Goal: Task Accomplishment & Management: Manage account settings

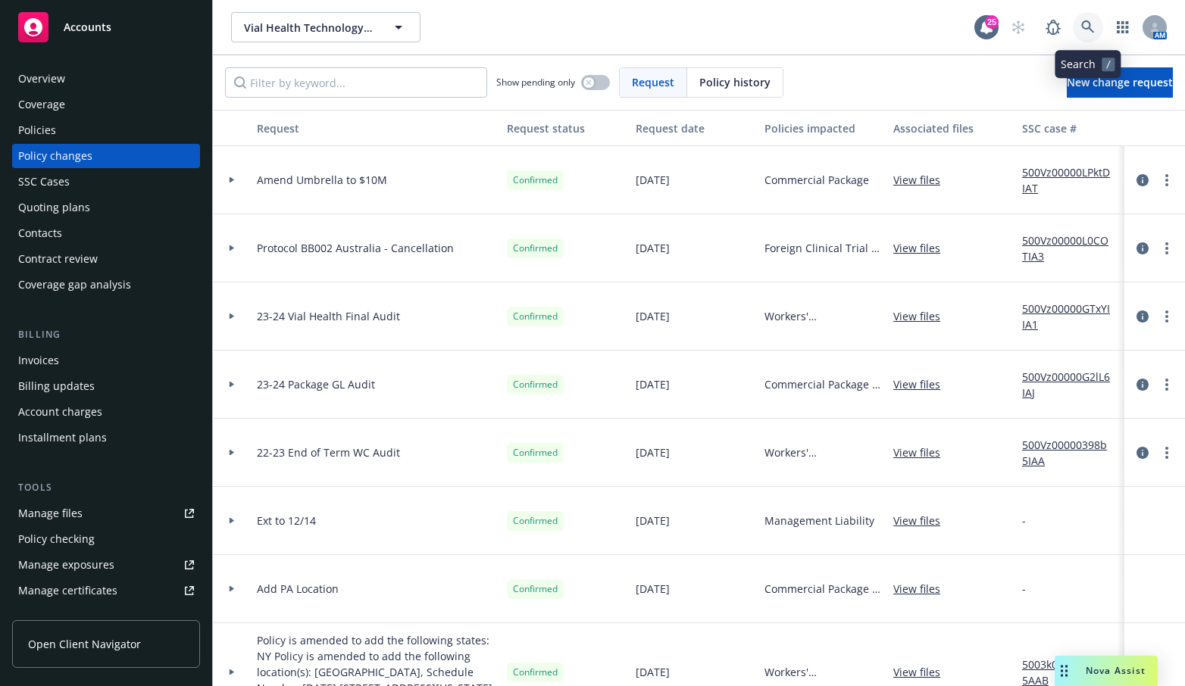
click at [1099, 24] on link at bounding box center [1087, 27] width 30 height 30
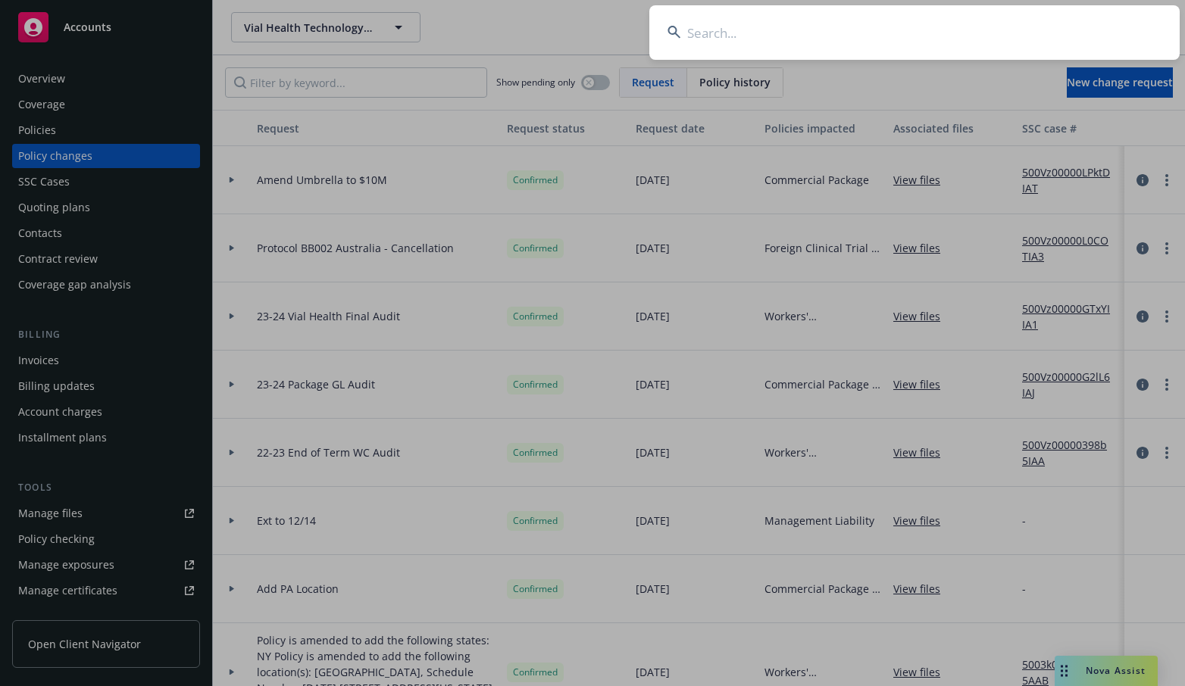
click at [1013, 16] on input at bounding box center [914, 32] width 530 height 55
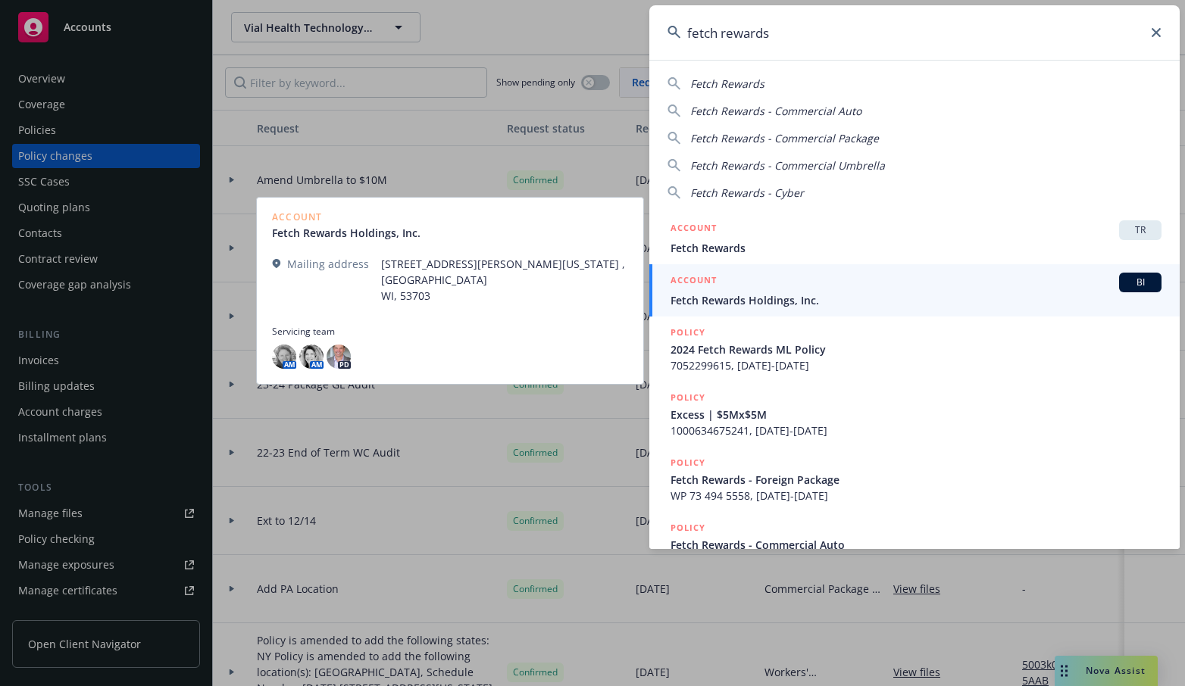
type input "fetch rewards"
drag, startPoint x: 894, startPoint y: 294, endPoint x: 759, endPoint y: 295, distance: 134.8
click at [759, 295] on span "Fetch Rewards Holdings, Inc." at bounding box center [915, 300] width 491 height 16
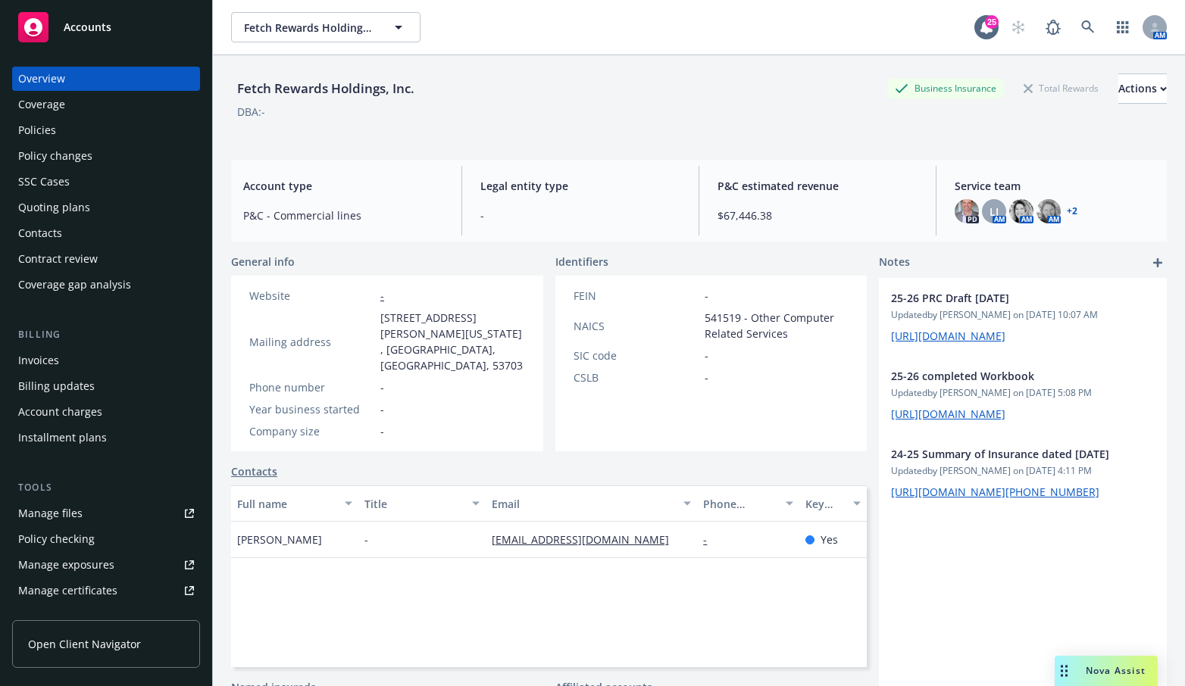
click at [49, 130] on div "Policies" at bounding box center [37, 130] width 38 height 24
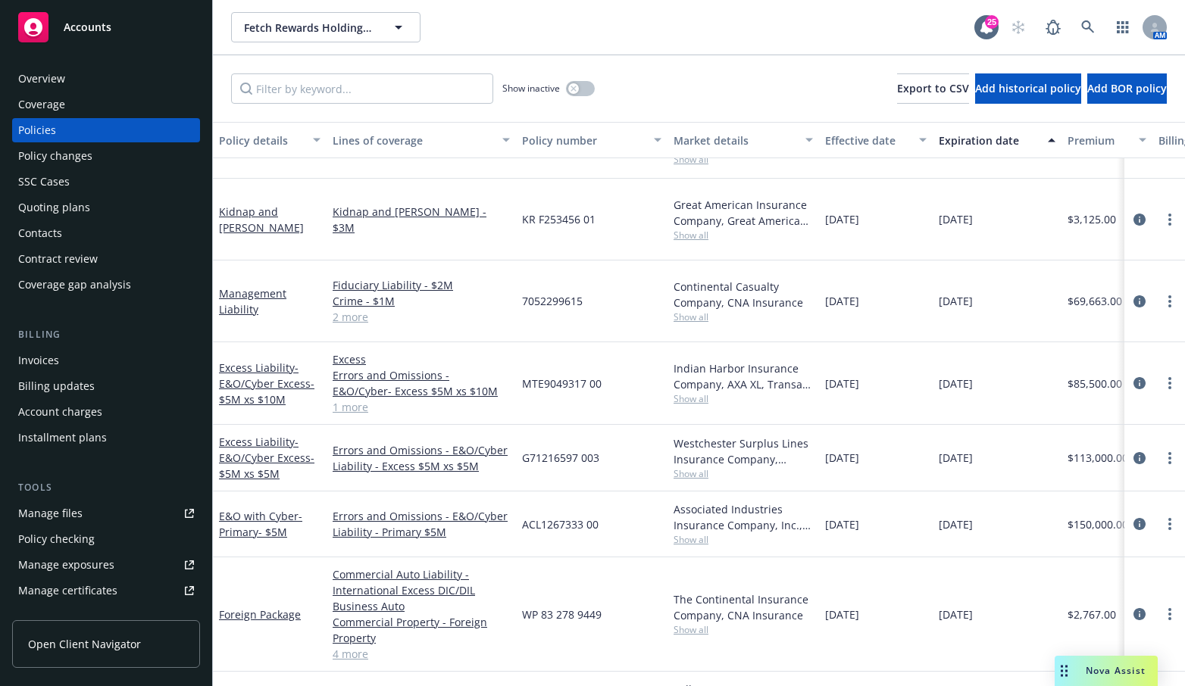
scroll to position [175, 0]
click at [557, 27] on div "Fetch Rewards Holdings, Inc. Fetch Rewards Holdings, Inc." at bounding box center [602, 27] width 743 height 30
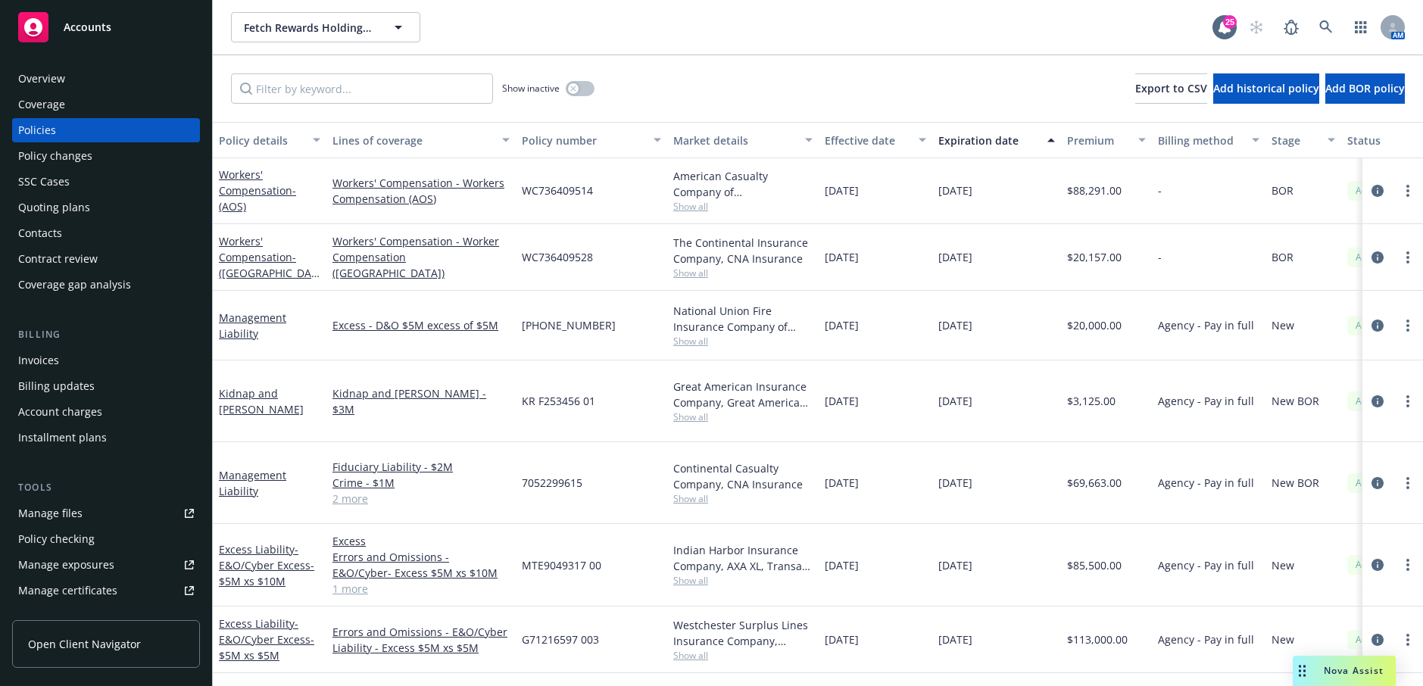
scroll to position [0, 0]
click at [355, 492] on link "2 more" at bounding box center [421, 500] width 177 height 16
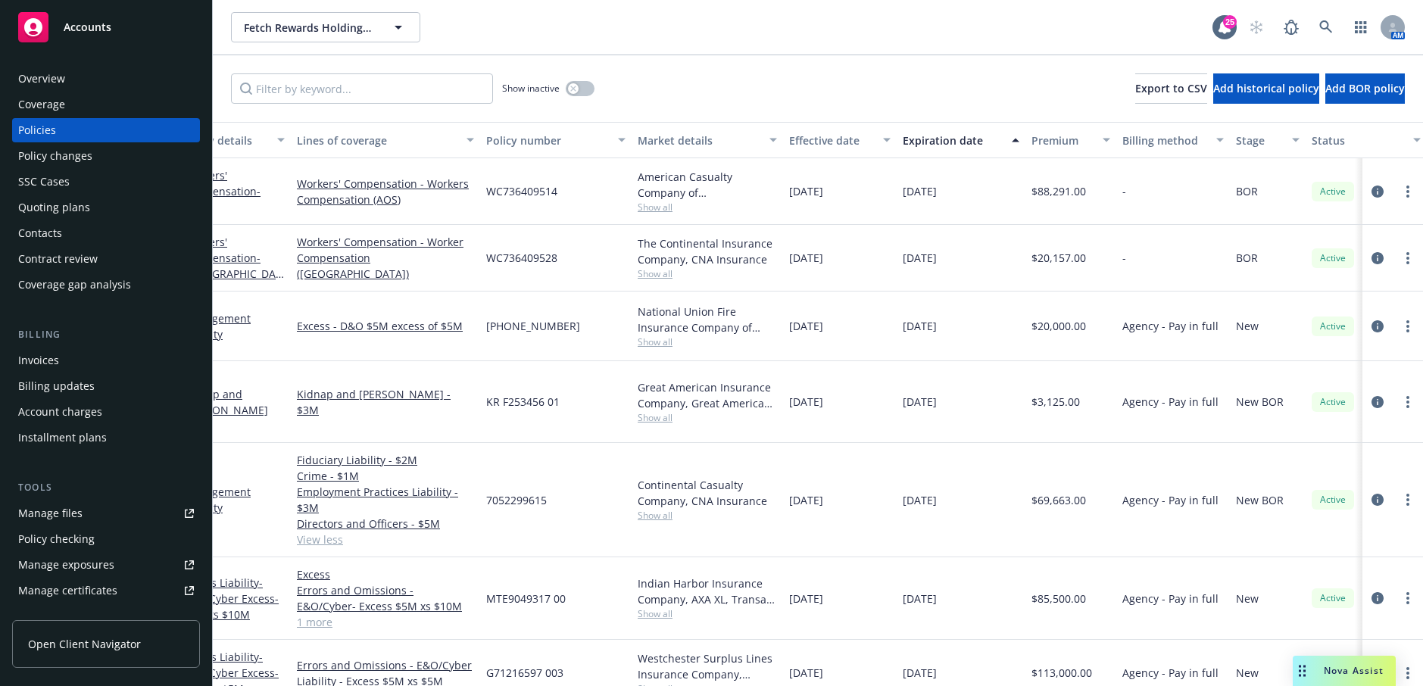
scroll to position [0, 33]
click at [495, 43] on div "Fetch Rewards Holdings, Inc. Fetch Rewards Holdings, Inc. 25 AM" at bounding box center [818, 27] width 1210 height 55
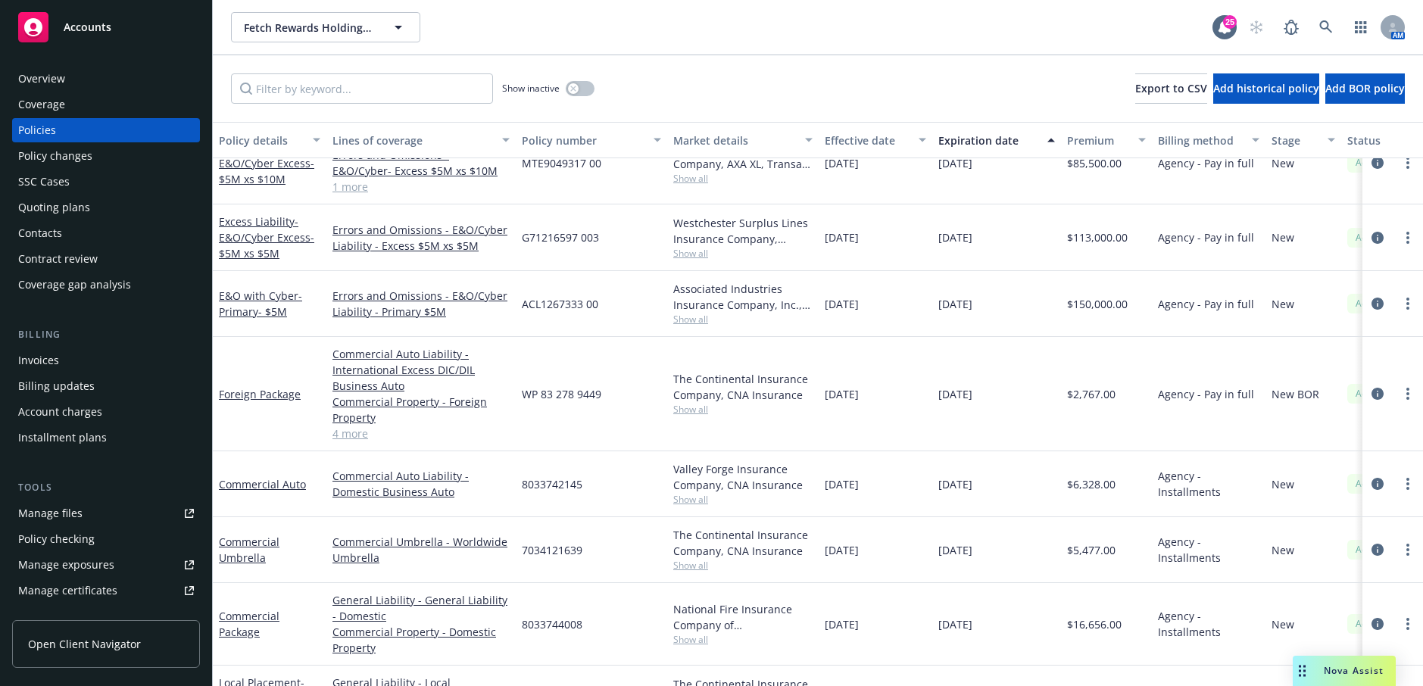
scroll to position [0, 0]
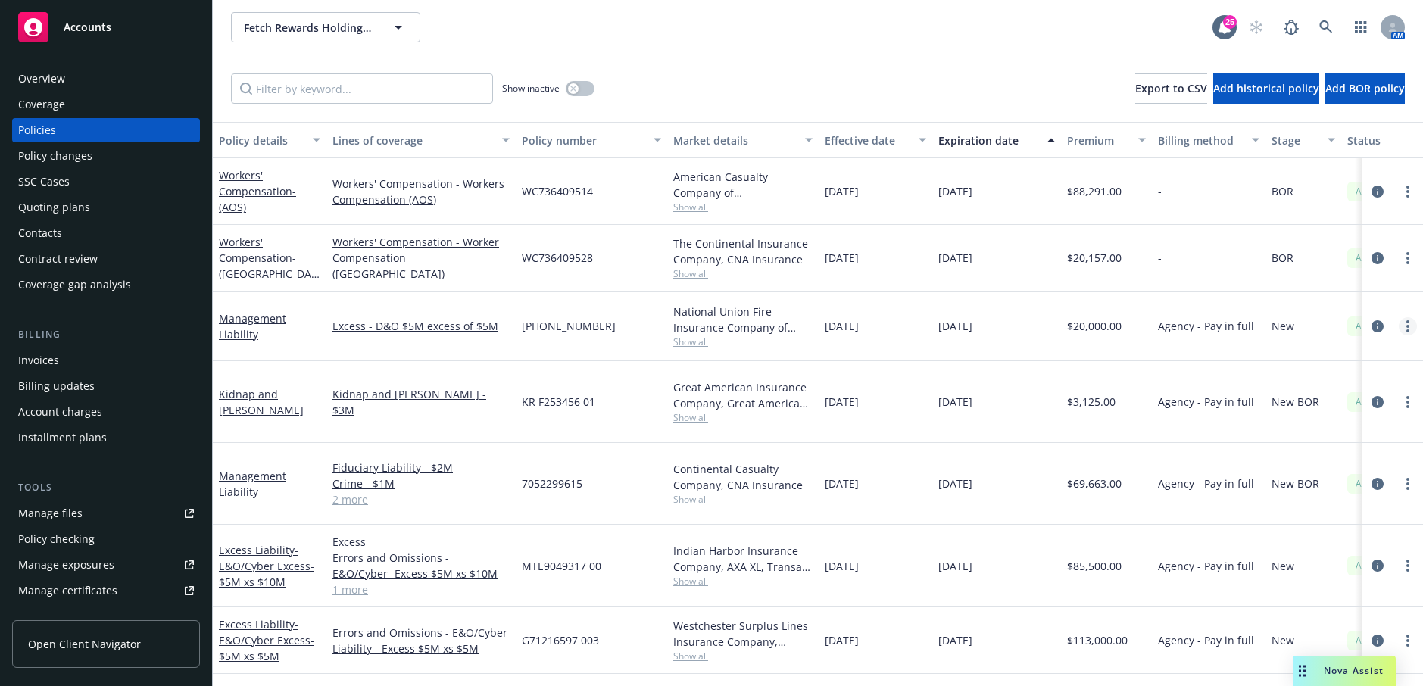
click at [1184, 319] on link "more" at bounding box center [1408, 326] width 18 height 18
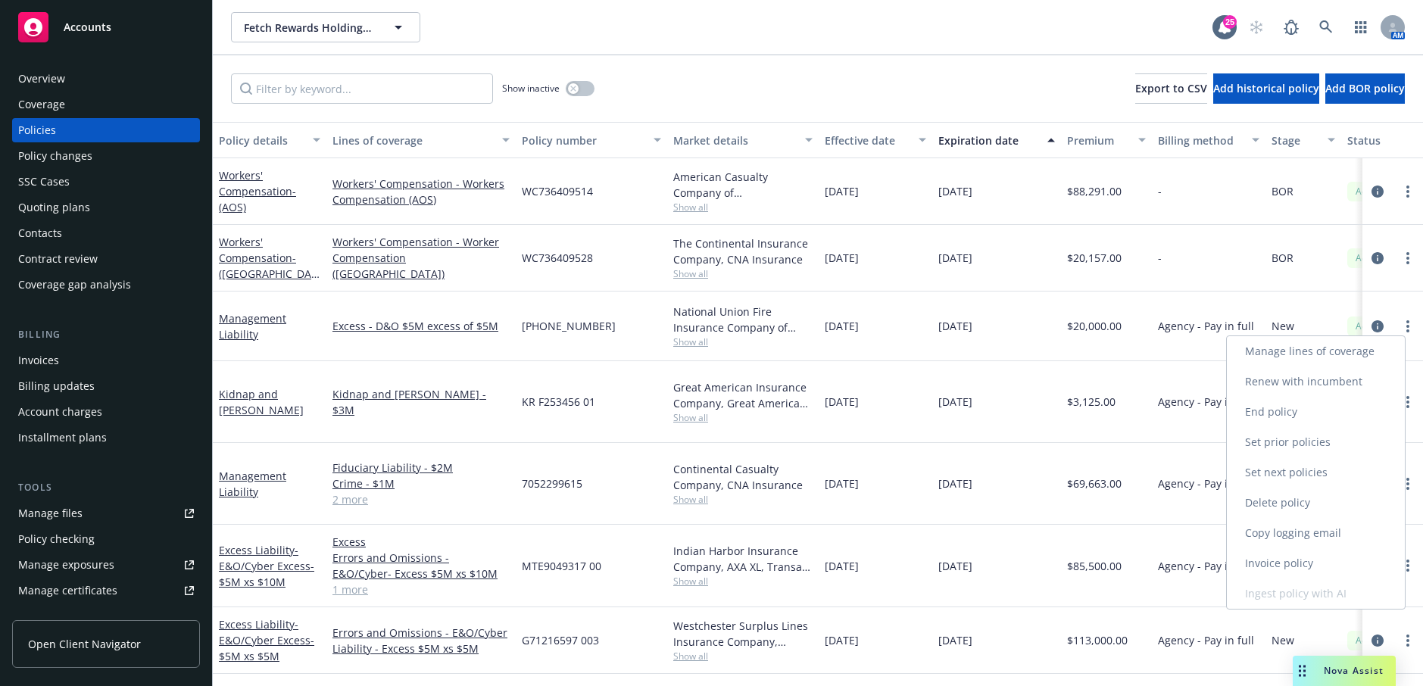
click at [1184, 351] on link "Manage lines of coverage" at bounding box center [1316, 351] width 178 height 30
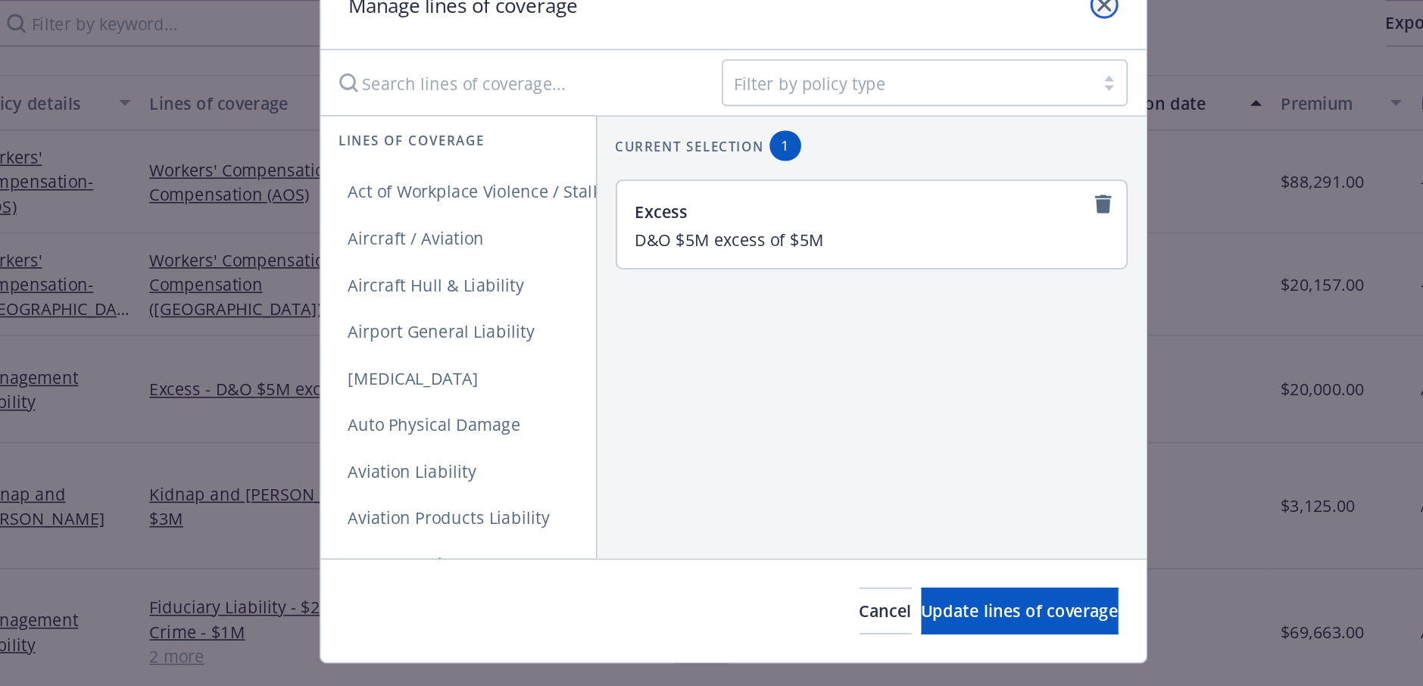
click at [950, 78] on icon "close" at bounding box center [952, 76] width 9 height 9
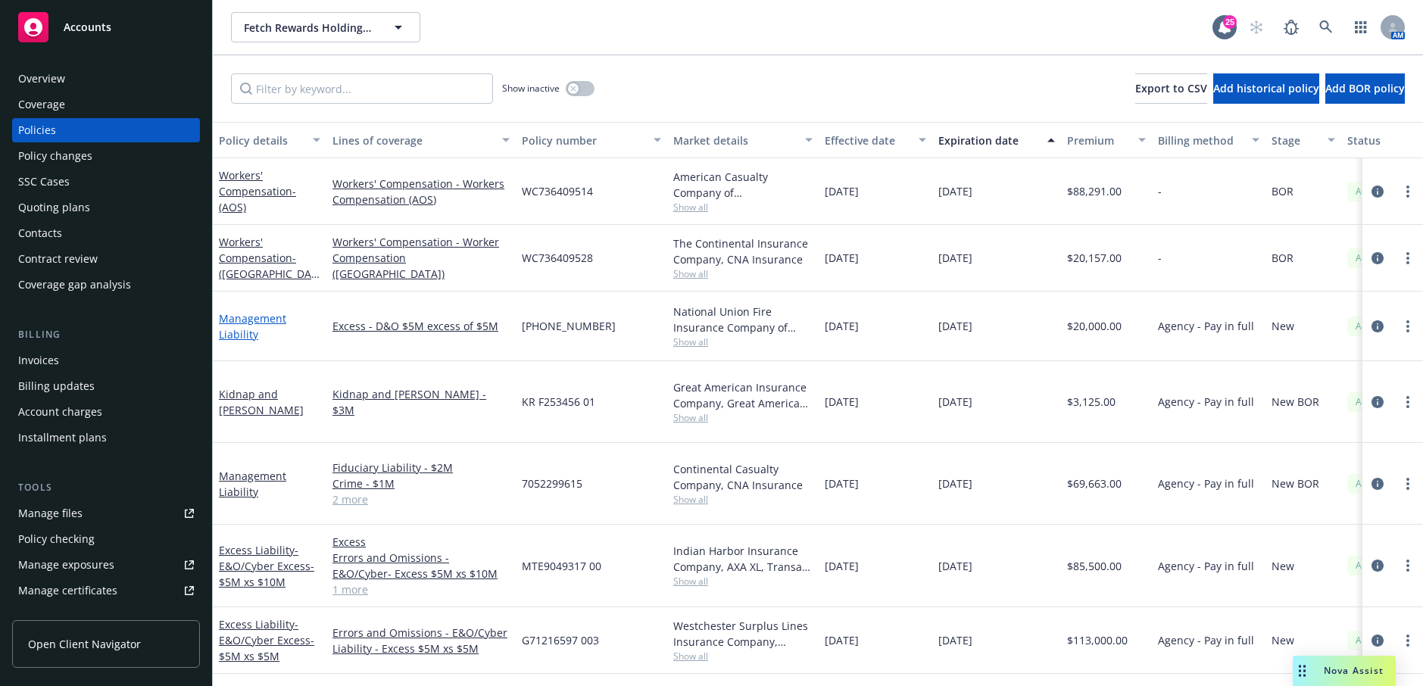
click at [240, 314] on link "Management Liability" at bounding box center [252, 326] width 67 height 30
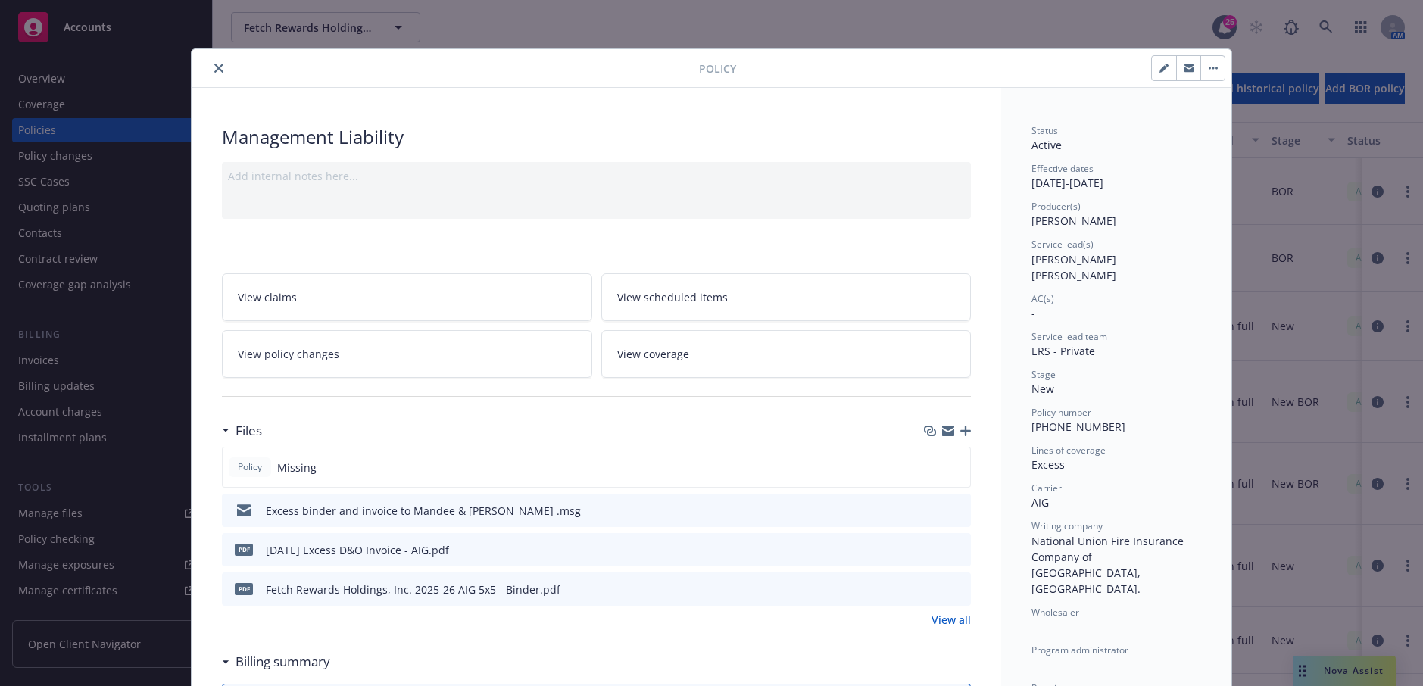
click at [1160, 66] on icon "button" at bounding box center [1164, 68] width 9 height 9
select select "NEW"
select select "12"
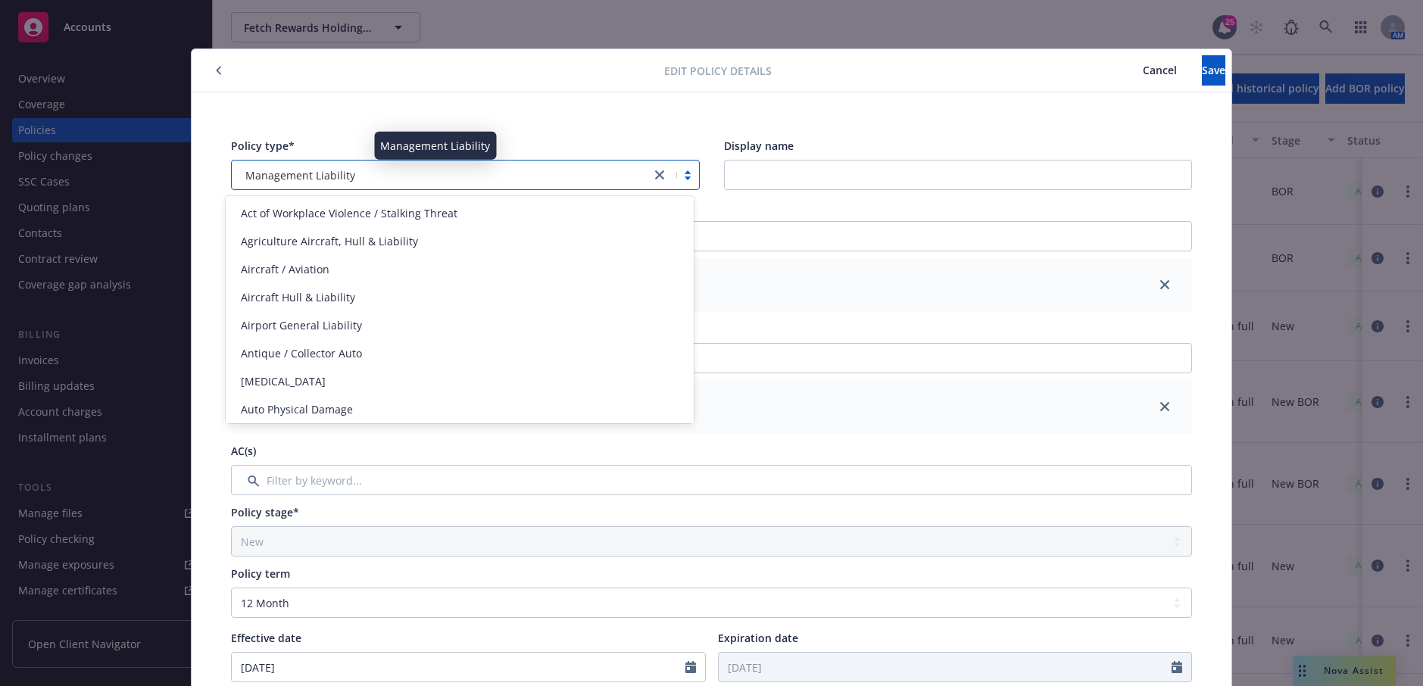
click at [516, 183] on div "Management Liability" at bounding box center [441, 175] width 404 height 16
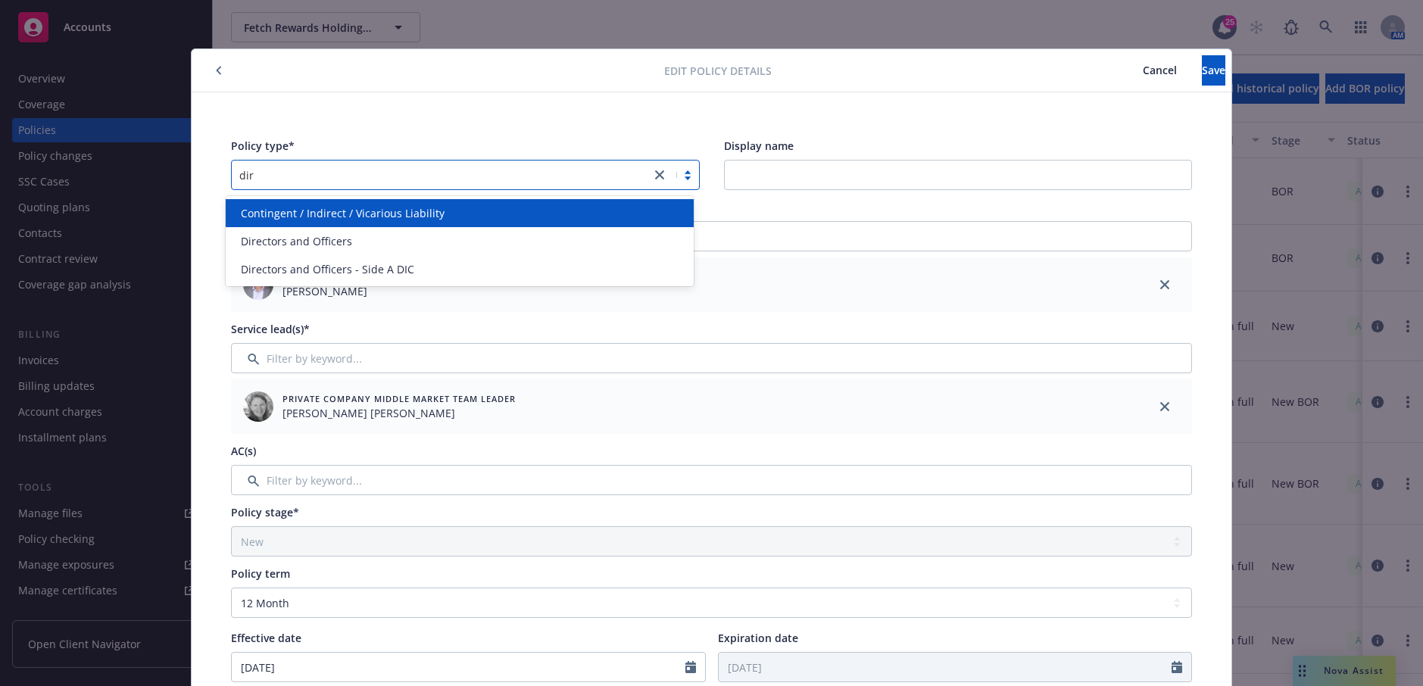
type input "dire"
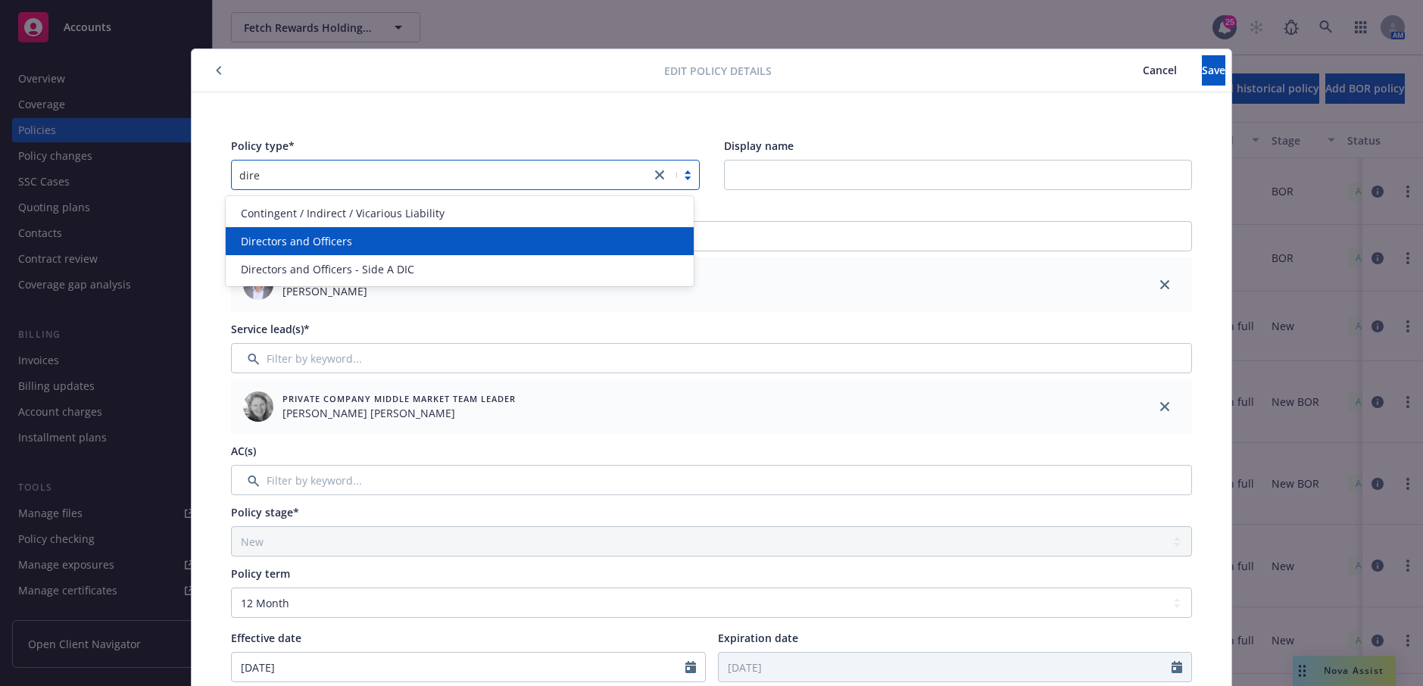
click at [510, 232] on div "Directors and Officers" at bounding box center [460, 241] width 469 height 28
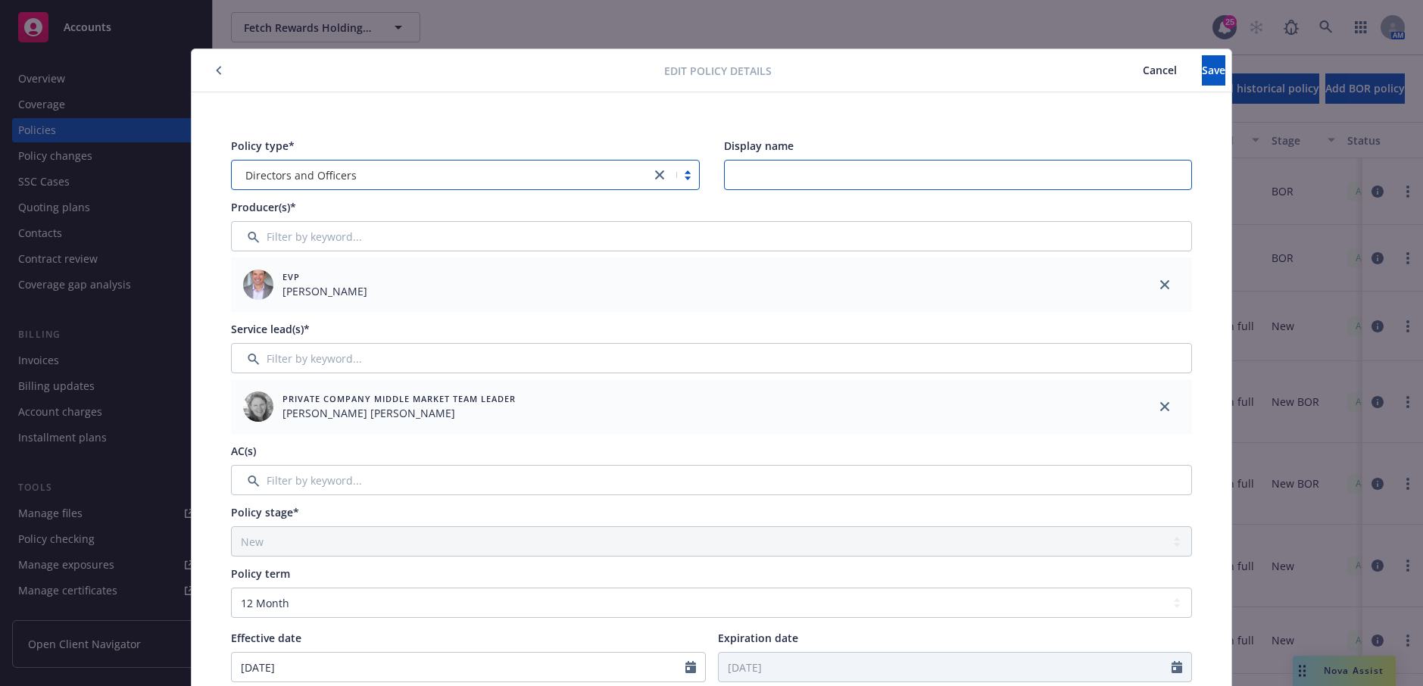
click at [783, 178] on input "Display name" at bounding box center [958, 175] width 469 height 30
type input "$5M xs $5M"
click at [1184, 62] on button "Save" at bounding box center [1213, 70] width 23 height 30
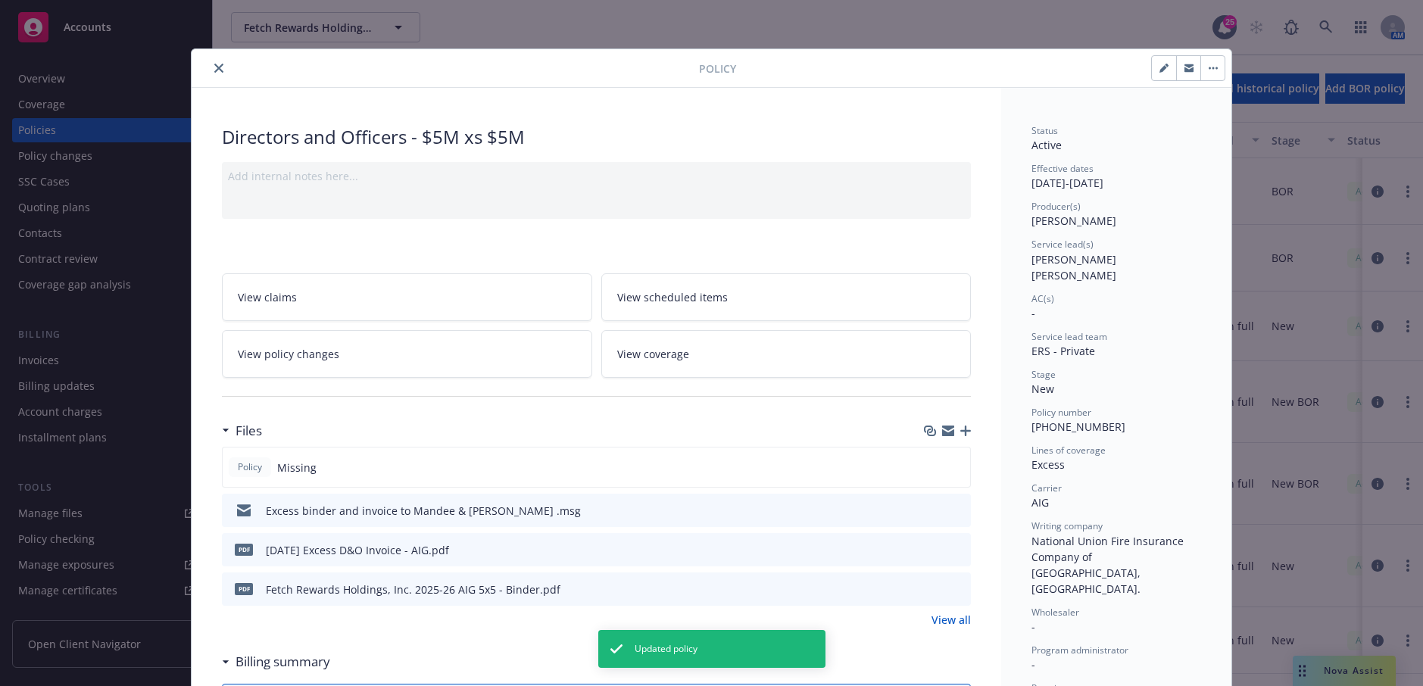
click at [214, 69] on icon "close" at bounding box center [218, 68] width 9 height 9
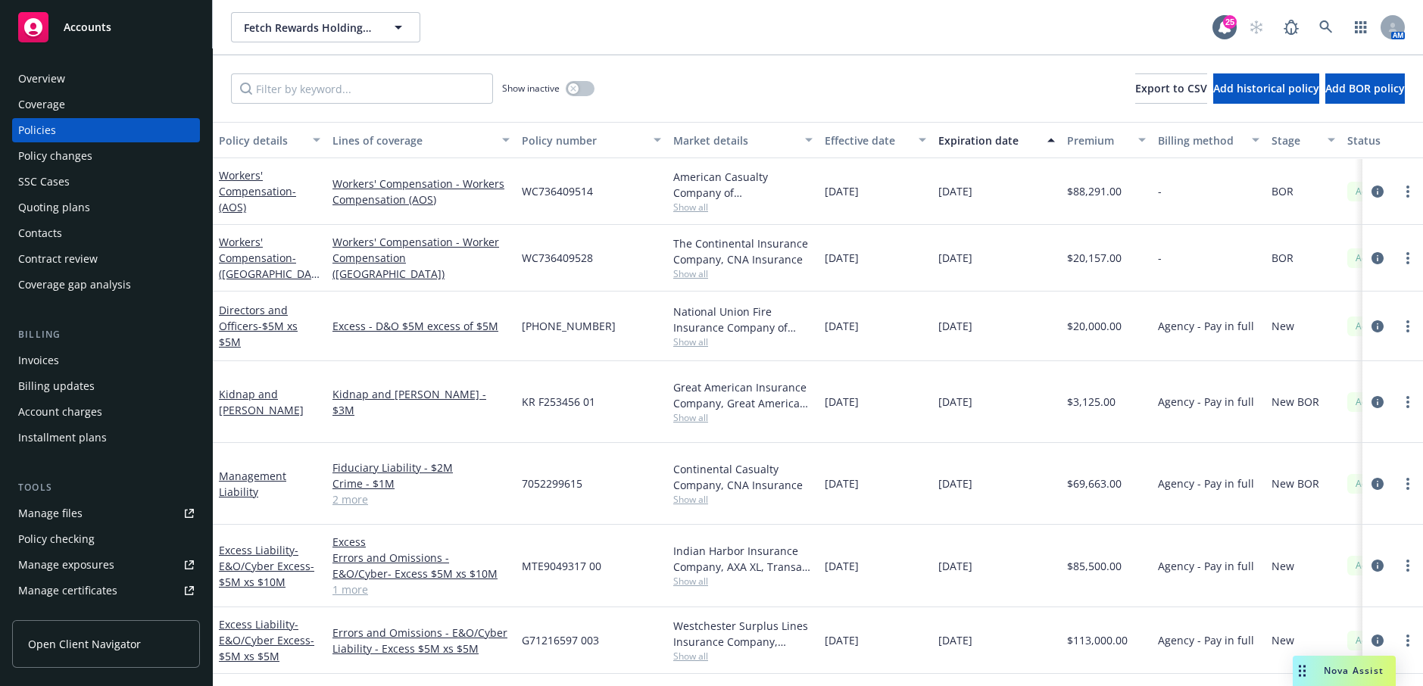
click at [557, 37] on div "Fetch Rewards Holdings, Inc. Fetch Rewards Holdings, Inc." at bounding box center [722, 27] width 982 height 30
click at [195, 25] on link "Accounts" at bounding box center [106, 27] width 188 height 42
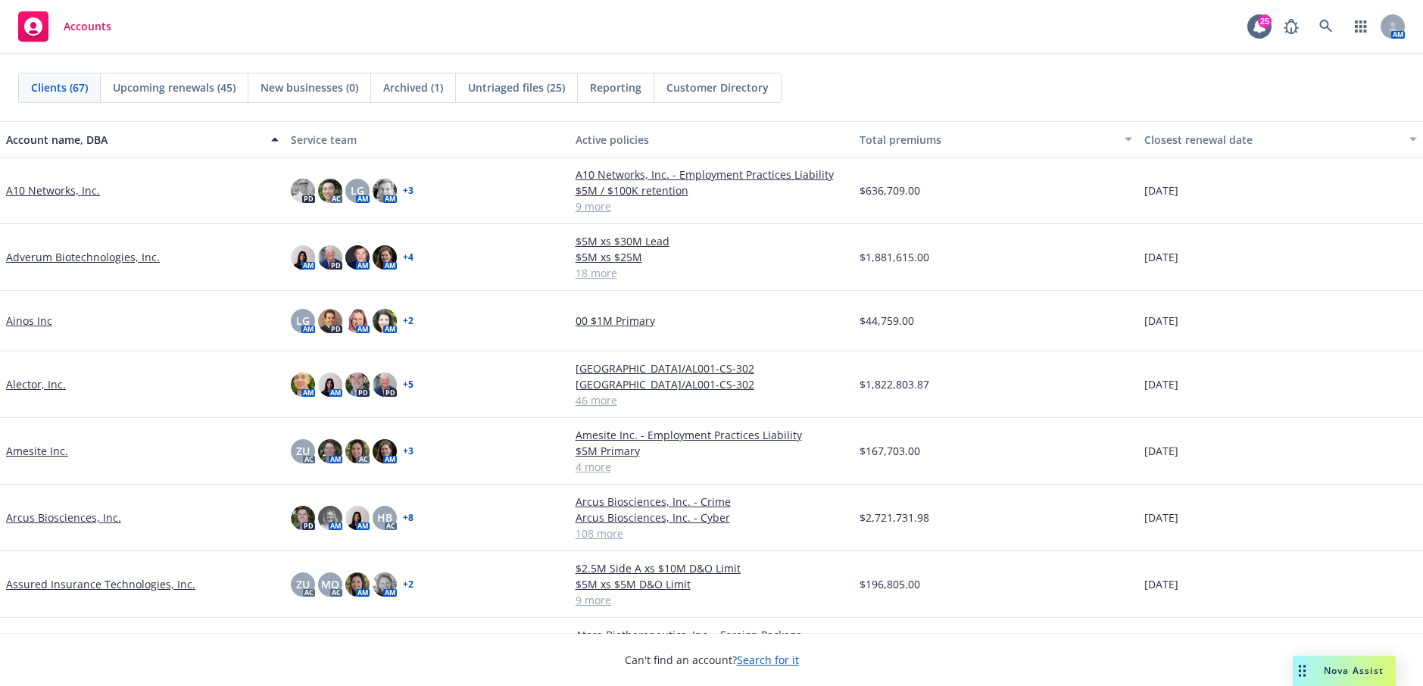
click at [336, 27] on div "Accounts 25 AM" at bounding box center [711, 27] width 1423 height 55
click at [1184, 25] on icon at bounding box center [1326, 27] width 14 height 14
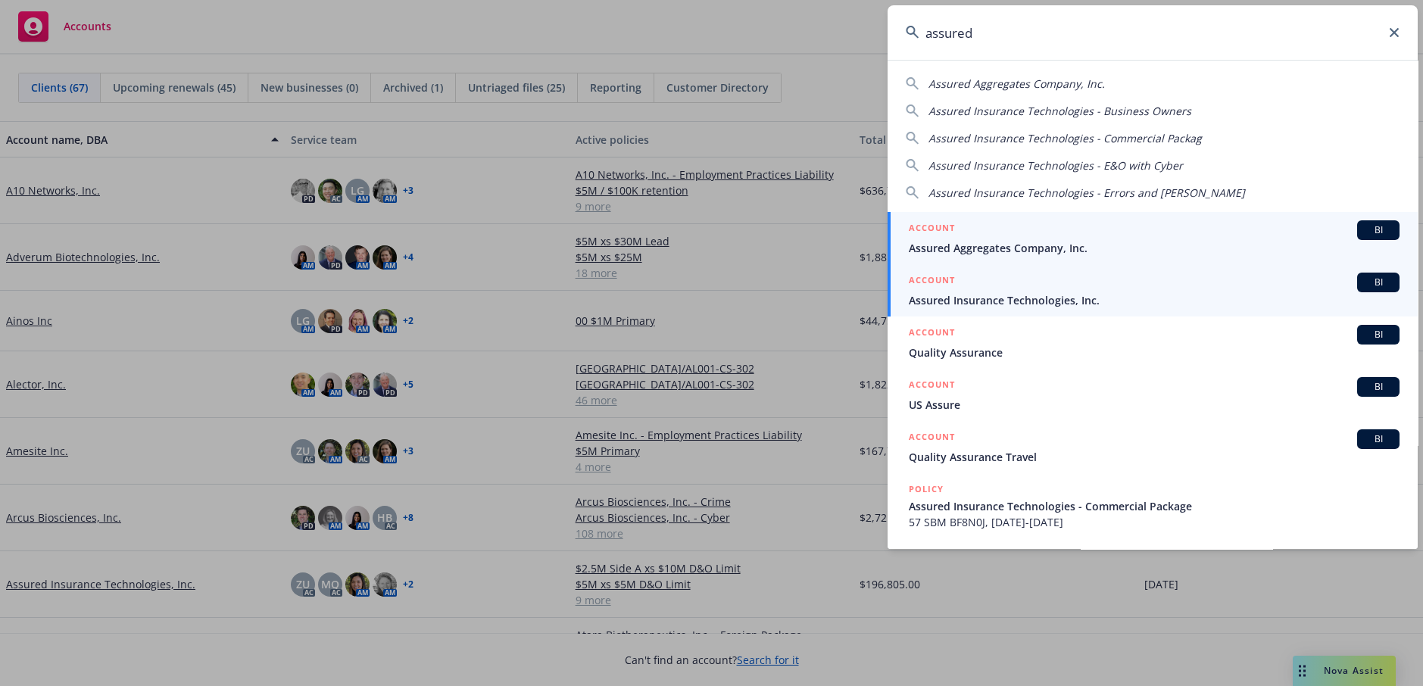
type input "assured"
click at [1080, 302] on span "Assured Insurance Technologies, Inc." at bounding box center [1154, 300] width 491 height 16
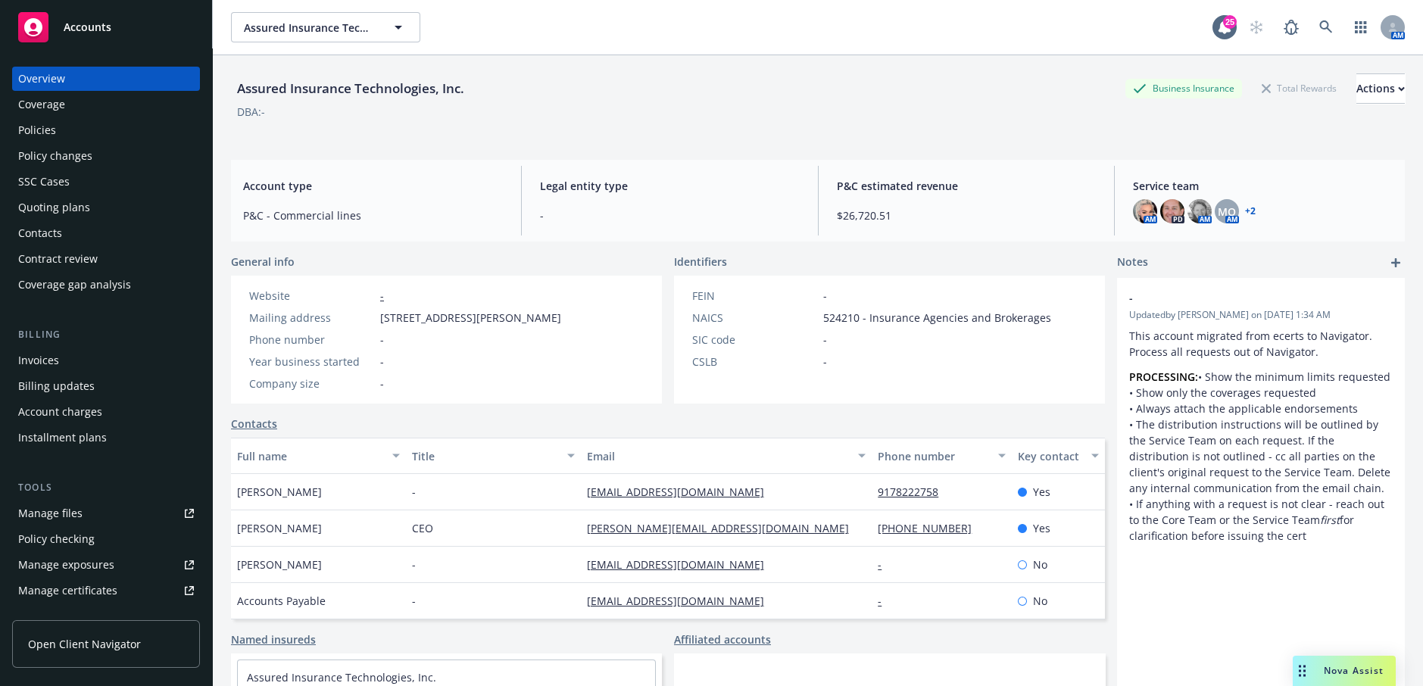
click at [61, 208] on div "Quoting plans" at bounding box center [54, 207] width 72 height 24
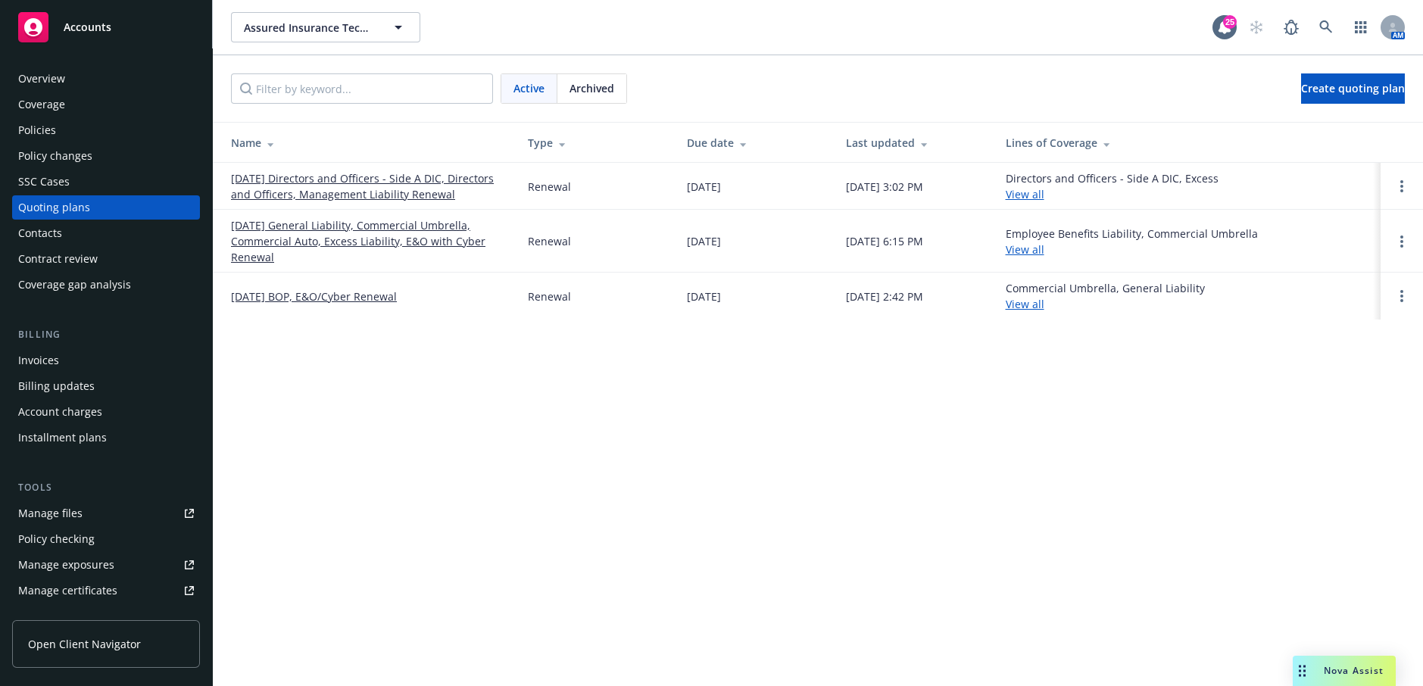
click at [316, 345] on div "Assured Insurance Technologies, Inc. Assured Insurance Technologies, Inc. 25 AM…" at bounding box center [818, 343] width 1210 height 686
click at [369, 195] on link "12/20/25 Directors and Officers - Side A DIC, Directors and Officers, Managemen…" at bounding box center [367, 186] width 273 height 32
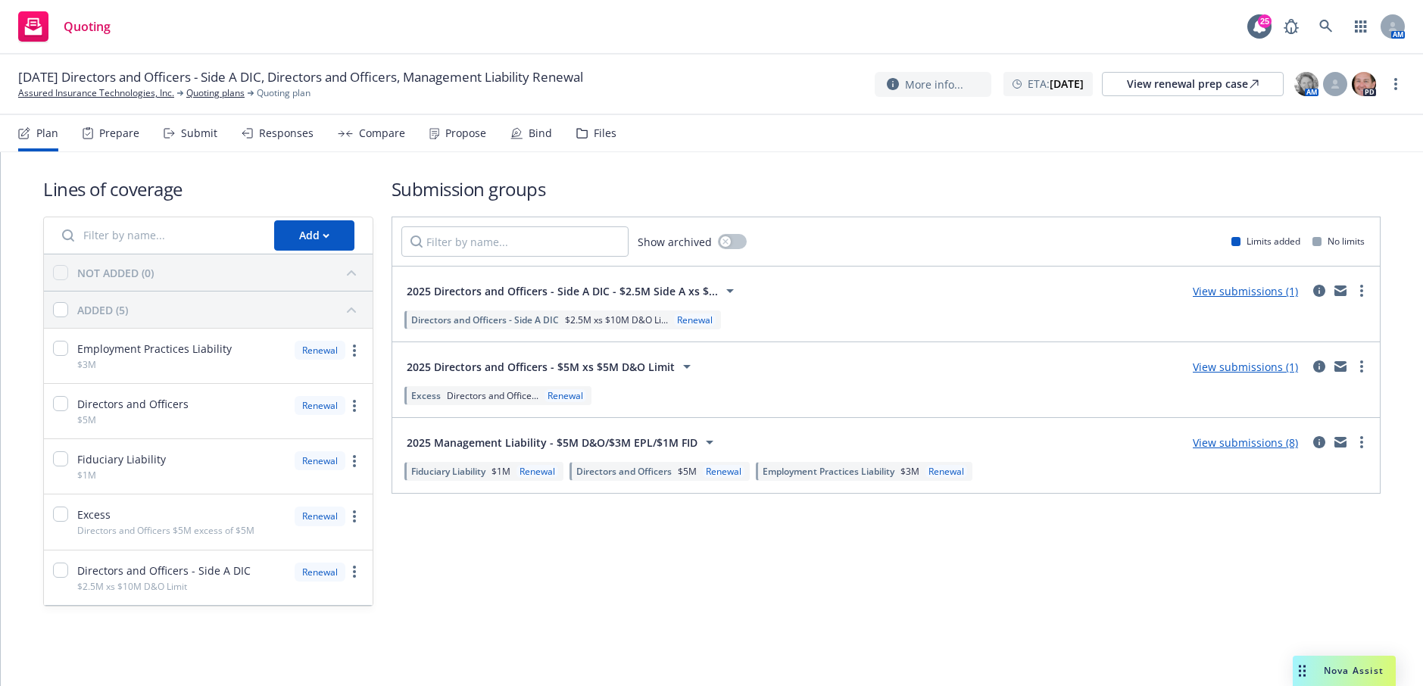
click at [525, 370] on span "2025 Directors and Officers - $5M xs $5M D&O Limit" at bounding box center [541, 367] width 268 height 16
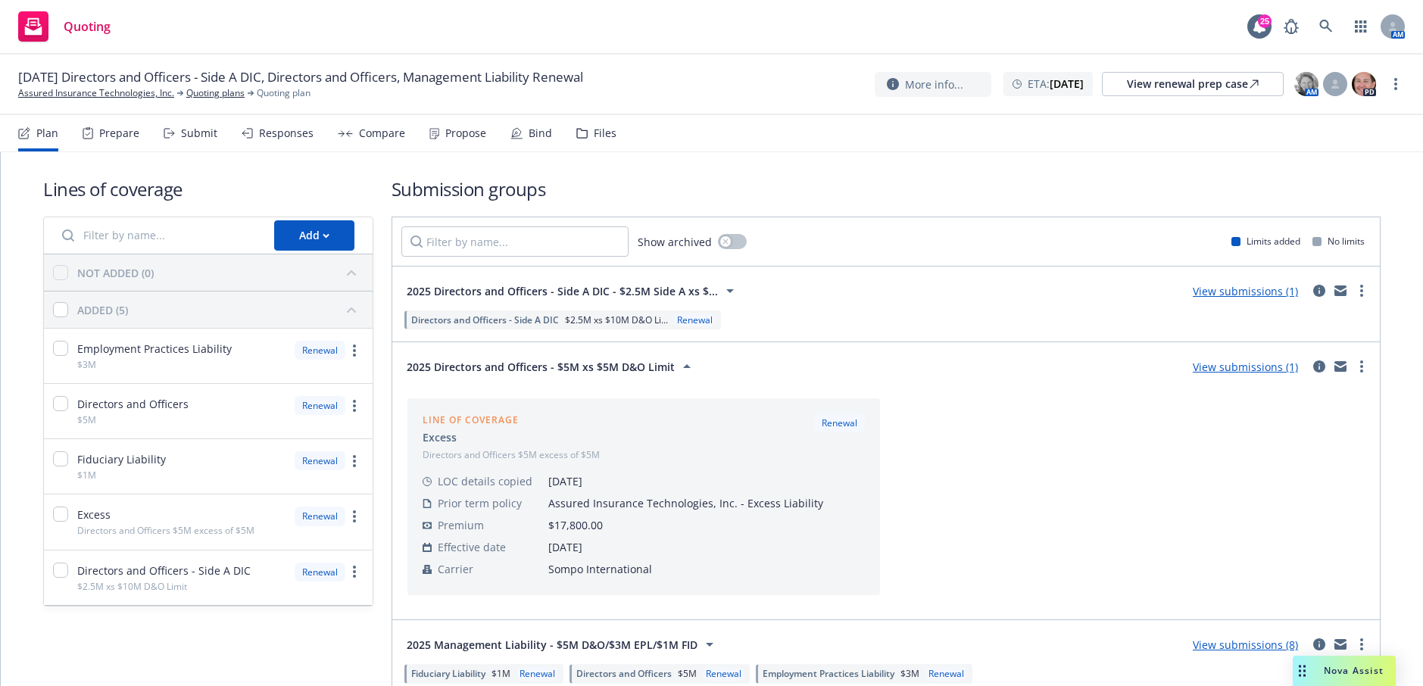
scroll to position [77, 0]
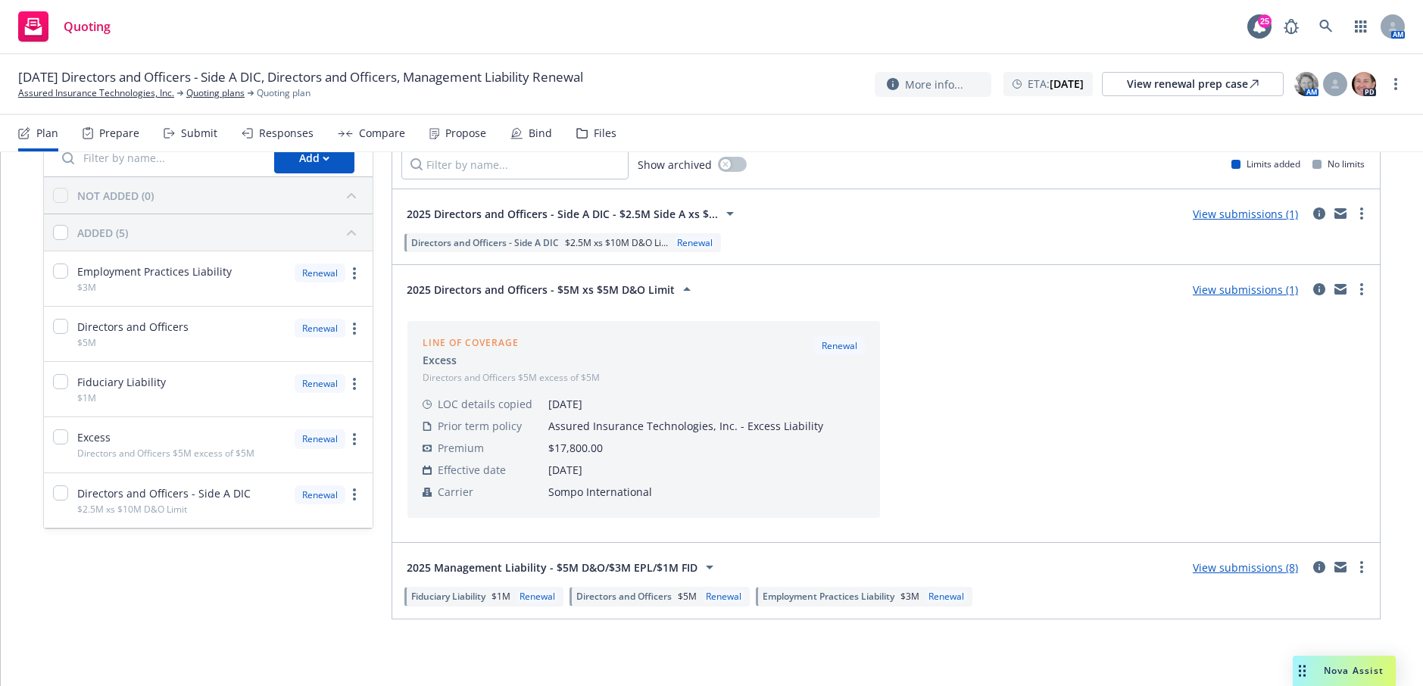
drag, startPoint x: 1218, startPoint y: 293, endPoint x: 1276, endPoint y: 334, distance: 71.2
click at [1276, 334] on div "Line of coverage Excess Directors and Officers $5M excess of $5M Renewal LOC de…" at bounding box center [886, 419] width 970 height 209
click at [1251, 289] on link "View submissions (1)" at bounding box center [1245, 290] width 105 height 14
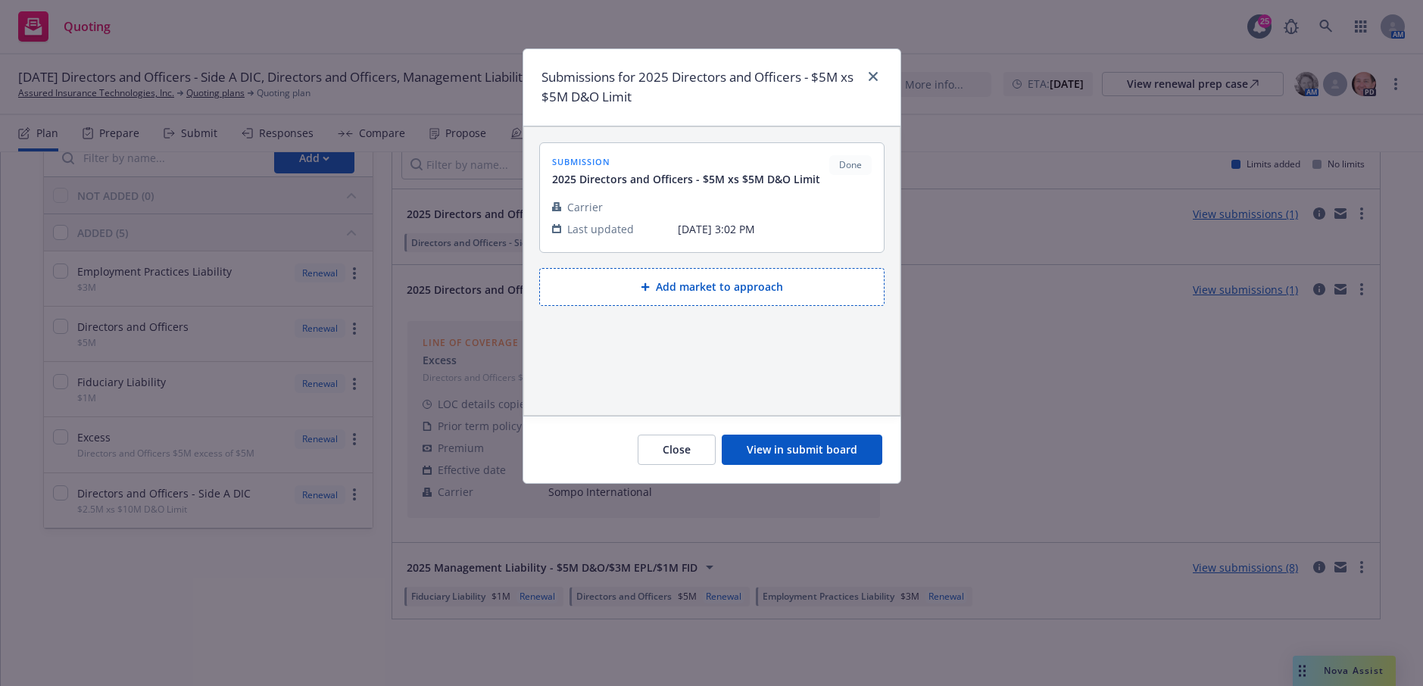
click at [804, 449] on button "View in submit board" at bounding box center [802, 450] width 161 height 30
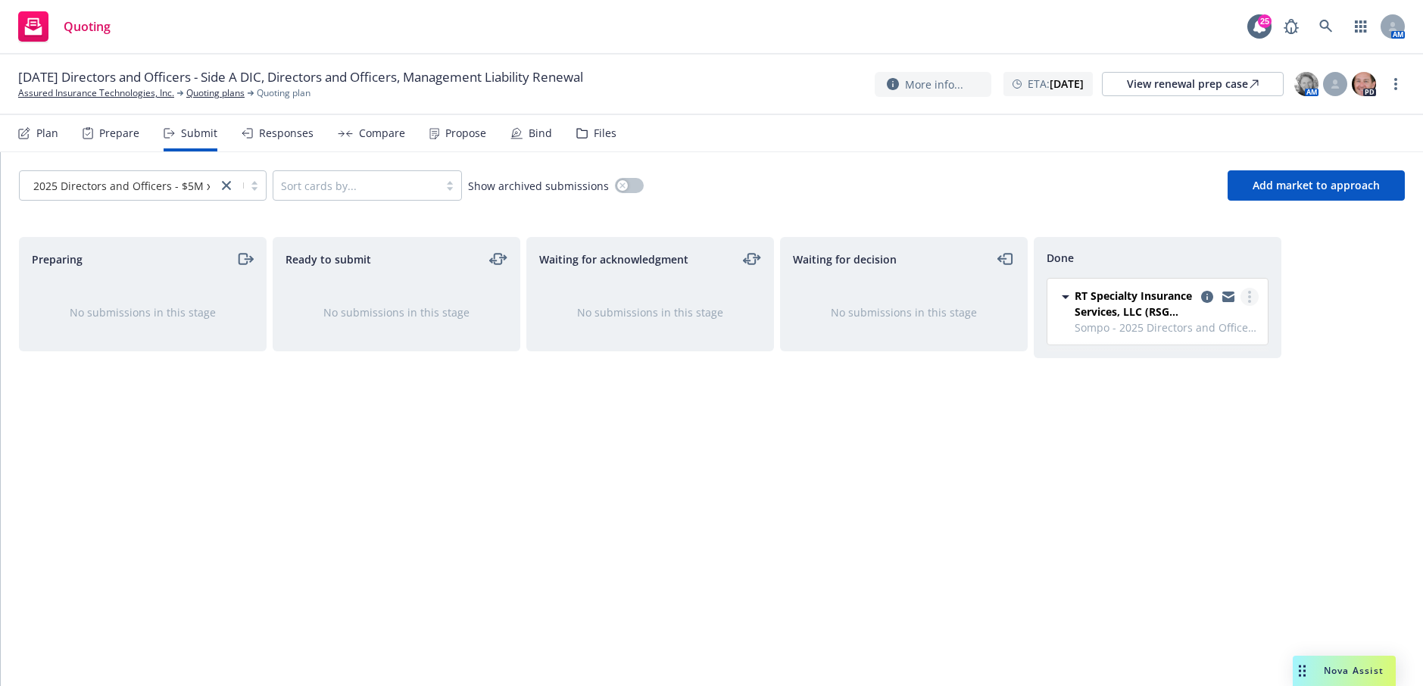
click at [1249, 298] on circle "more" at bounding box center [1249, 296] width 3 height 3
click at [679, 512] on div "Waiting for acknowledgment No submissions in this stage" at bounding box center [650, 445] width 248 height 417
click at [366, 139] on div "Compare" at bounding box center [382, 133] width 46 height 12
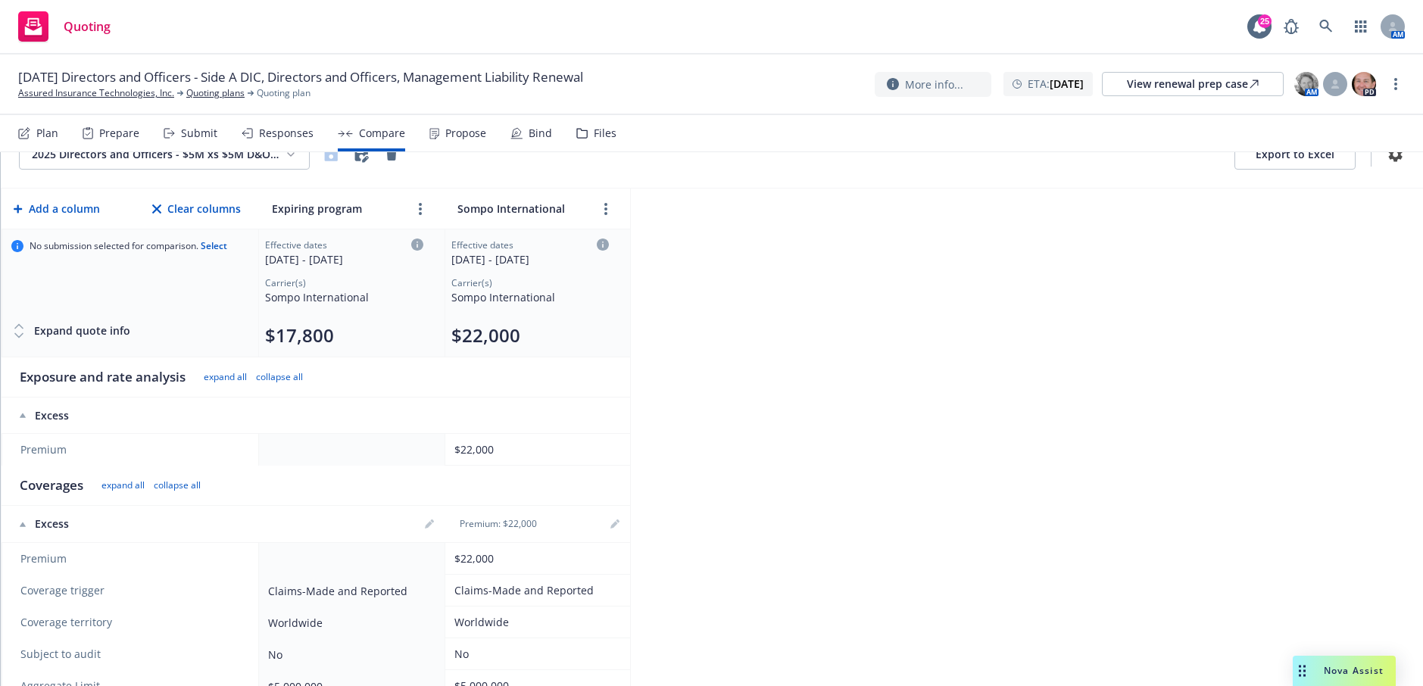
scroll to position [38, 0]
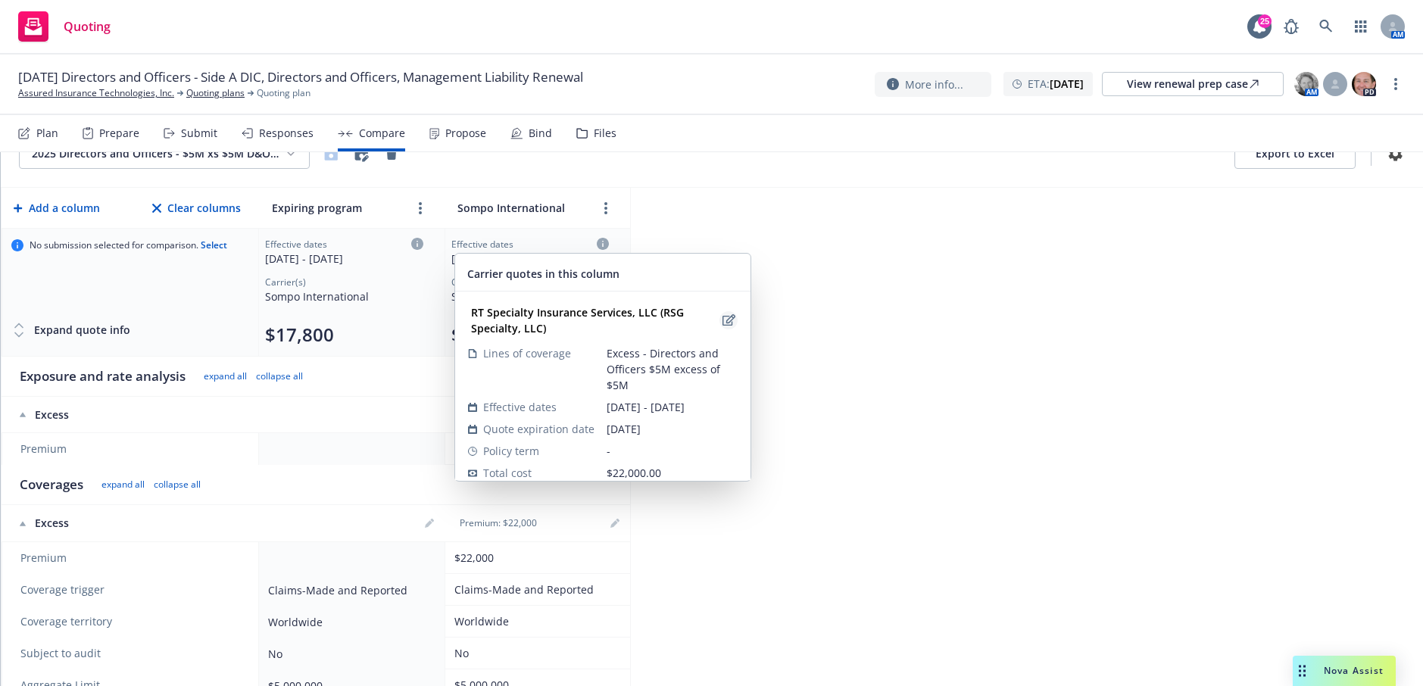
click at [723, 318] on icon "edit" at bounding box center [729, 320] width 13 height 12
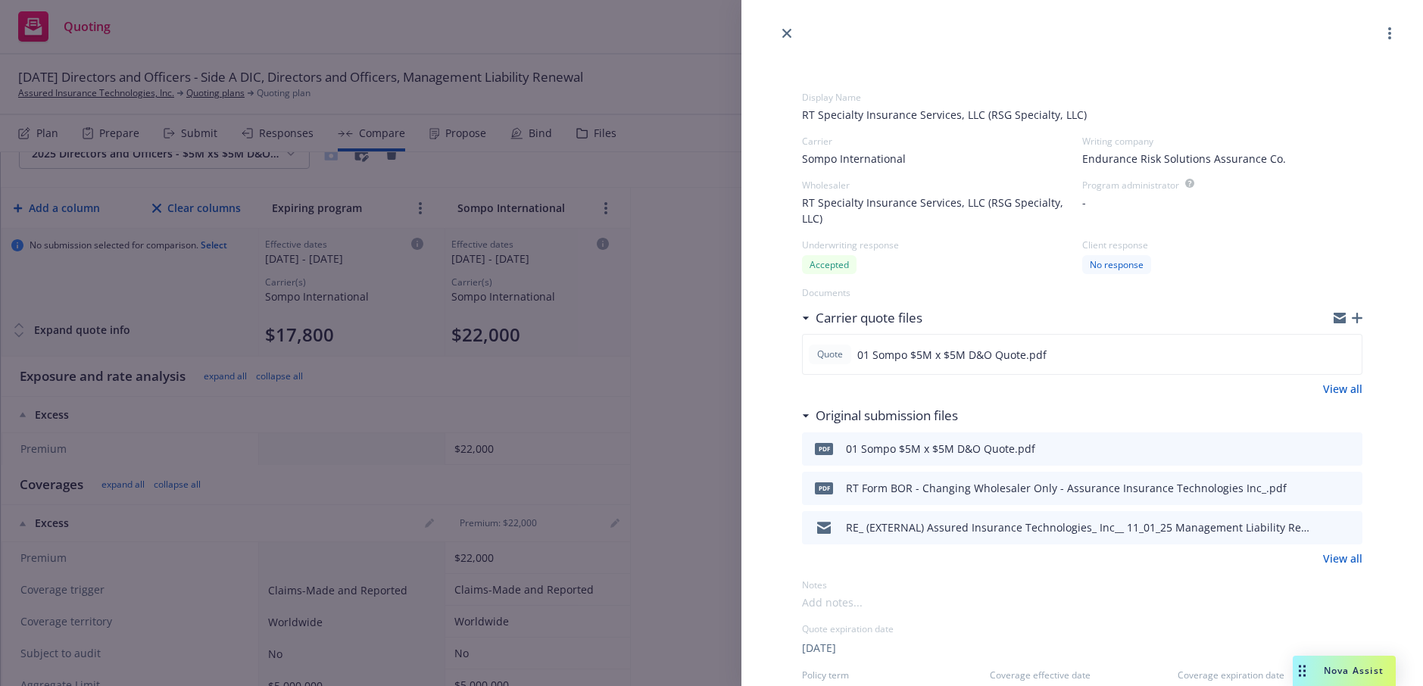
click at [1352, 323] on icon "button" at bounding box center [1357, 318] width 11 height 11
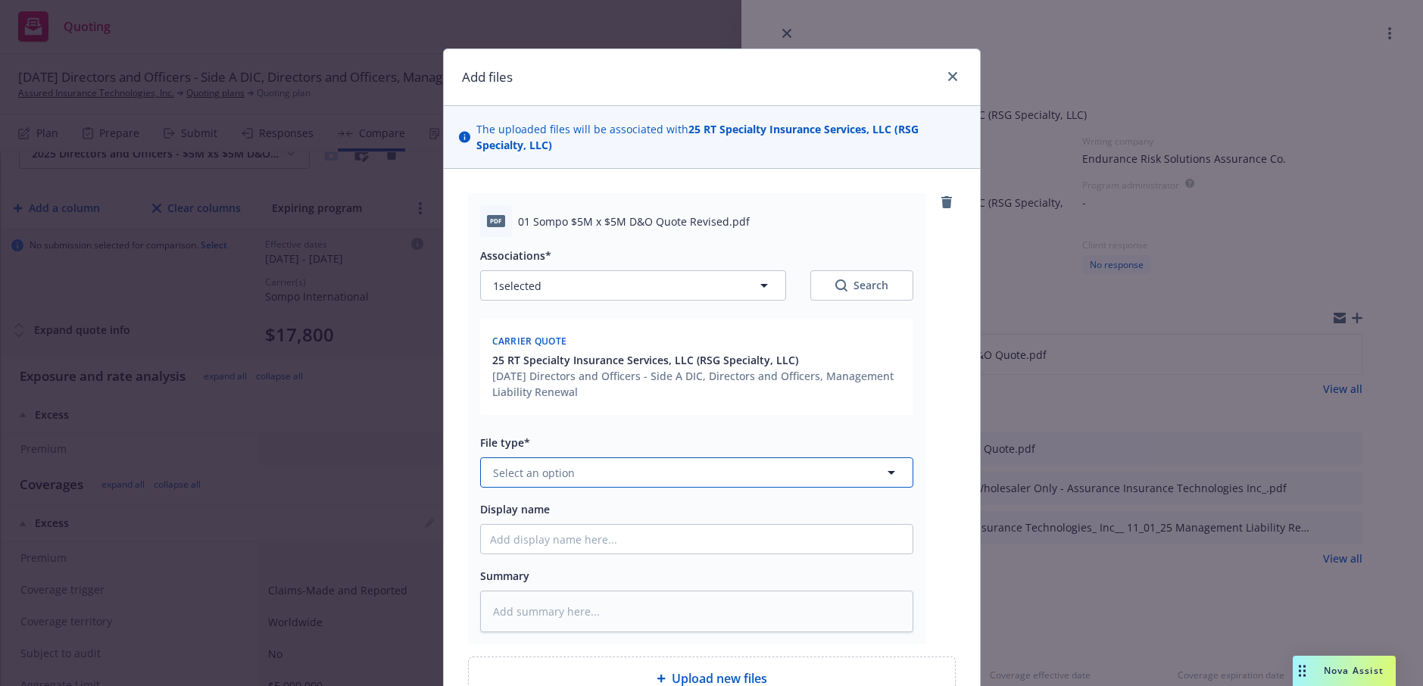
click at [702, 459] on button "Select an option" at bounding box center [696, 472] width 433 height 30
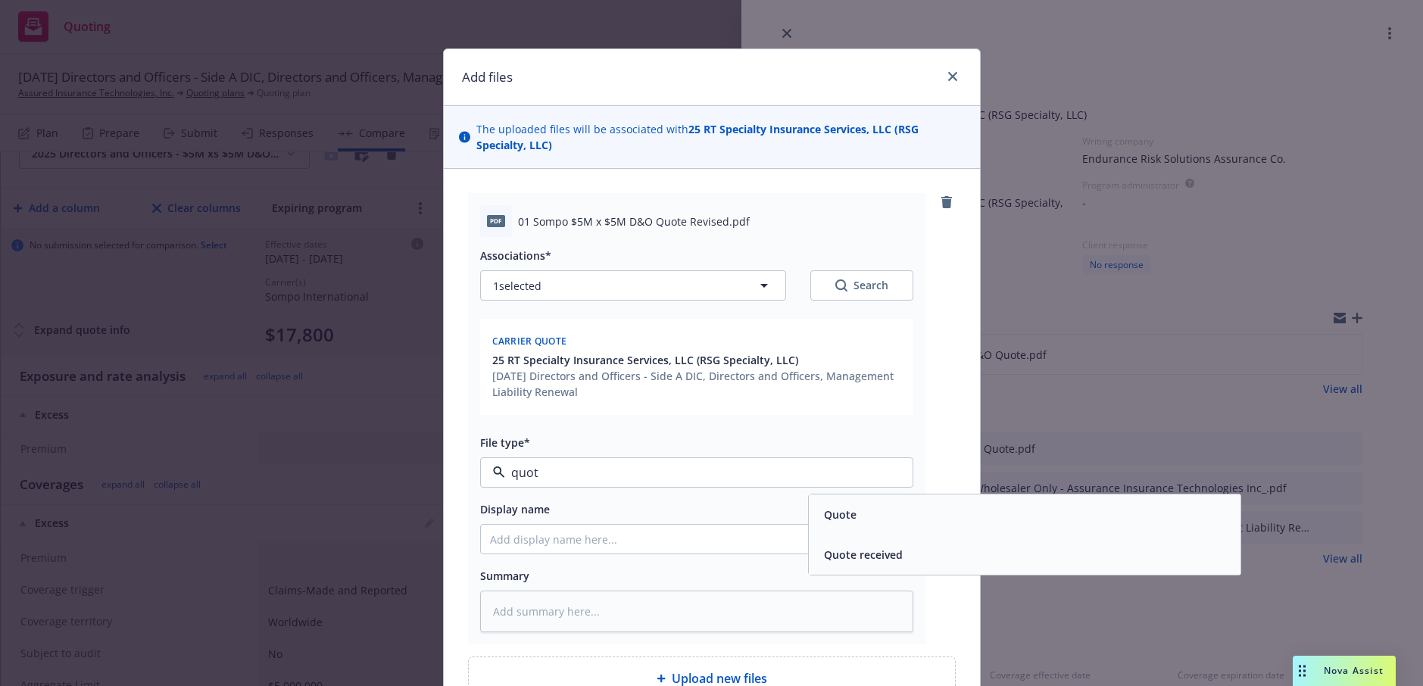
type input "quote"
click at [824, 522] on span "Quote" at bounding box center [840, 515] width 33 height 16
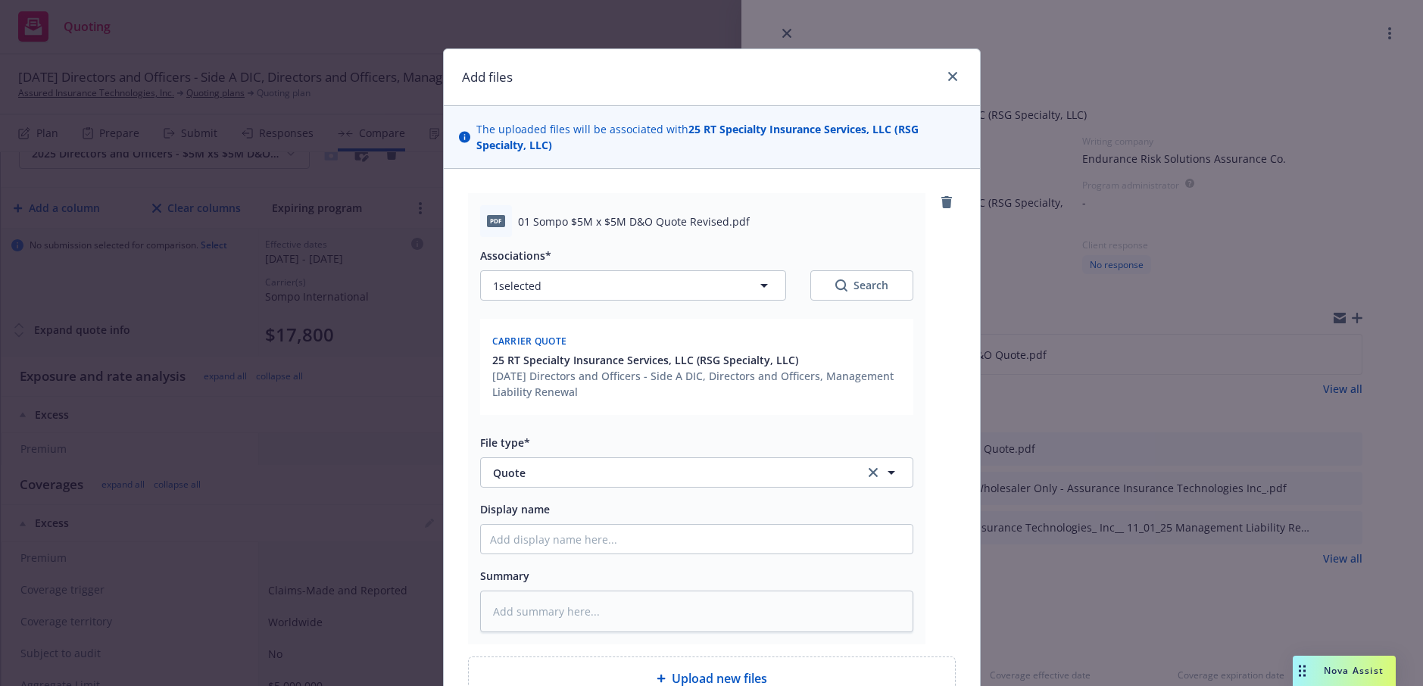
scroll to position [155, 0]
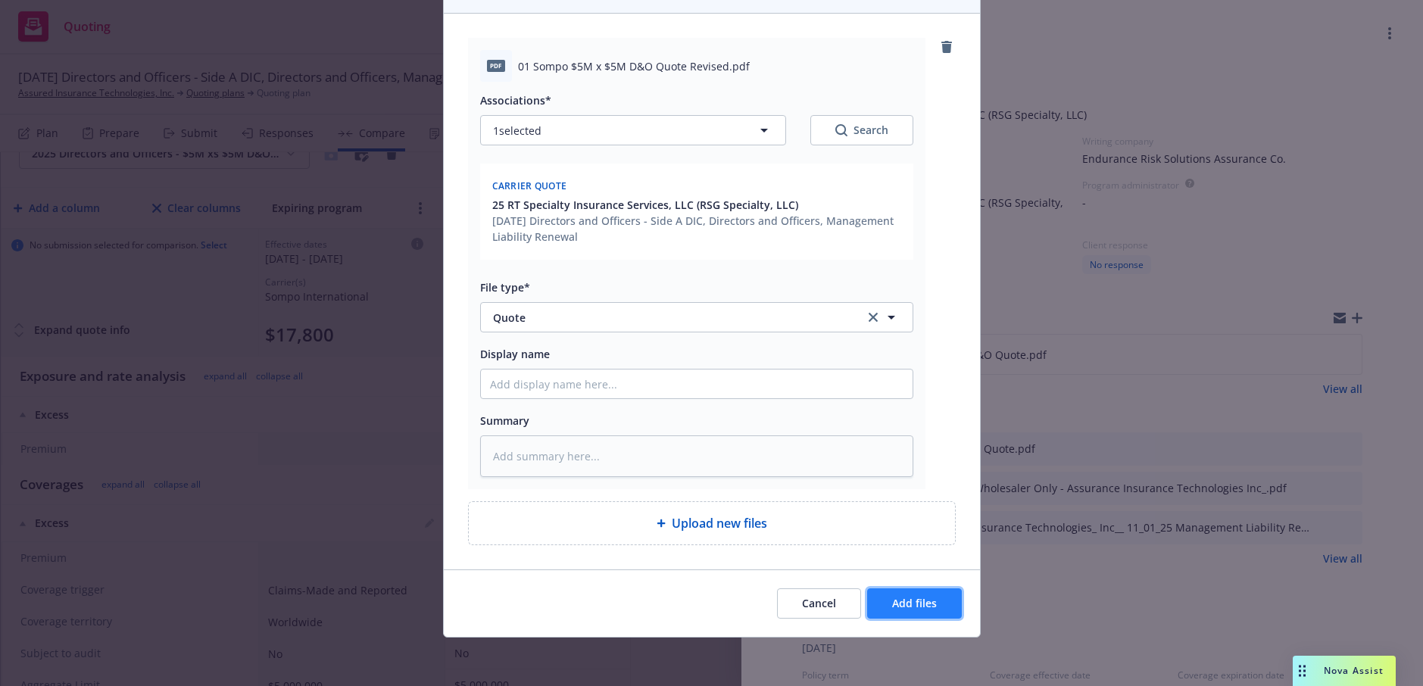
click at [906, 598] on span "Add files" at bounding box center [914, 603] width 45 height 14
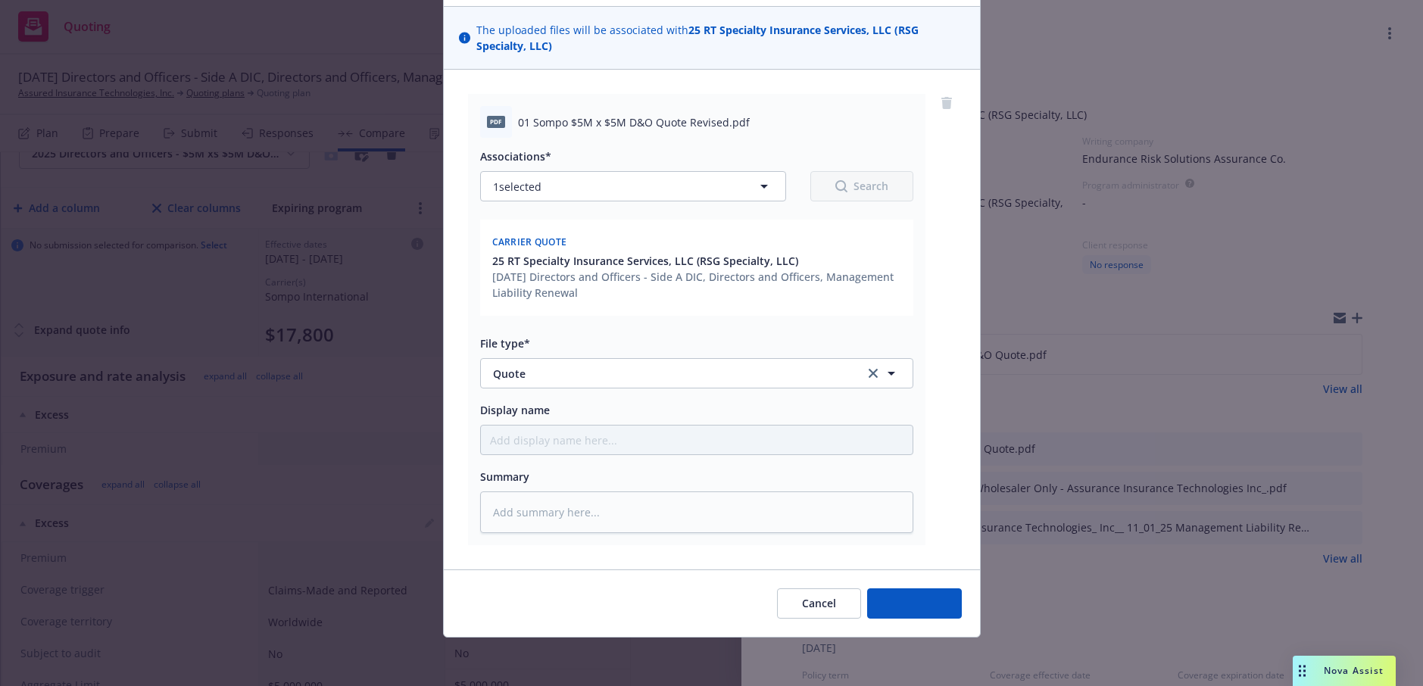
type textarea "x"
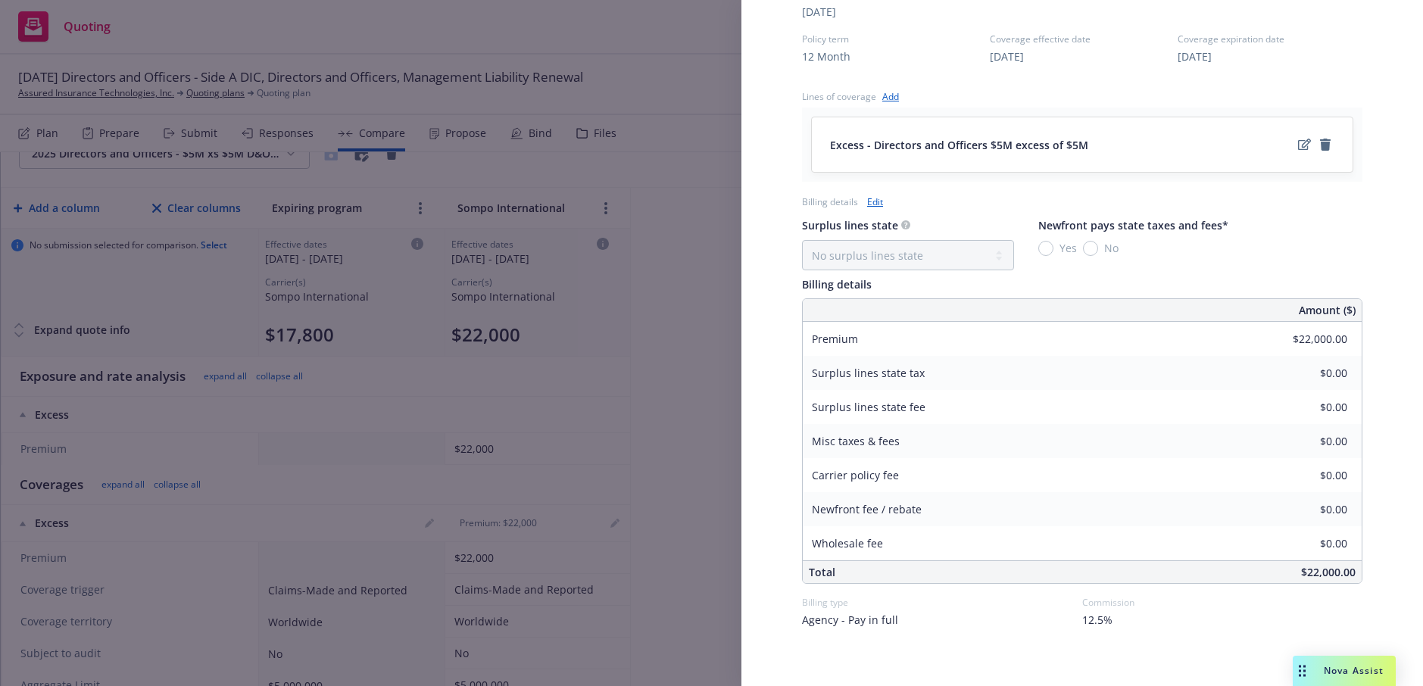
scroll to position [690, 0]
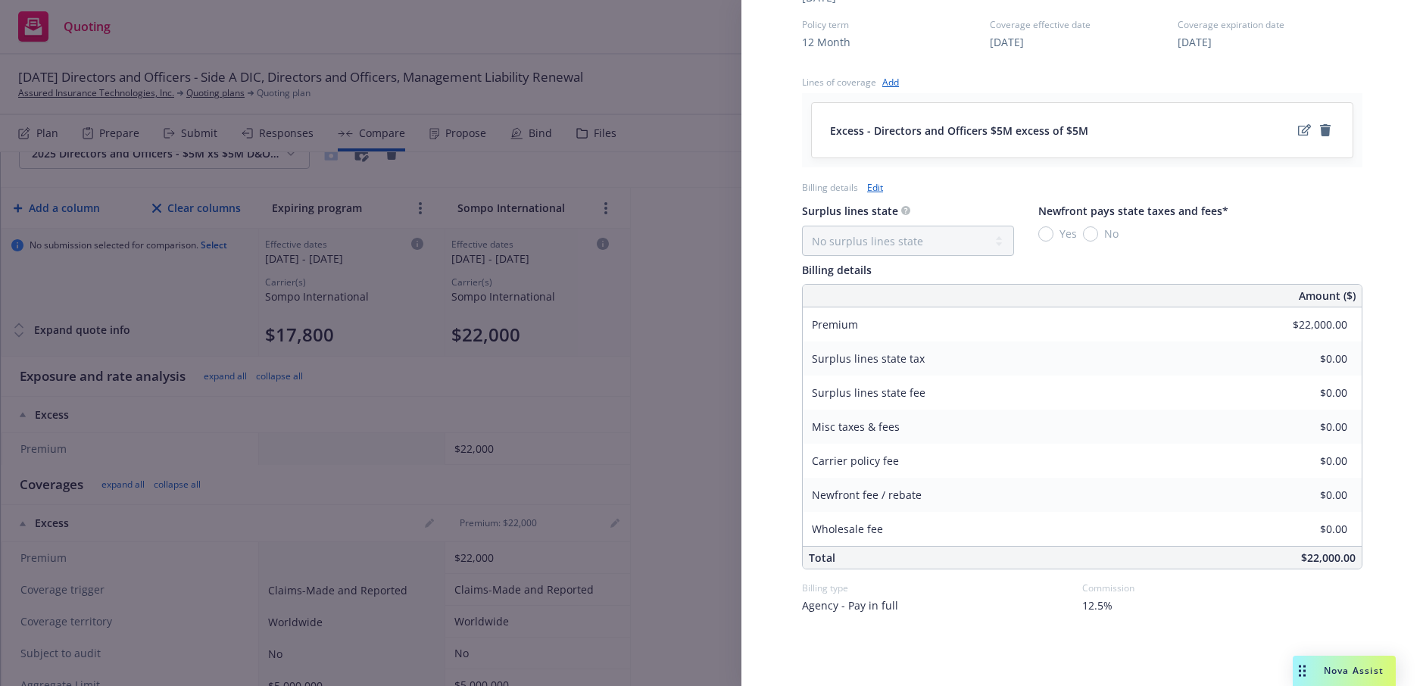
click at [873, 187] on link "Edit" at bounding box center [875, 188] width 16 height 16
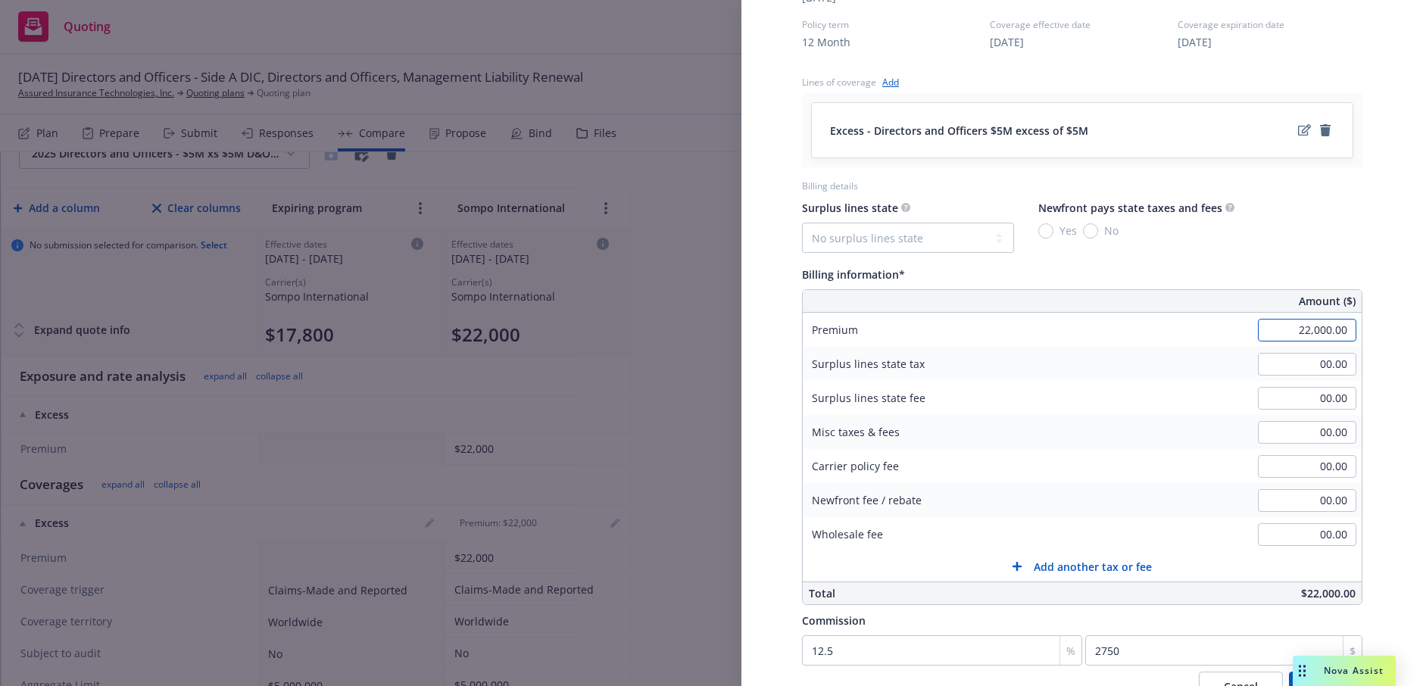
click at [1301, 331] on input "22,000.00" at bounding box center [1307, 330] width 98 height 23
type input "20,000.00"
type input "2500"
click at [1394, 318] on div "Display Name RT Specialty Insurance Services, LLC (RSG Specialty, LLC) Carrier …" at bounding box center [1083, 85] width 682 height 1466
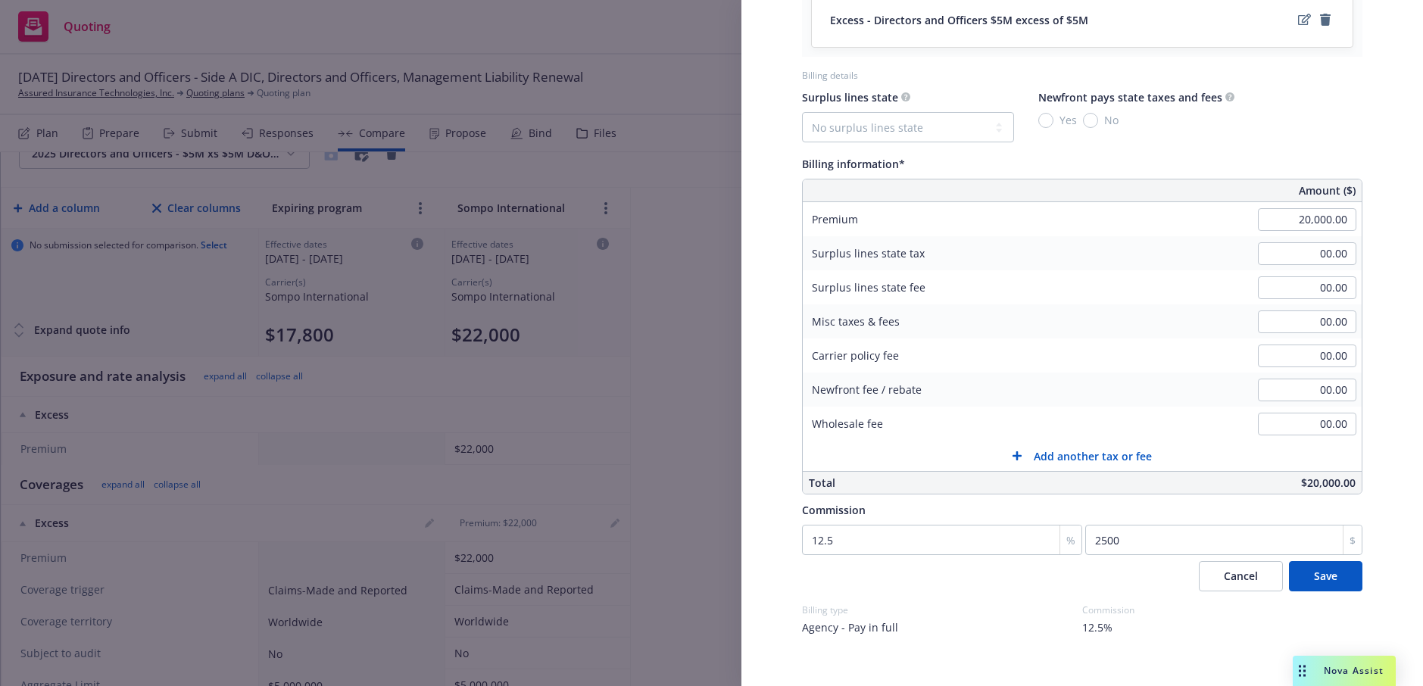
scroll to position [823, 0]
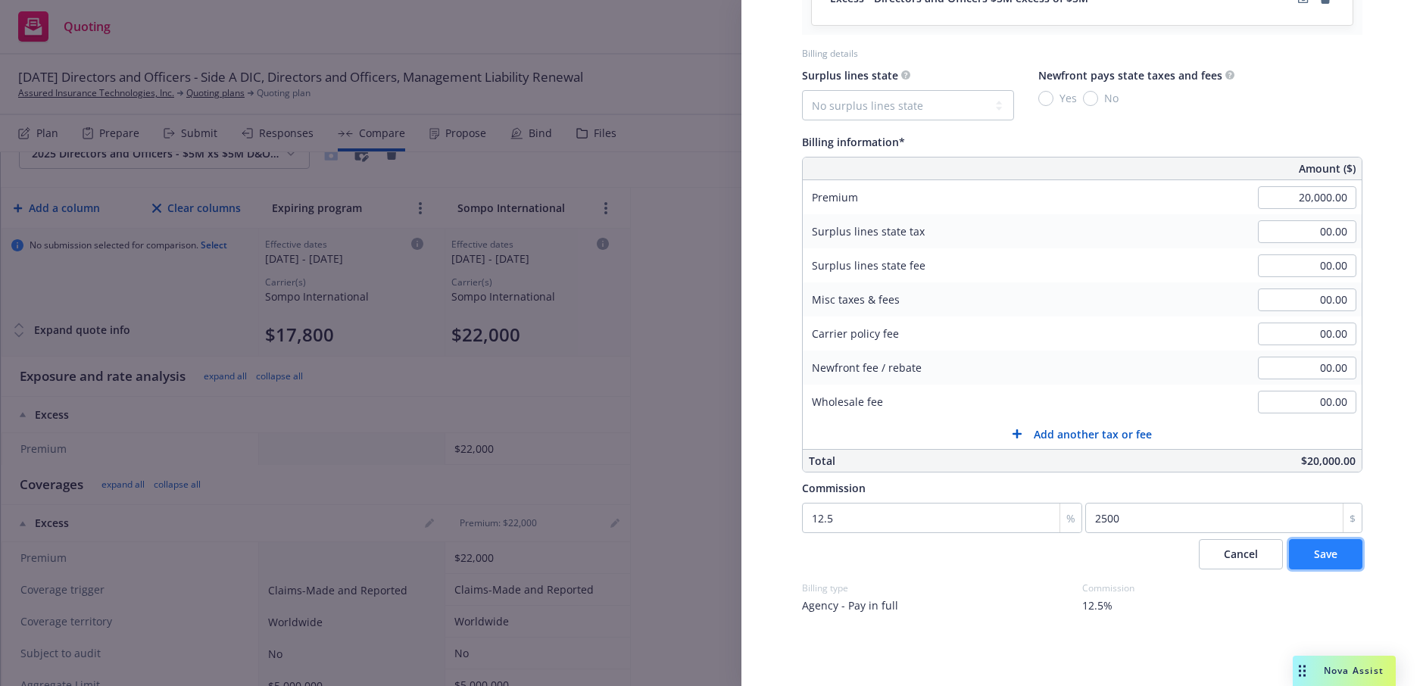
click at [1322, 557] on span "Save" at bounding box center [1325, 554] width 23 height 14
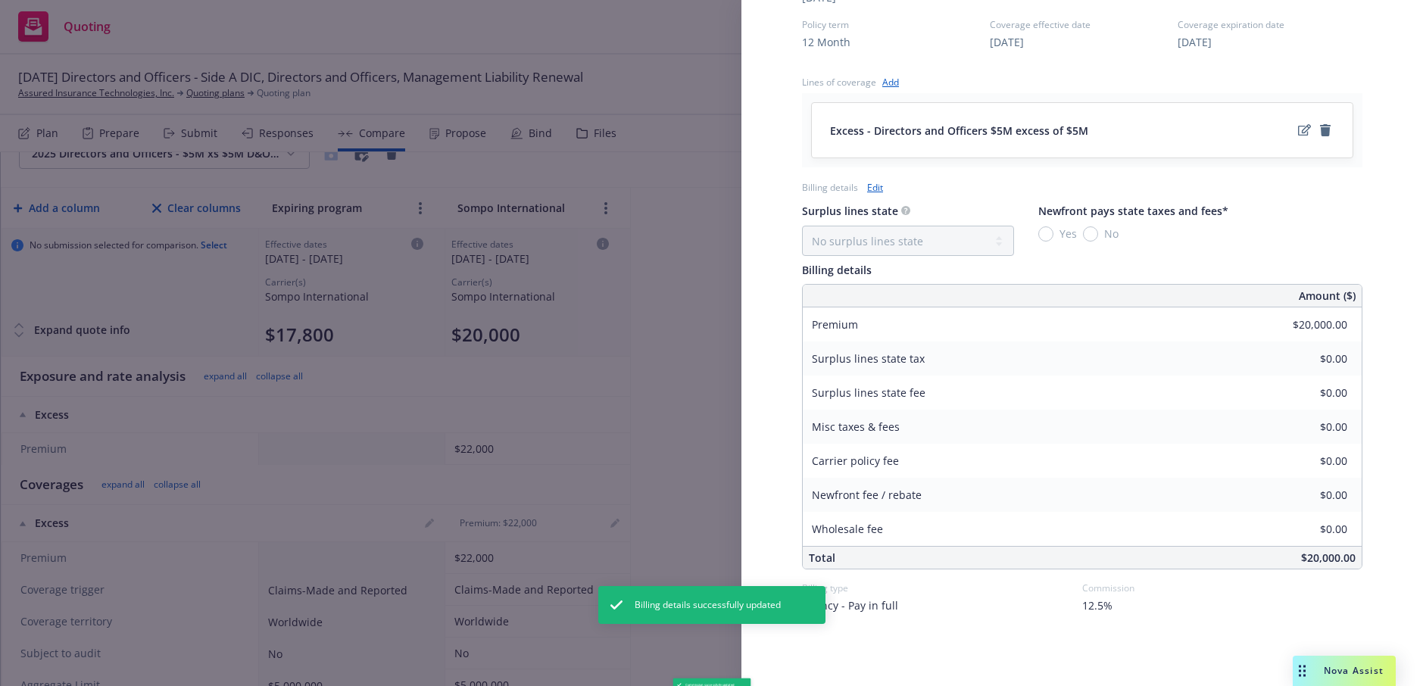
scroll to position [690, 0]
click at [1387, 189] on div "Display Name RT Specialty Insurance Services, LLC (RSG Specialty, LLC) Carrier …" at bounding box center [1083, 19] width 682 height 1334
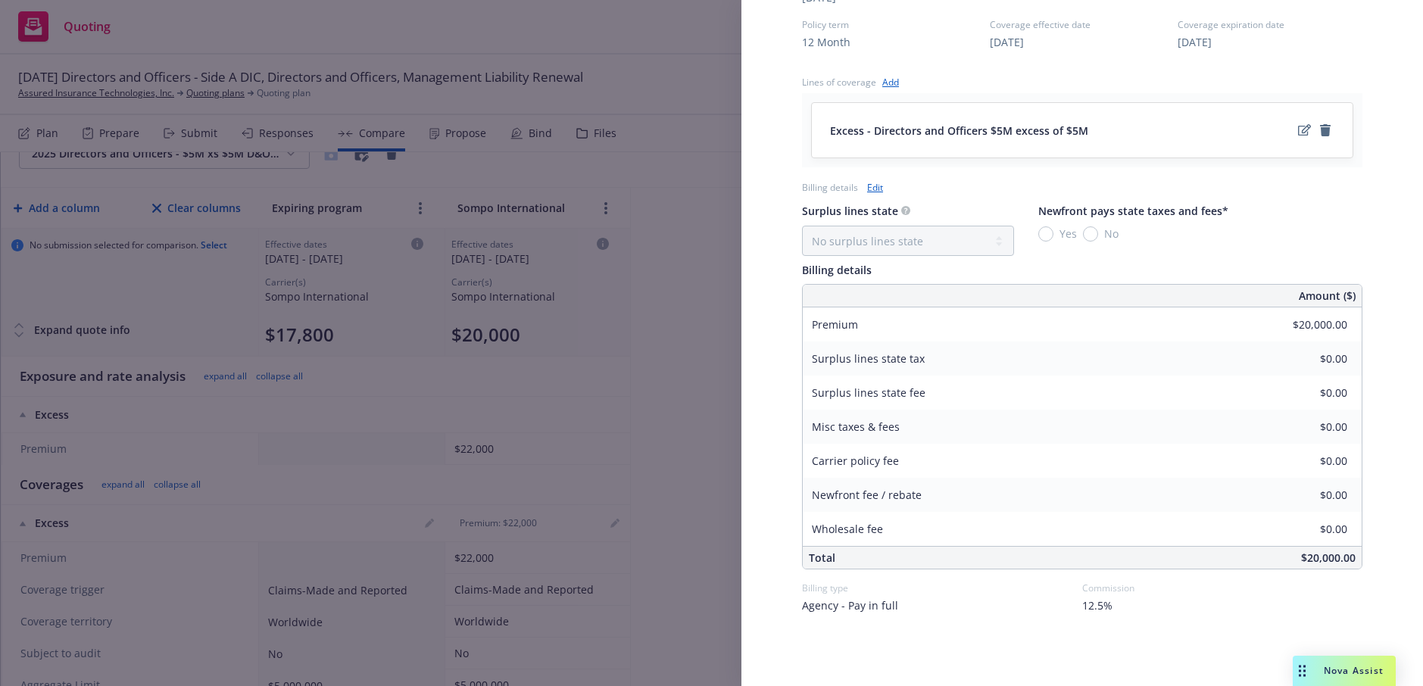
click at [1387, 189] on div "Display Name RT Specialty Insurance Services, LLC (RSG Specialty, LLC) Carrier …" at bounding box center [1083, 19] width 682 height 1334
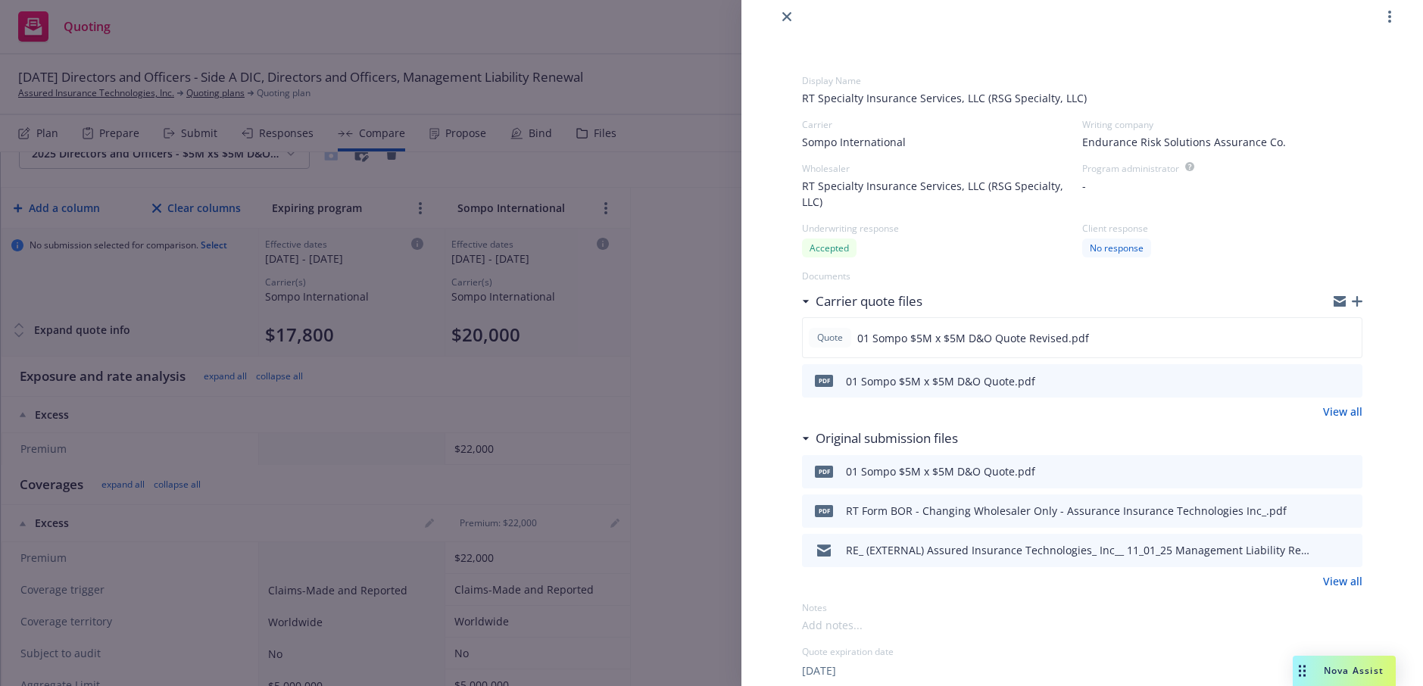
scroll to position [0, 0]
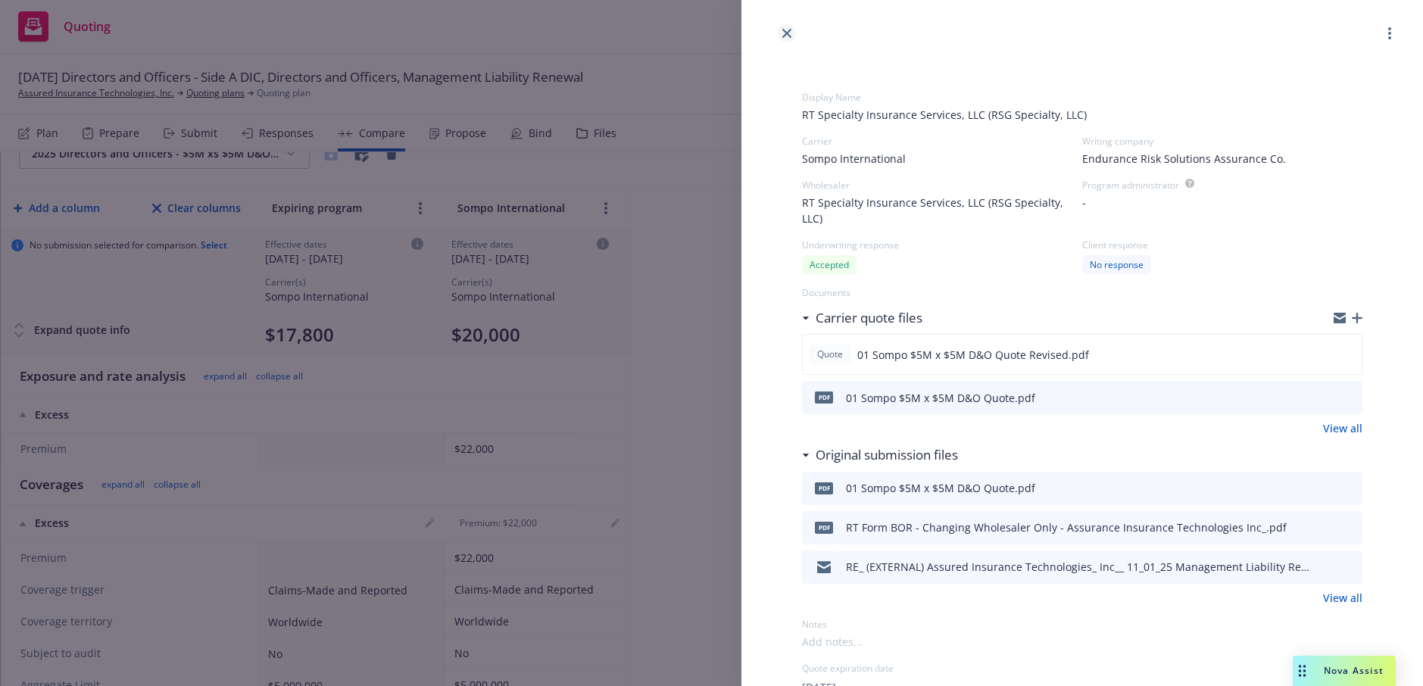
click at [785, 30] on icon "close" at bounding box center [786, 33] width 9 height 9
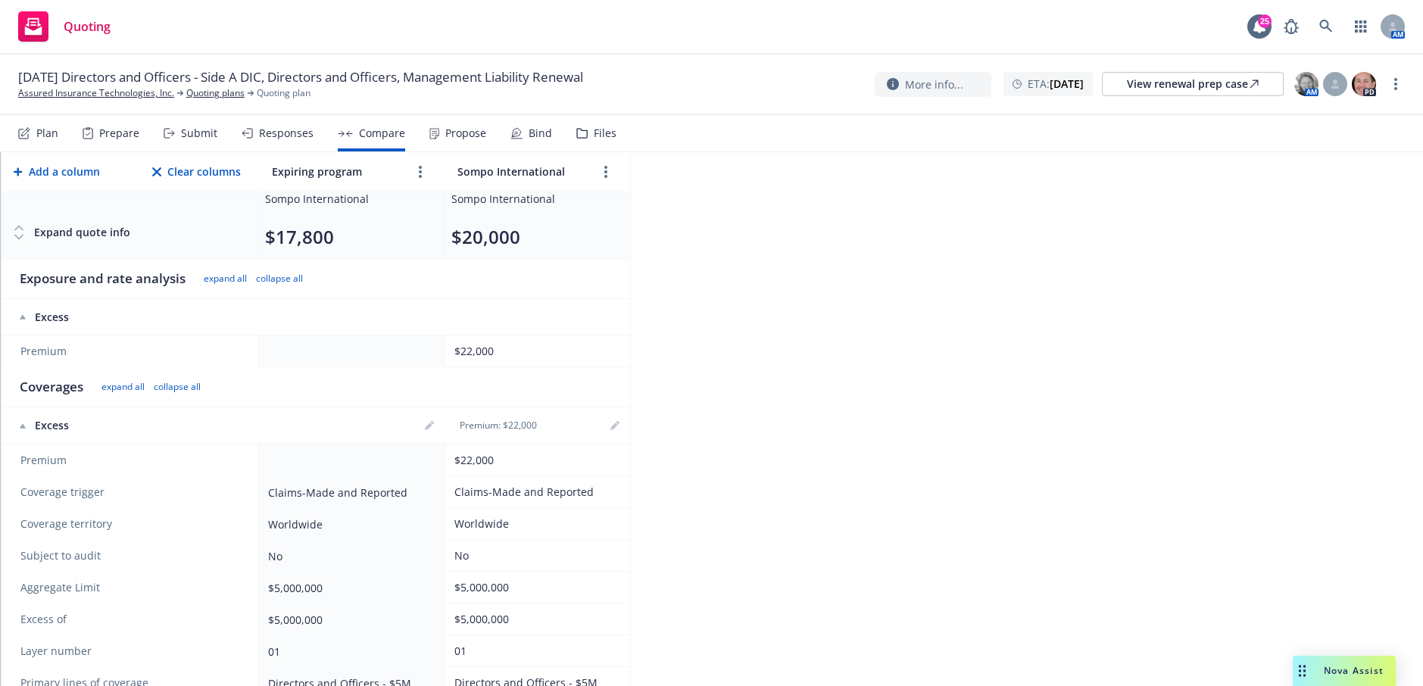
scroll to position [143, 0]
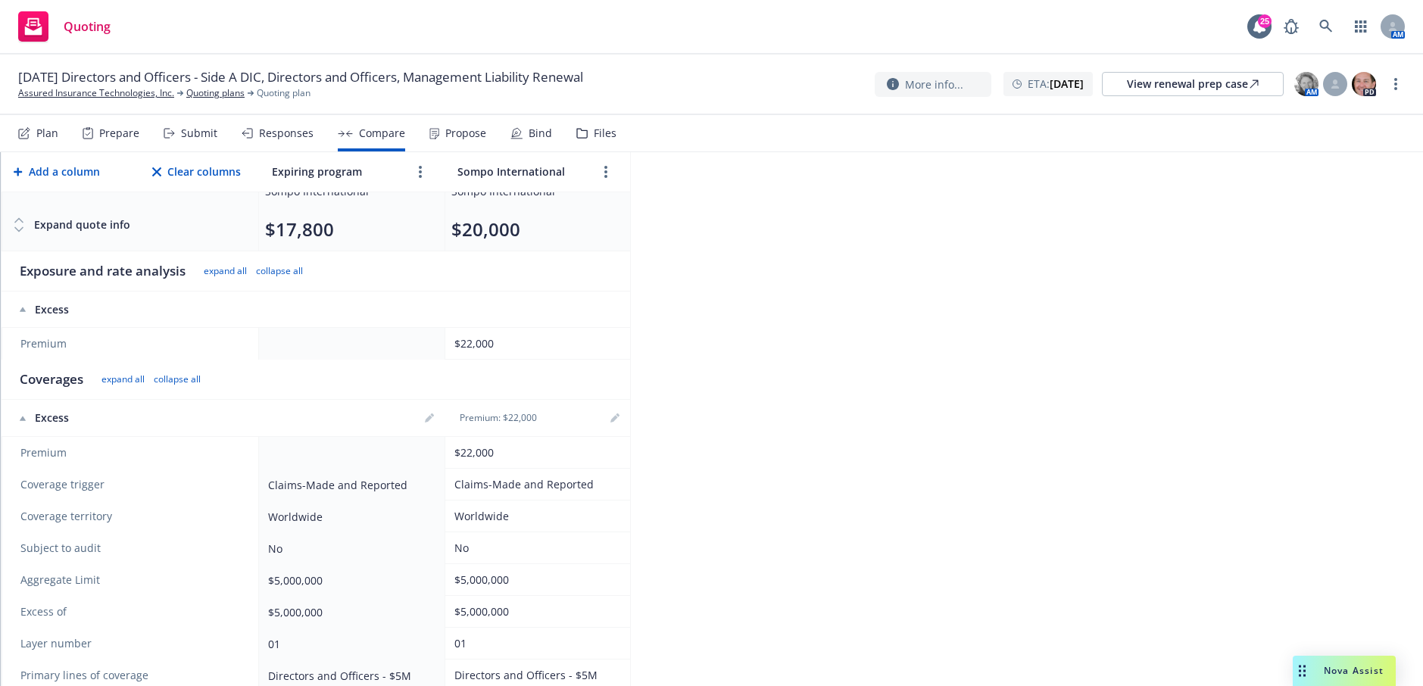
click at [567, 334] on td "$22,000" at bounding box center [538, 344] width 186 height 32
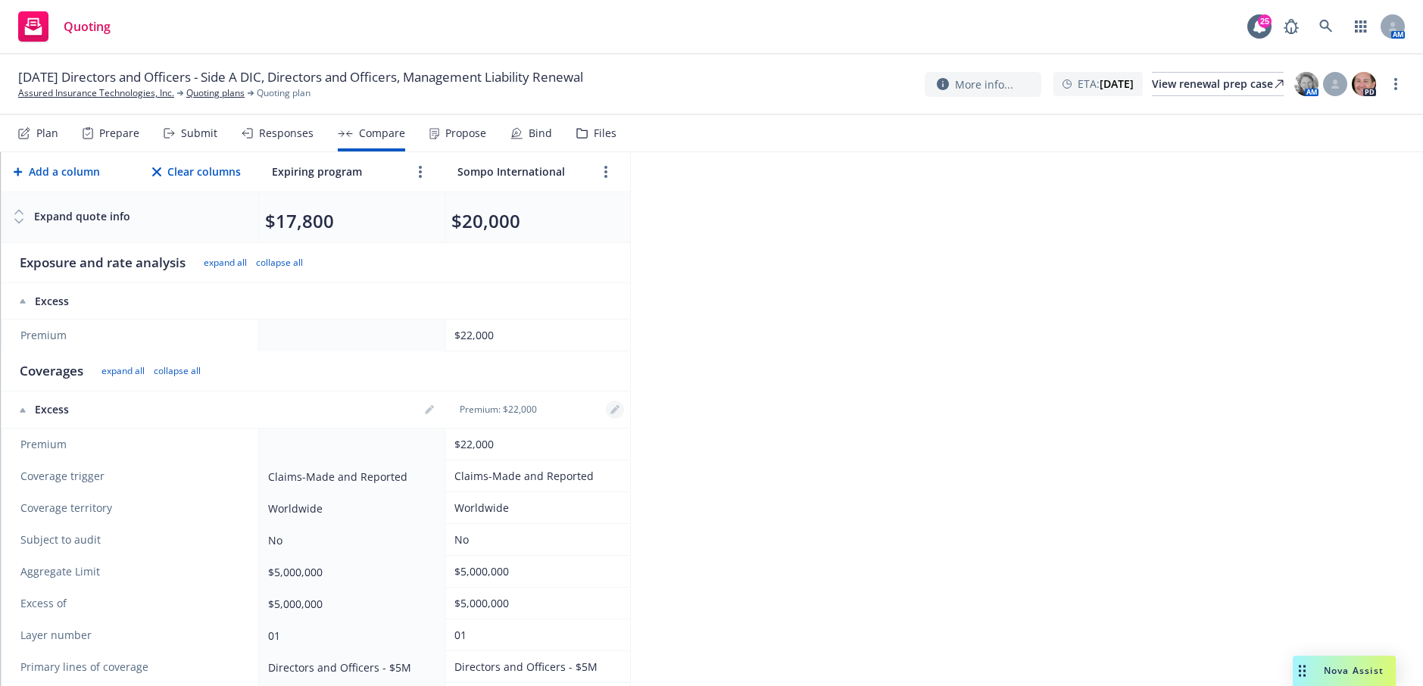
scroll to position [151, 0]
click at [619, 408] on icon "editPencil" at bounding box center [618, 408] width 4 height 4
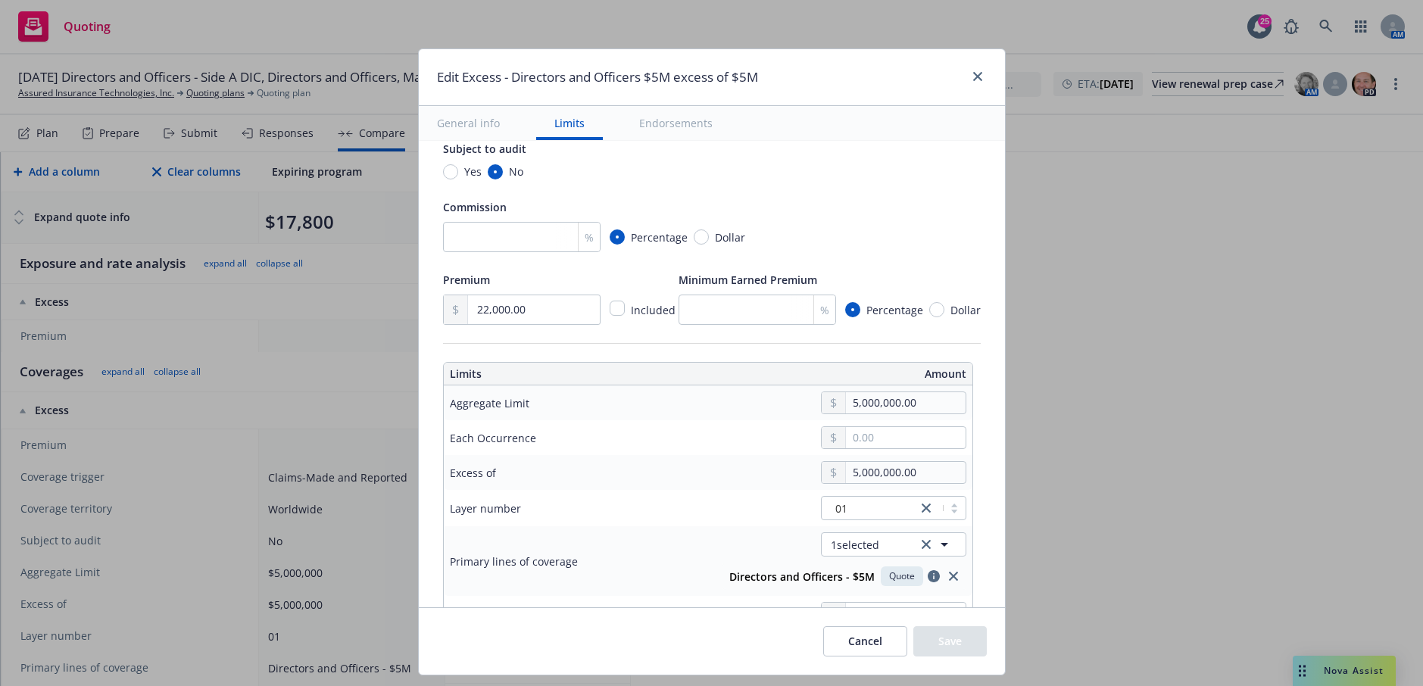
scroll to position [348, 0]
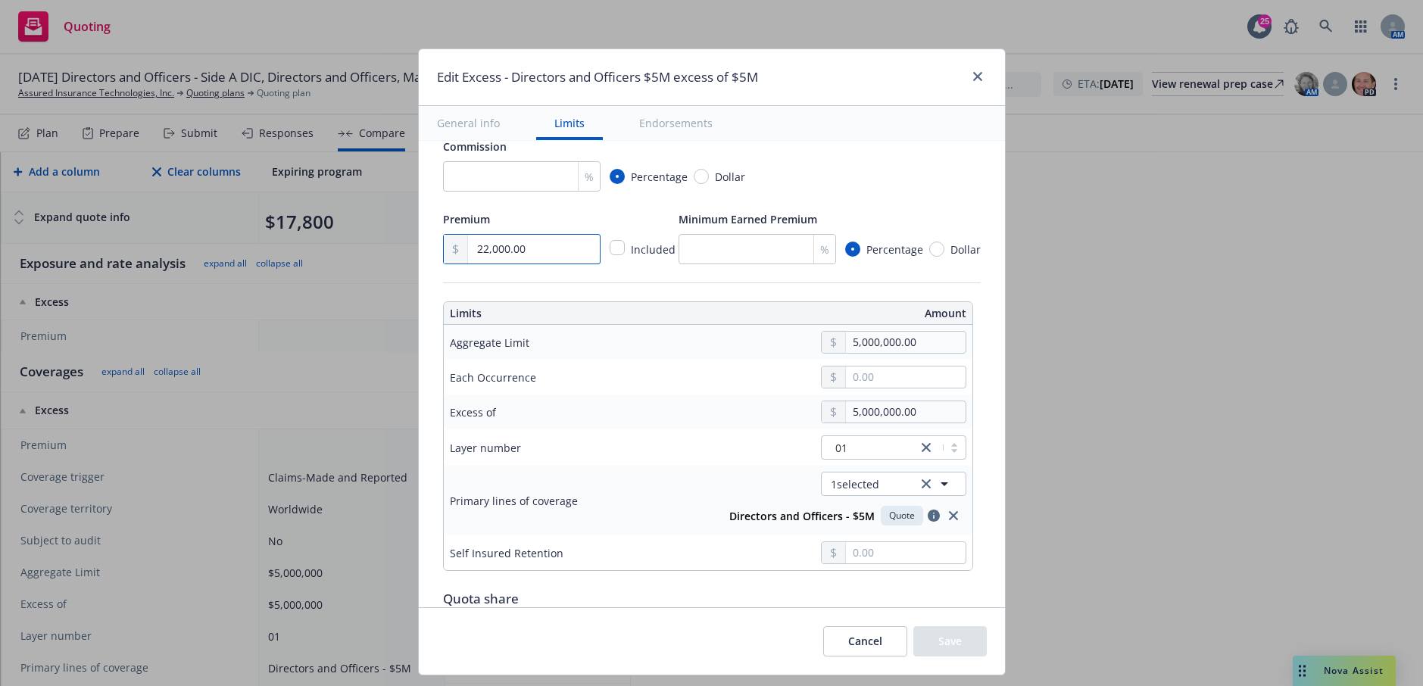
click at [479, 253] on input "22,000.00" at bounding box center [533, 249] width 131 height 29
type input "20,000.00"
click at [968, 633] on button "Save" at bounding box center [949, 641] width 73 height 30
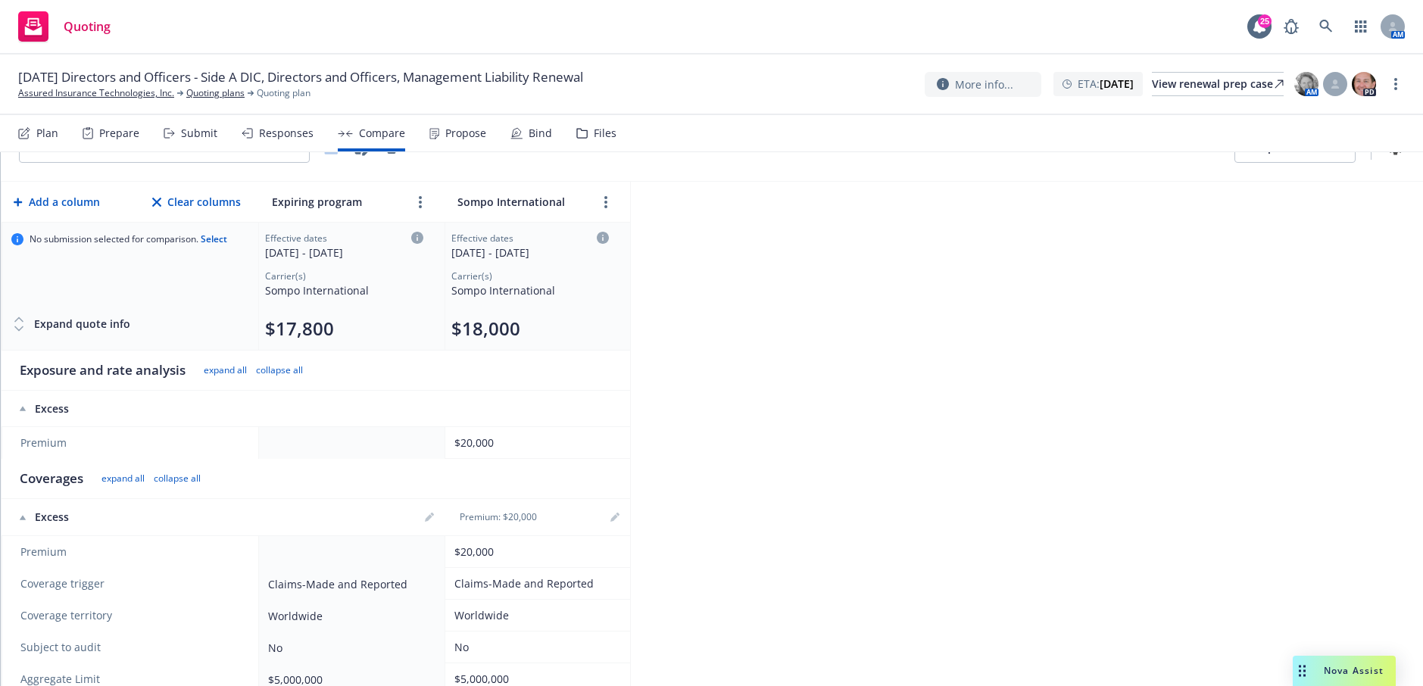
scroll to position [0, 0]
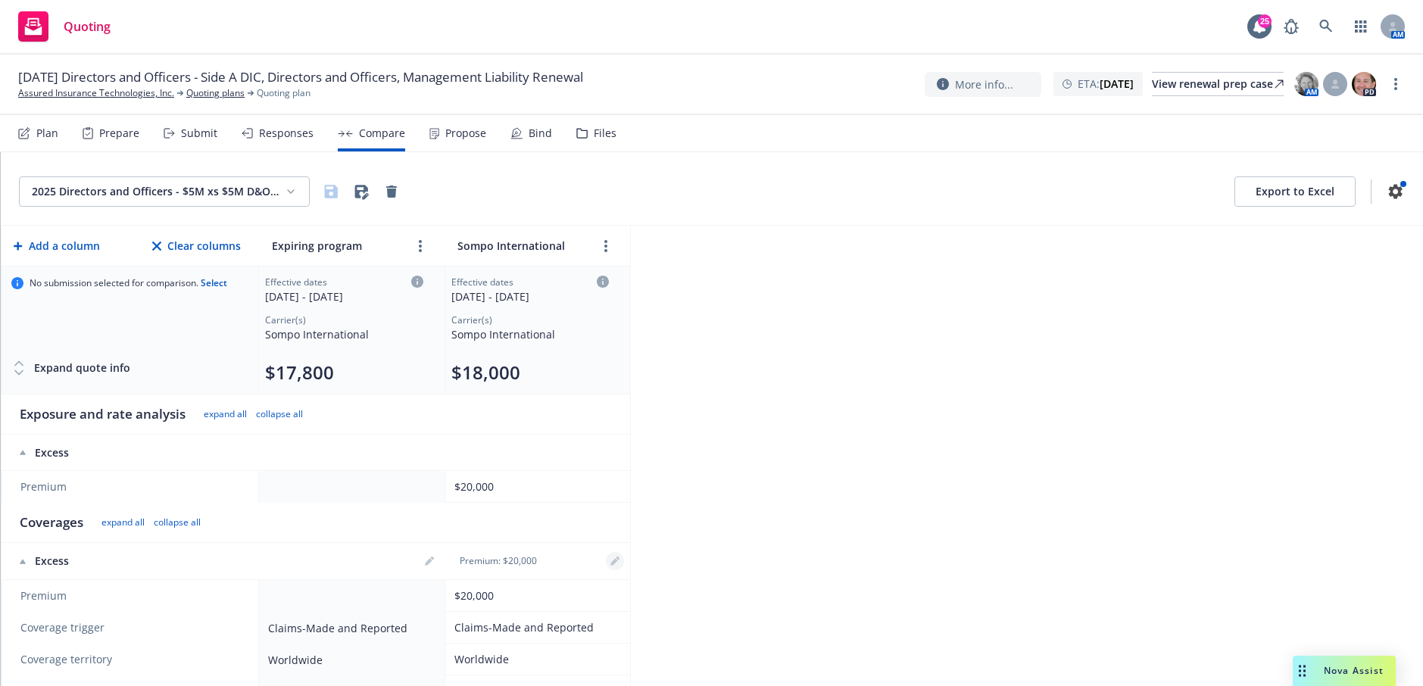
click at [615, 565] on icon "editPencil" at bounding box center [614, 561] width 9 height 9
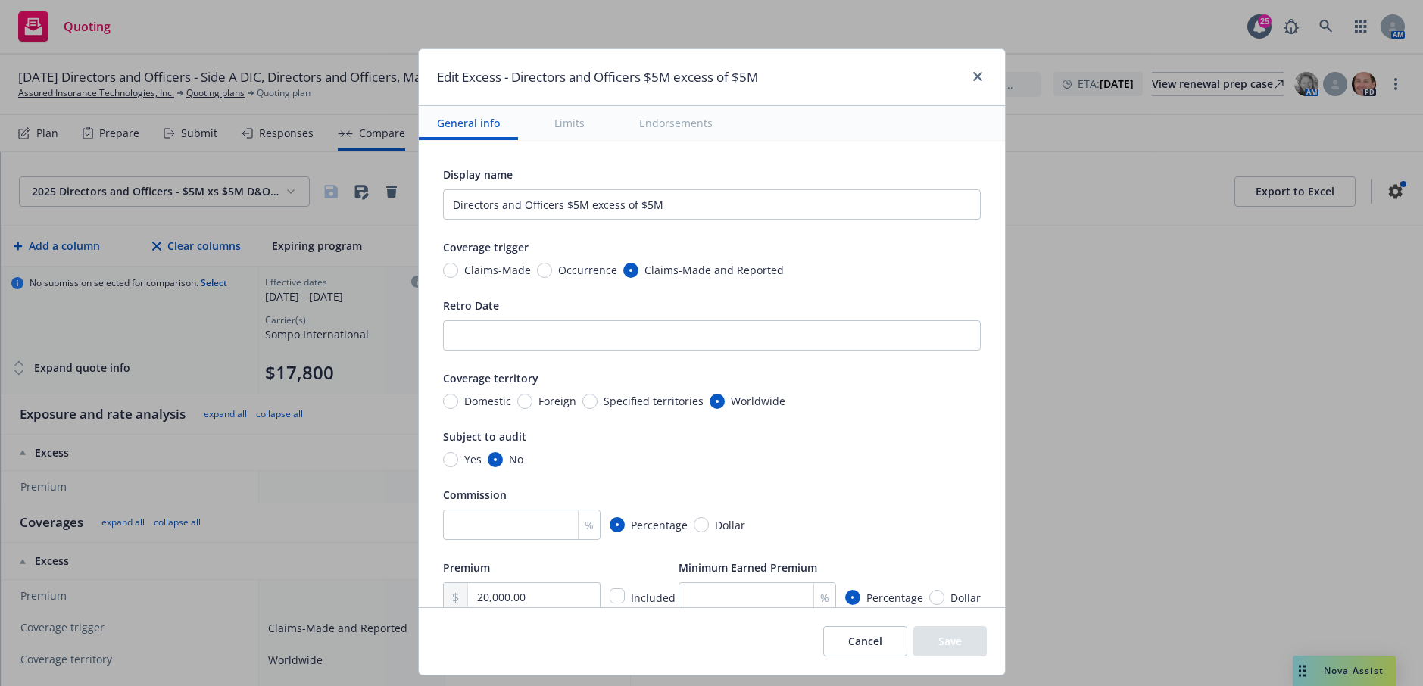
click at [567, 404] on div "Domestic Foreign Specified territories Worldwide" at bounding box center [614, 401] width 342 height 16
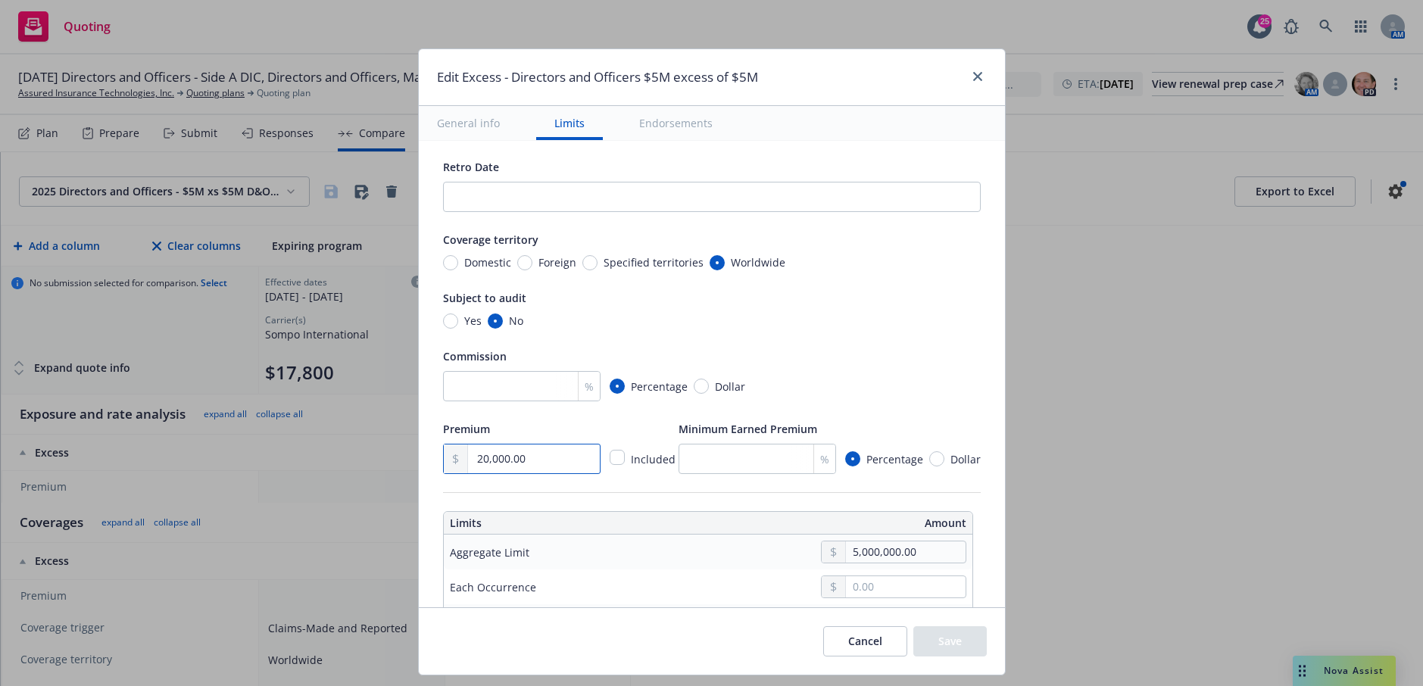
click at [534, 468] on input "20,000.00" at bounding box center [533, 459] width 131 height 29
type input "2.00"
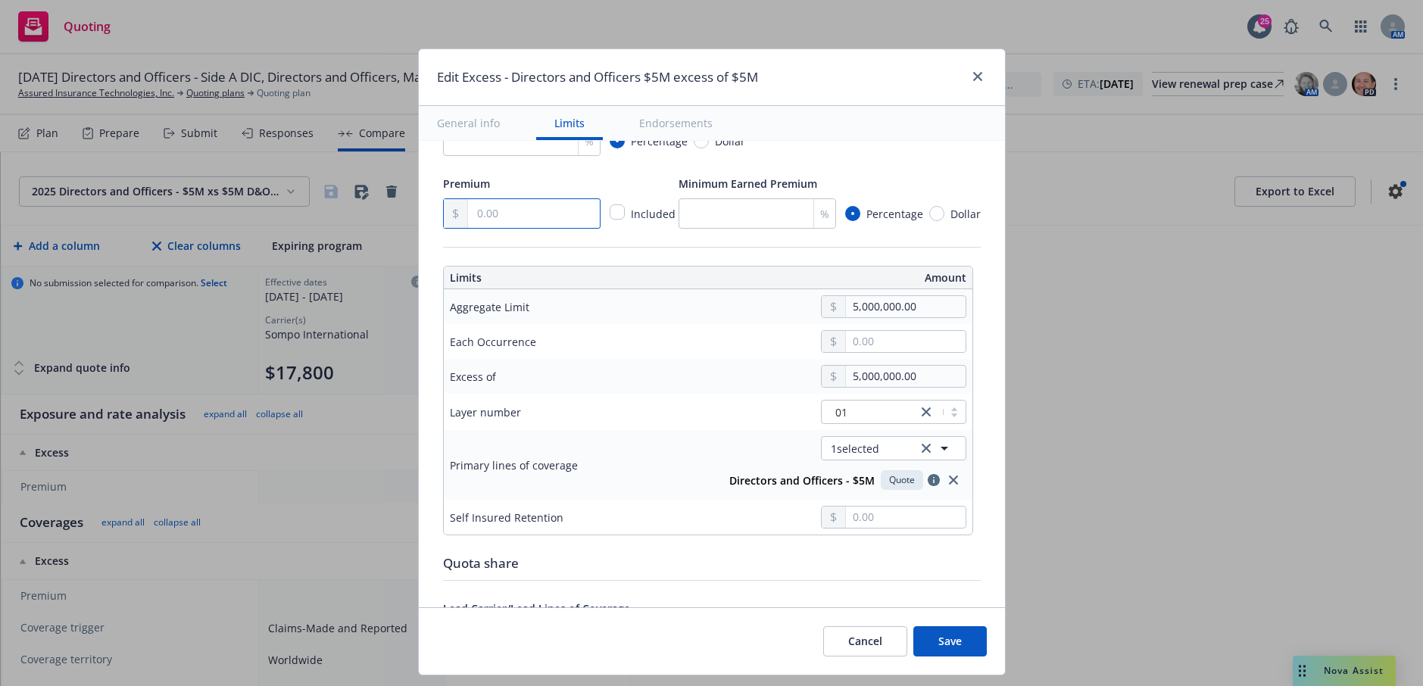
scroll to position [503, 0]
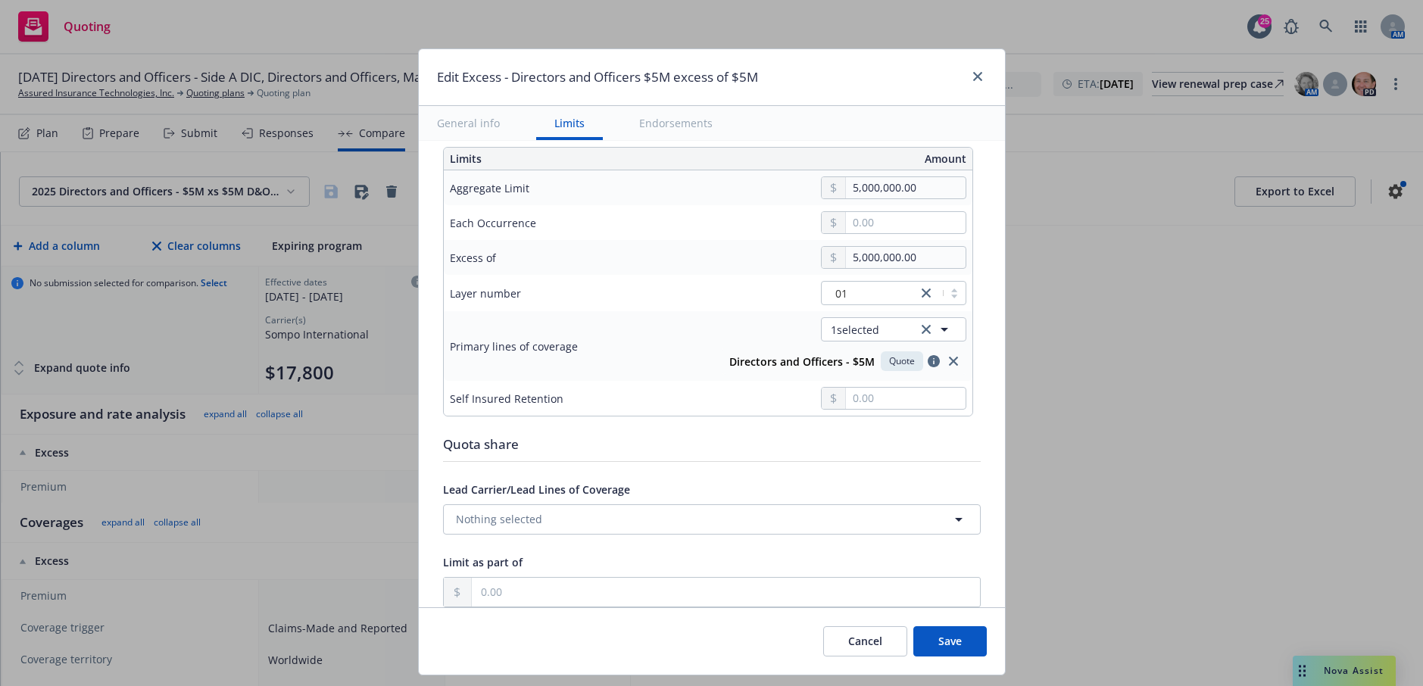
click at [970, 632] on button "Save" at bounding box center [949, 641] width 73 height 30
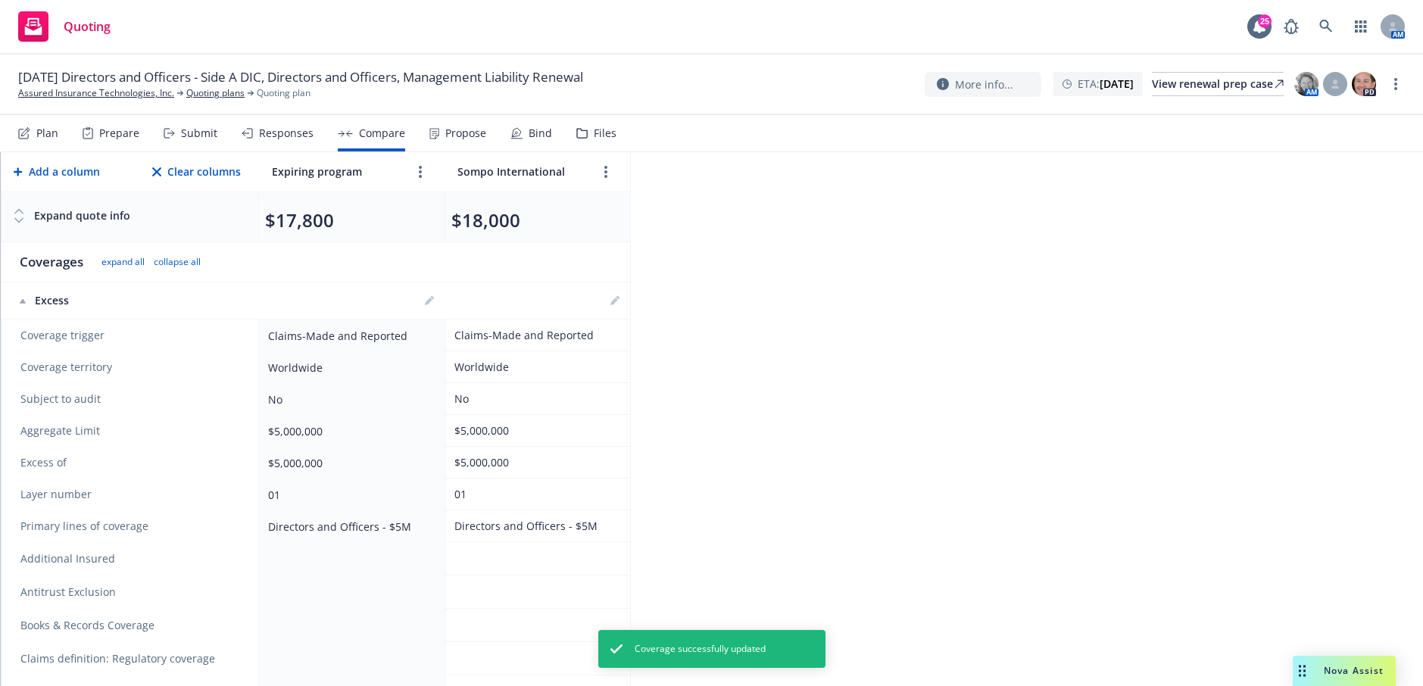
scroll to position [0, 0]
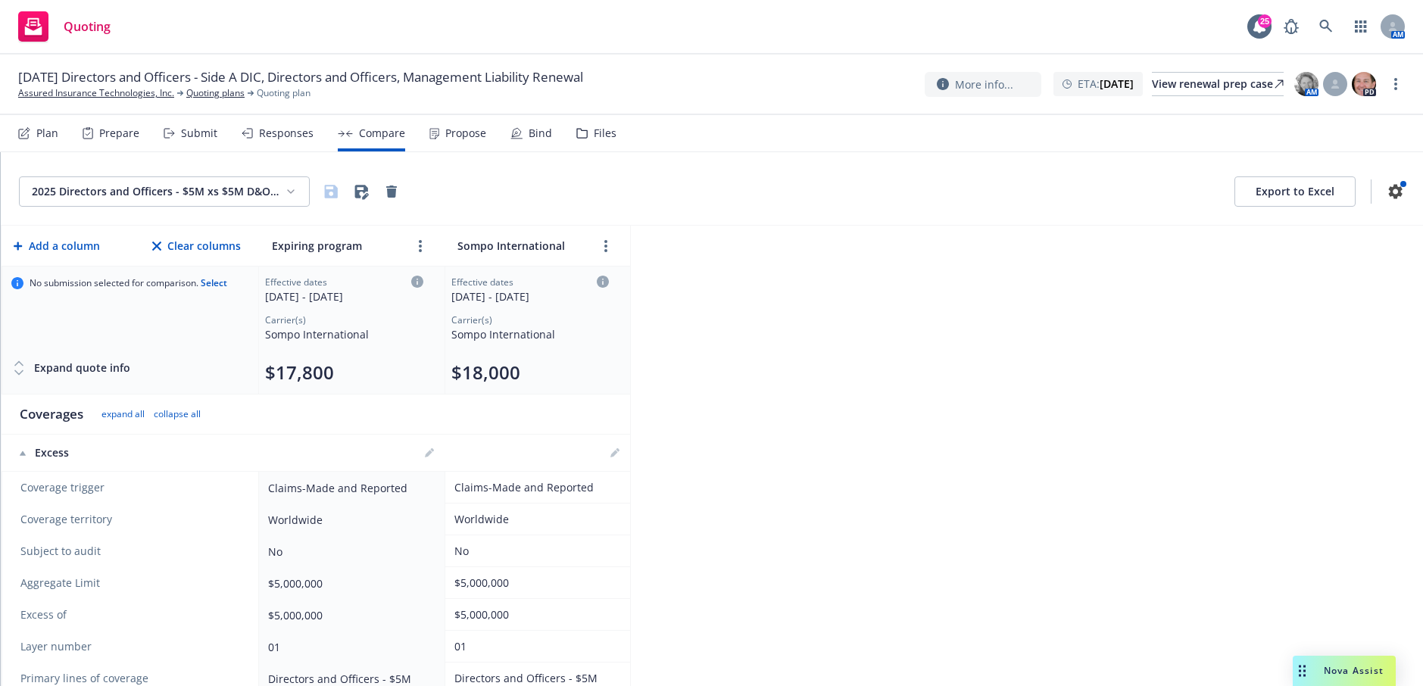
click at [601, 283] on icon at bounding box center [603, 282] width 12 height 12
click at [609, 279] on td "Effective dates [DATE] - [DATE] Carrier(s) Sompo International $18,000" at bounding box center [538, 331] width 186 height 128
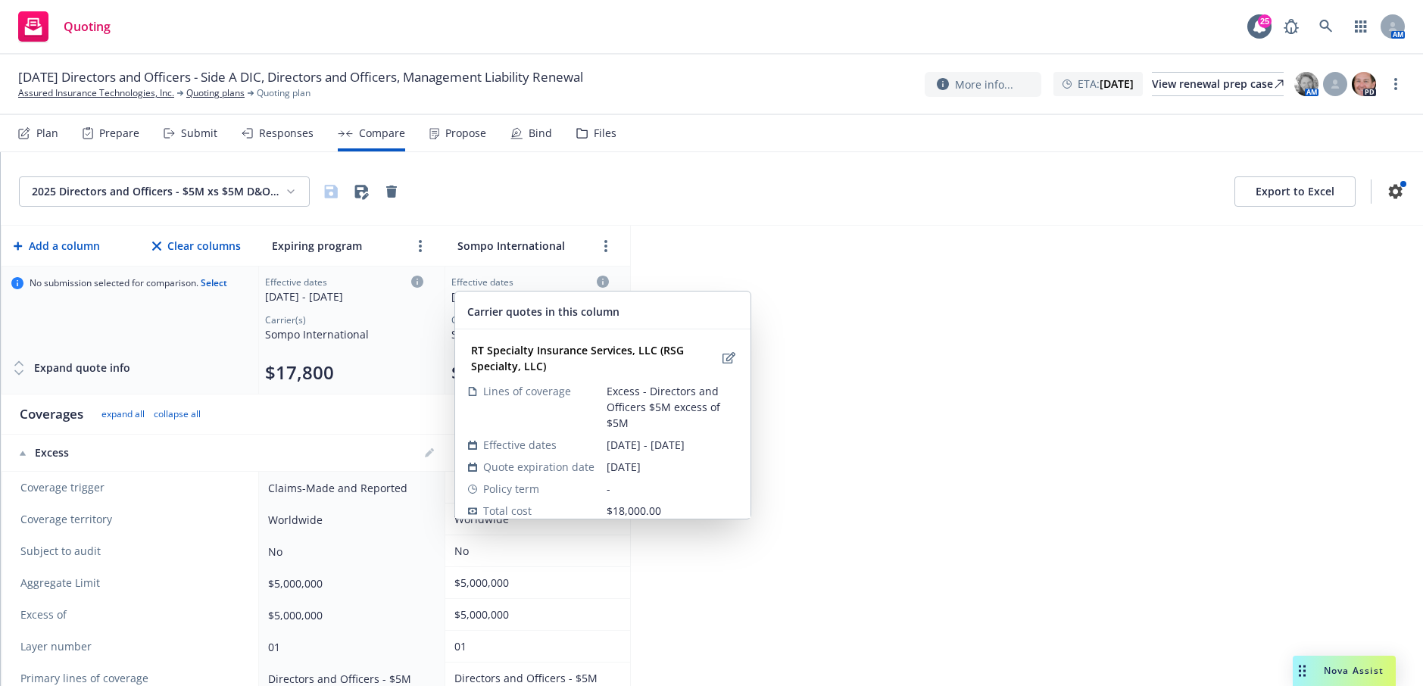
click at [600, 281] on icon at bounding box center [603, 282] width 12 height 12
click at [723, 360] on icon "edit" at bounding box center [729, 357] width 13 height 11
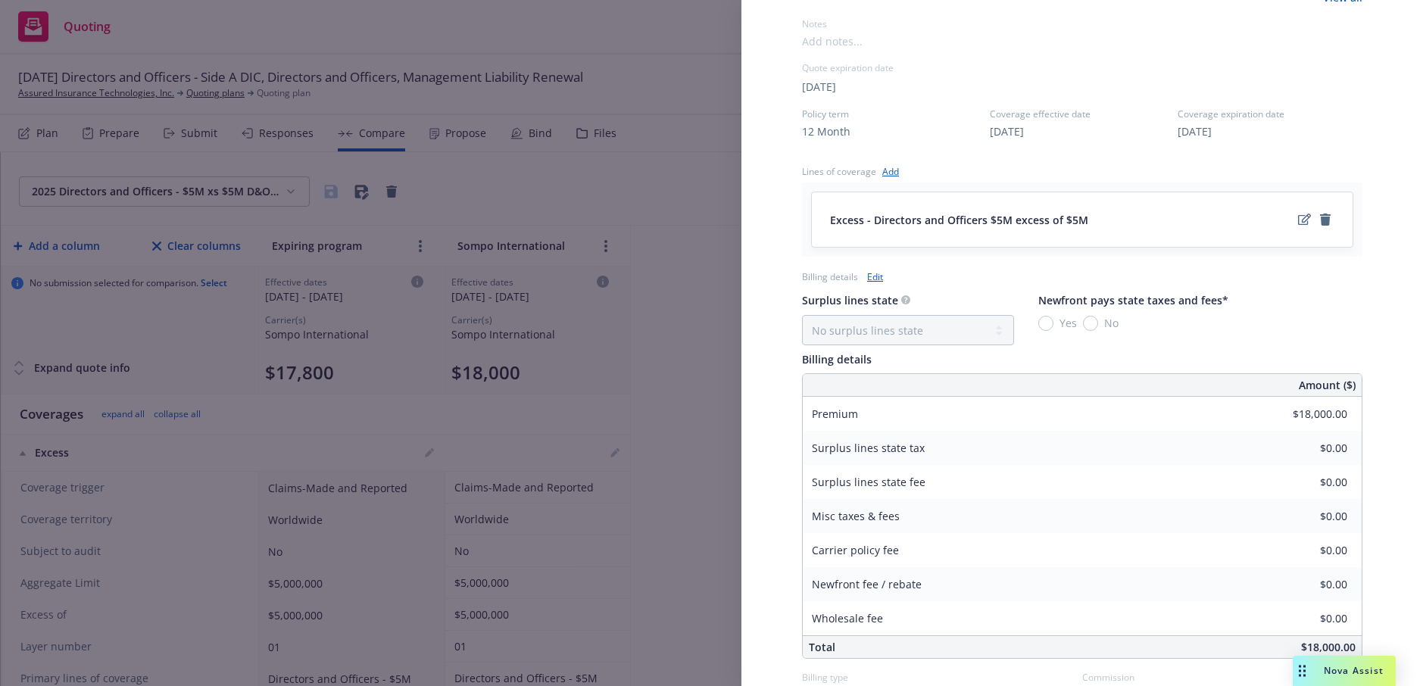
scroll to position [729, 0]
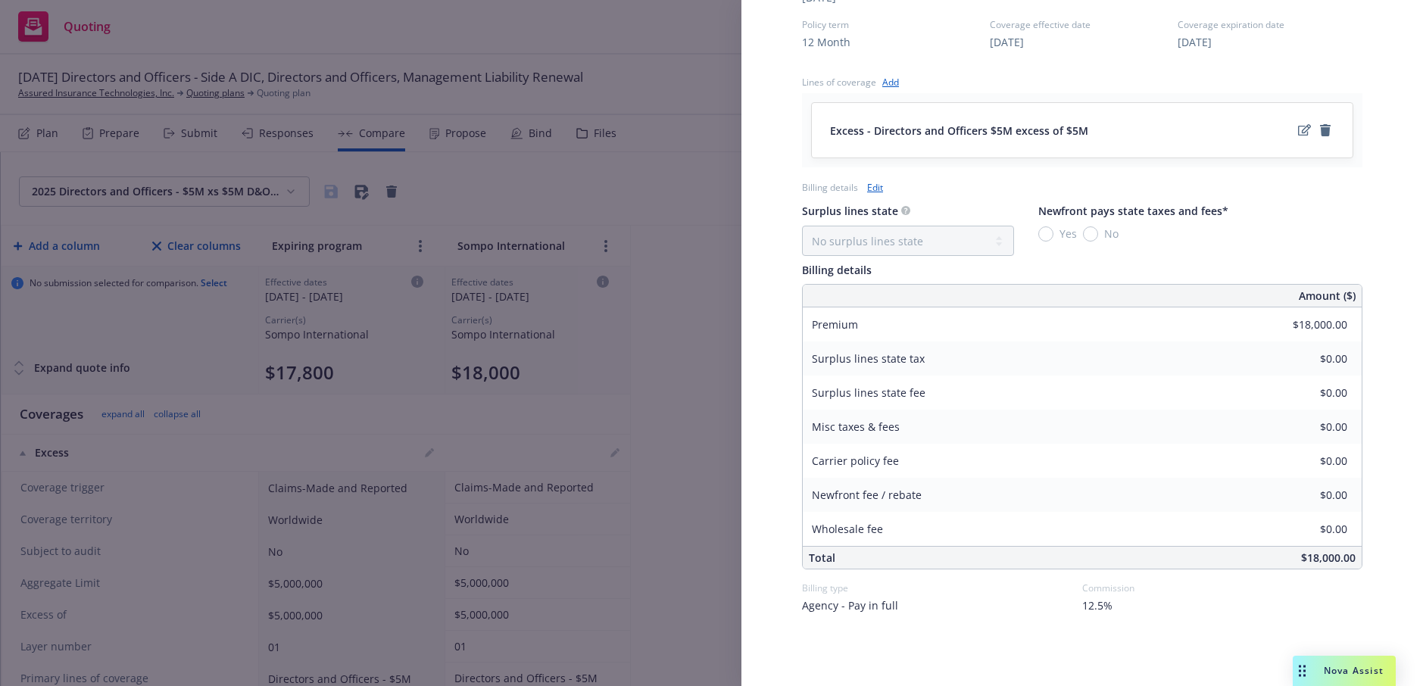
click at [874, 186] on link "Edit" at bounding box center [875, 188] width 16 height 16
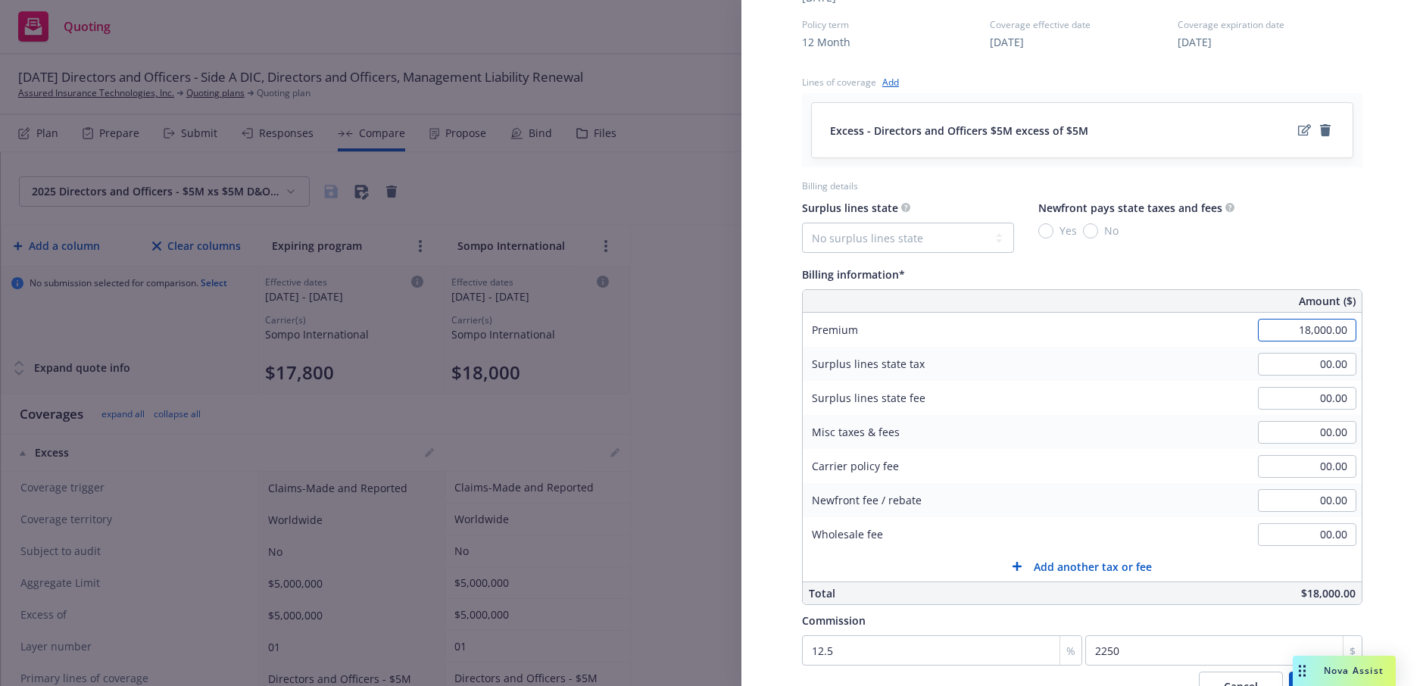
click at [1300, 331] on input "18,000.00" at bounding box center [1307, 330] width 98 height 23
type input "200,000.00"
type input "25000"
click at [1359, 348] on div "Display Name RT Specialty Insurance Services, LLC (RSG Specialty, LLC) Carrier …" at bounding box center [1082, 66] width 609 height 1506
click at [1295, 334] on input "200,000.00" at bounding box center [1307, 330] width 98 height 23
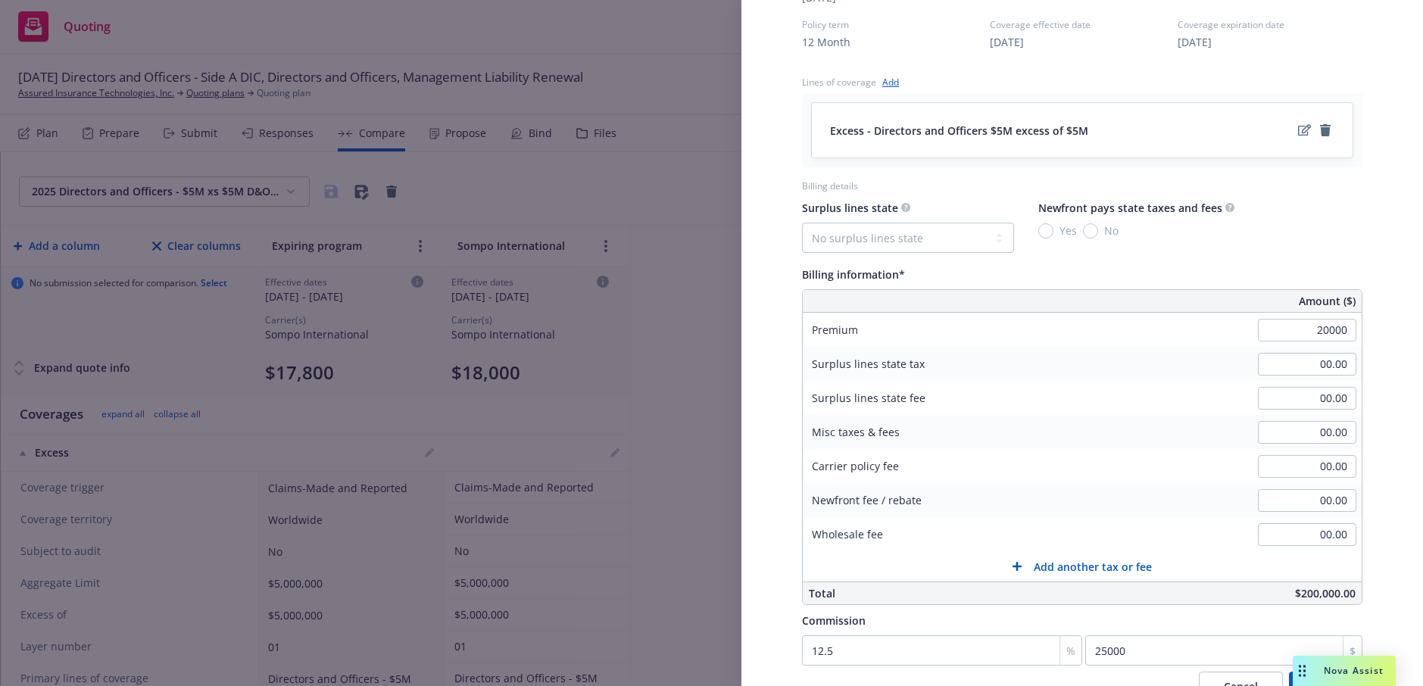
type input "20,000.00"
type input "2500"
click at [1360, 357] on div "Display Name RT Specialty Insurance Services, LLC (RSG Specialty, LLC) Carrier …" at bounding box center [1082, 66] width 609 height 1506
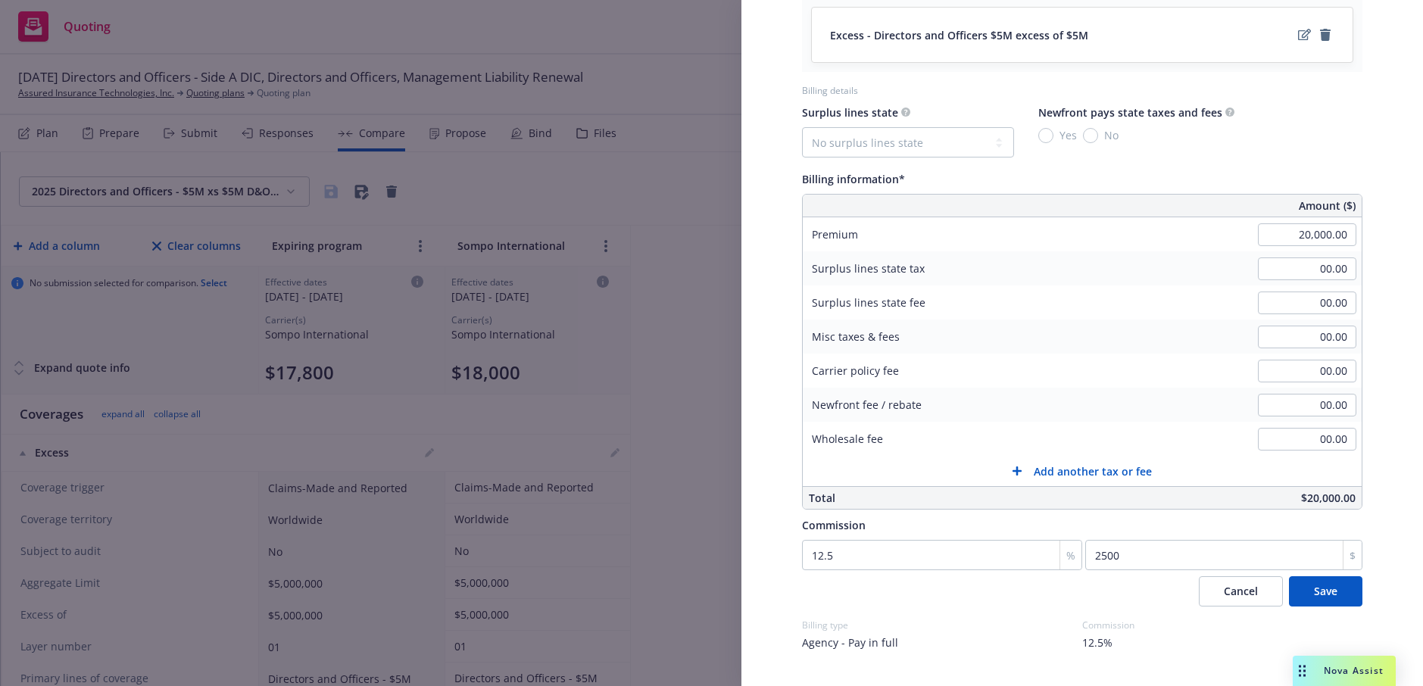
scroll to position [845, 0]
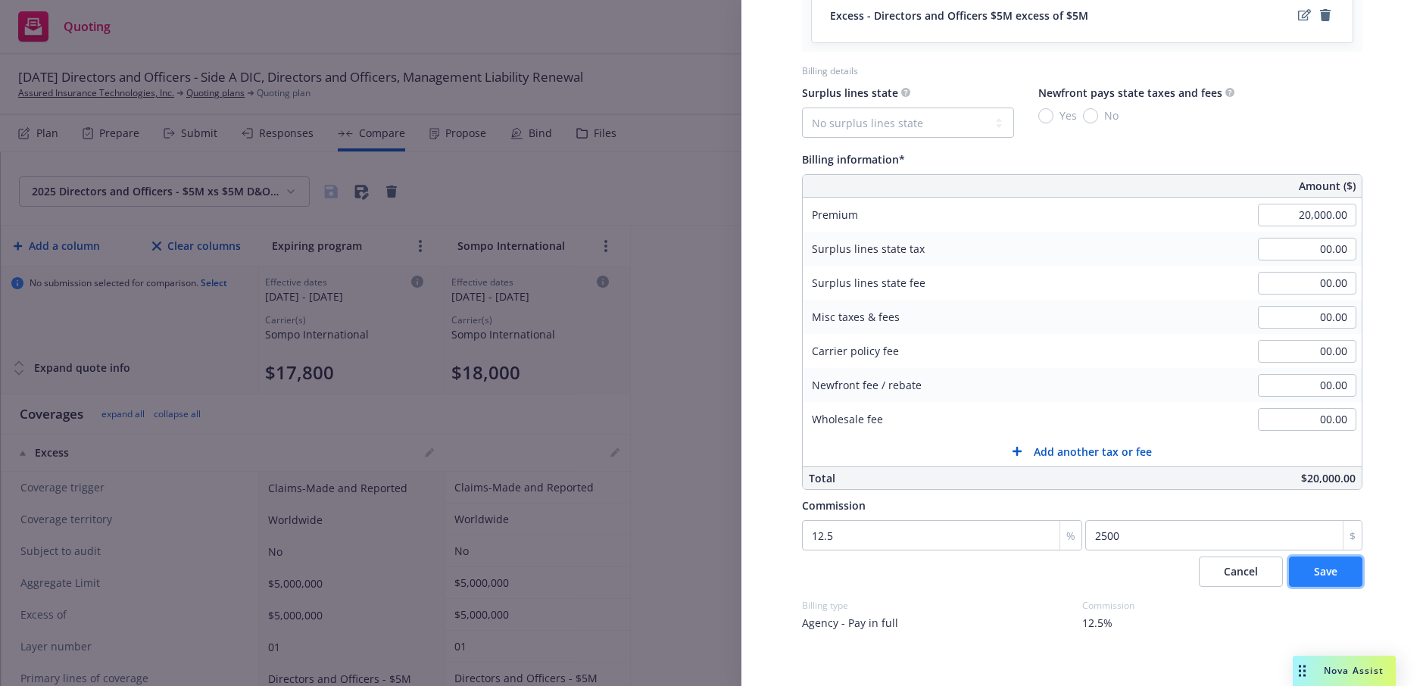
click at [1324, 573] on span "Save" at bounding box center [1325, 571] width 23 height 14
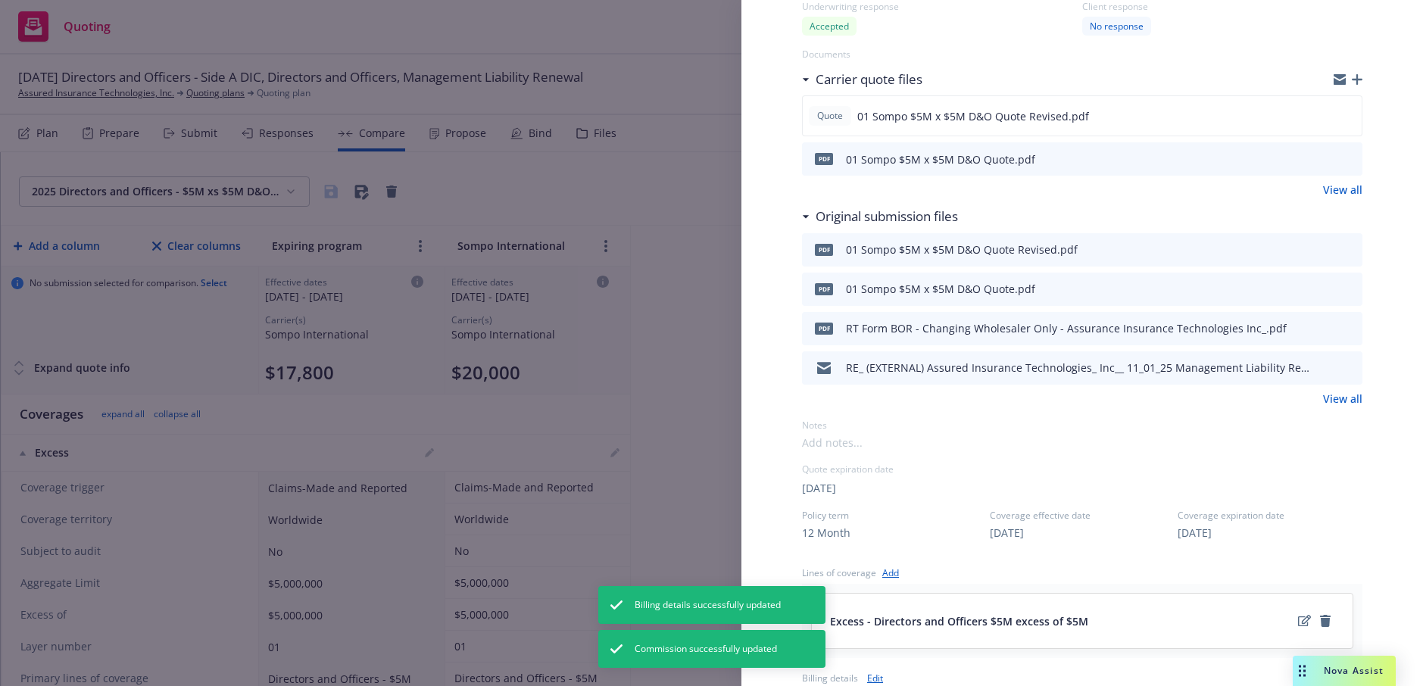
scroll to position [0, 0]
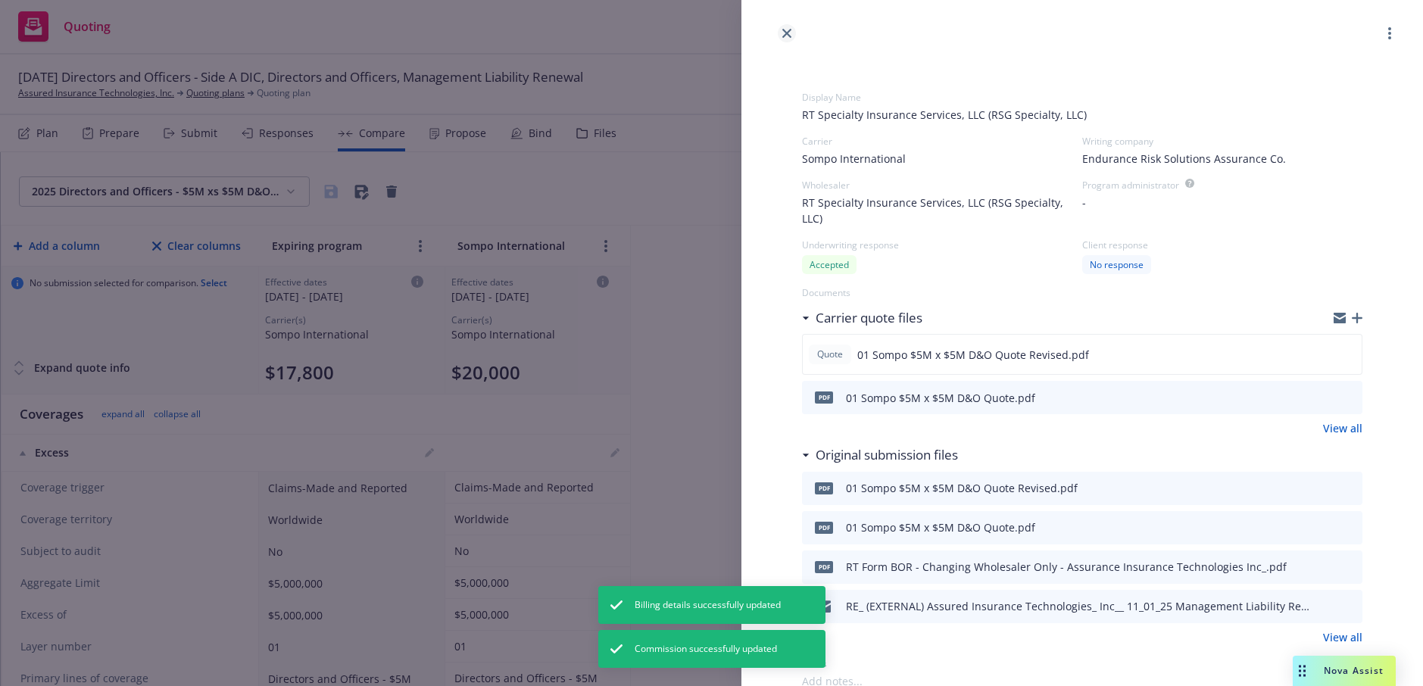
click at [784, 35] on icon "close" at bounding box center [786, 33] width 9 height 9
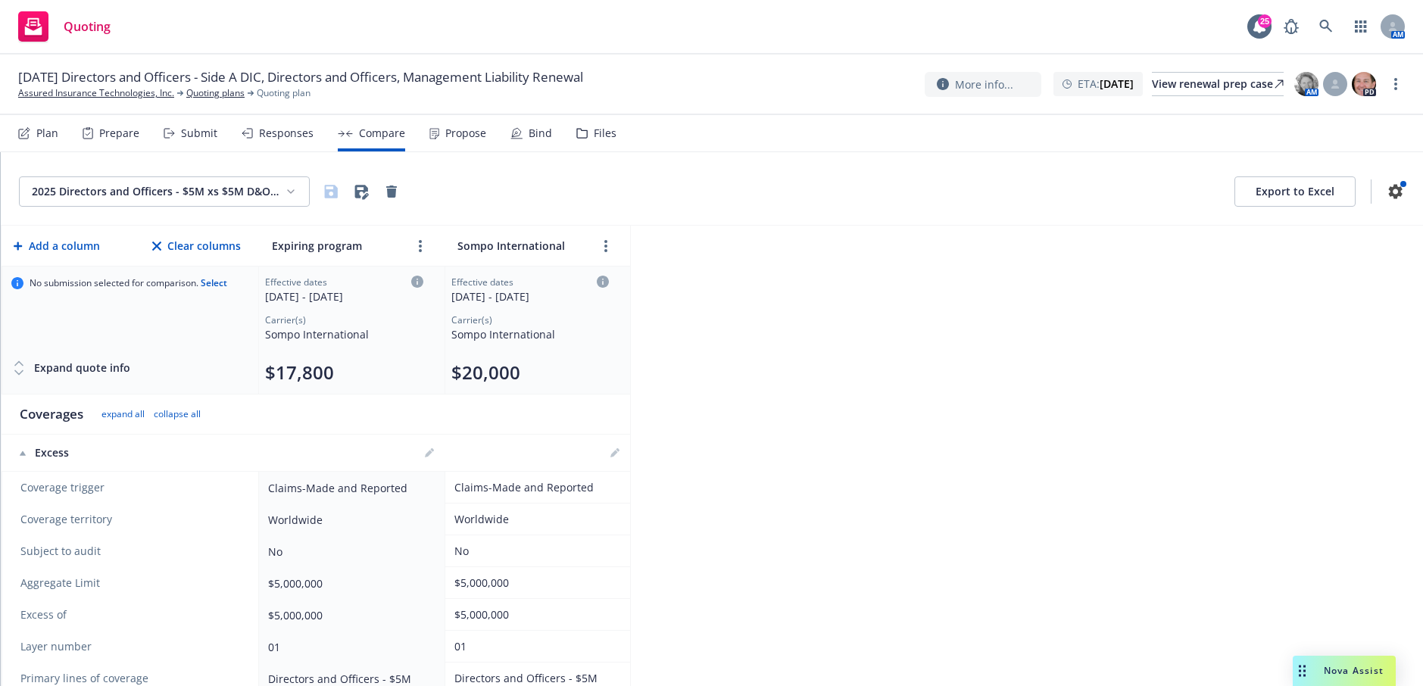
click at [226, 313] on div "No submission selected for comparison. Select" at bounding box center [130, 310] width 238 height 67
click at [96, 91] on link "Assured Insurance Technologies, Inc." at bounding box center [96, 93] width 156 height 14
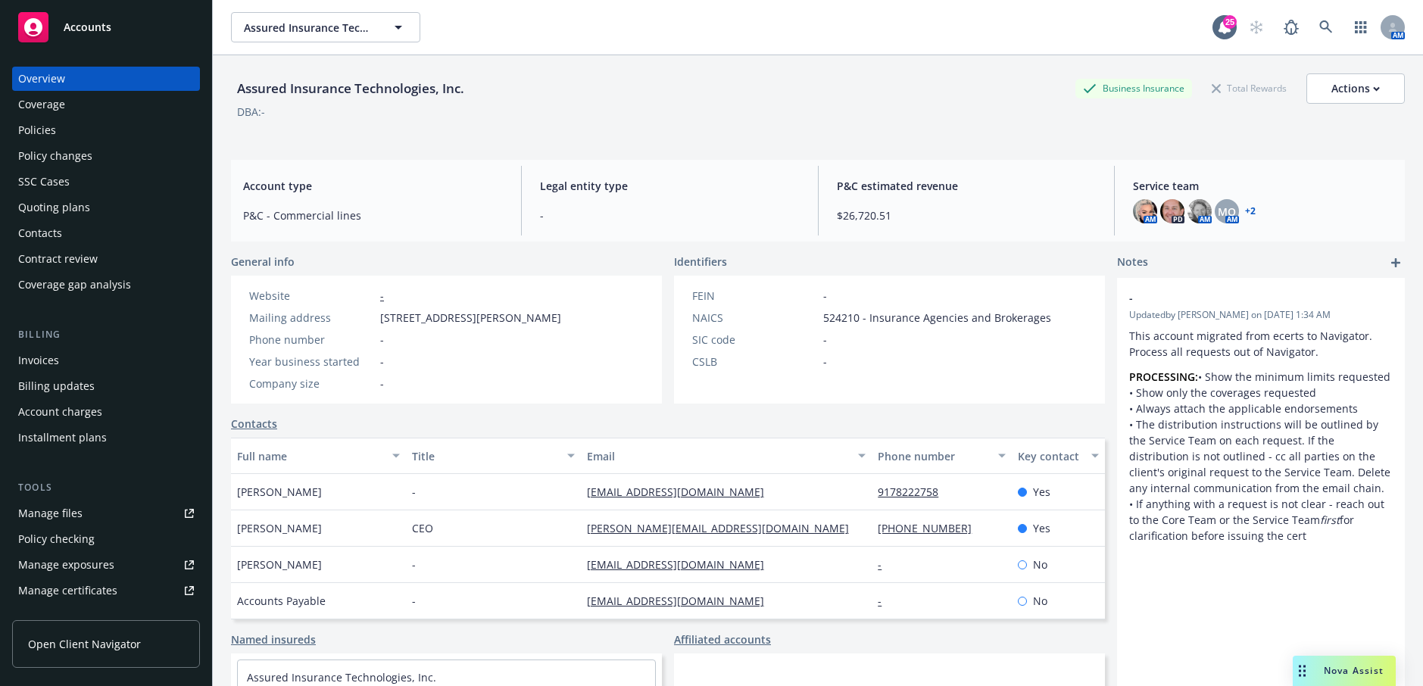
click at [42, 136] on div "Policies" at bounding box center [37, 130] width 38 height 24
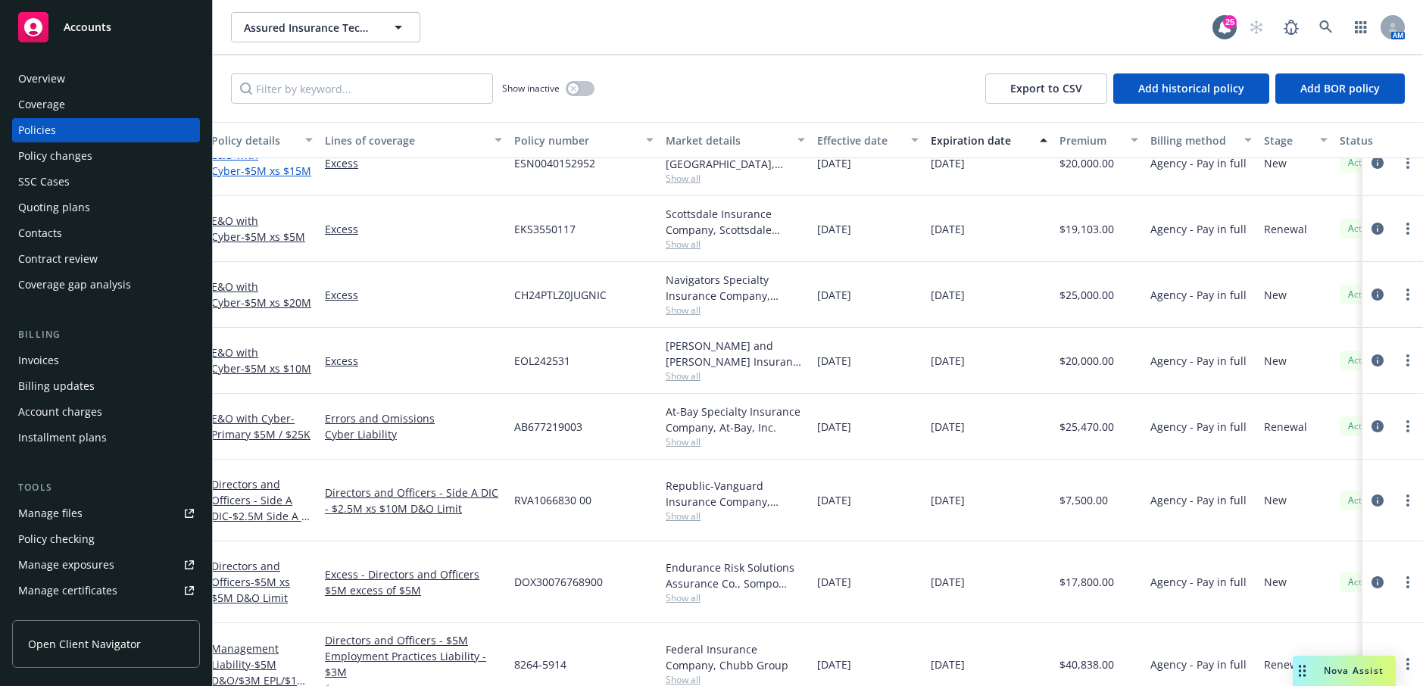
scroll to position [216, 8]
click at [250, 576] on span "- $5M xs $5M D&O Limit" at bounding box center [250, 589] width 79 height 30
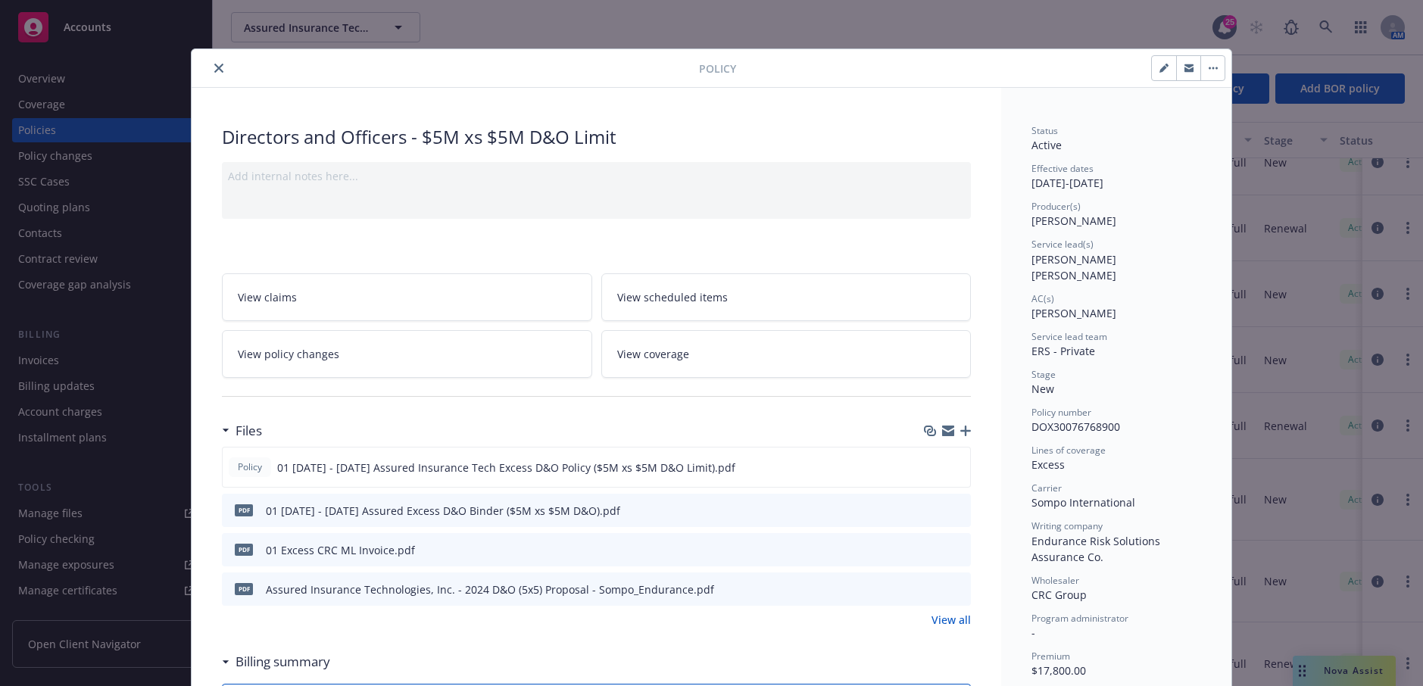
click at [961, 430] on icon "button" at bounding box center [965, 431] width 11 height 11
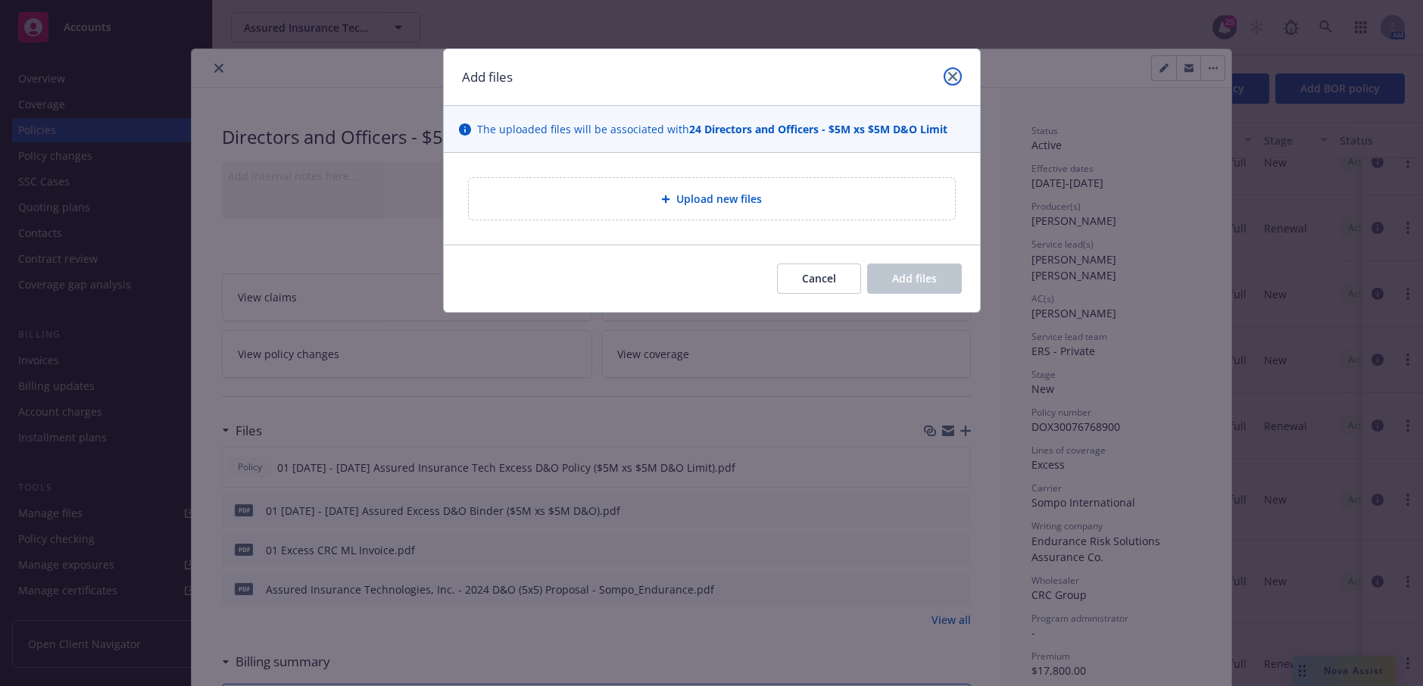
click at [948, 78] on icon "close" at bounding box center [952, 76] width 9 height 9
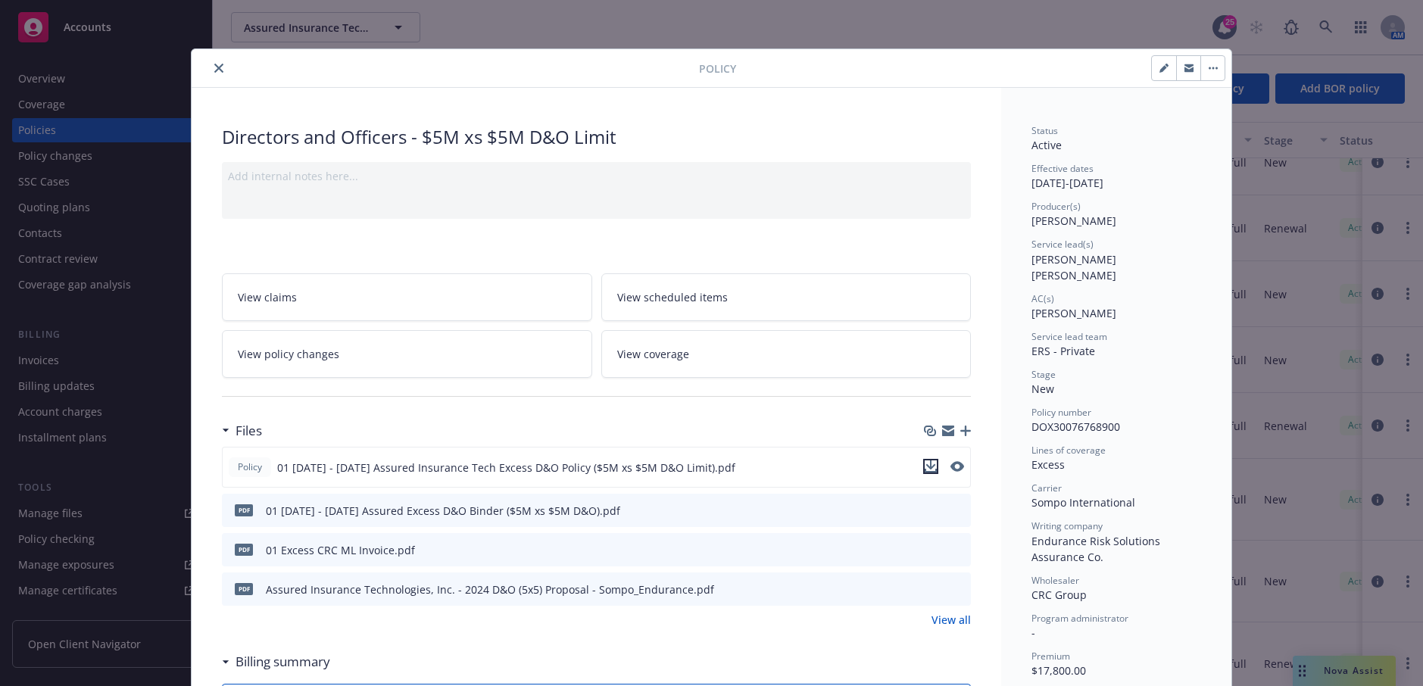
click at [925, 467] on icon "download file" at bounding box center [931, 467] width 12 height 12
click at [211, 61] on button "close" at bounding box center [219, 68] width 18 height 18
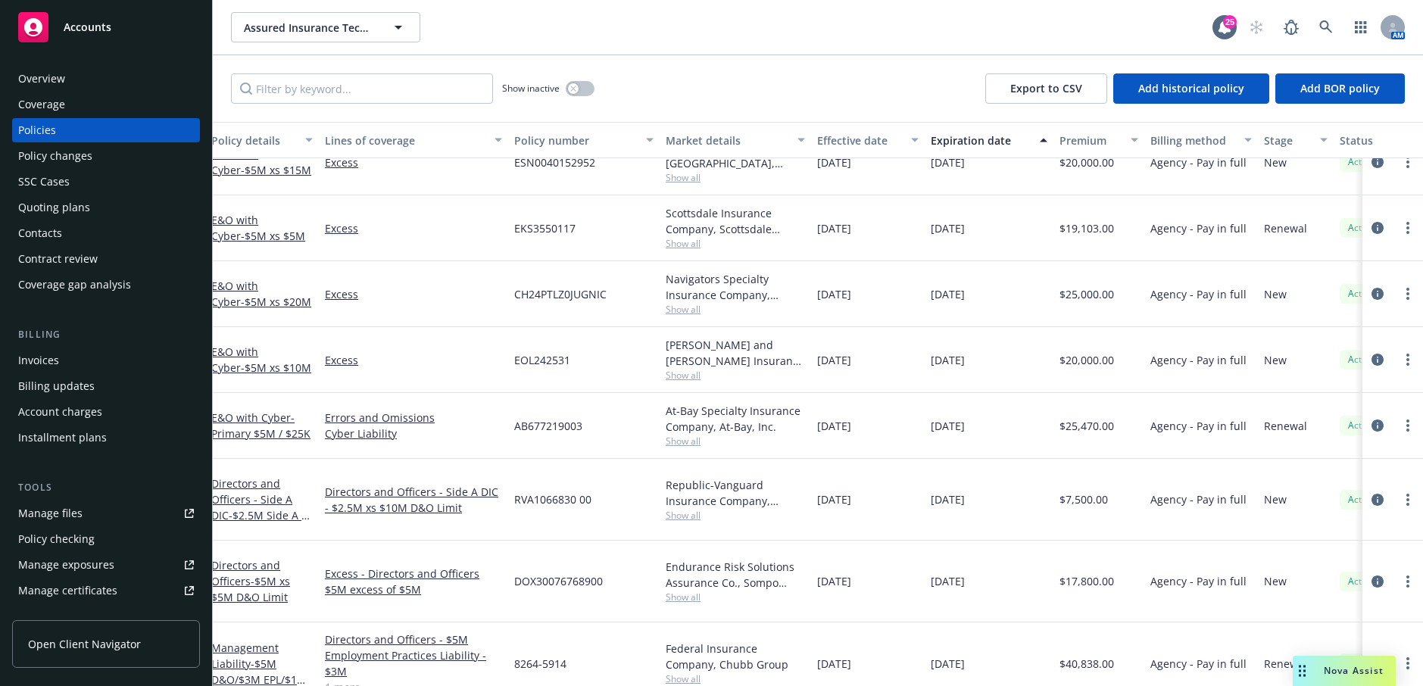
scroll to position [216, 0]
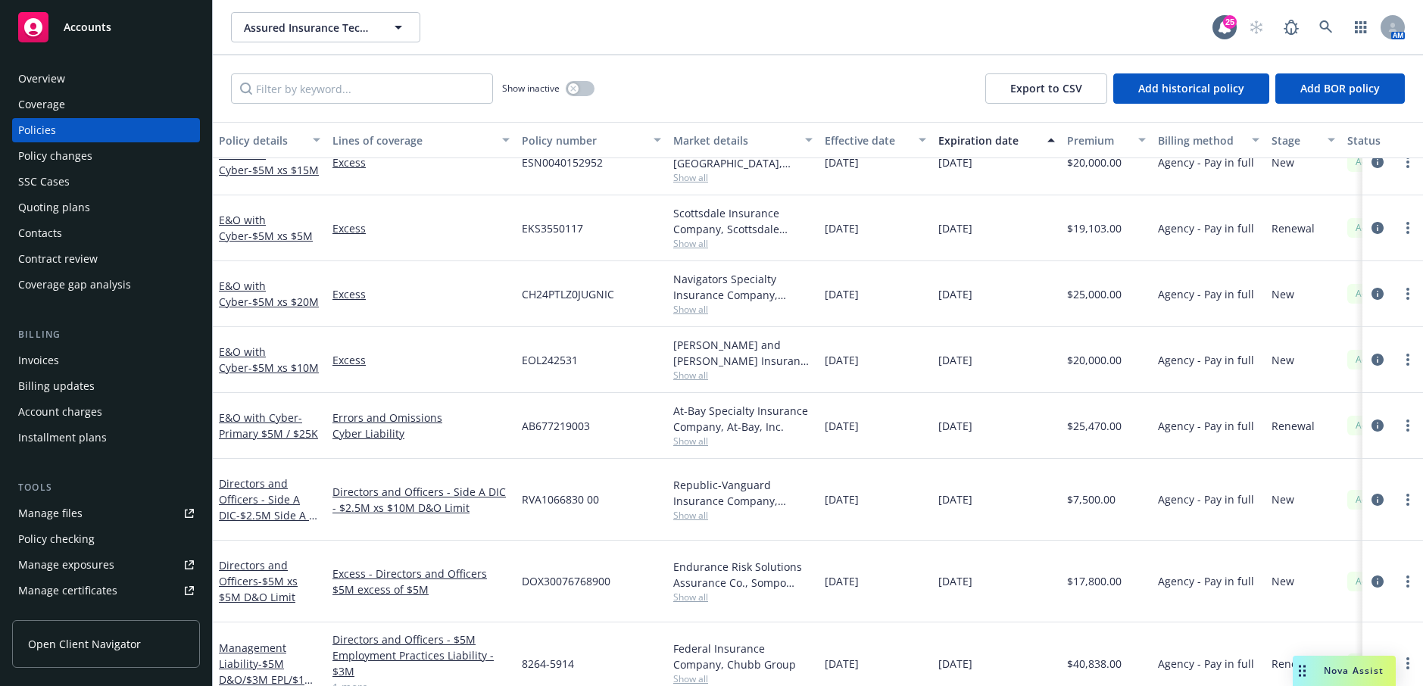
click at [496, 20] on div "Assured Insurance Technologies, Inc. Assured Insurance Technologies, Inc." at bounding box center [722, 27] width 982 height 30
click at [1166, 20] on div "Assured Insurance Technologies, Inc. Assured Insurance Technologies, Inc." at bounding box center [722, 27] width 982 height 30
click at [1323, 19] on link at bounding box center [1326, 27] width 30 height 30
click at [264, 641] on link "Management Liability - $5M D&O/$3M EPL/$1M FID" at bounding box center [266, 672] width 95 height 62
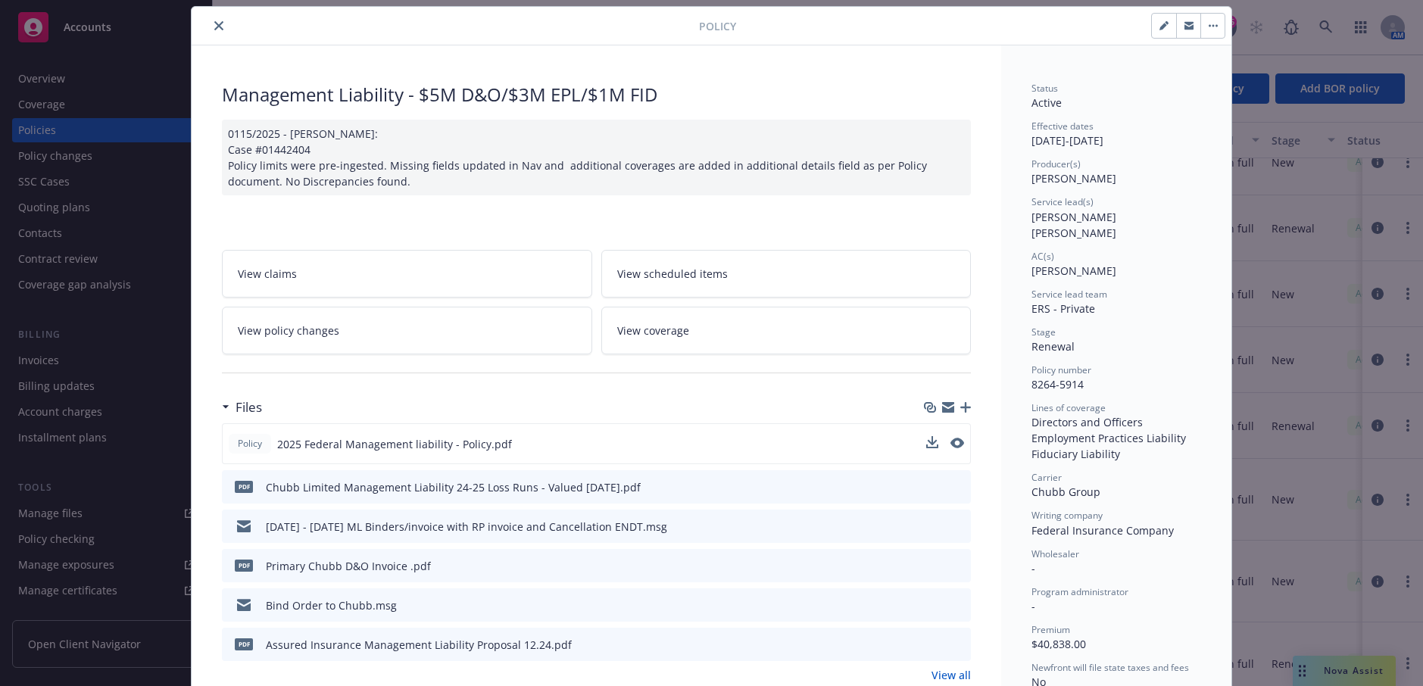
scroll to position [43, 0]
click at [955, 441] on icon "preview file" at bounding box center [956, 442] width 14 height 11
click at [214, 16] on button "close" at bounding box center [219, 25] width 18 height 18
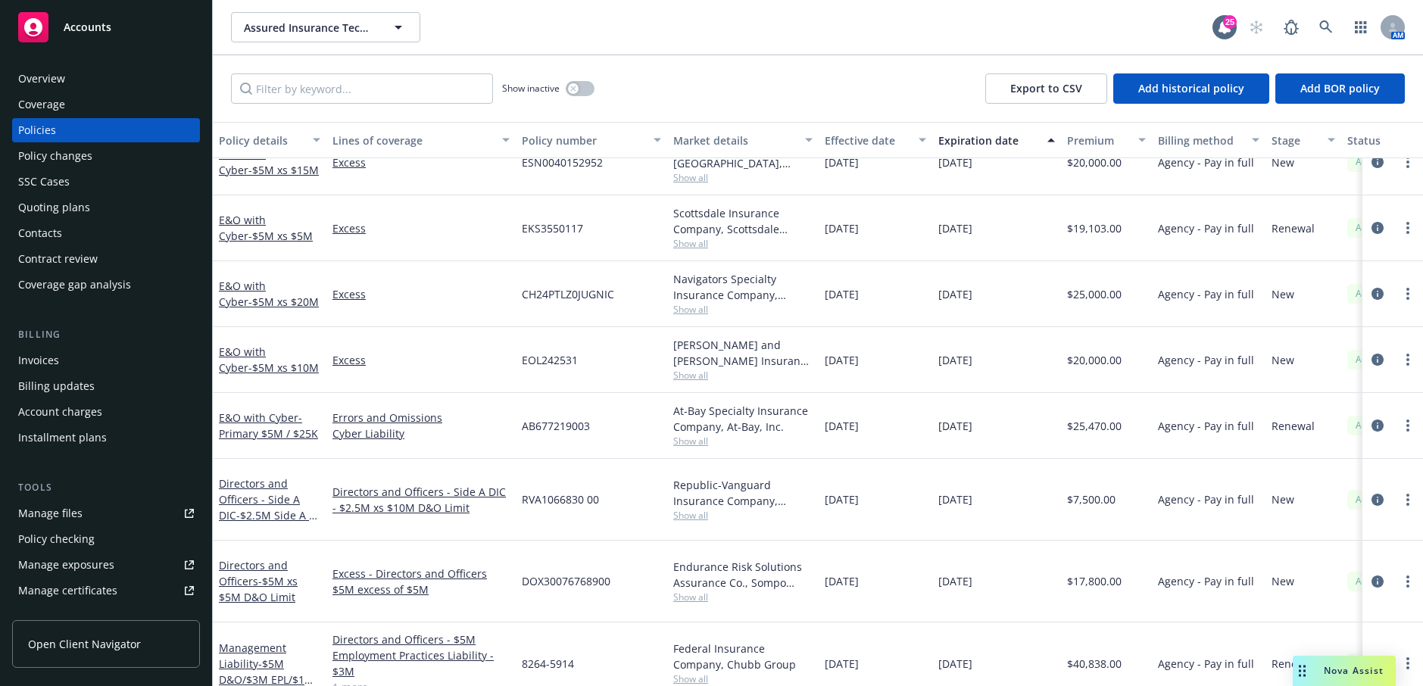
click at [43, 515] on div "Manage files" at bounding box center [50, 513] width 64 height 24
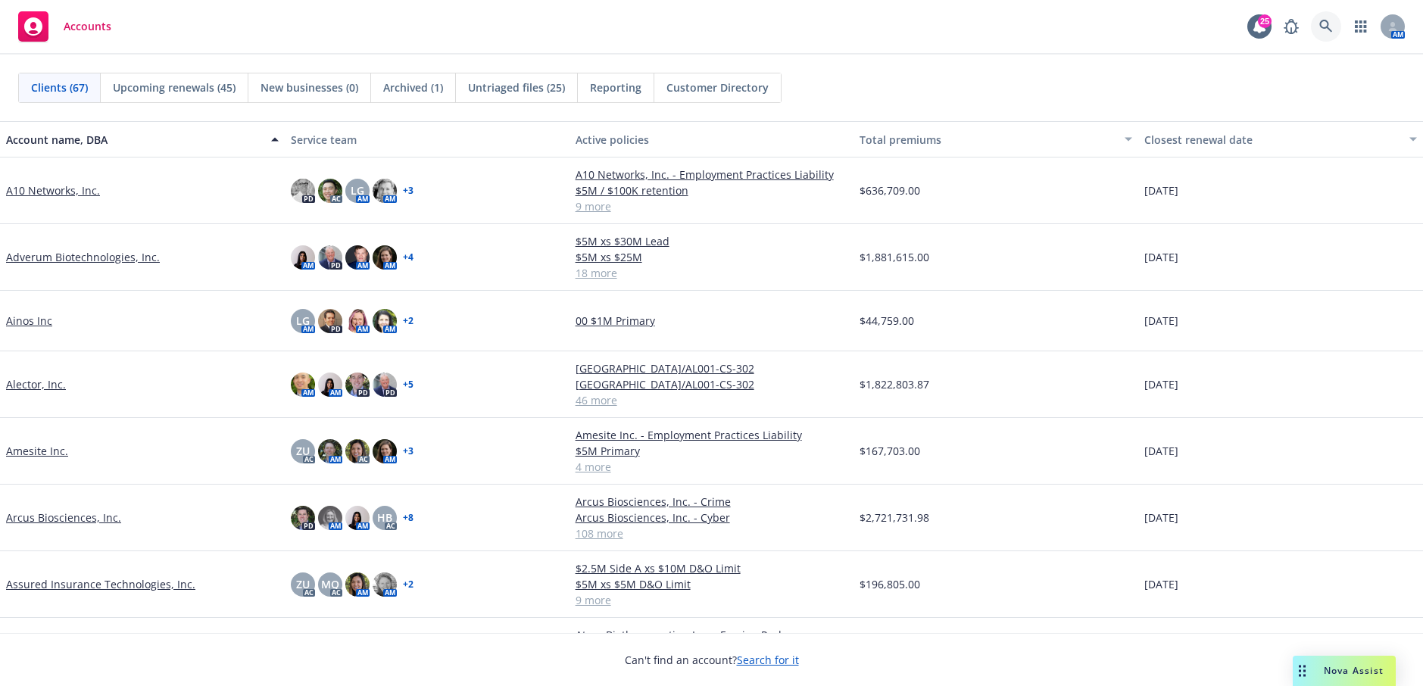
click at [1323, 24] on icon at bounding box center [1326, 27] width 14 height 14
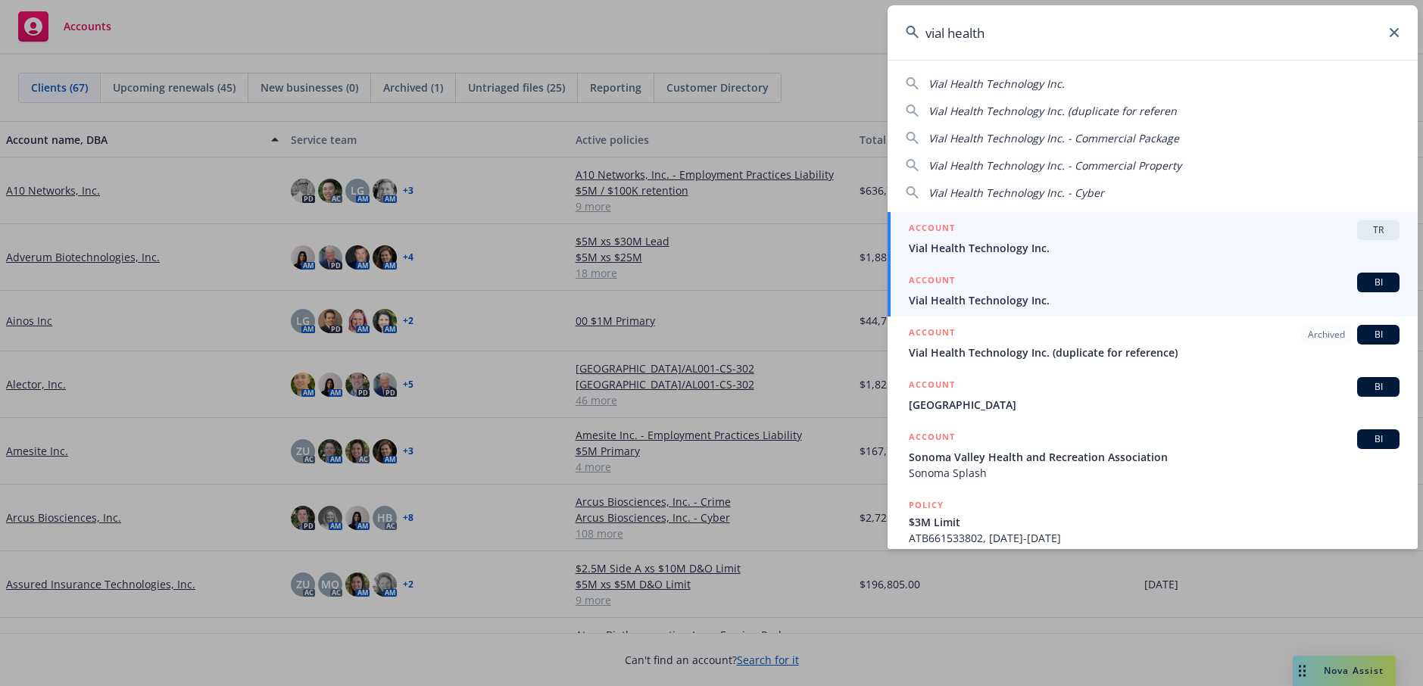
type input "vial health"
click at [980, 300] on span "Vial Health Technology Inc." at bounding box center [1154, 300] width 491 height 16
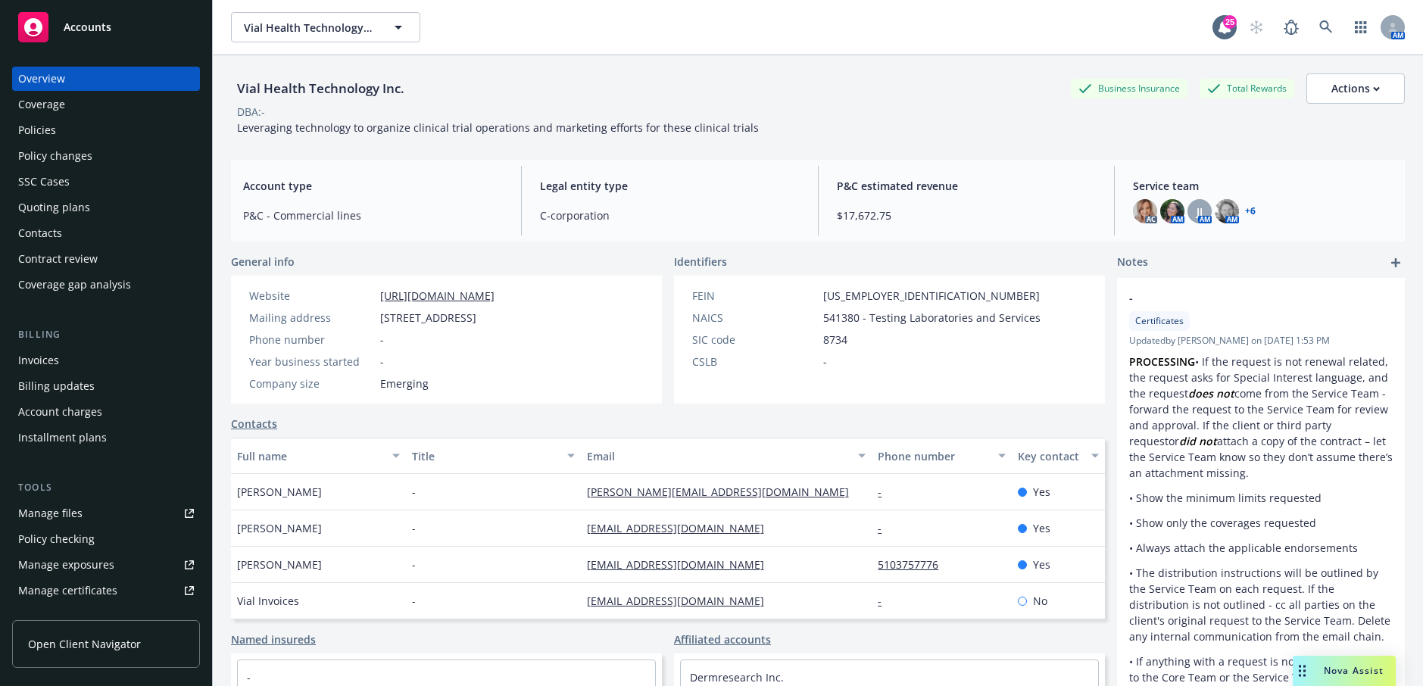
click at [53, 136] on div "Policies" at bounding box center [37, 130] width 38 height 24
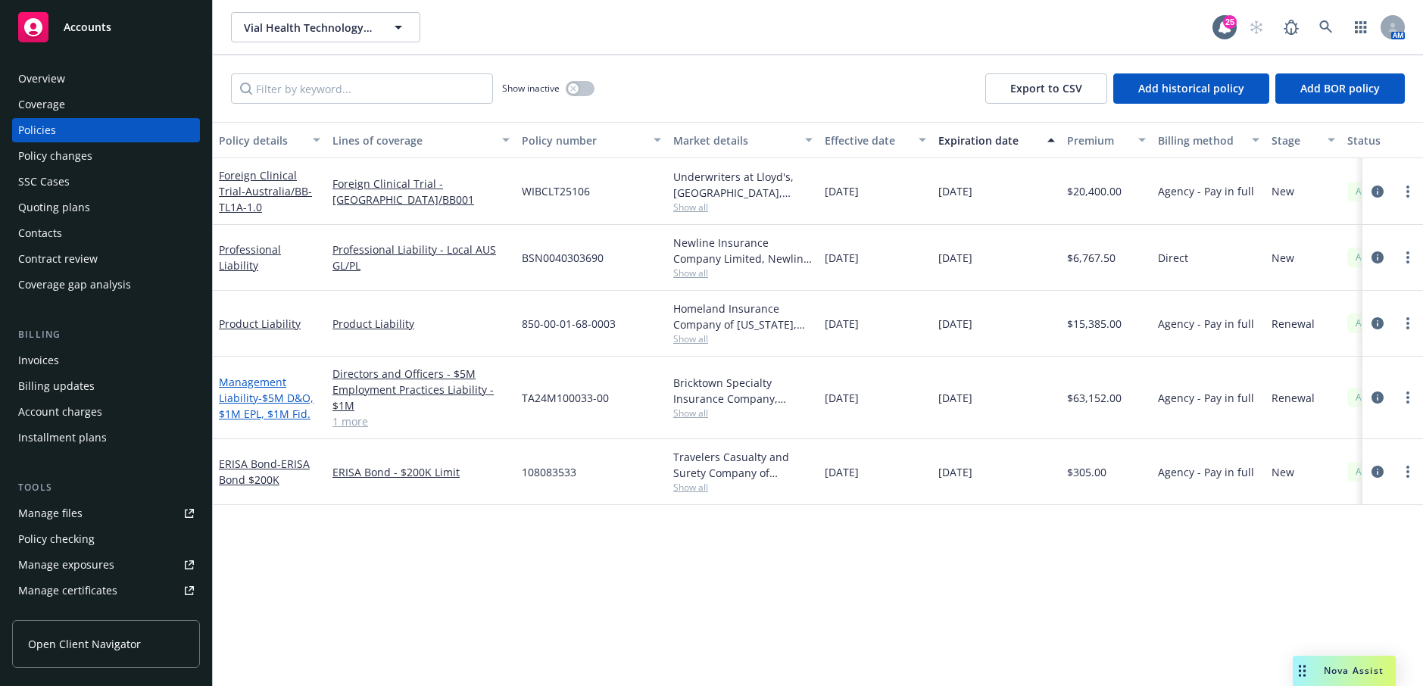
click at [270, 408] on span "- $5M D&O, $1M EPL, $1M Fid." at bounding box center [266, 406] width 95 height 30
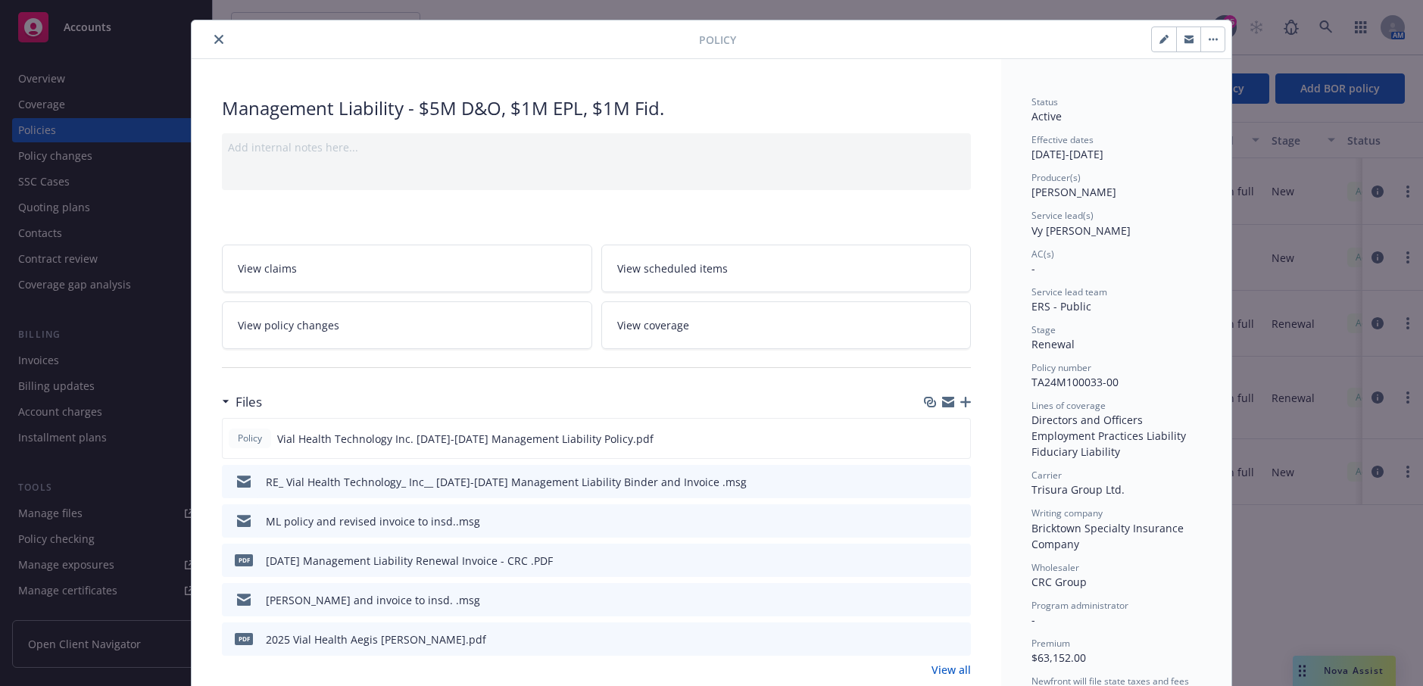
scroll to position [30, 0]
click at [957, 482] on icon "preview file" at bounding box center [957, 480] width 14 height 11
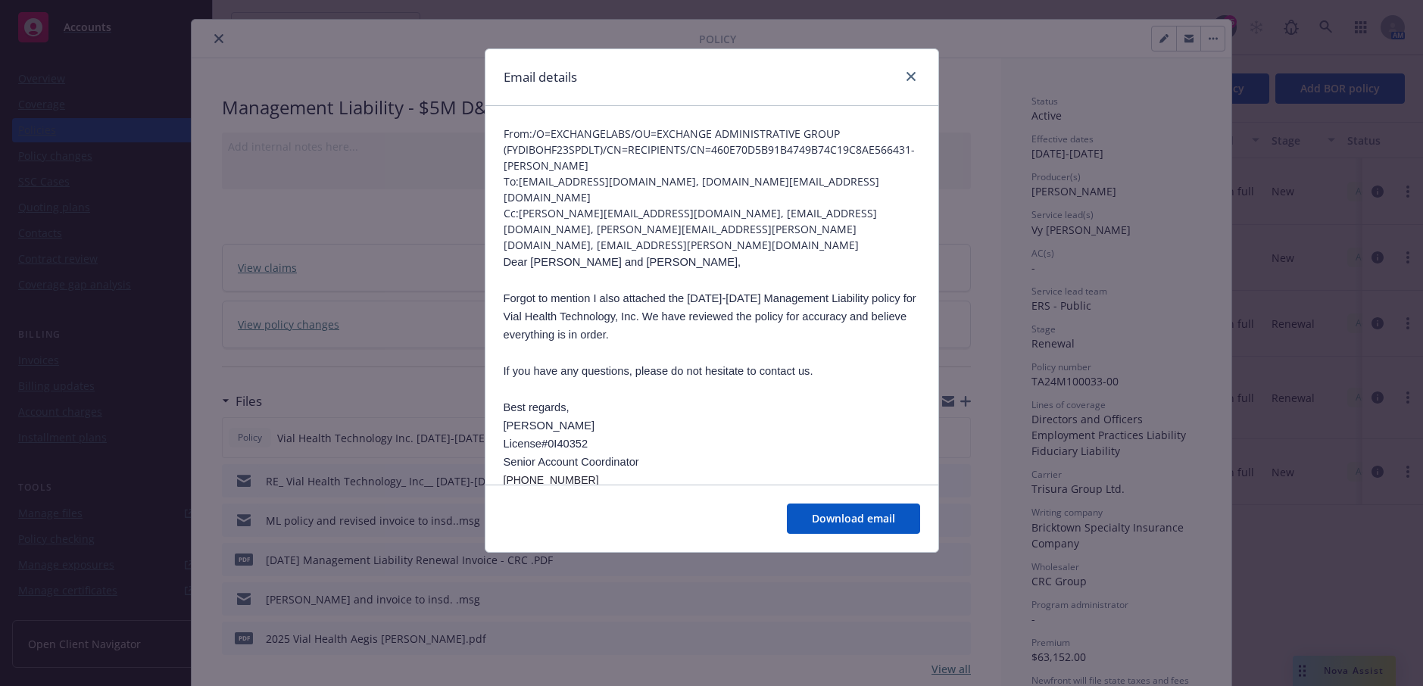
scroll to position [54, 0]
click at [907, 78] on icon "close" at bounding box center [911, 76] width 9 height 9
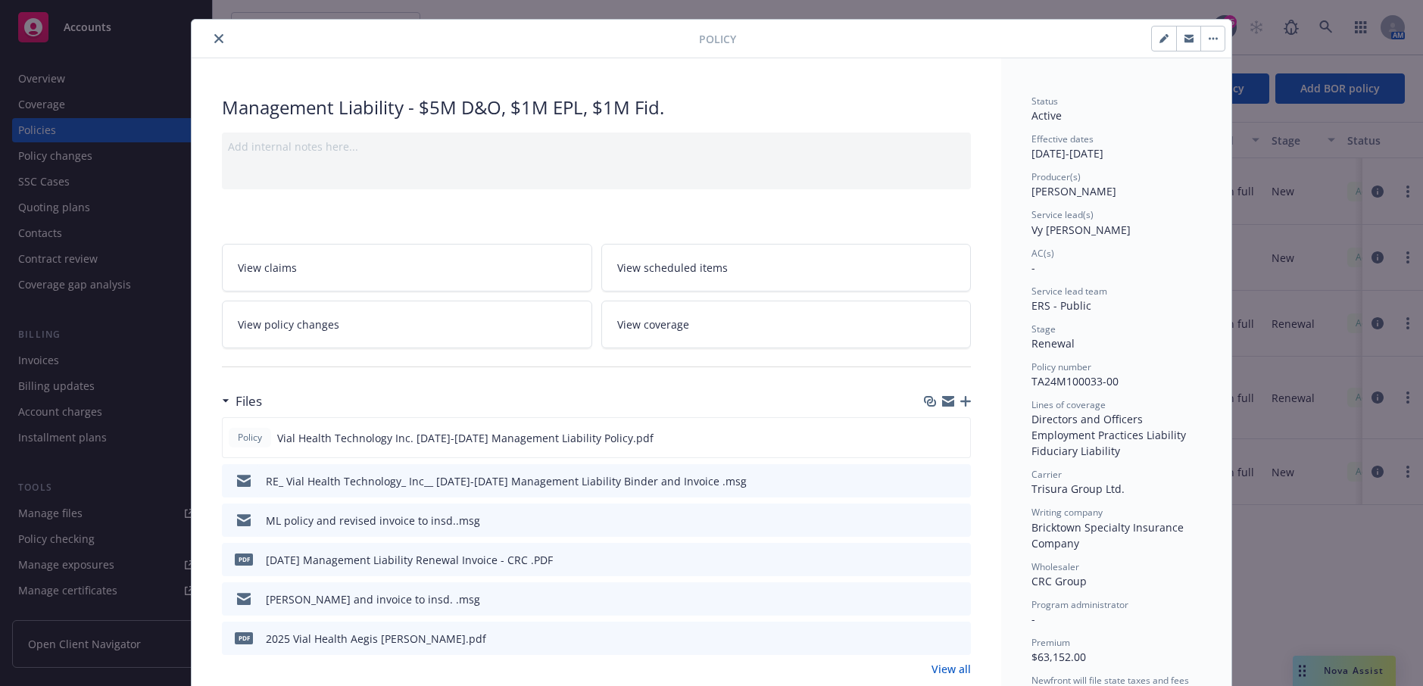
click at [214, 40] on icon "close" at bounding box center [218, 38] width 9 height 9
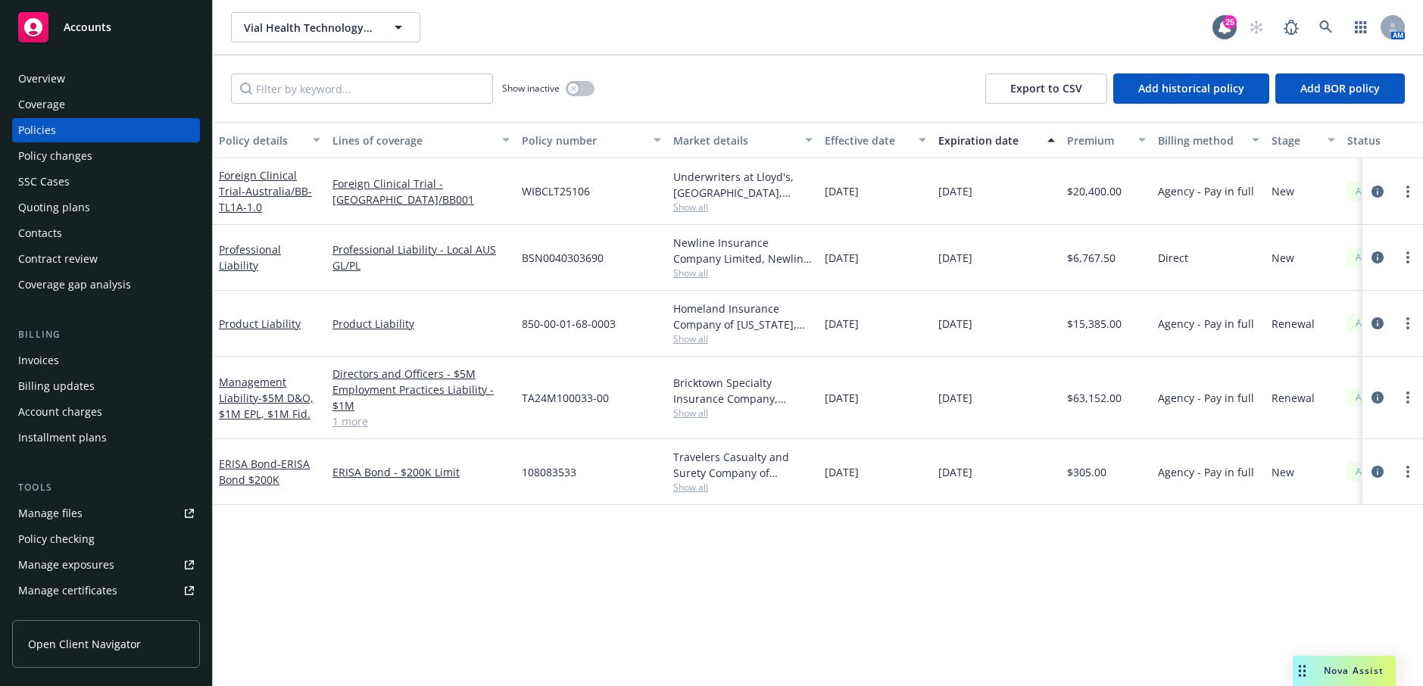
click at [69, 213] on div "Quoting plans" at bounding box center [54, 207] width 72 height 24
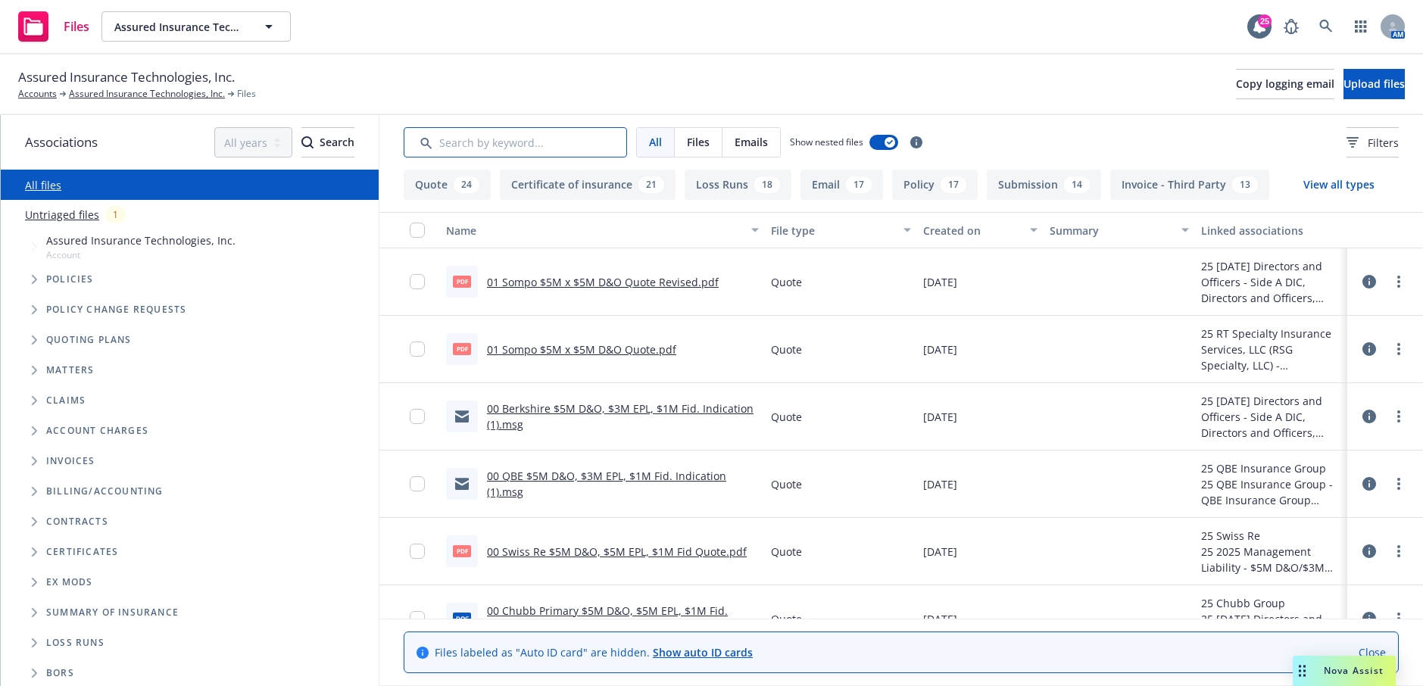
click at [547, 145] on input "Search by keyword..." at bounding box center [515, 142] width 223 height 30
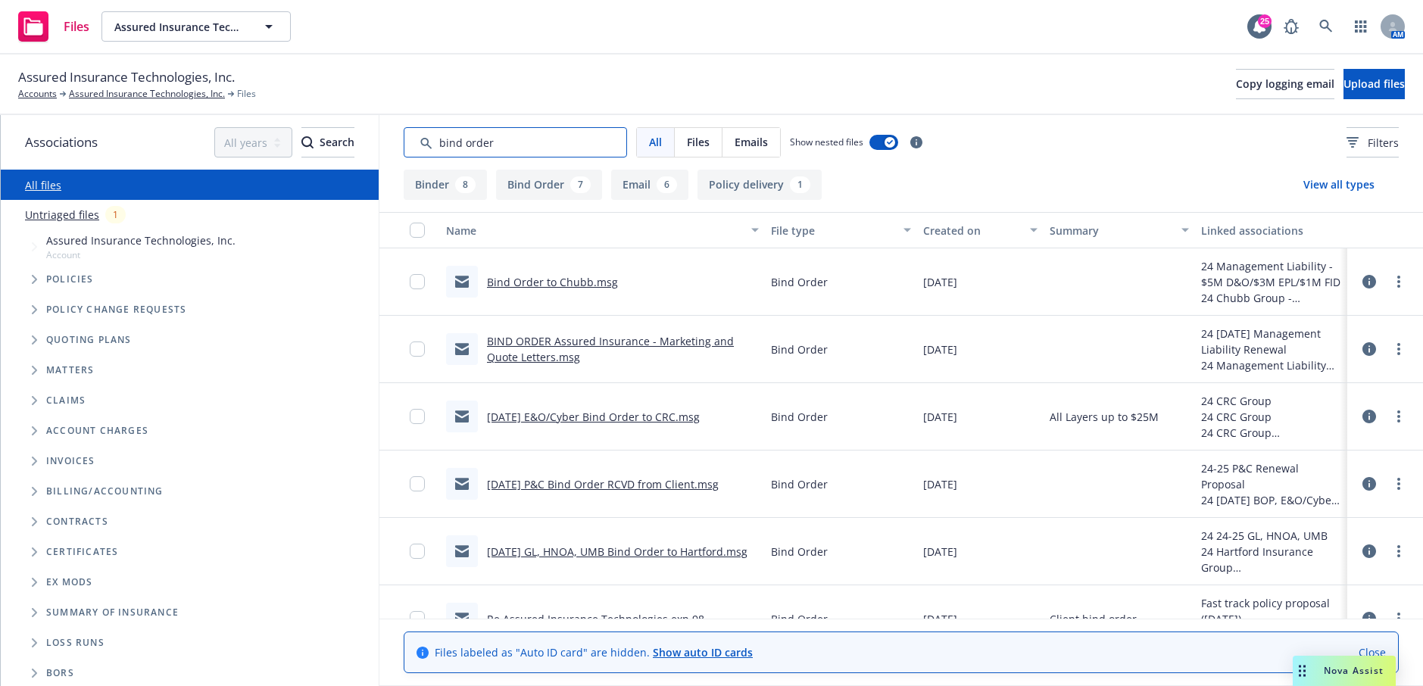
type input "bind order"
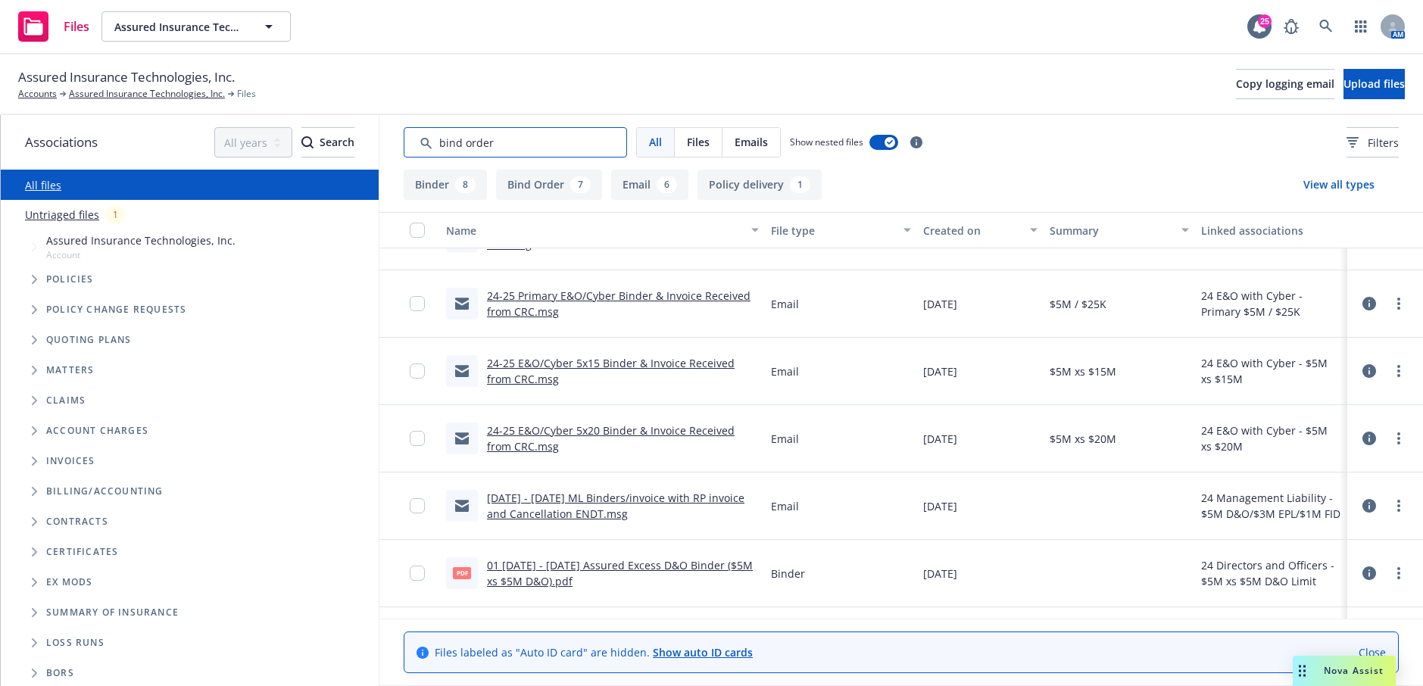
scroll to position [1101, 0]
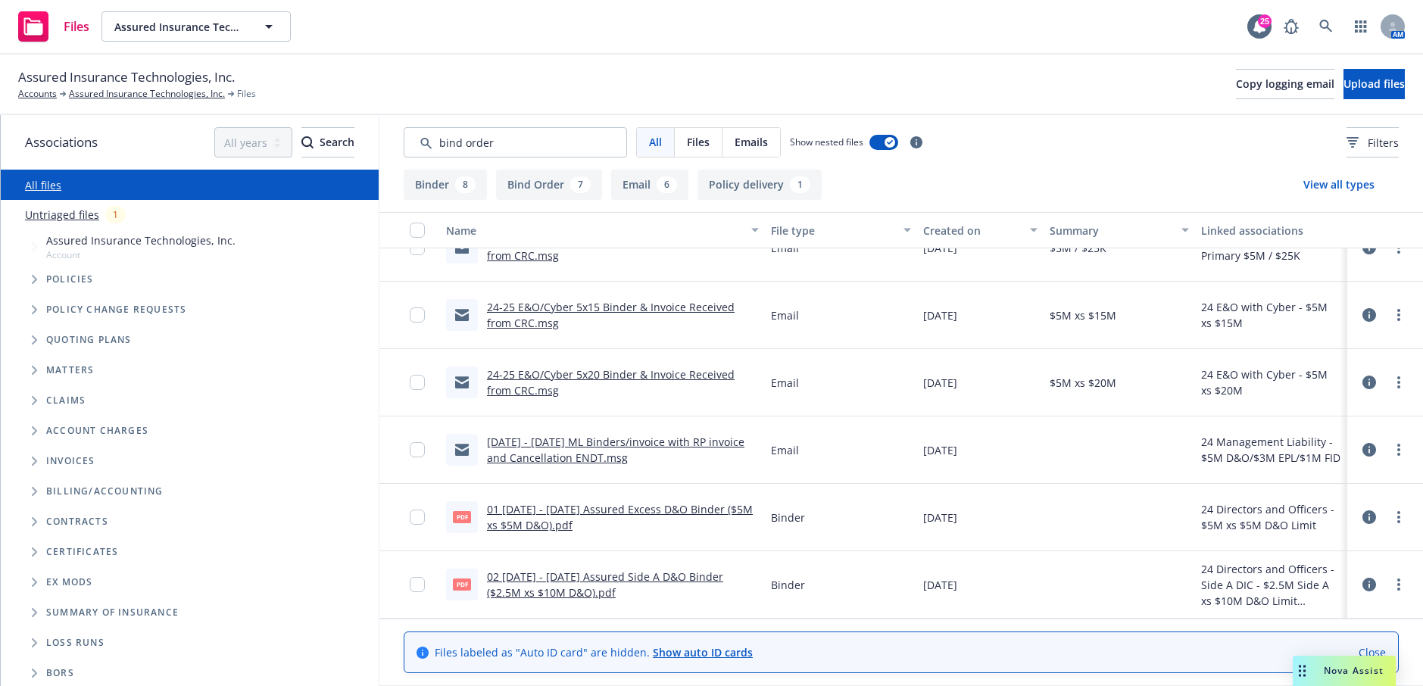
click at [594, 446] on link "[DATE] - [DATE] ML Binders/invoice with RP invoice and Cancellation ENDT.msg" at bounding box center [616, 450] width 258 height 30
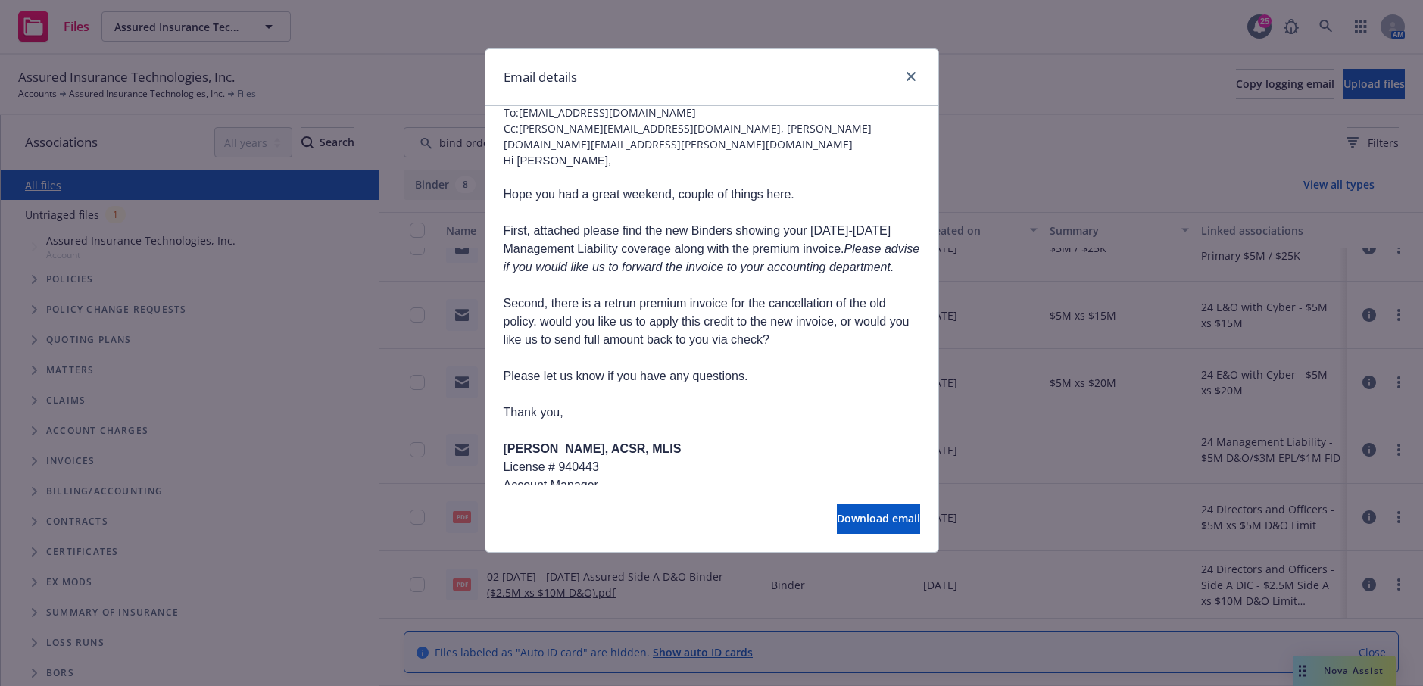
scroll to position [141, 0]
click at [916, 72] on link "close" at bounding box center [911, 76] width 18 height 18
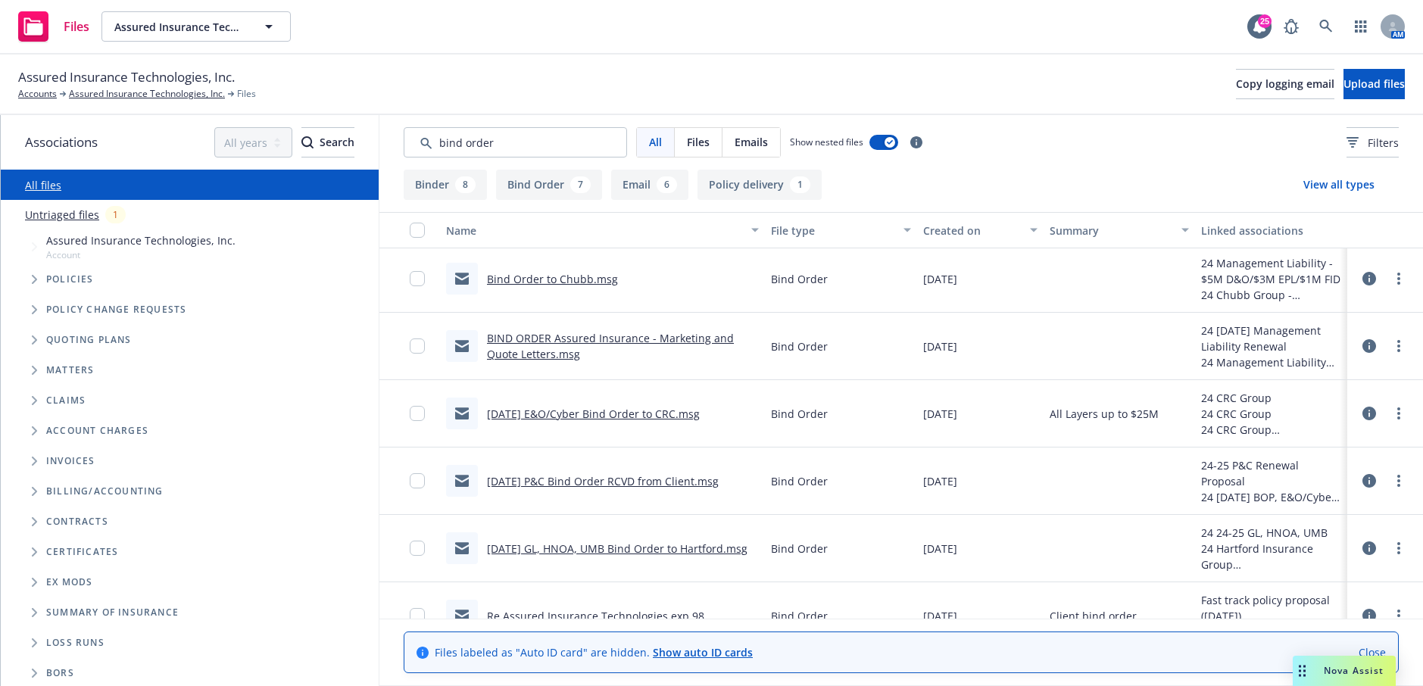
scroll to position [0, 0]
click at [1328, 23] on icon at bounding box center [1325, 26] width 13 height 13
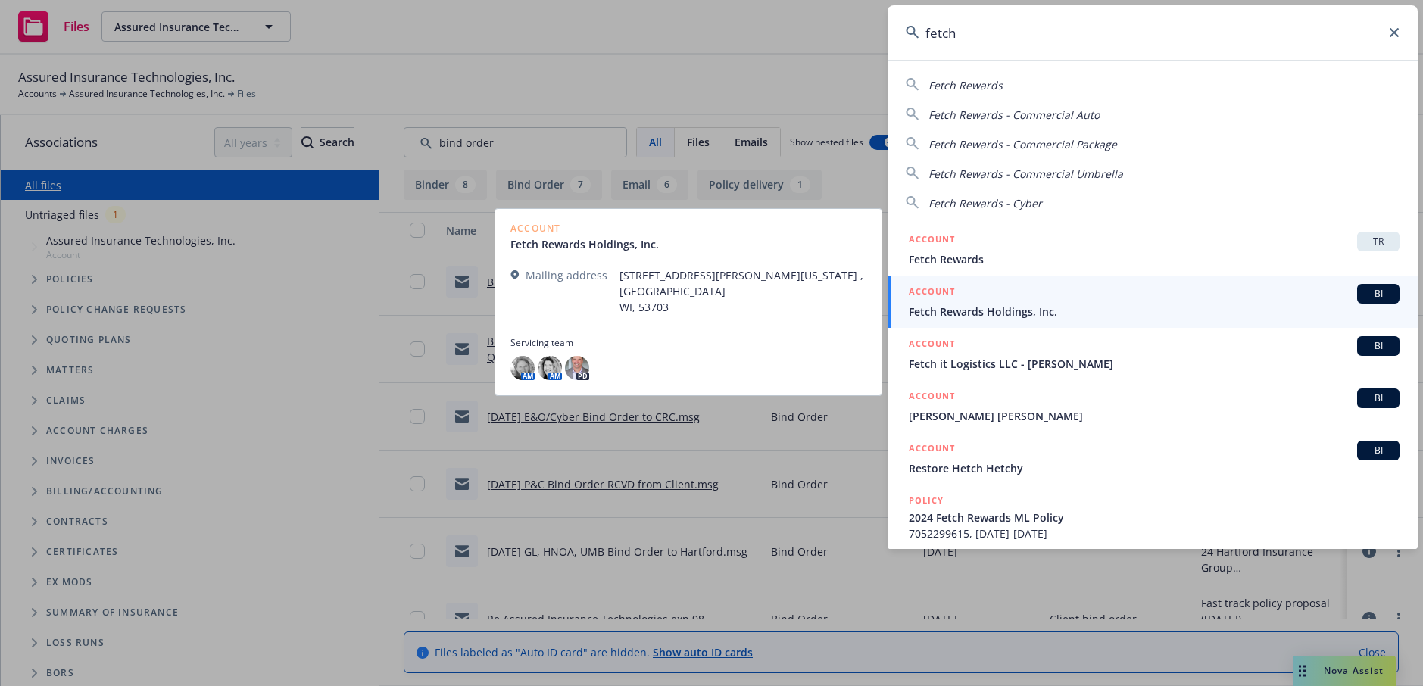
type input "fetch"
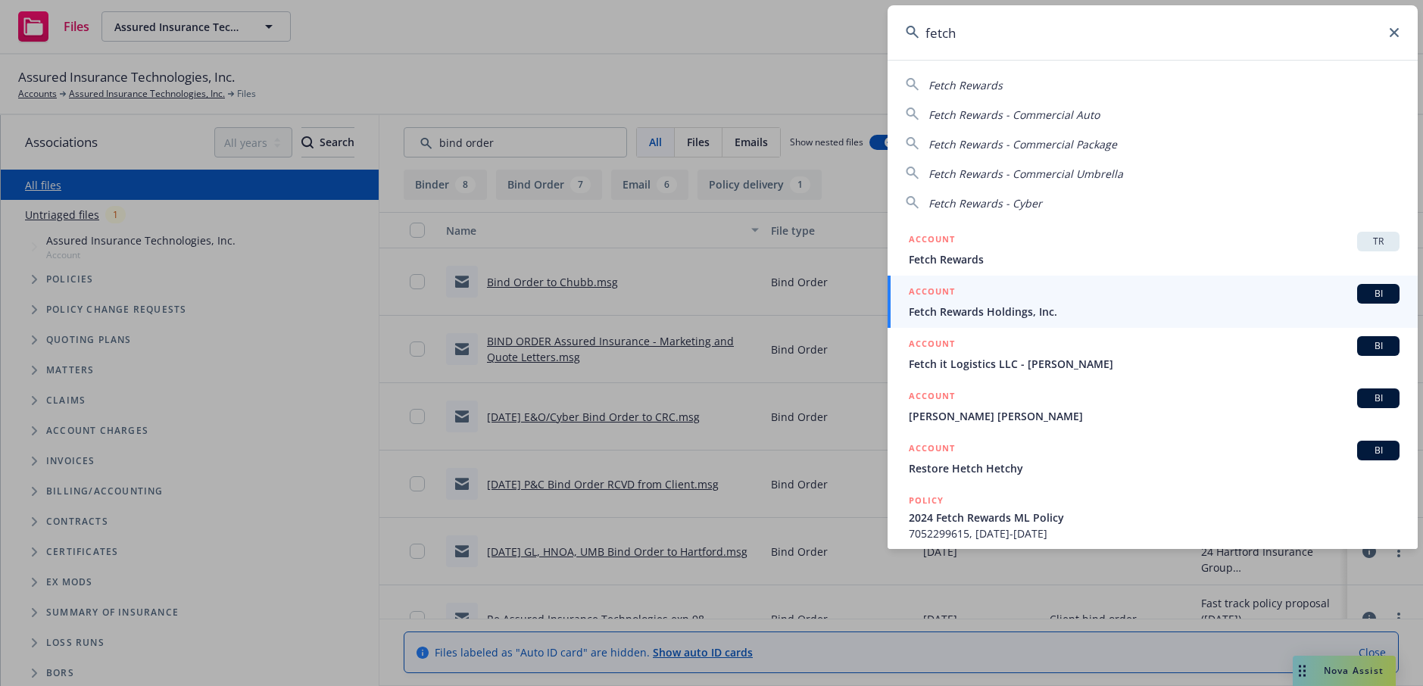
click at [966, 314] on span "Fetch Rewards Holdings, Inc." at bounding box center [1154, 312] width 491 height 16
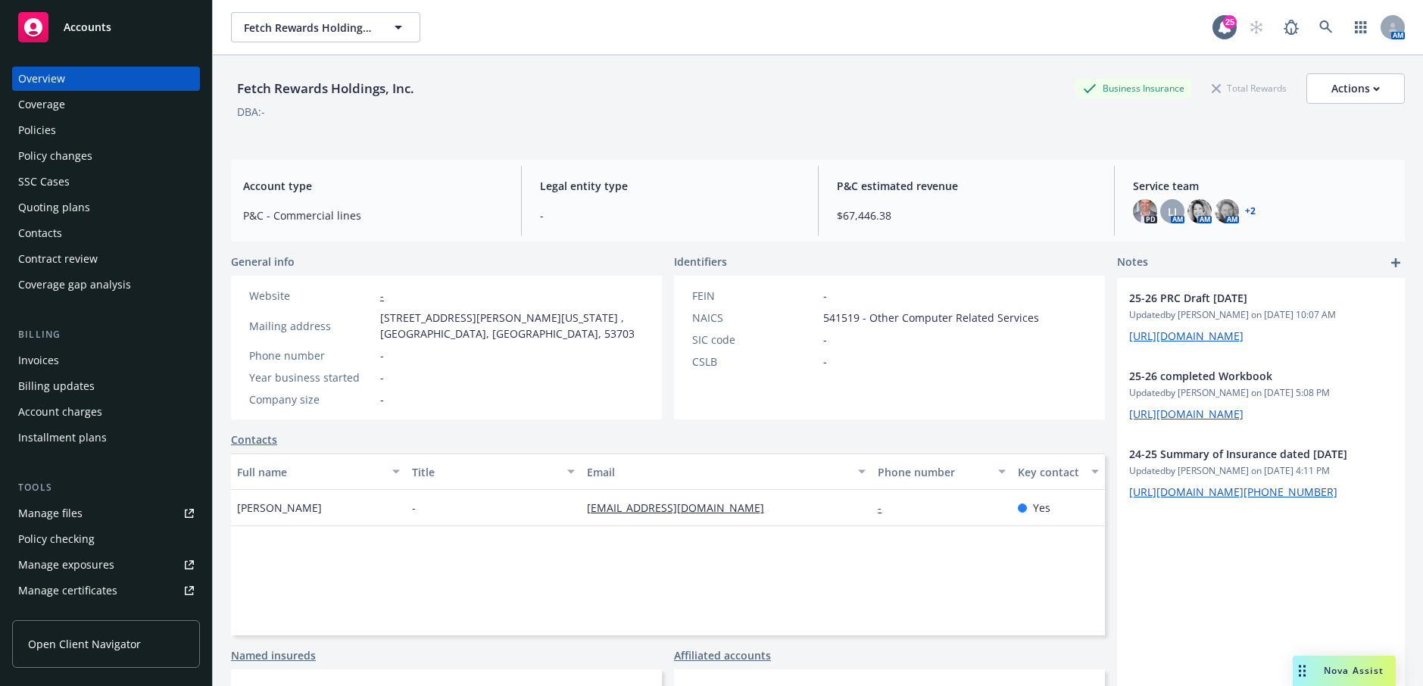
click at [55, 517] on div "Manage files" at bounding box center [50, 513] width 64 height 24
click at [86, 130] on div "Policies" at bounding box center [106, 130] width 176 height 24
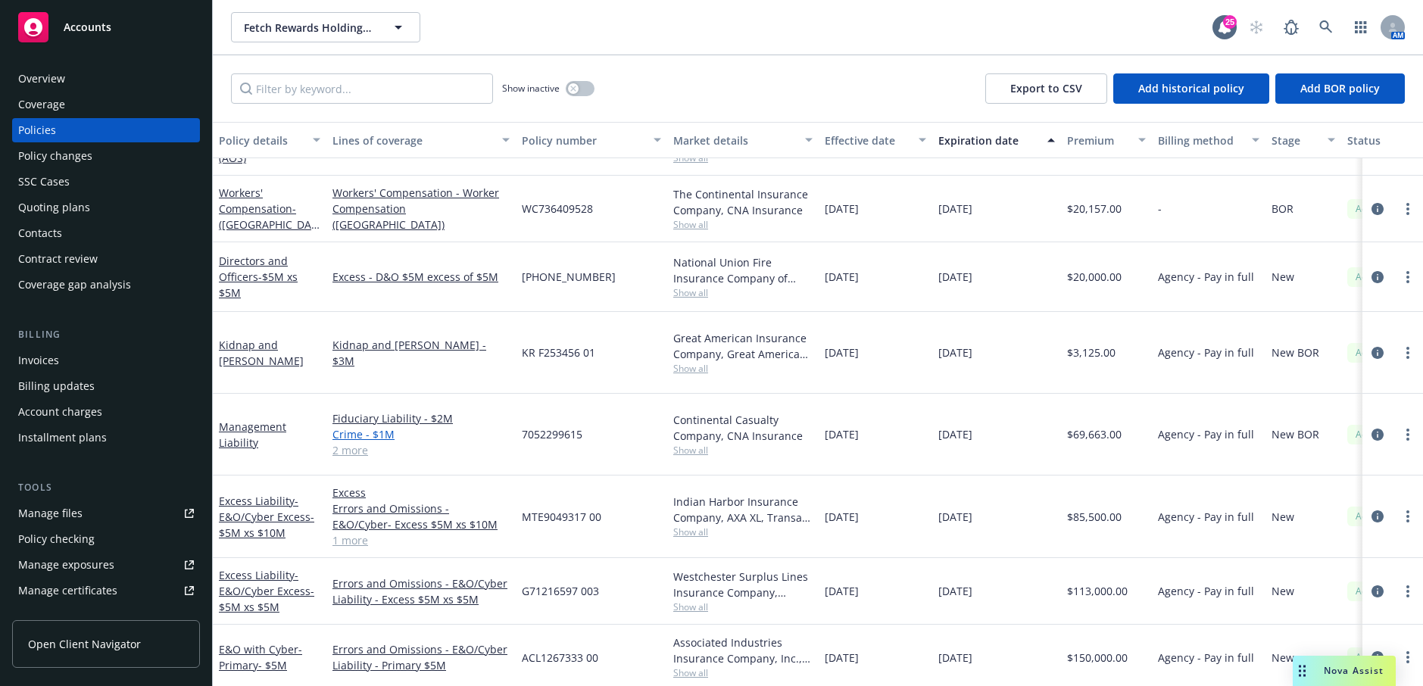
scroll to position [50, 0]
click at [250, 419] on link "Management Liability" at bounding box center [252, 434] width 67 height 30
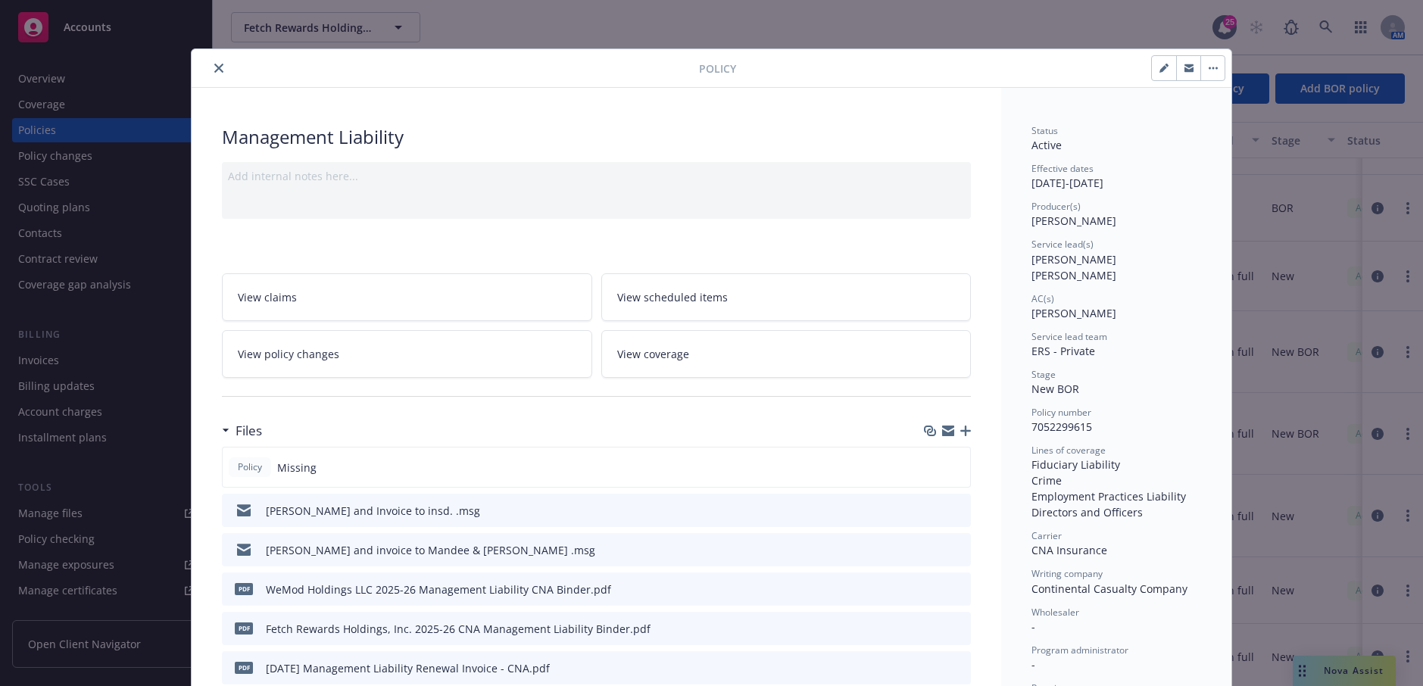
click at [1160, 64] on icon "button" at bounding box center [1164, 68] width 9 height 9
select select "NEW_BOR"
select select "12"
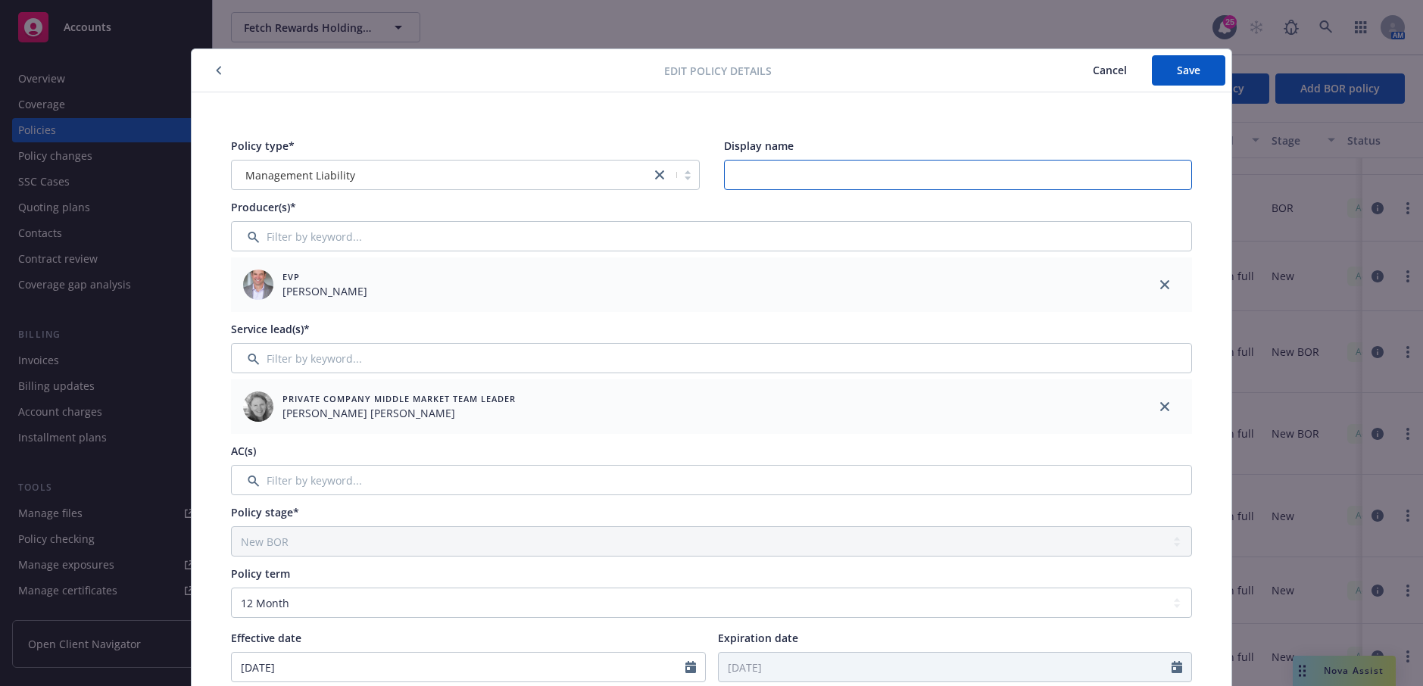
click at [862, 176] on input "Display name" at bounding box center [958, 175] width 469 height 30
type input "$5M D&O, $1M EPL, $1M Fiduciary"
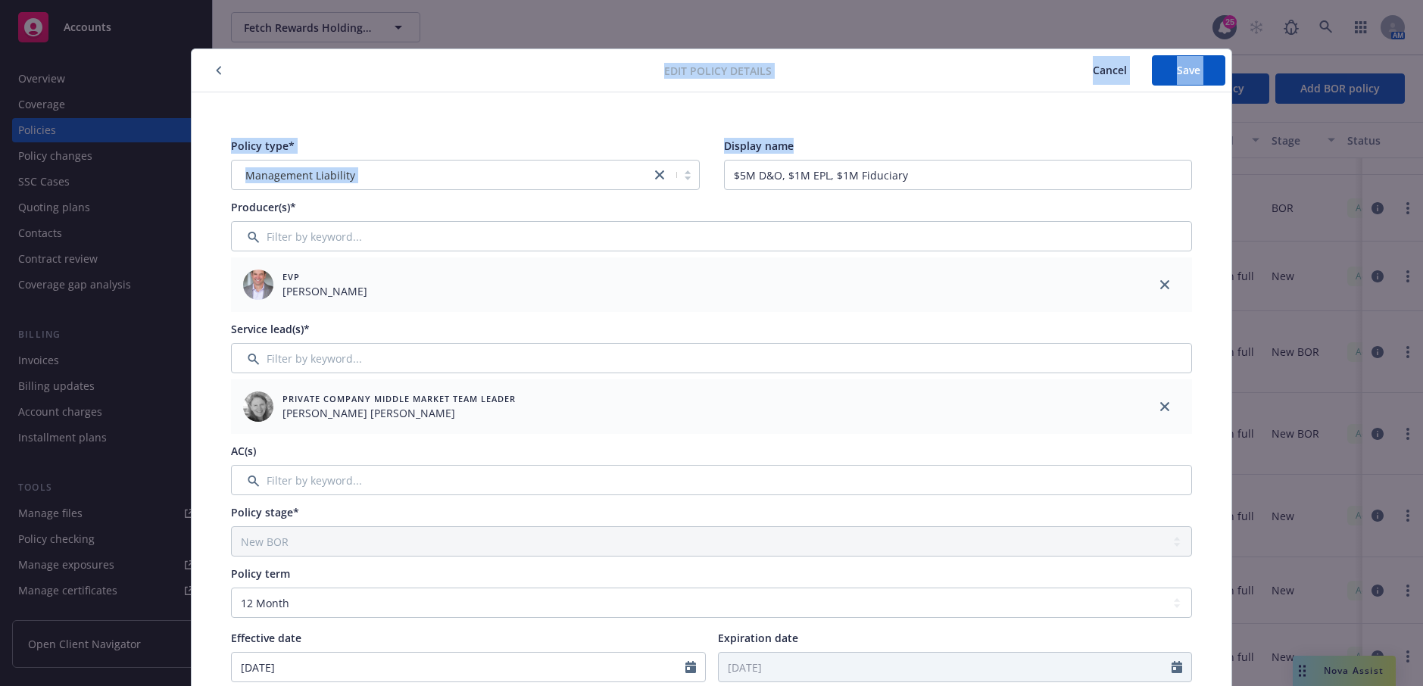
drag, startPoint x: 429, startPoint y: 84, endPoint x: 729, endPoint y: 168, distance: 312.2
click at [729, 168] on div "Edit policy details Cancel Save Policy type* Management Liability Display name …" at bounding box center [712, 620] width 1040 height 1142
drag, startPoint x: 539, startPoint y: 65, endPoint x: 585, endPoint y: 126, distance: 77.3
click at [585, 126] on div "Edit policy details Cancel Save Policy type* Management Liability Display name …" at bounding box center [712, 620] width 1040 height 1142
click at [1186, 70] on span "Save" at bounding box center [1188, 70] width 23 height 14
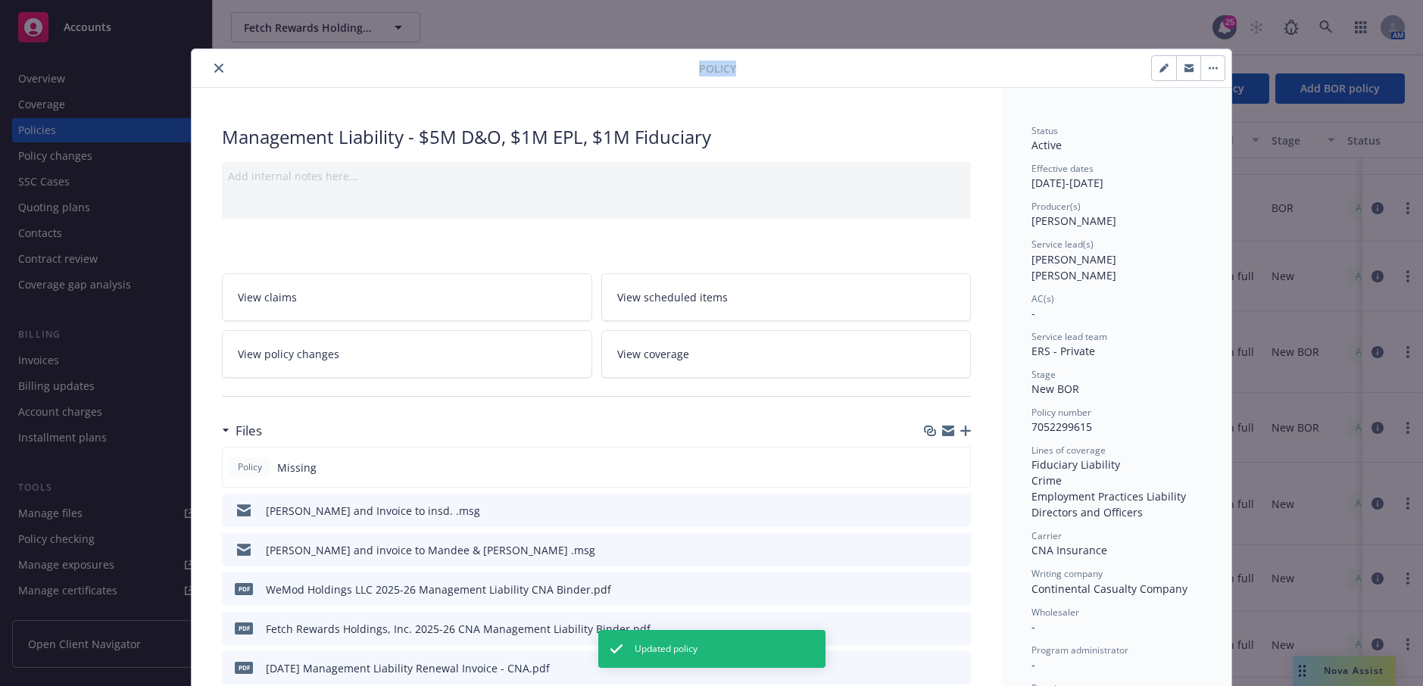
click at [210, 64] on button "close" at bounding box center [219, 68] width 18 height 18
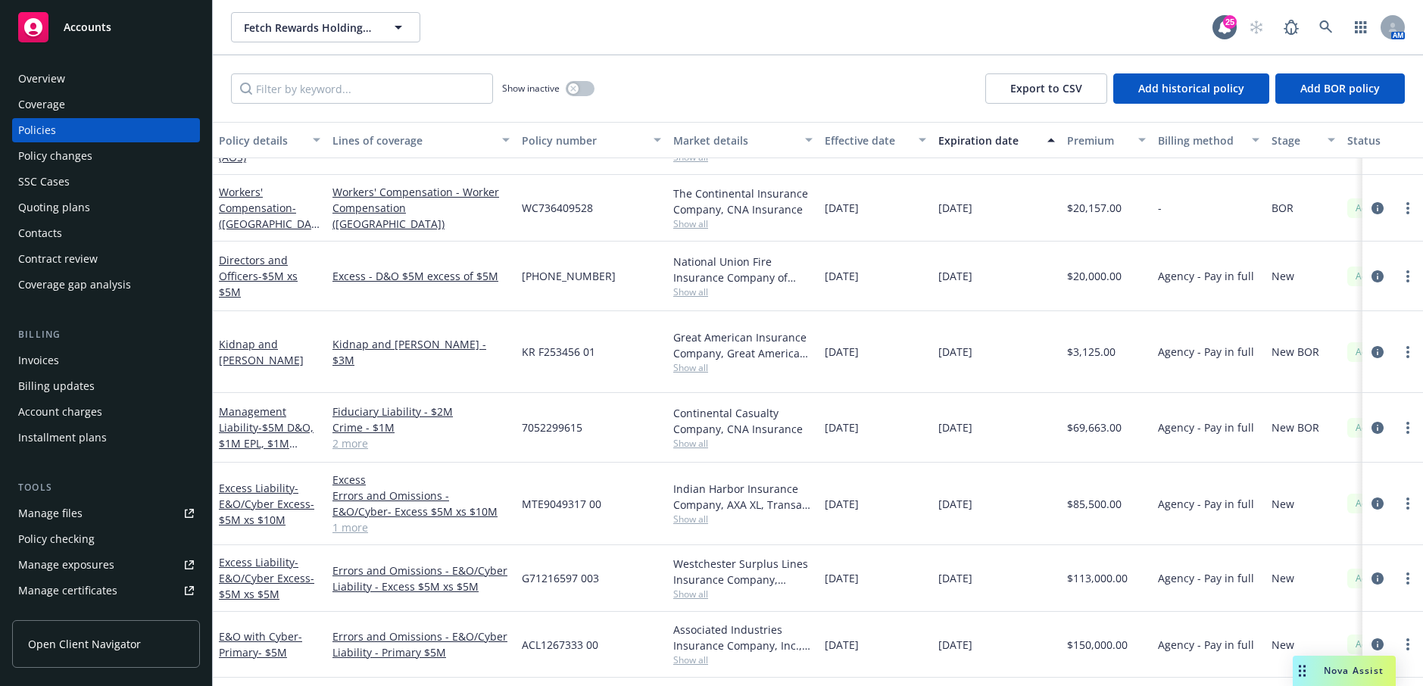
drag, startPoint x: 360, startPoint y: 424, endPoint x: 347, endPoint y: 416, distance: 15.3
click at [347, 436] on link "2 more" at bounding box center [421, 444] width 177 height 16
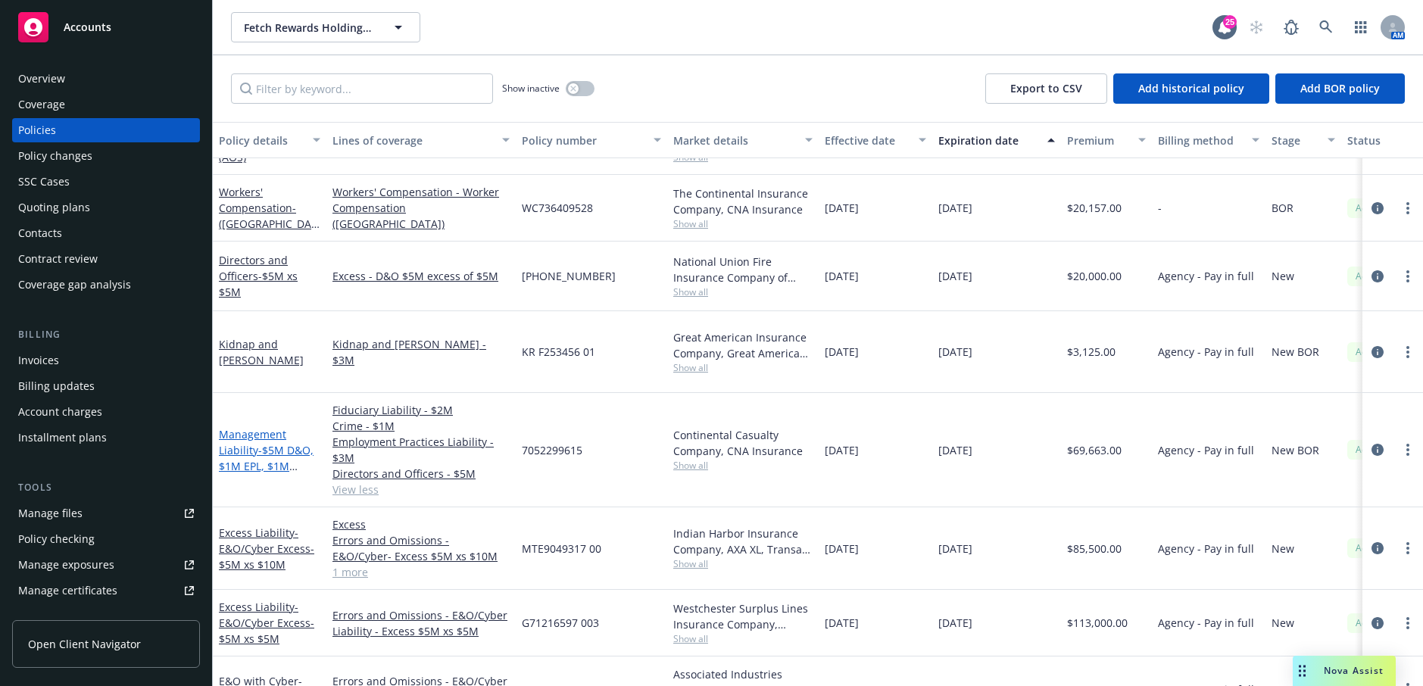
drag, startPoint x: 248, startPoint y: 441, endPoint x: 233, endPoint y: 426, distance: 22.0
click at [233, 427] on link "Management Liability - $5M D&O, $1M EPL, $1M Fiduciary" at bounding box center [266, 458] width 95 height 62
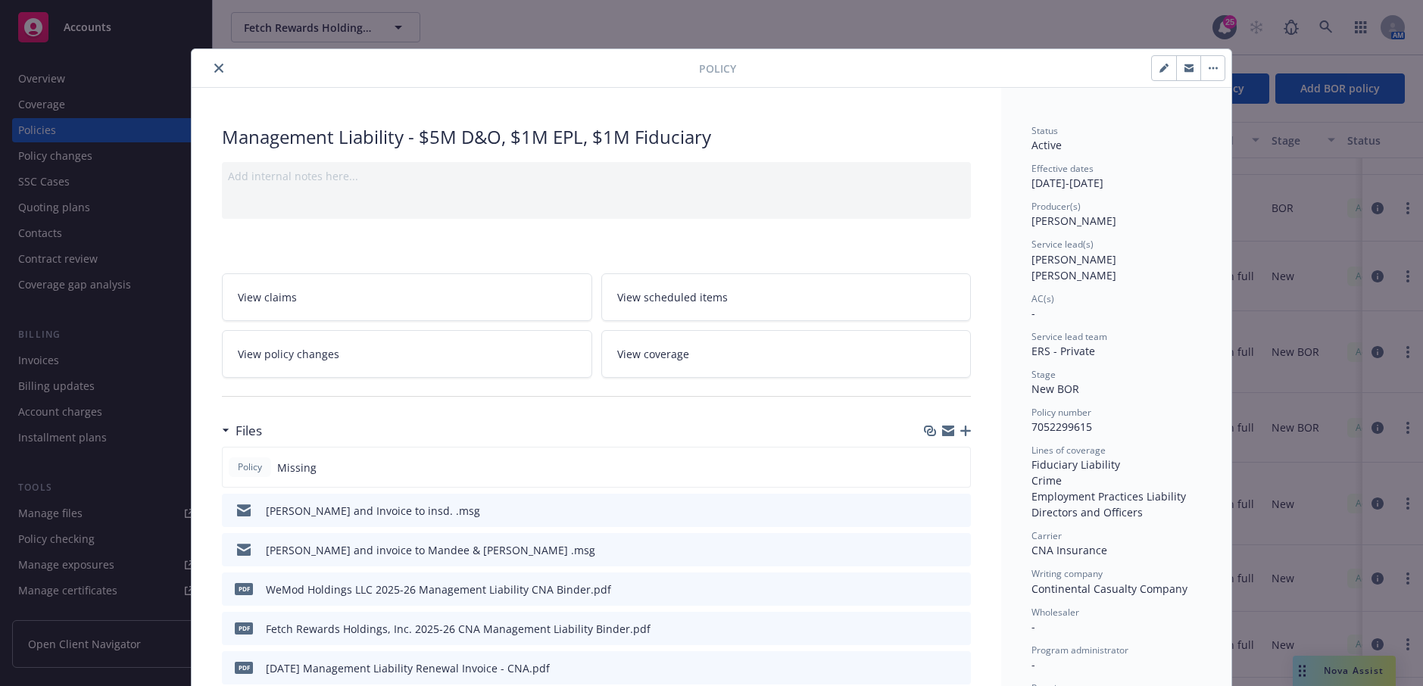
scroll to position [45, 0]
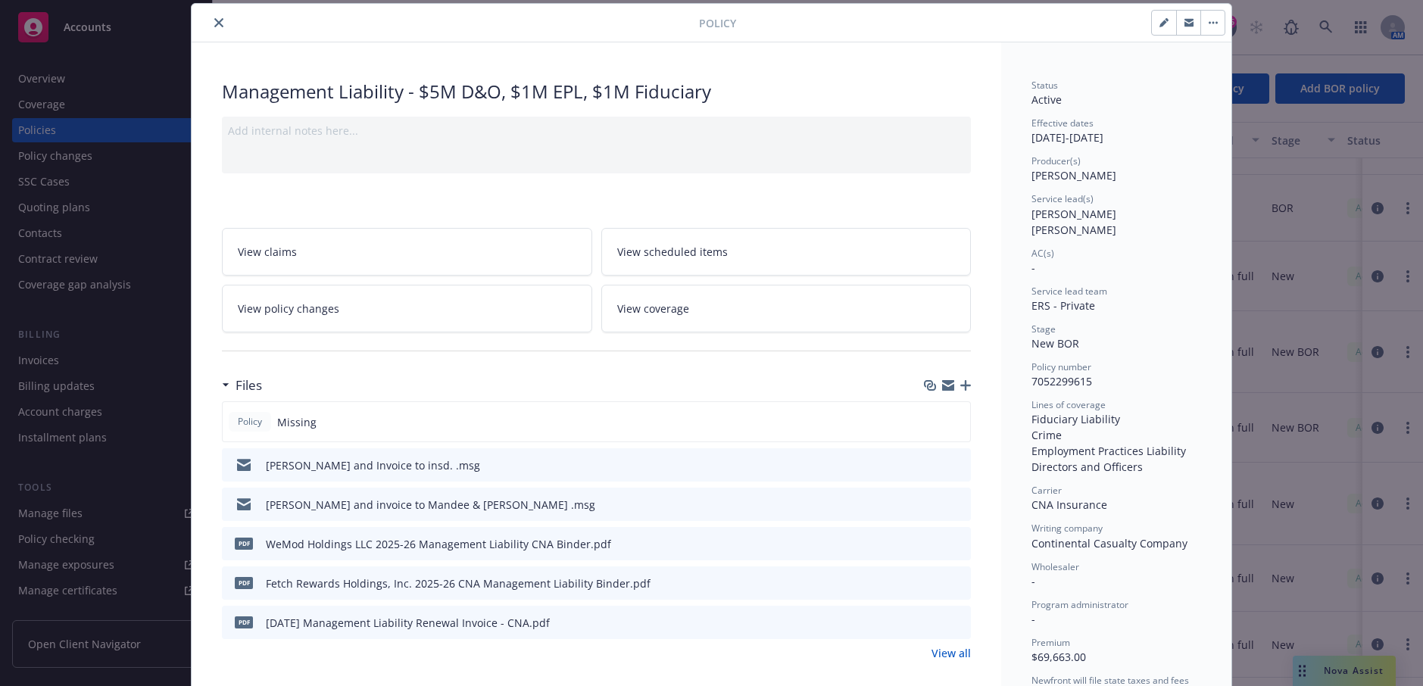
click at [1165, 20] on icon "button" at bounding box center [1167, 20] width 4 height 4
select select "NEW_BOR"
select select "12"
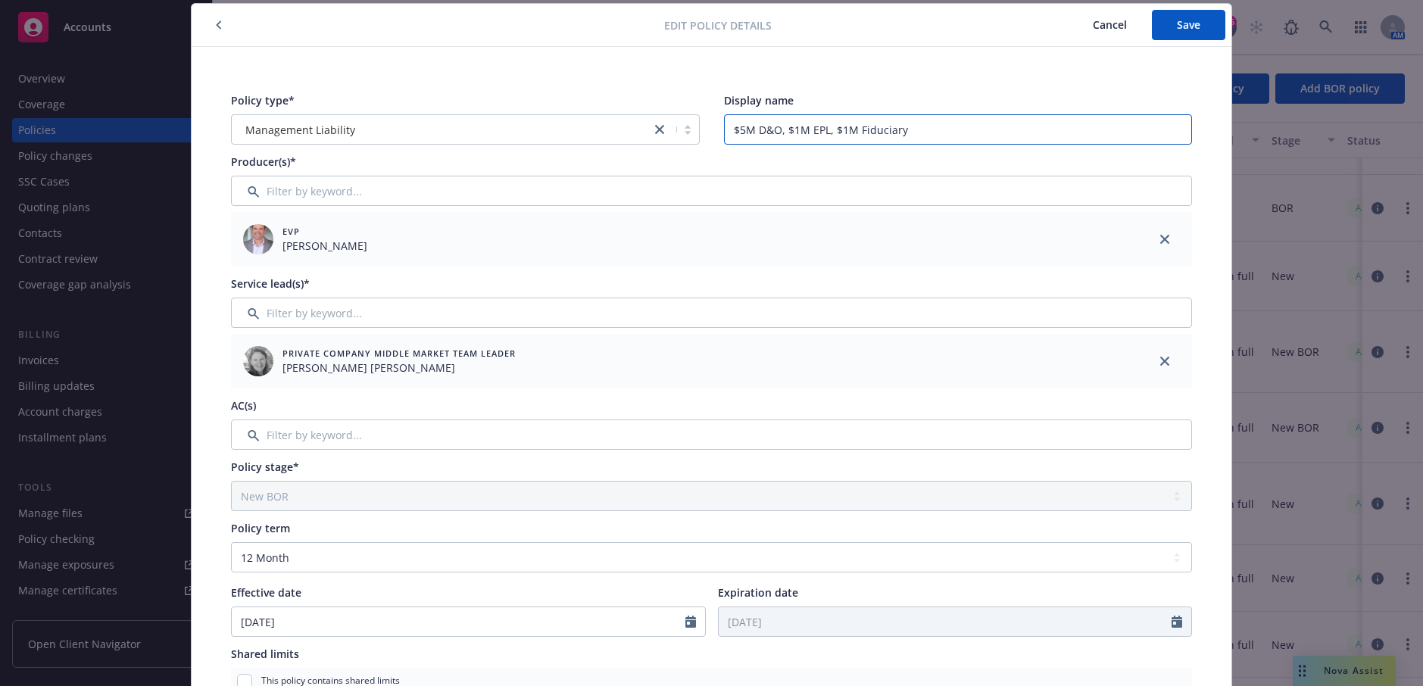
click at [791, 133] on input "$5M D&O, $1M EPL, $1M Fiduciary" at bounding box center [958, 129] width 469 height 30
type input "$5M D&O, $3M EPL, $2M Fiduciary, $1M Crime"
click at [1176, 35] on button "Save" at bounding box center [1188, 25] width 73 height 30
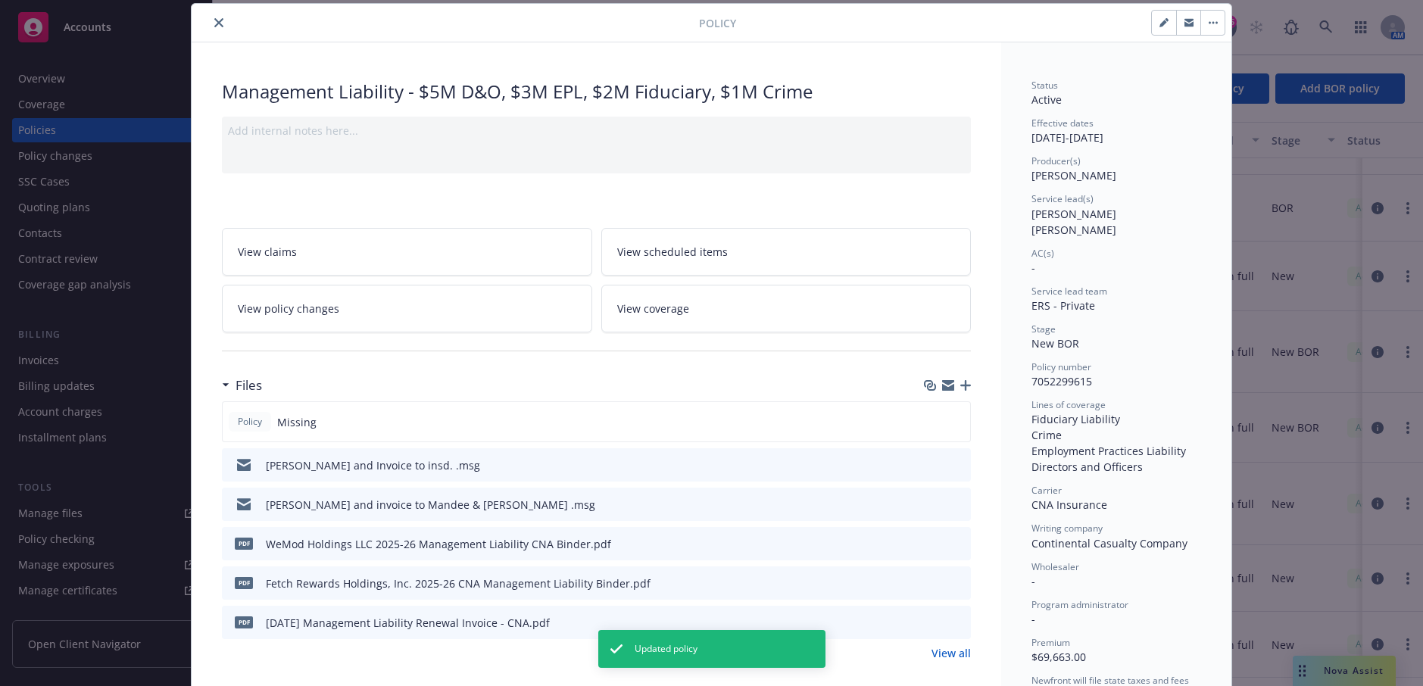
click at [220, 24] on button "close" at bounding box center [219, 23] width 18 height 18
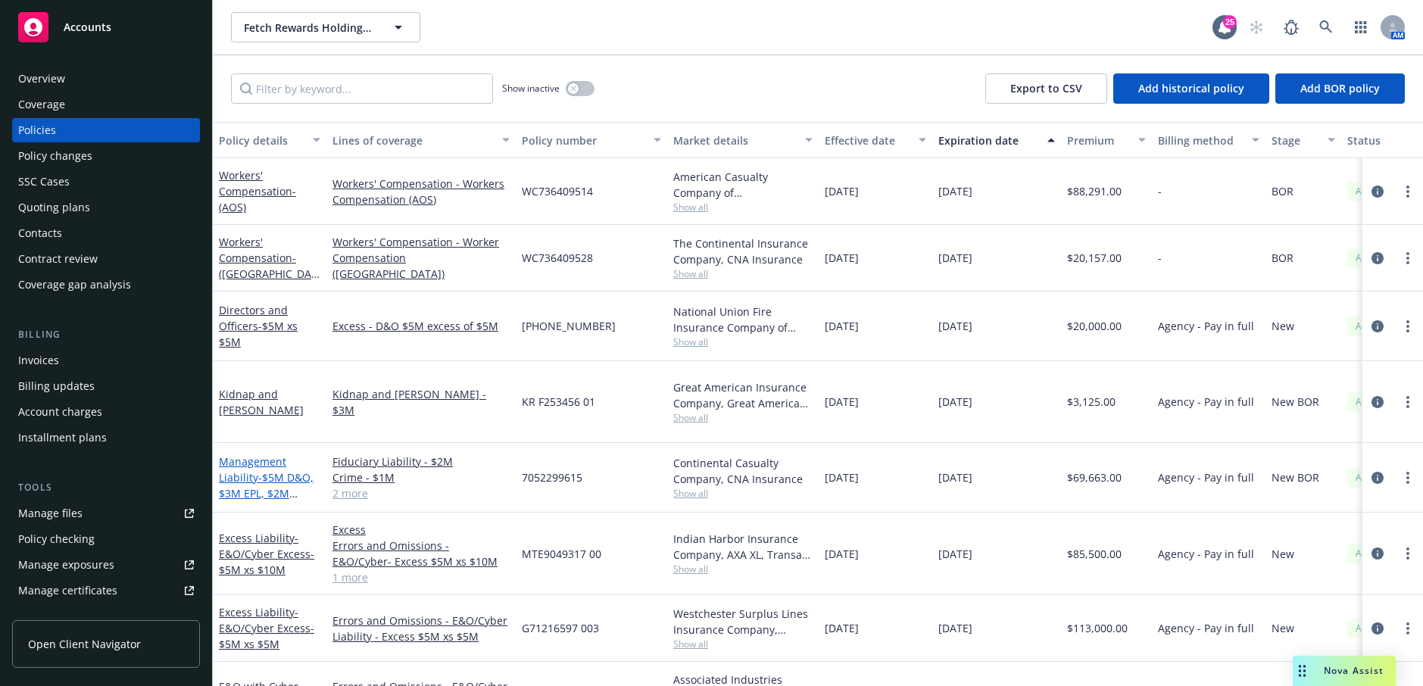
click at [246, 470] on span "- $5M D&O, $3M EPL, $2M Fiduciary, $1M Crime" at bounding box center [266, 501] width 95 height 62
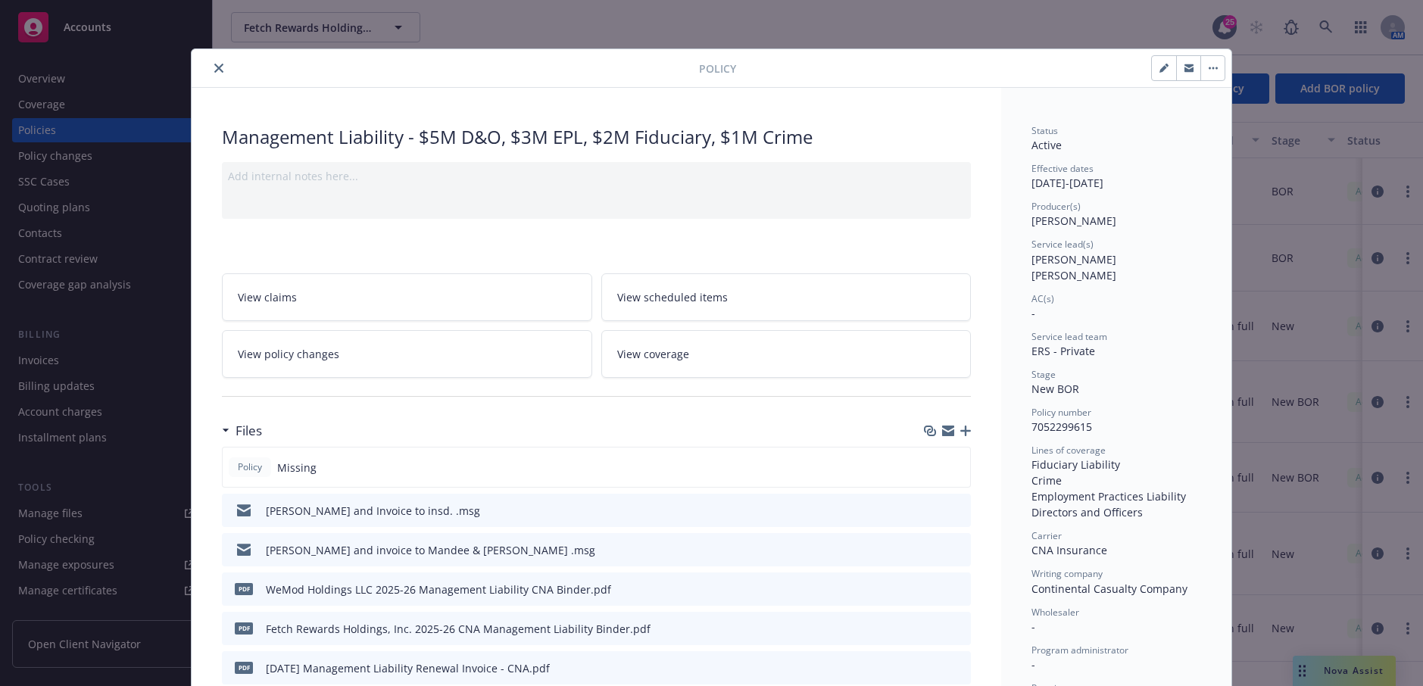
scroll to position [45, 0]
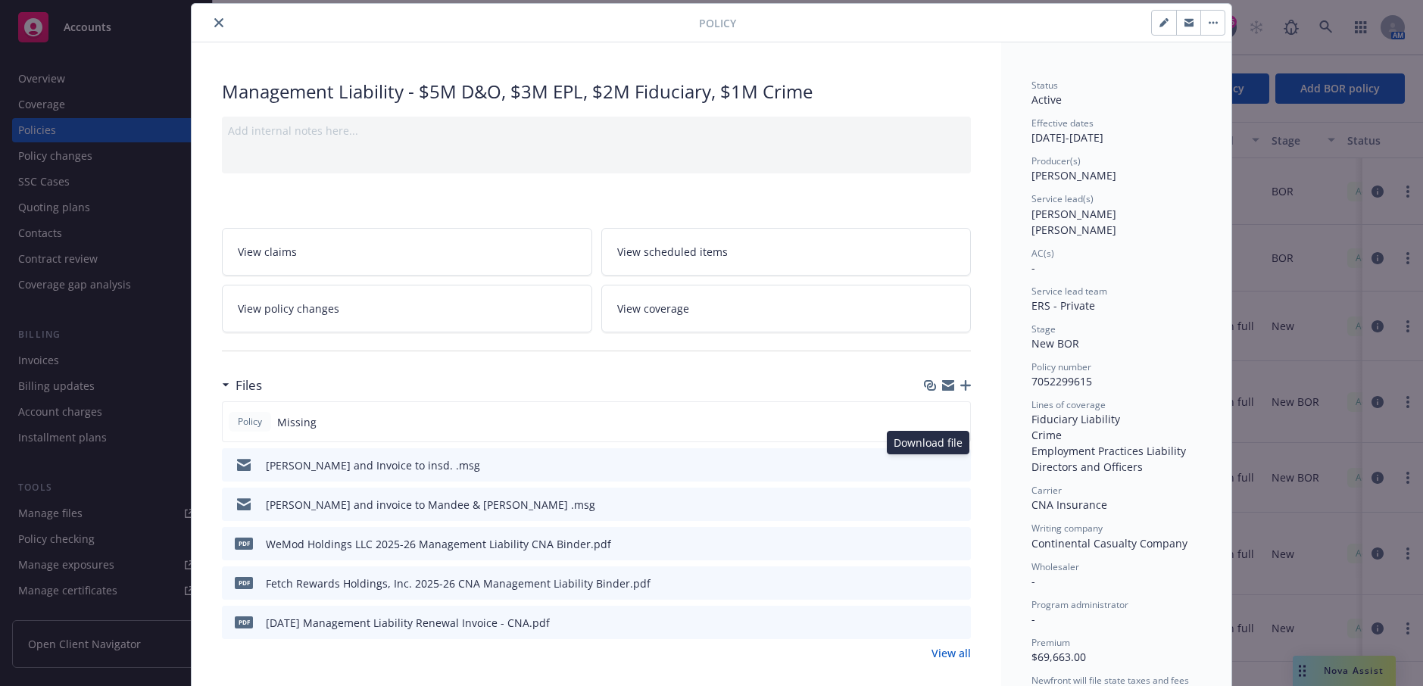
click at [926, 461] on icon "download file" at bounding box center [932, 464] width 12 height 12
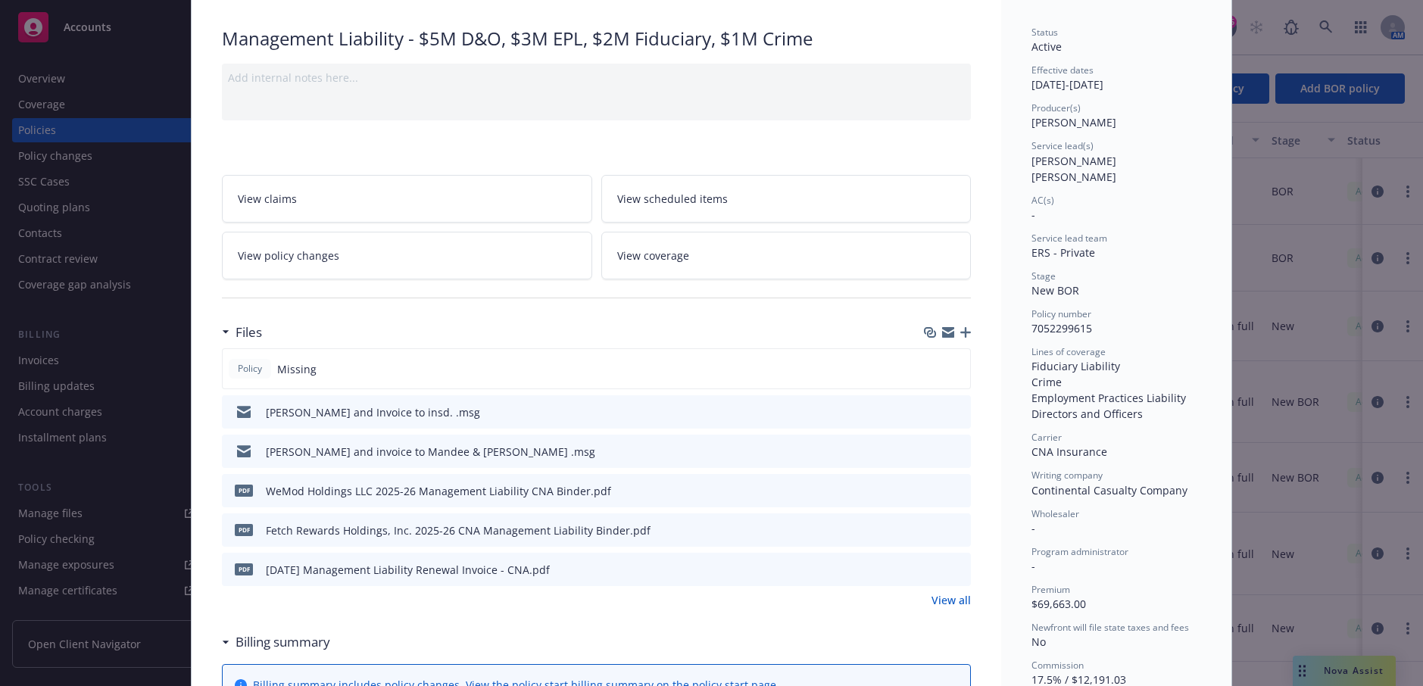
scroll to position [99, 0]
click at [927, 488] on icon "download file" at bounding box center [932, 489] width 12 height 12
click at [927, 528] on icon "download file" at bounding box center [932, 527] width 10 height 9
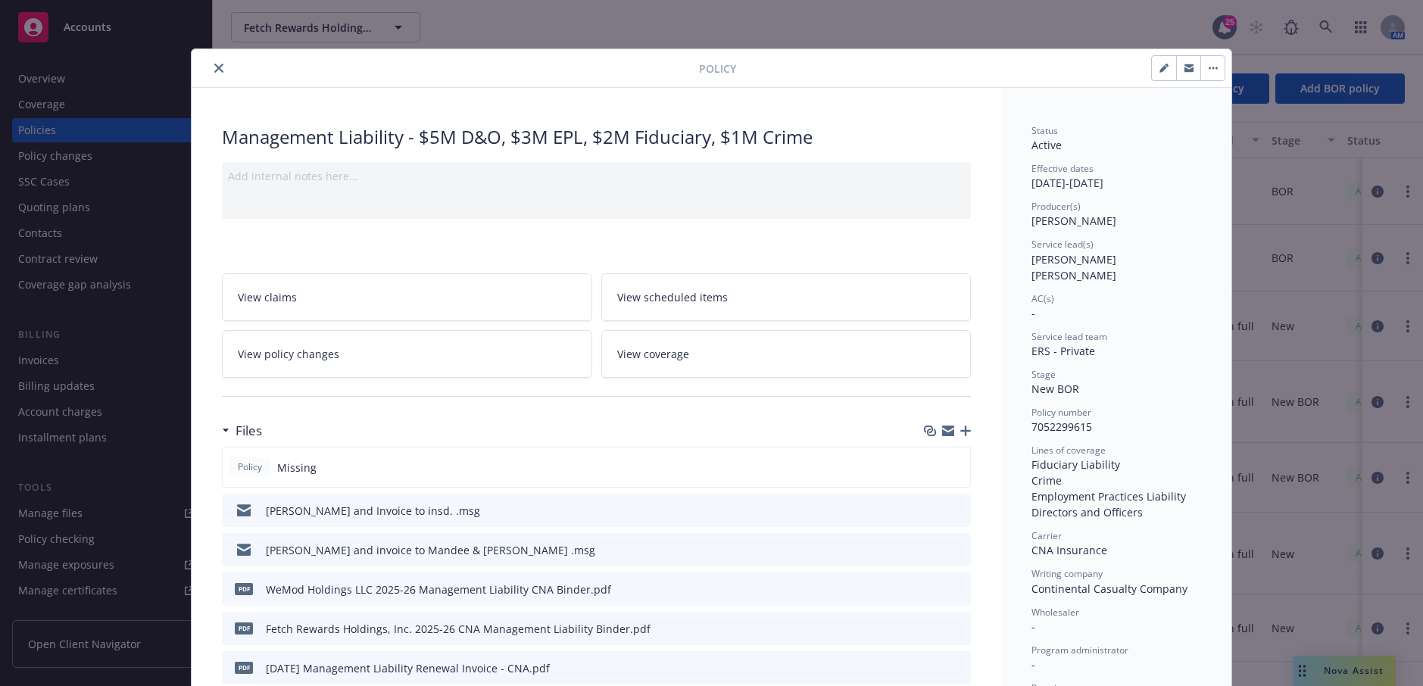
click at [209, 59] on div at bounding box center [448, 68] width 501 height 18
click at [214, 67] on icon "close" at bounding box center [218, 68] width 9 height 9
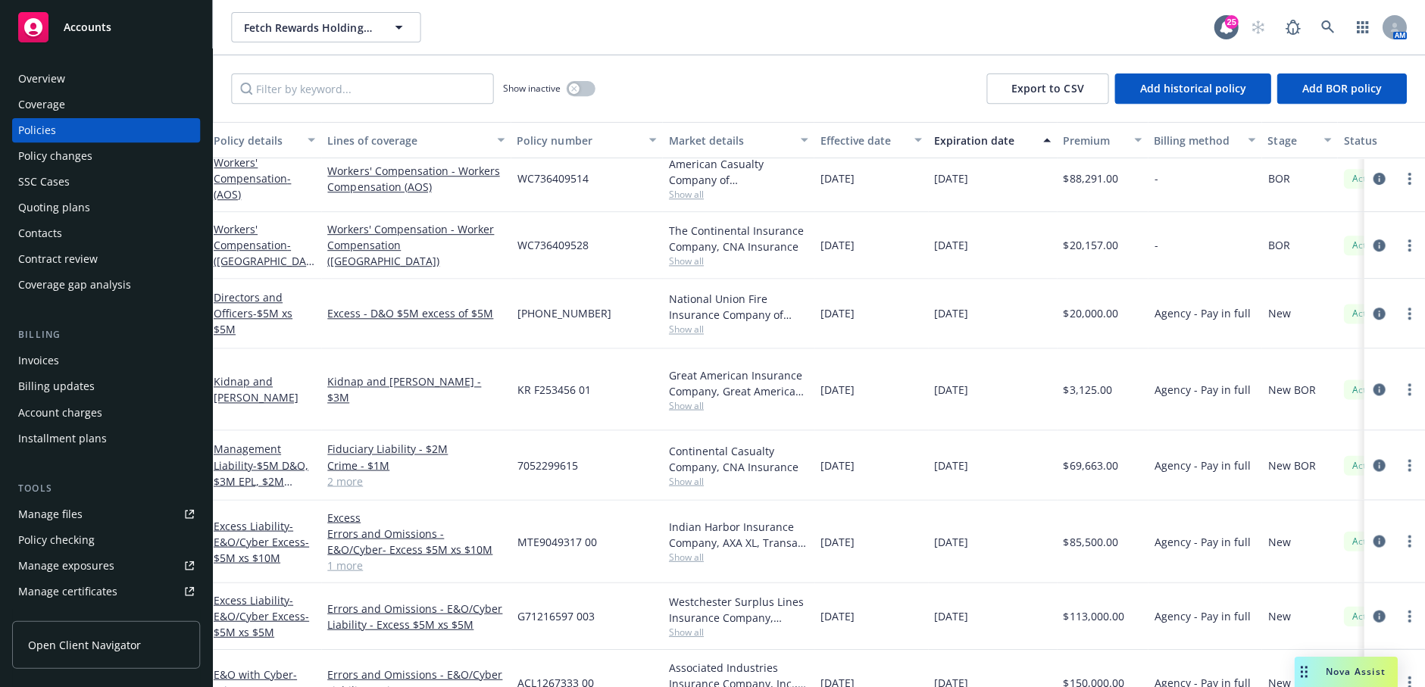
scroll to position [13, 5]
click at [808, 58] on div "Show inactive Export to CSV Add historical policy Add BOR policy" at bounding box center [819, 88] width 1212 height 67
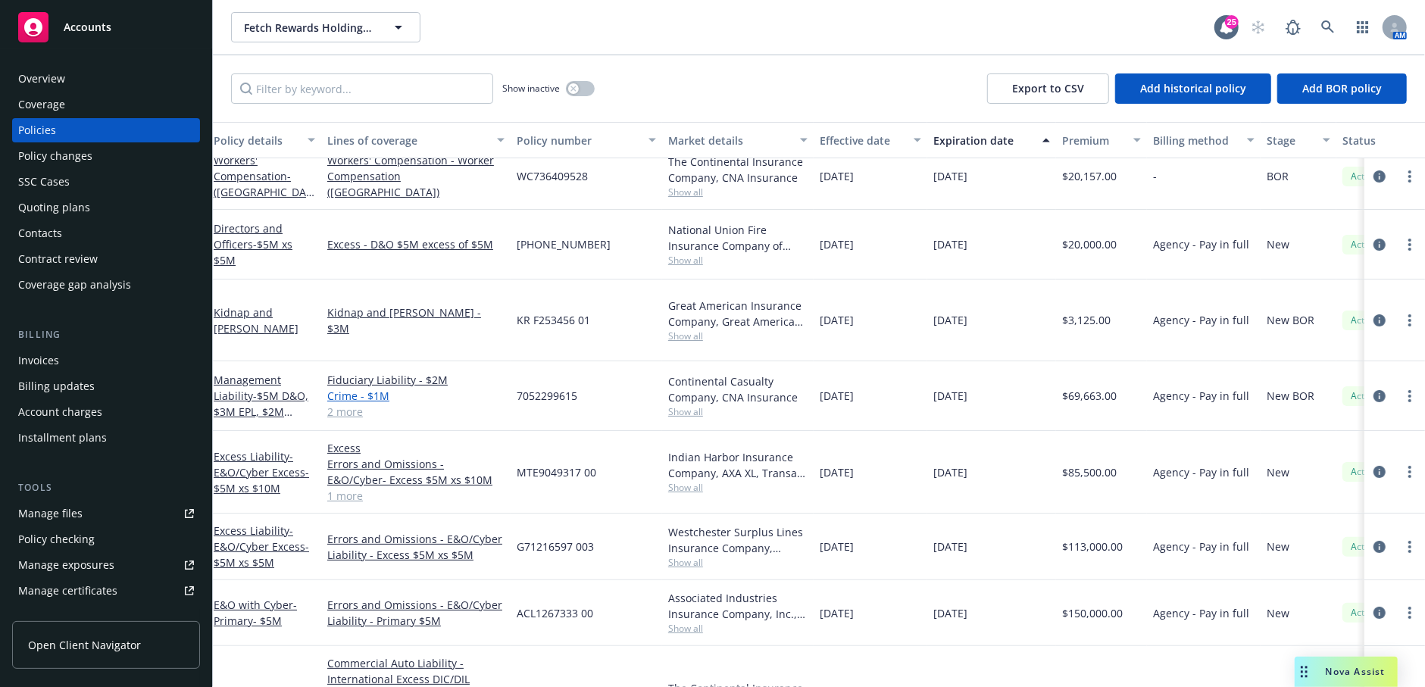
scroll to position [164, 5]
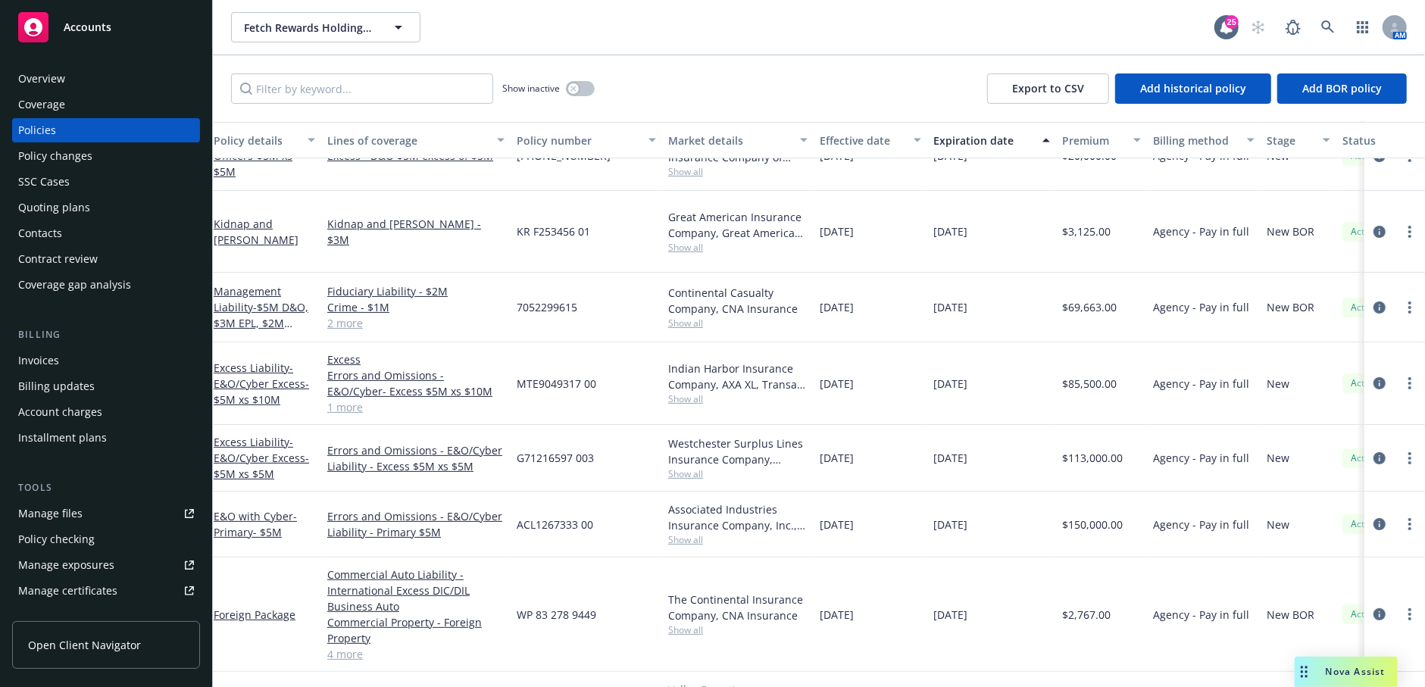
click at [268, 273] on div "Management Liability - $5M D&O, $3M EPL, $2M Fiduciary, $1M Crime" at bounding box center [265, 308] width 114 height 70
click at [265, 300] on span "- $5M D&O, $3M EPL, $2M Fiduciary, $1M Crime" at bounding box center [261, 331] width 95 height 62
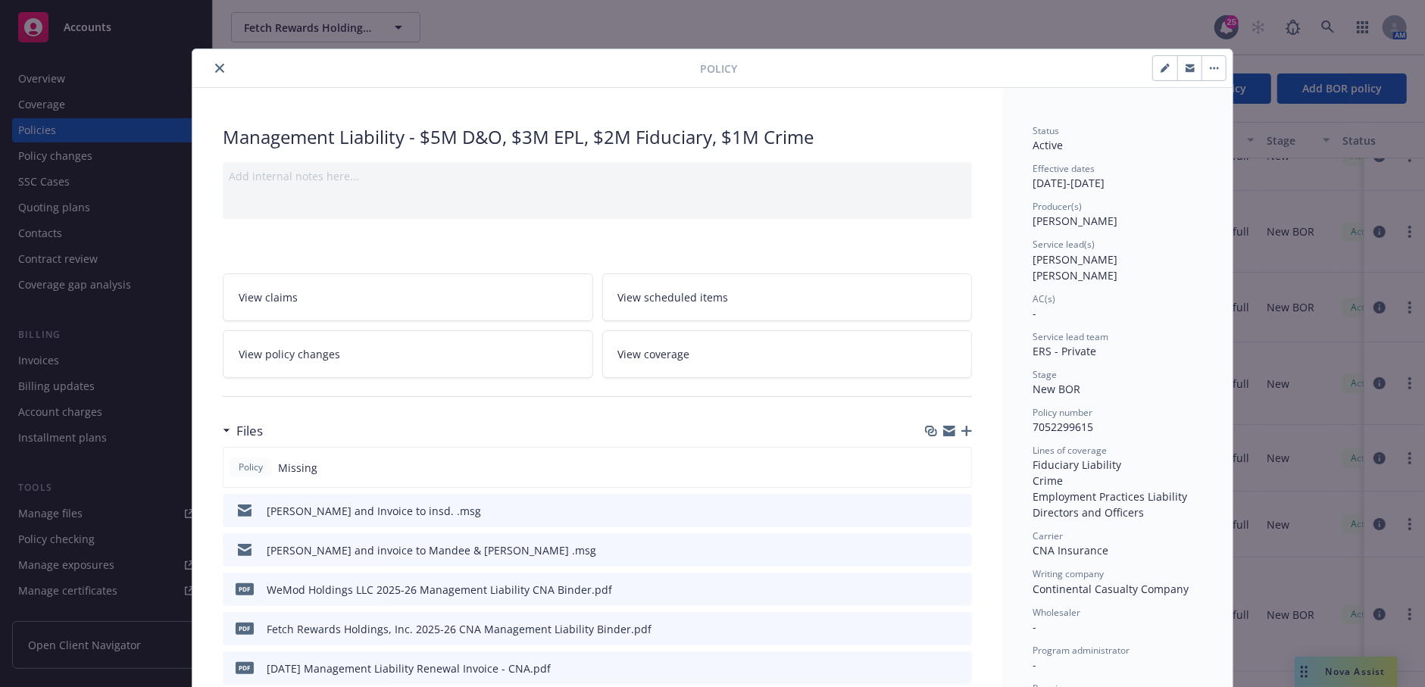
click at [211, 67] on button "close" at bounding box center [220, 68] width 18 height 18
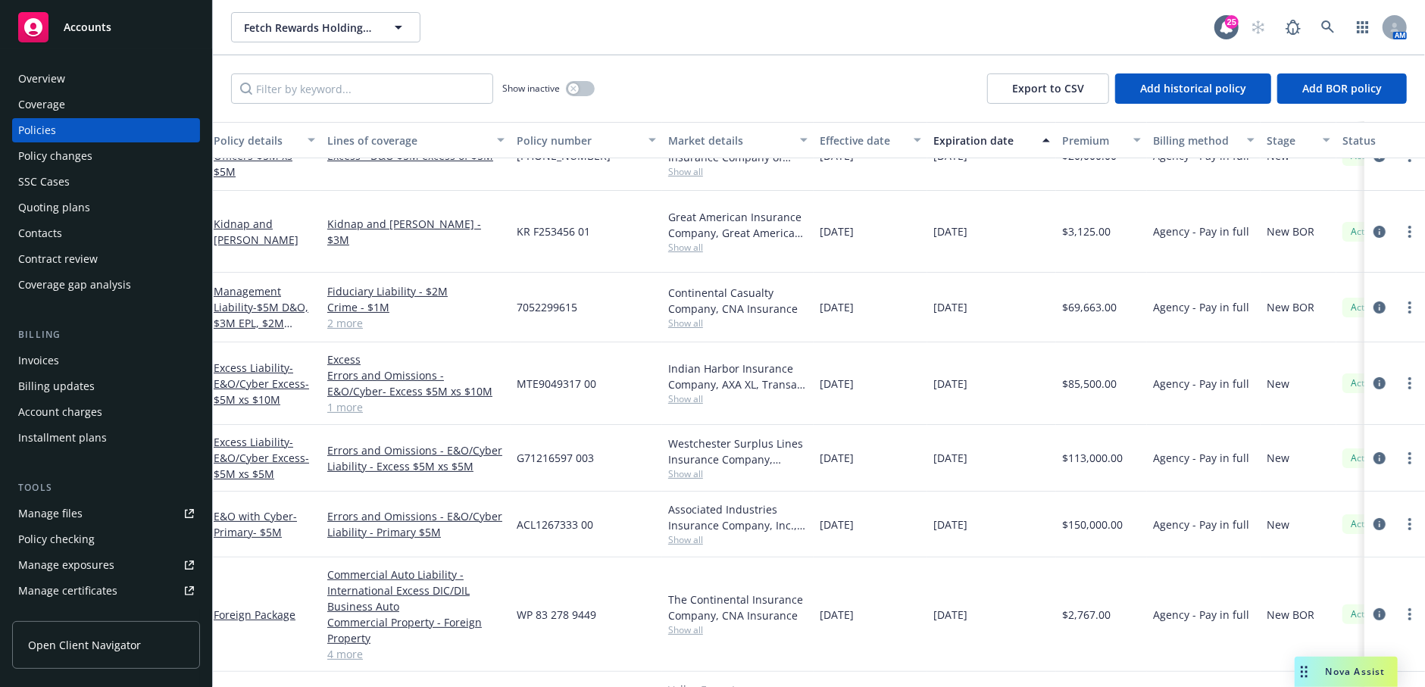
click at [73, 520] on div "Manage files" at bounding box center [50, 513] width 64 height 24
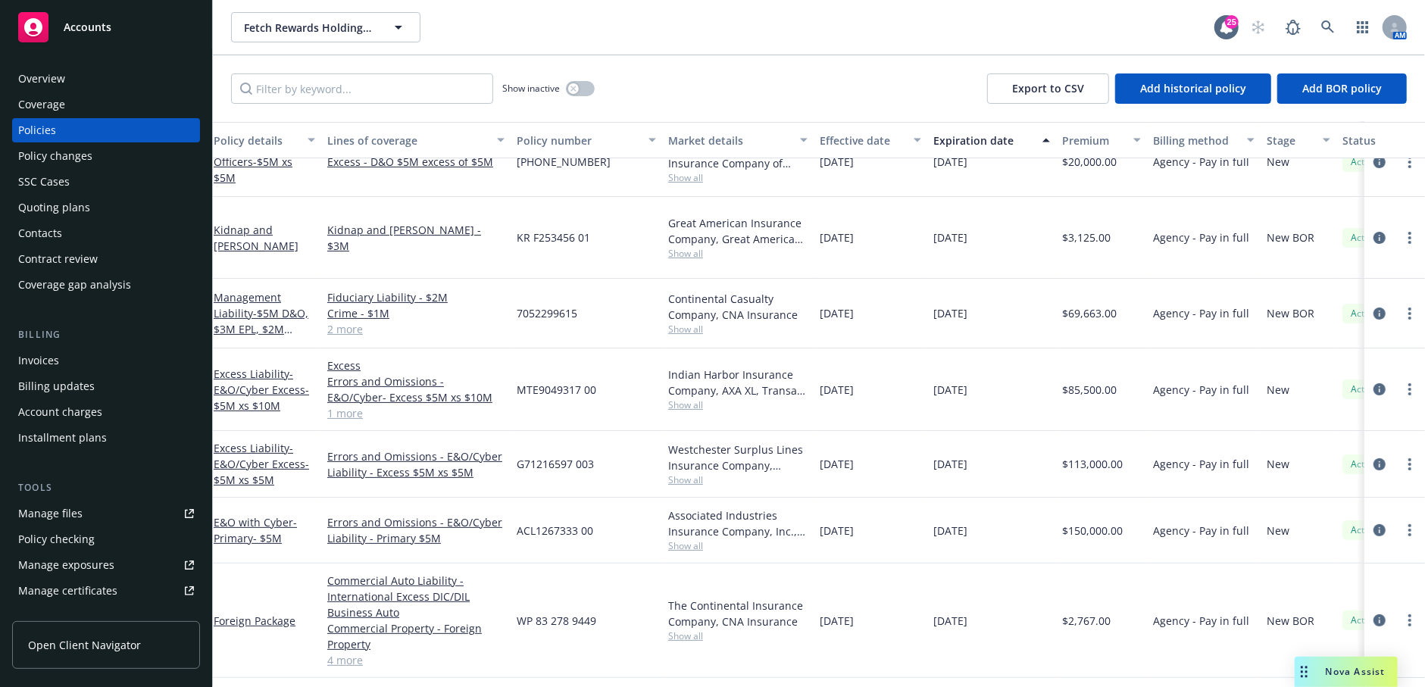
scroll to position [0, 5]
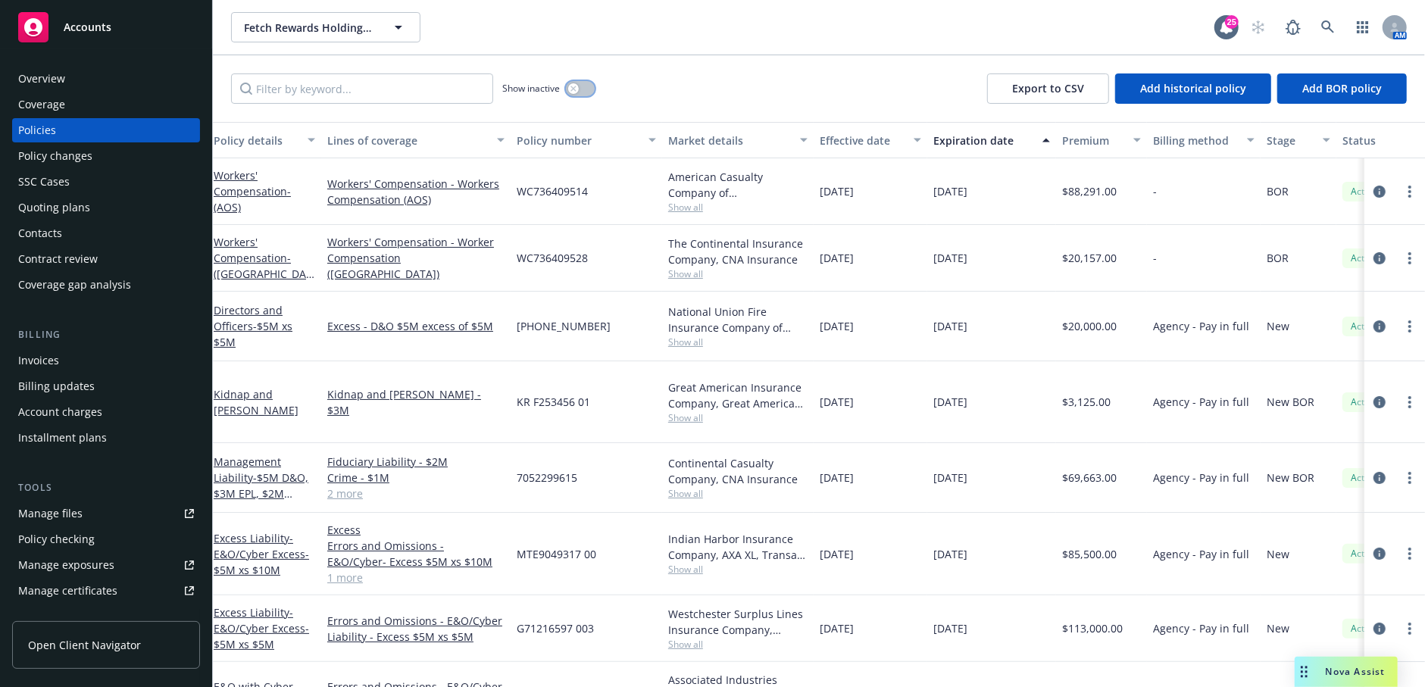
click at [570, 83] on button "button" at bounding box center [580, 88] width 29 height 15
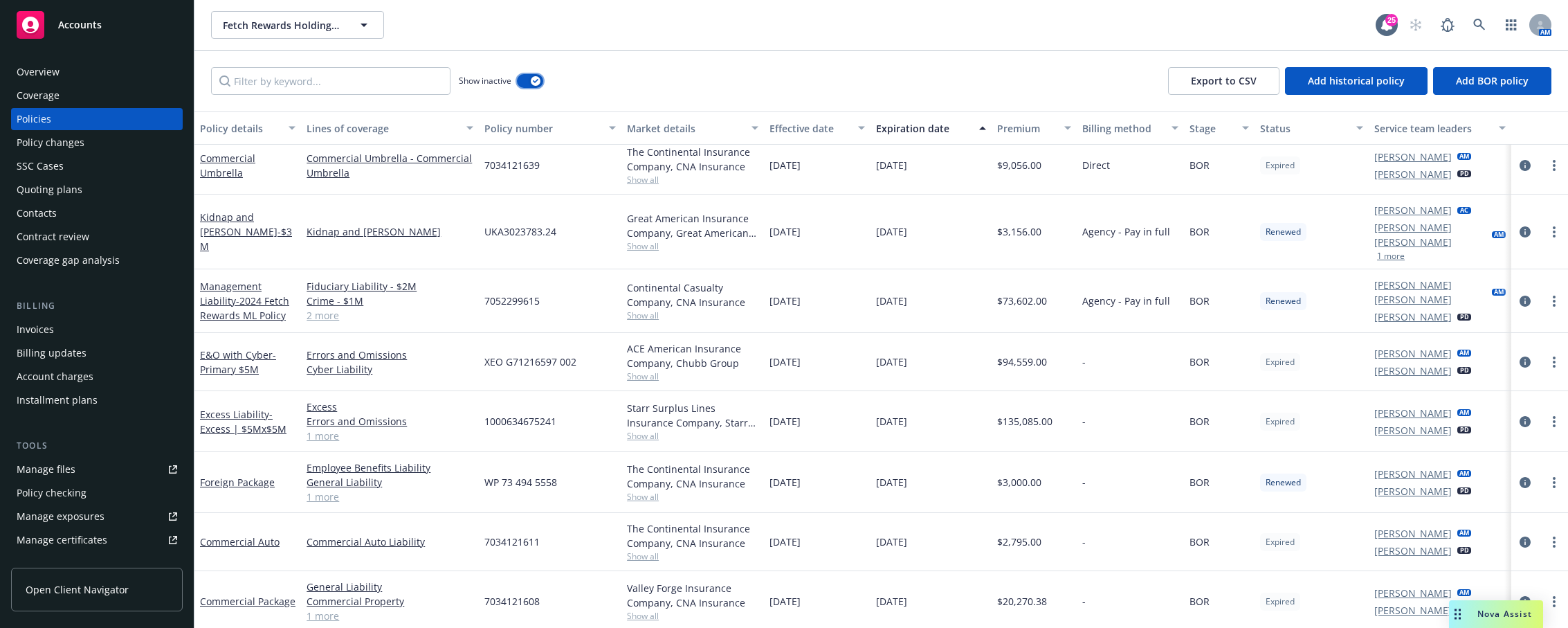
scroll to position [69, 0]
click at [242, 294] on span "- 2024 Fetch Rewards ML Policy" at bounding box center [245, 308] width 90 height 27
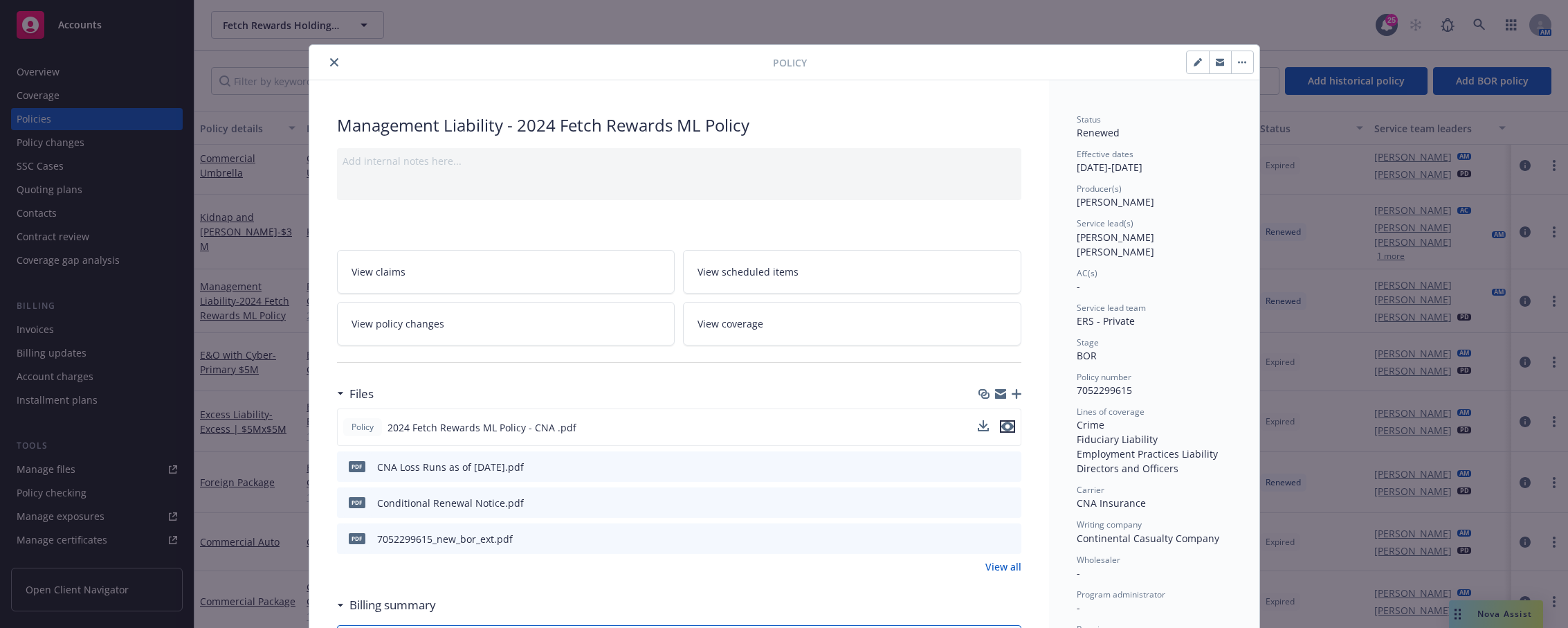
click at [1006, 424] on icon "preview file" at bounding box center [1008, 426] width 13 height 10
click at [330, 59] on icon "close" at bounding box center [334, 62] width 8 height 8
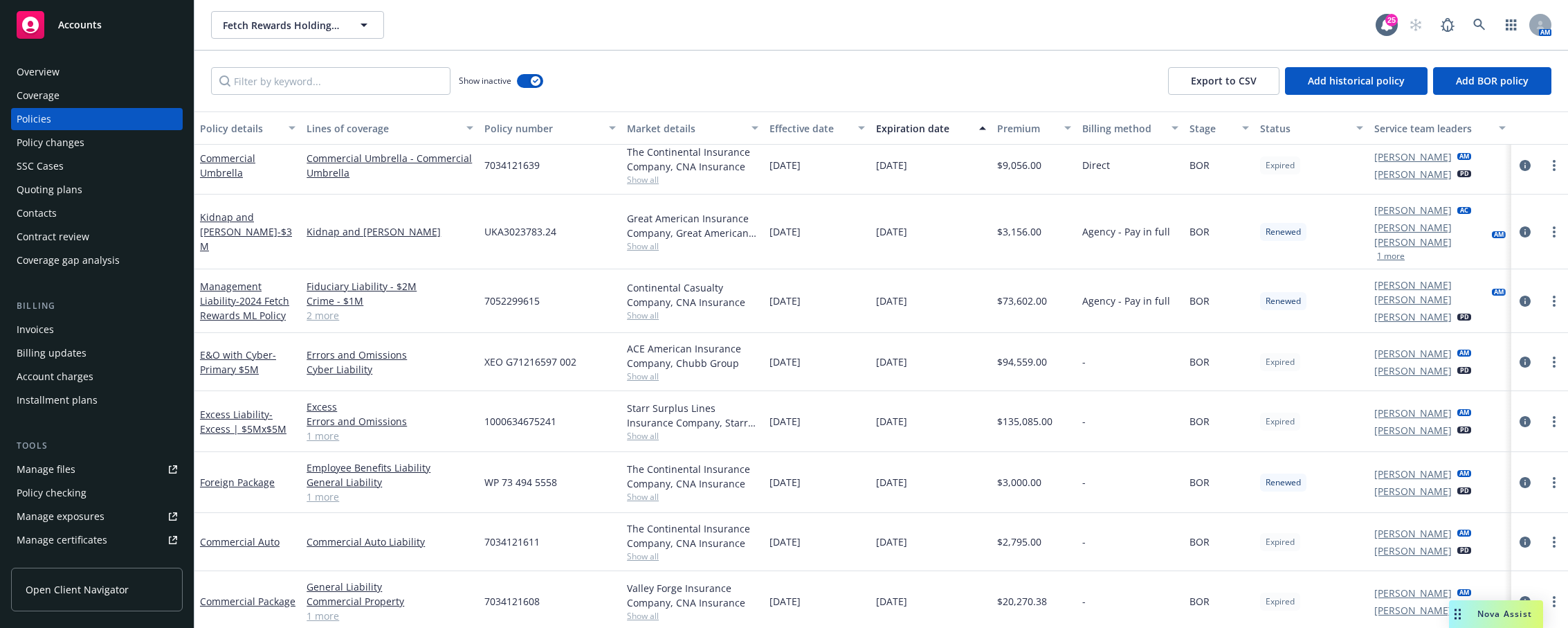
click at [274, 252] on div "Kidnap and Ransom - $3M" at bounding box center [248, 232] width 107 height 75
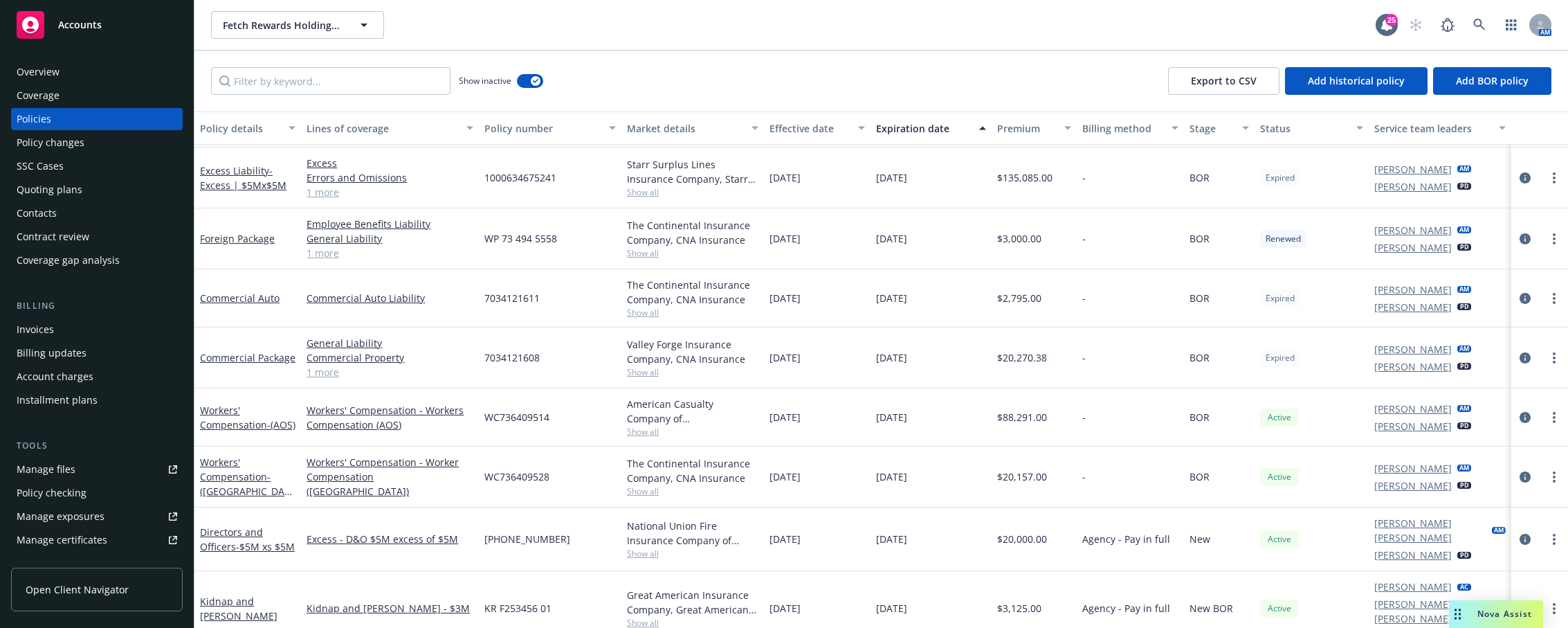
scroll to position [346, 0]
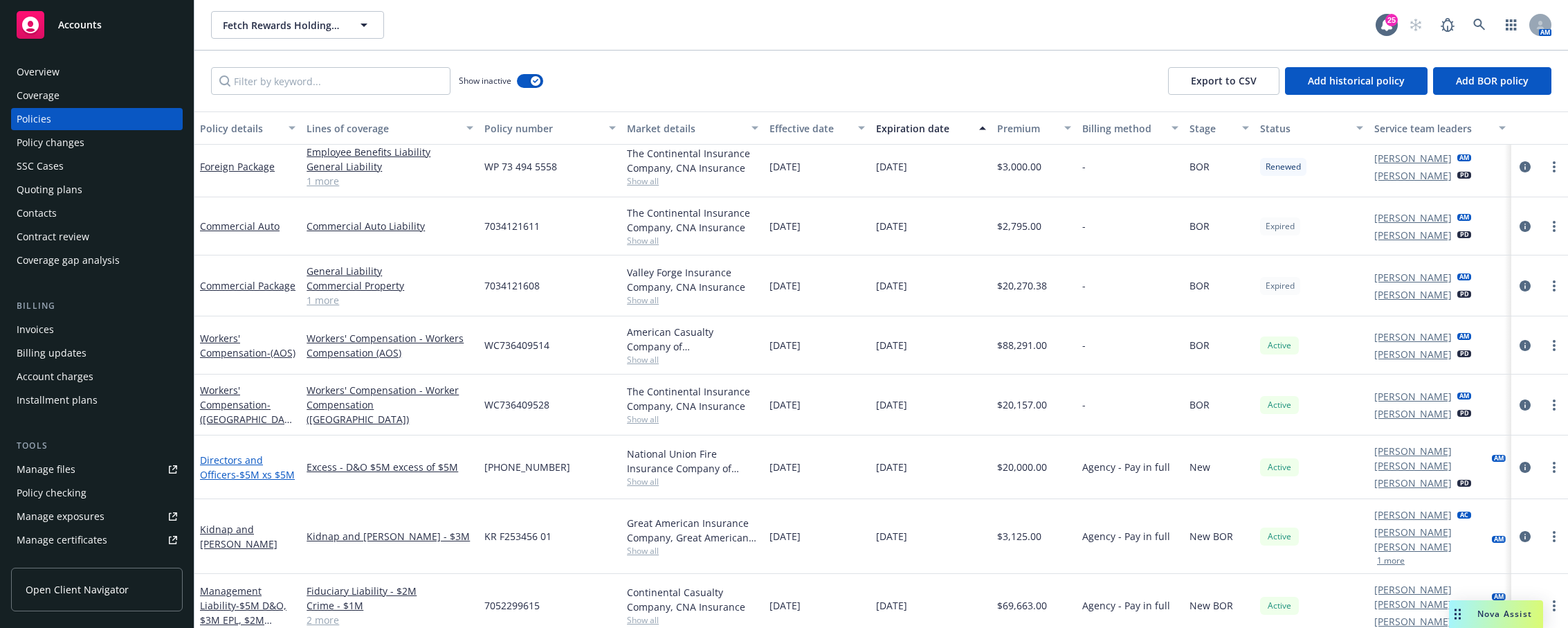
click at [243, 468] on span "- $5M xs $5M" at bounding box center [265, 474] width 58 height 13
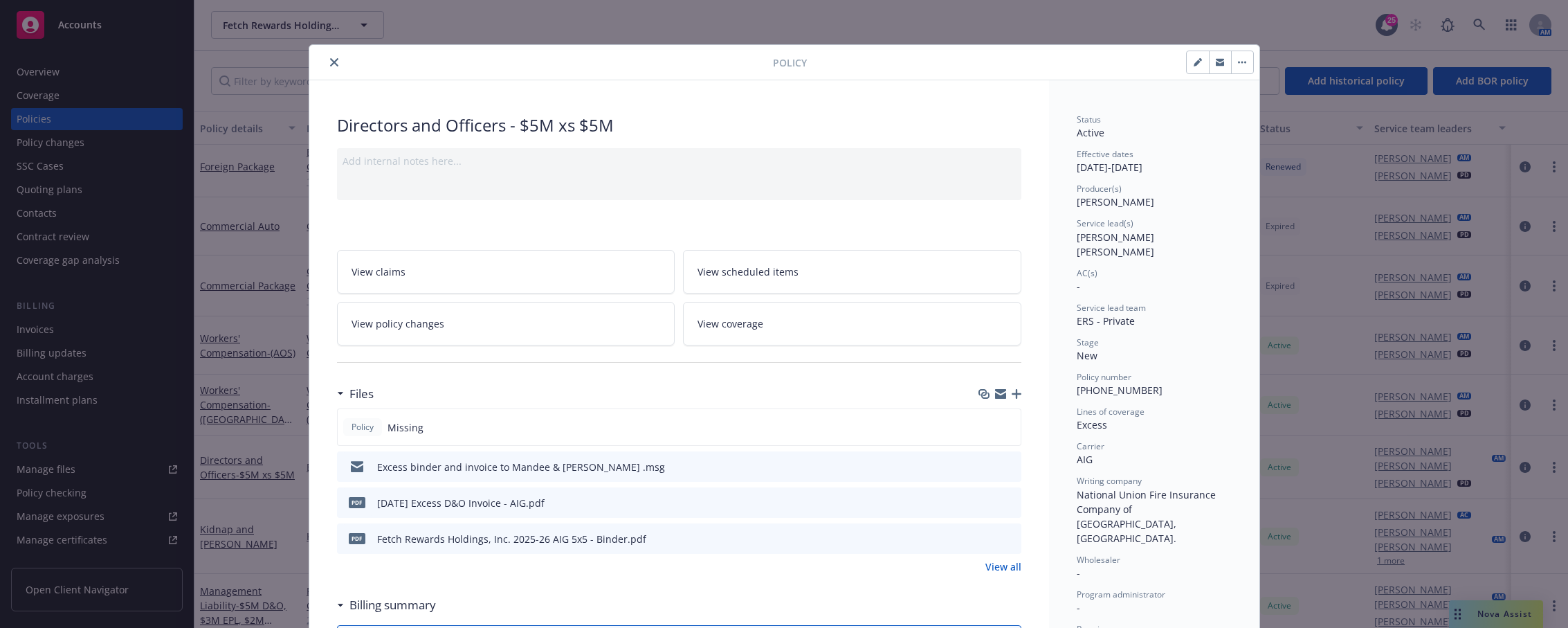
click at [331, 61] on icon "close" at bounding box center [334, 62] width 8 height 8
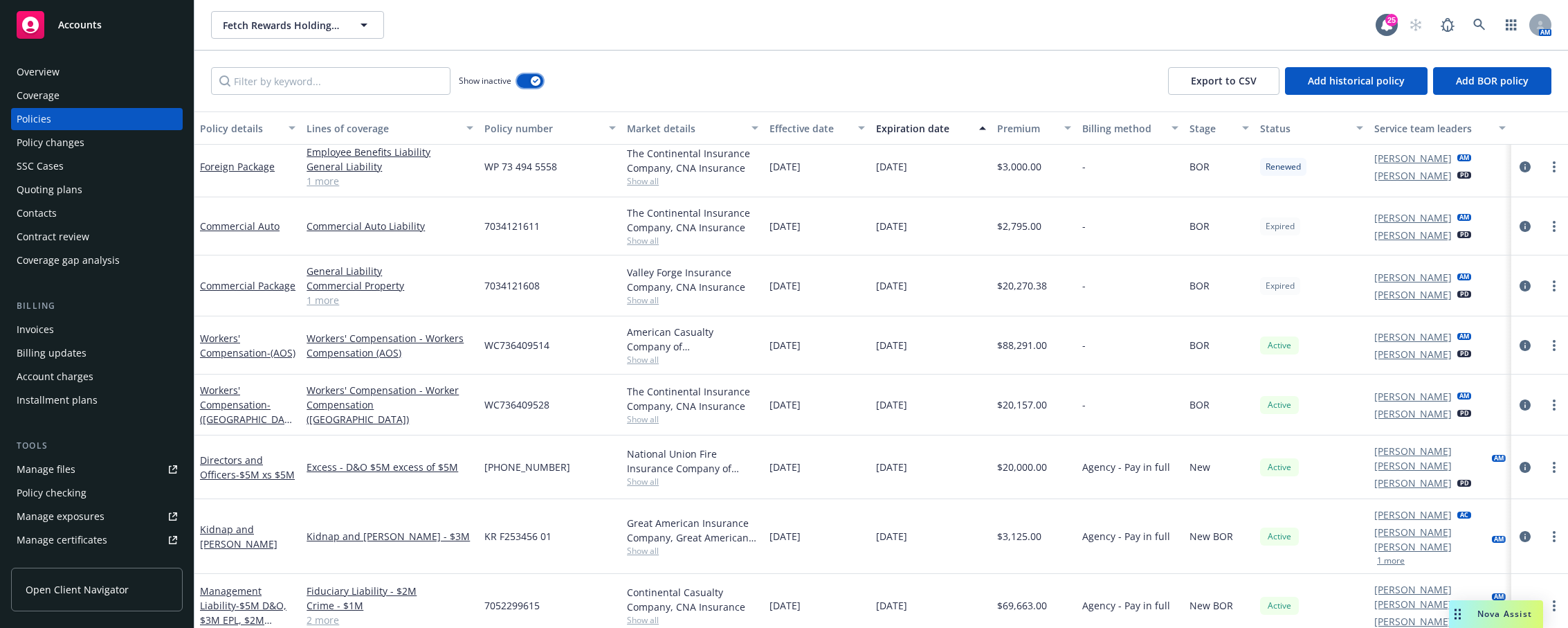
click at [534, 81] on icon "button" at bounding box center [535, 80] width 5 height 5
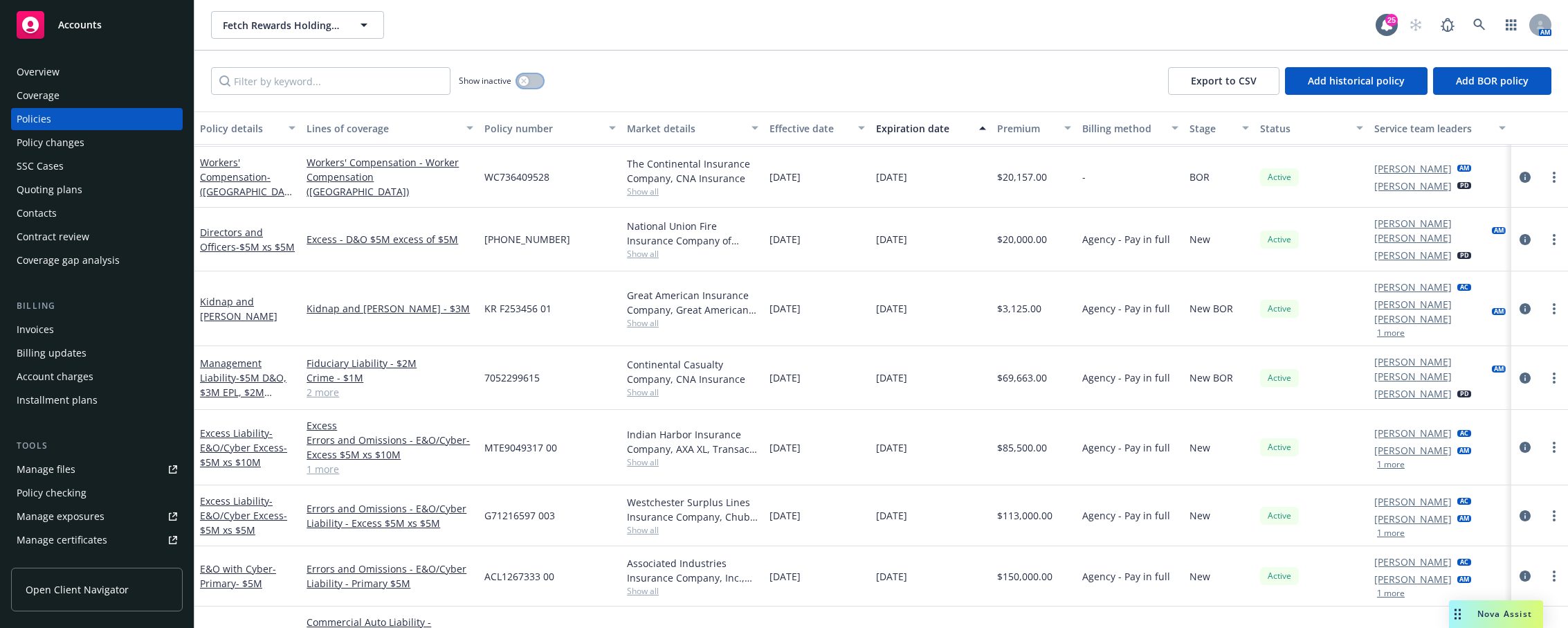
scroll to position [69, 0]
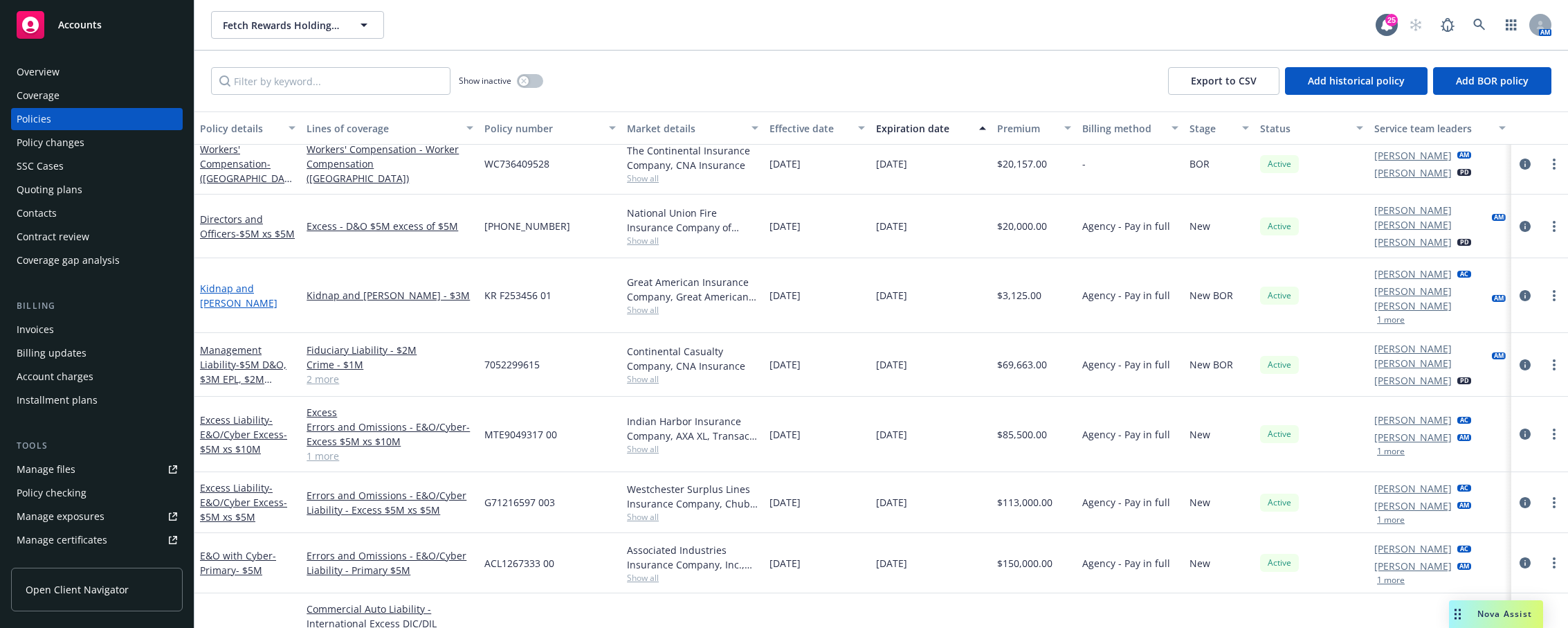
click at [256, 282] on link "Kidnap and Ransom" at bounding box center [238, 295] width 78 height 27
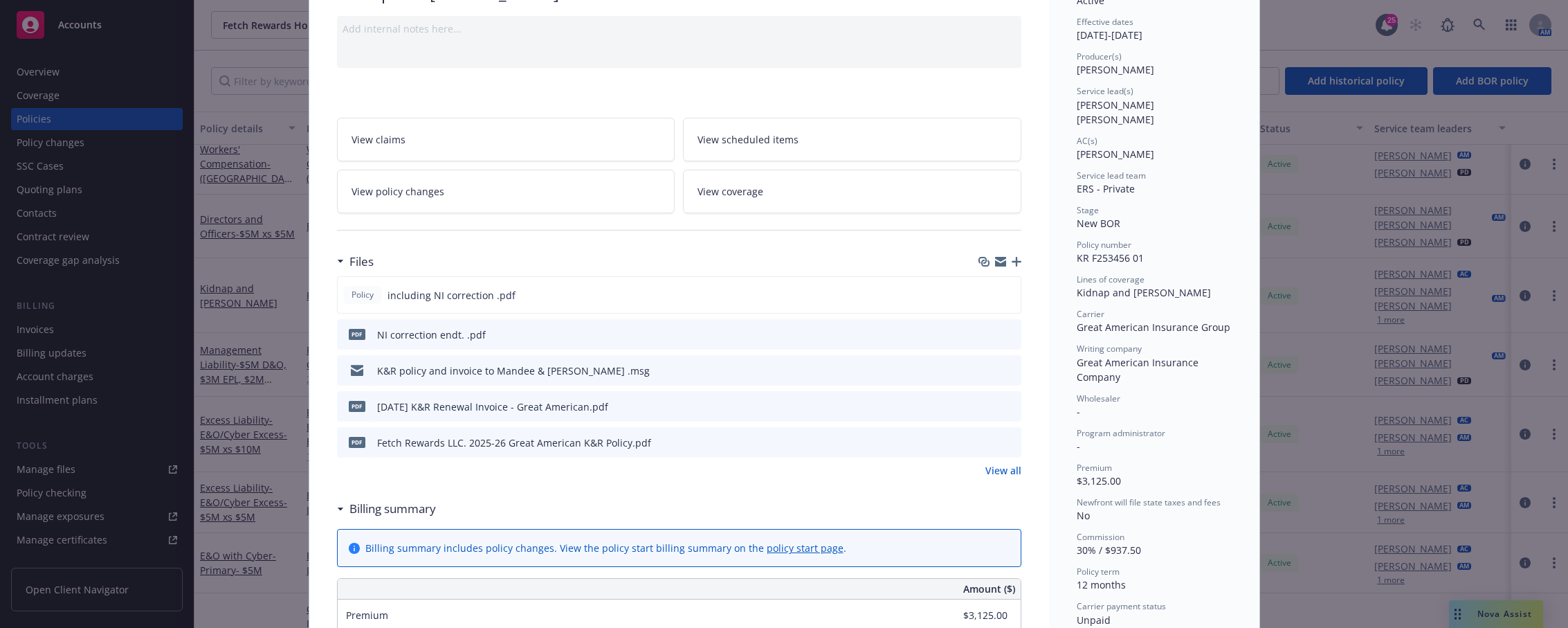
scroll to position [138, 0]
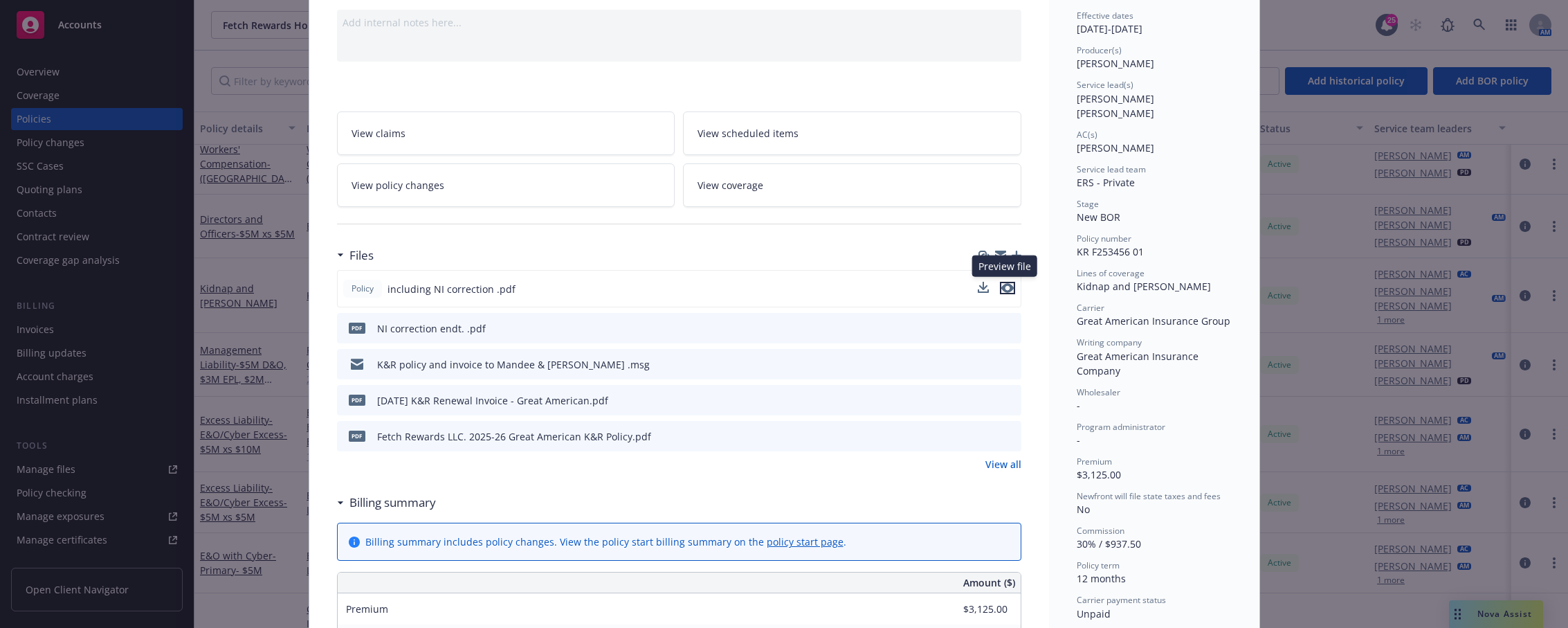
click at [1006, 287] on icon "preview file" at bounding box center [1008, 288] width 13 height 10
click at [983, 291] on button at bounding box center [986, 289] width 11 height 15
click at [980, 282] on icon "download file" at bounding box center [985, 288] width 11 height 11
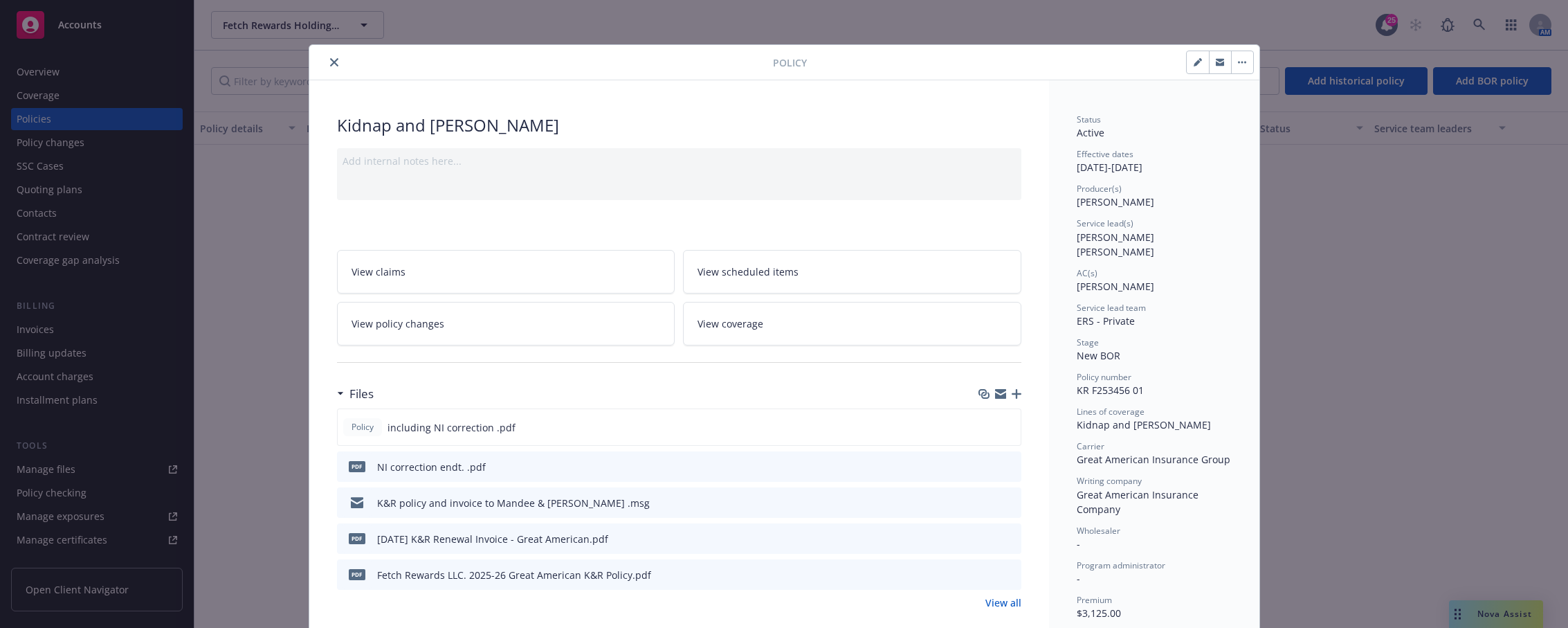
scroll to position [41, 0]
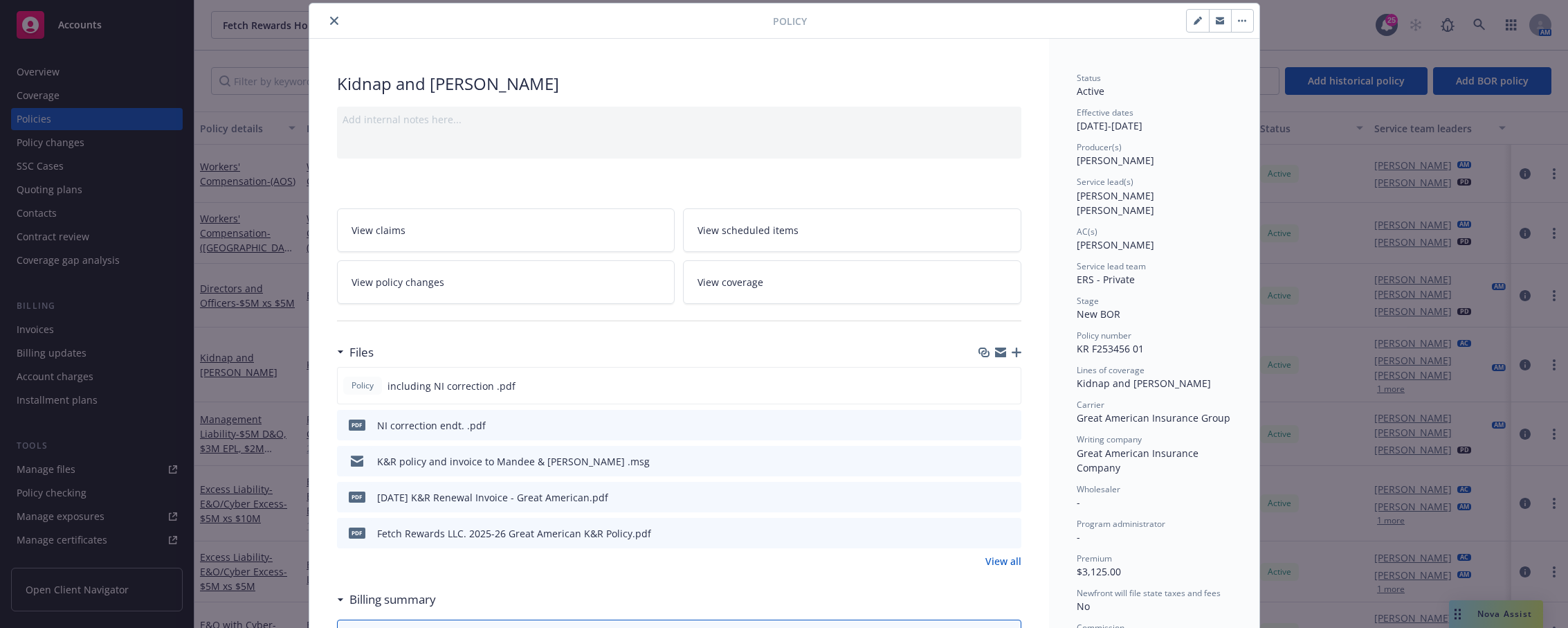
click at [330, 17] on icon "close" at bounding box center [334, 20] width 8 height 8
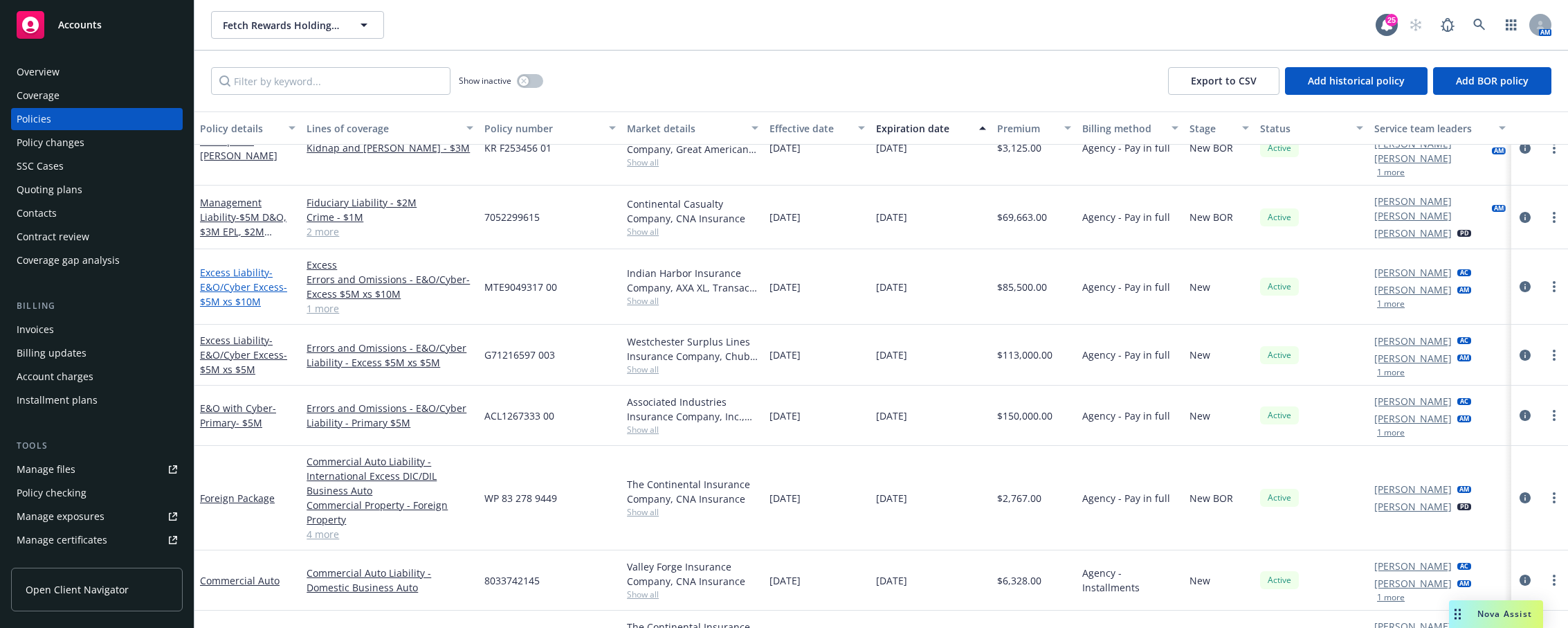
scroll to position [277, 0]
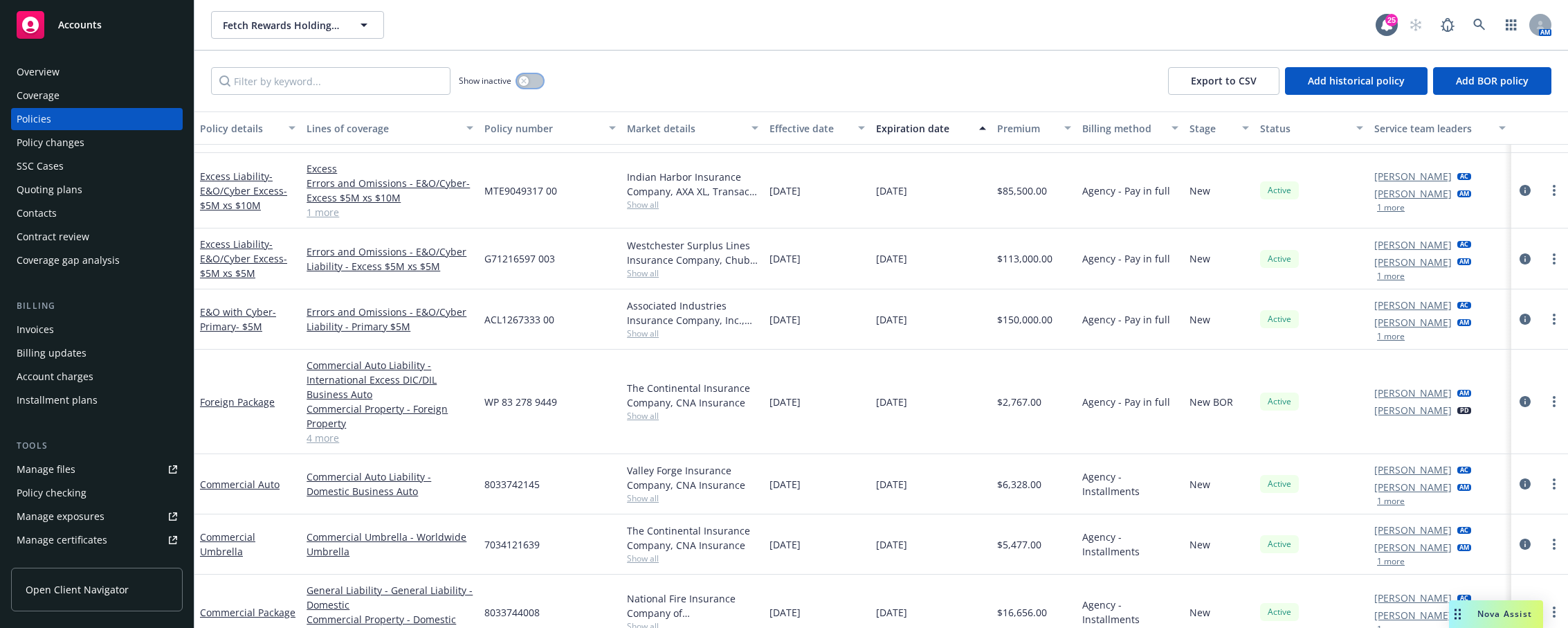
click at [521, 77] on div "button" at bounding box center [524, 80] width 10 height 10
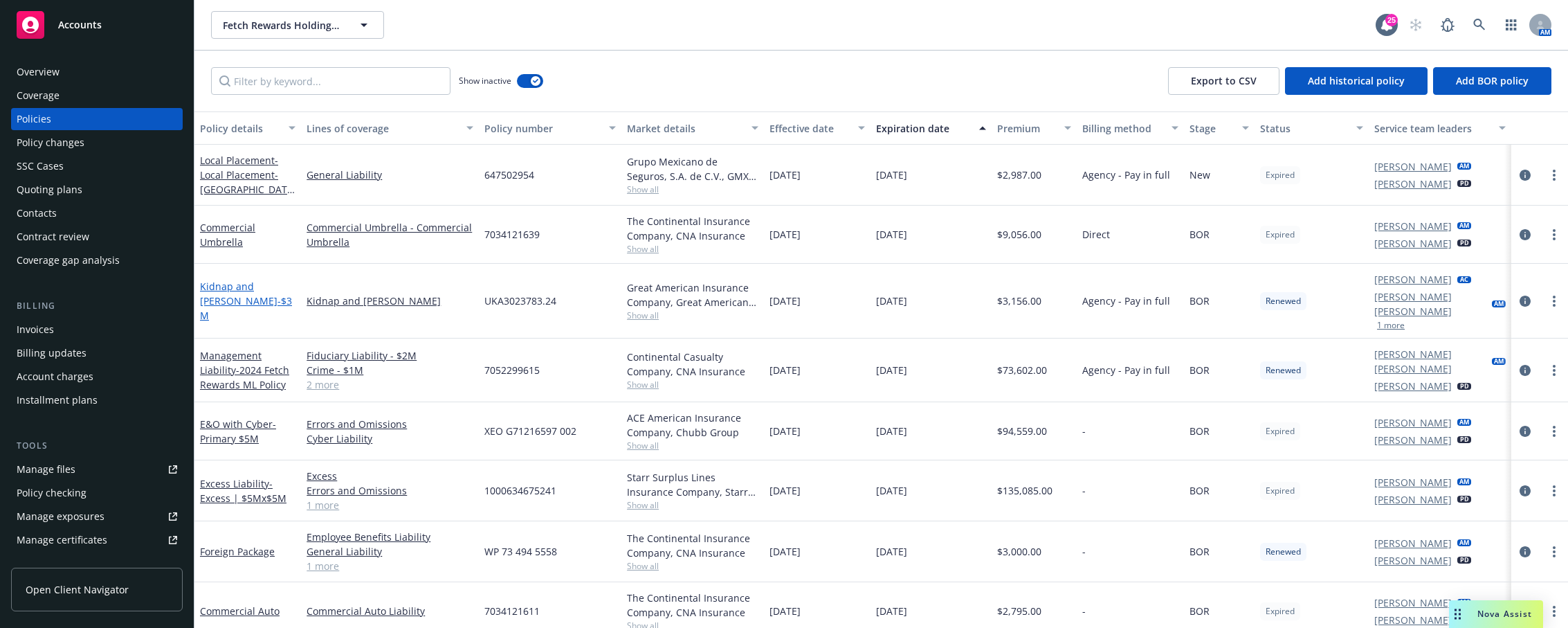
click at [255, 287] on link "Kidnap and Ransom - $3M" at bounding box center [246, 301] width 92 height 42
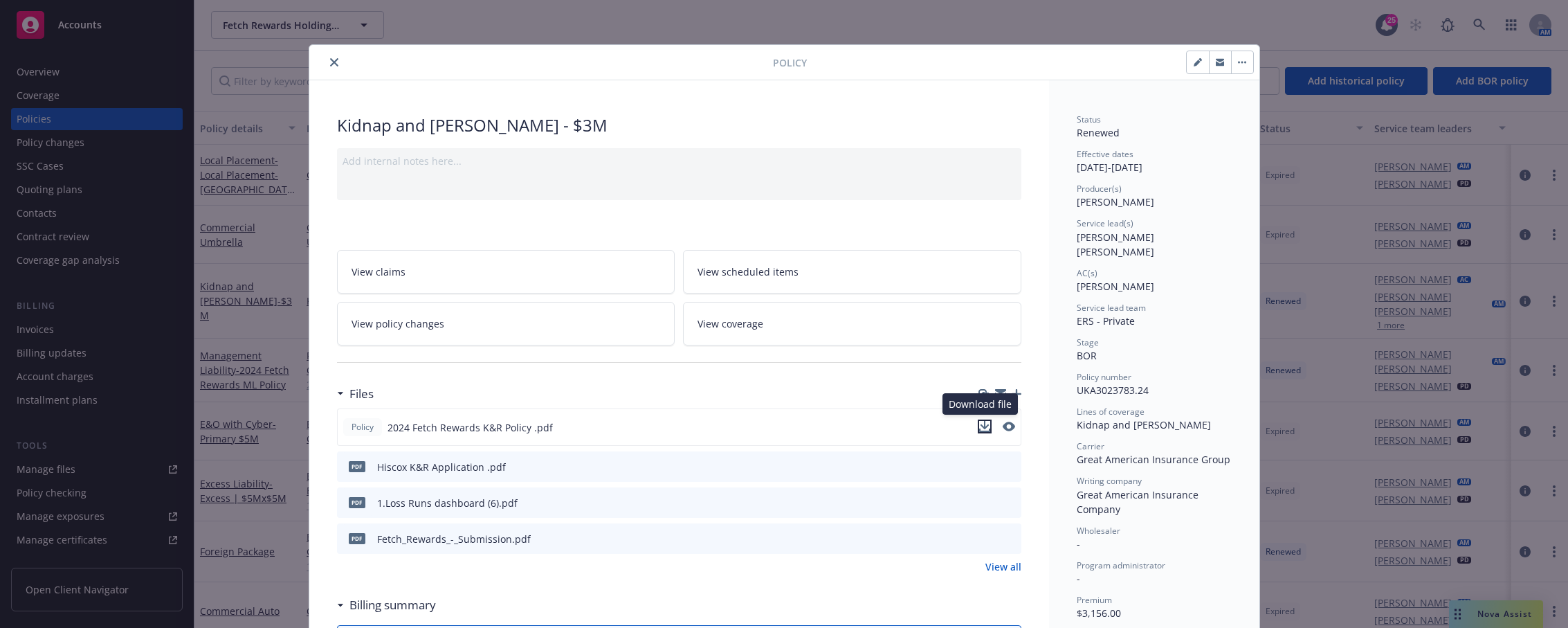
click at [983, 429] on icon "download file" at bounding box center [985, 431] width 11 height 4
click at [330, 64] on icon "close" at bounding box center [334, 62] width 8 height 8
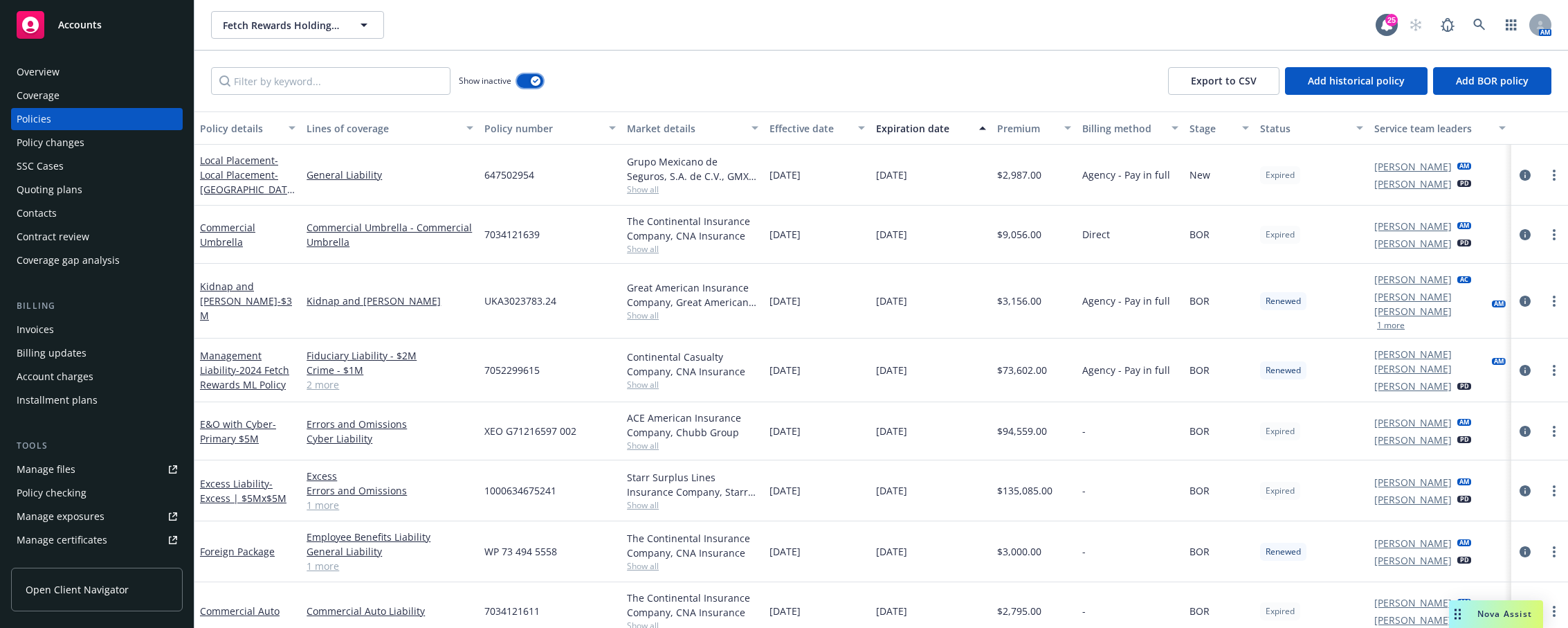
click at [538, 79] on div "button" at bounding box center [535, 80] width 10 height 10
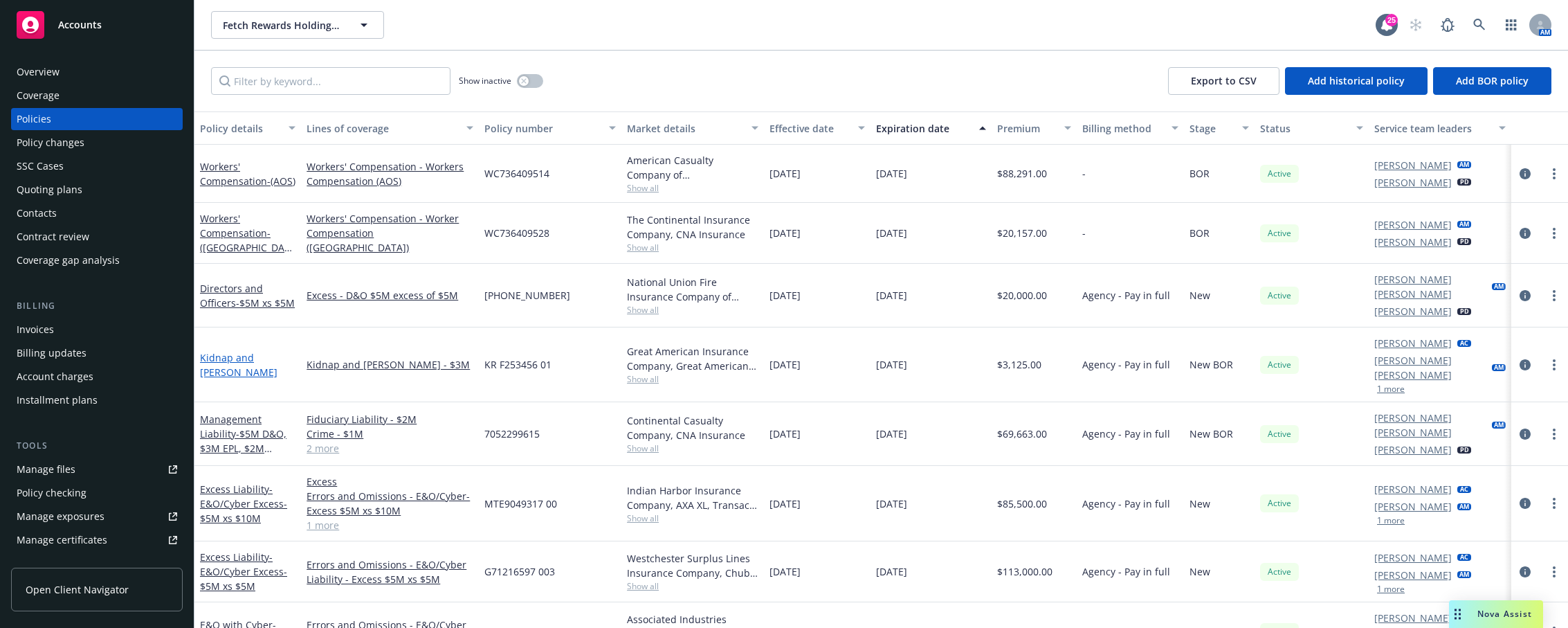
click at [232, 354] on link "Kidnap and Ransom" at bounding box center [238, 365] width 78 height 27
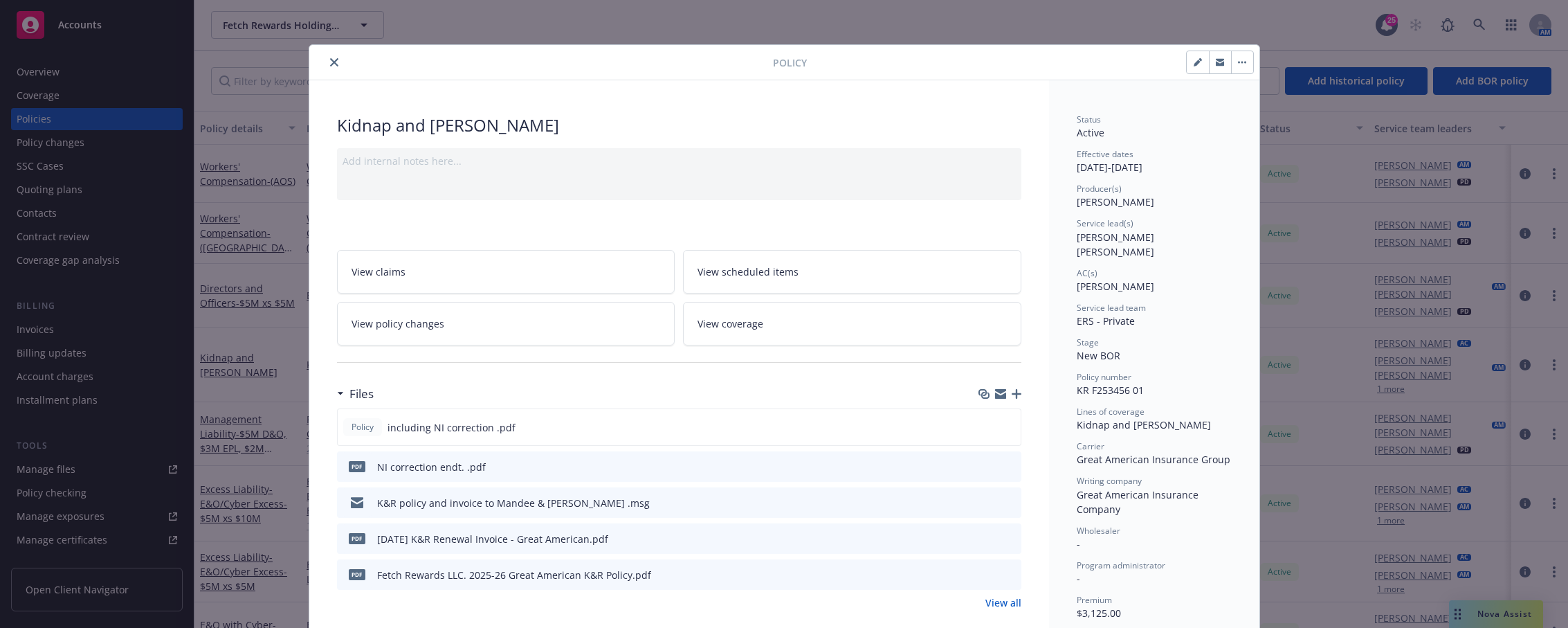
click at [989, 596] on link "View all" at bounding box center [1003, 602] width 36 height 15
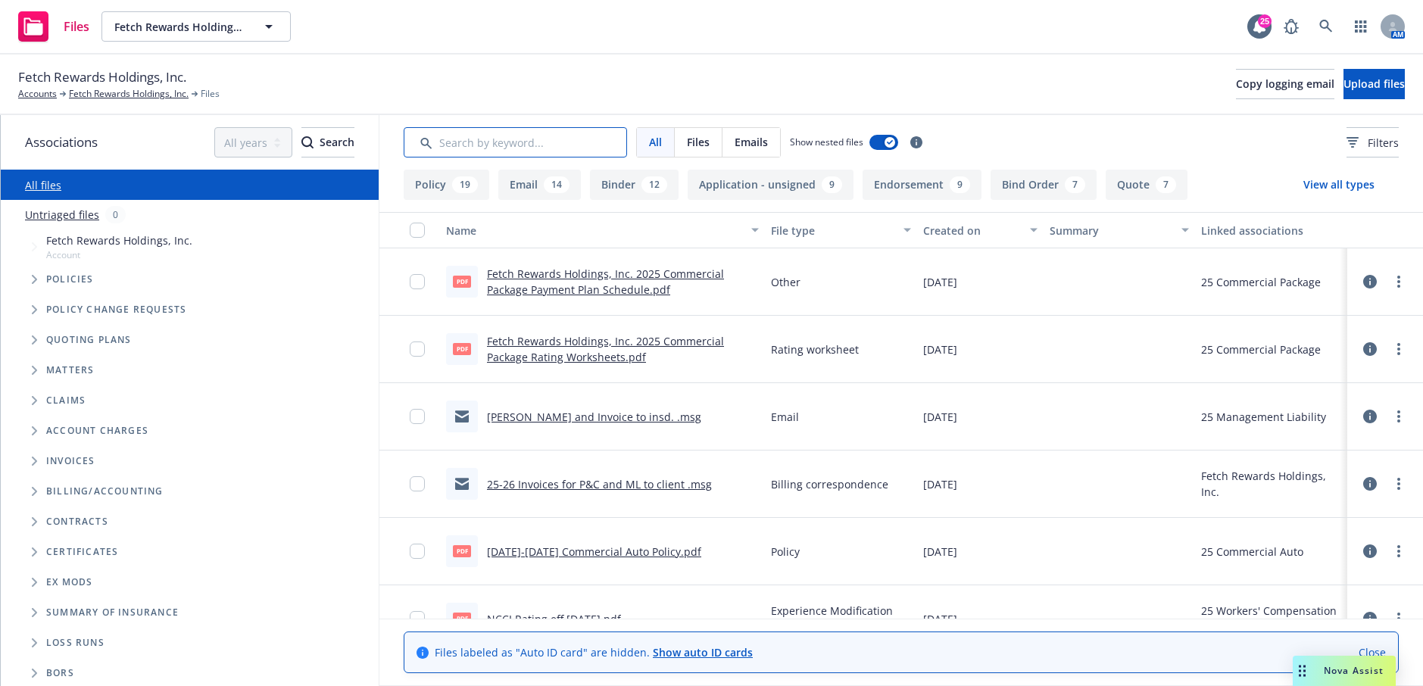
click at [498, 145] on input "Search by keyword..." at bounding box center [515, 142] width 223 height 30
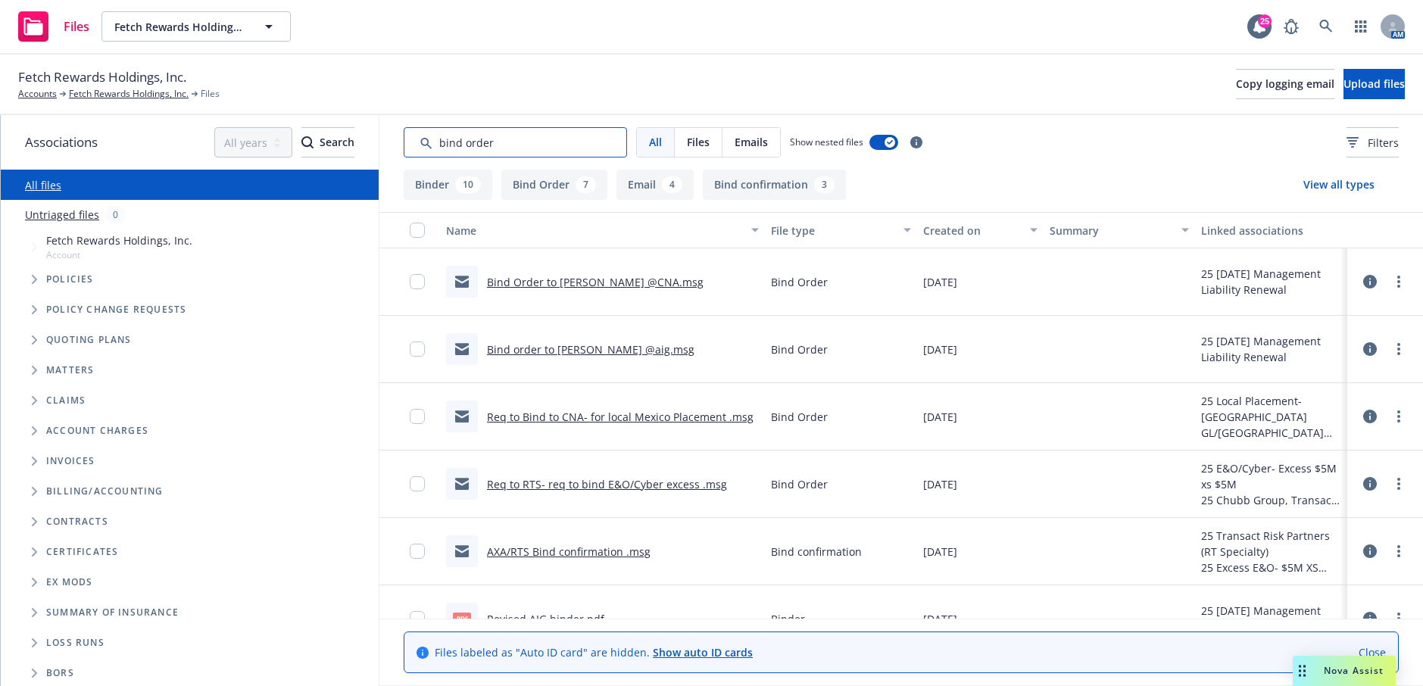
type input "bind order"
click at [610, 279] on link "Bind Order to Maria @CNA.msg" at bounding box center [595, 282] width 217 height 14
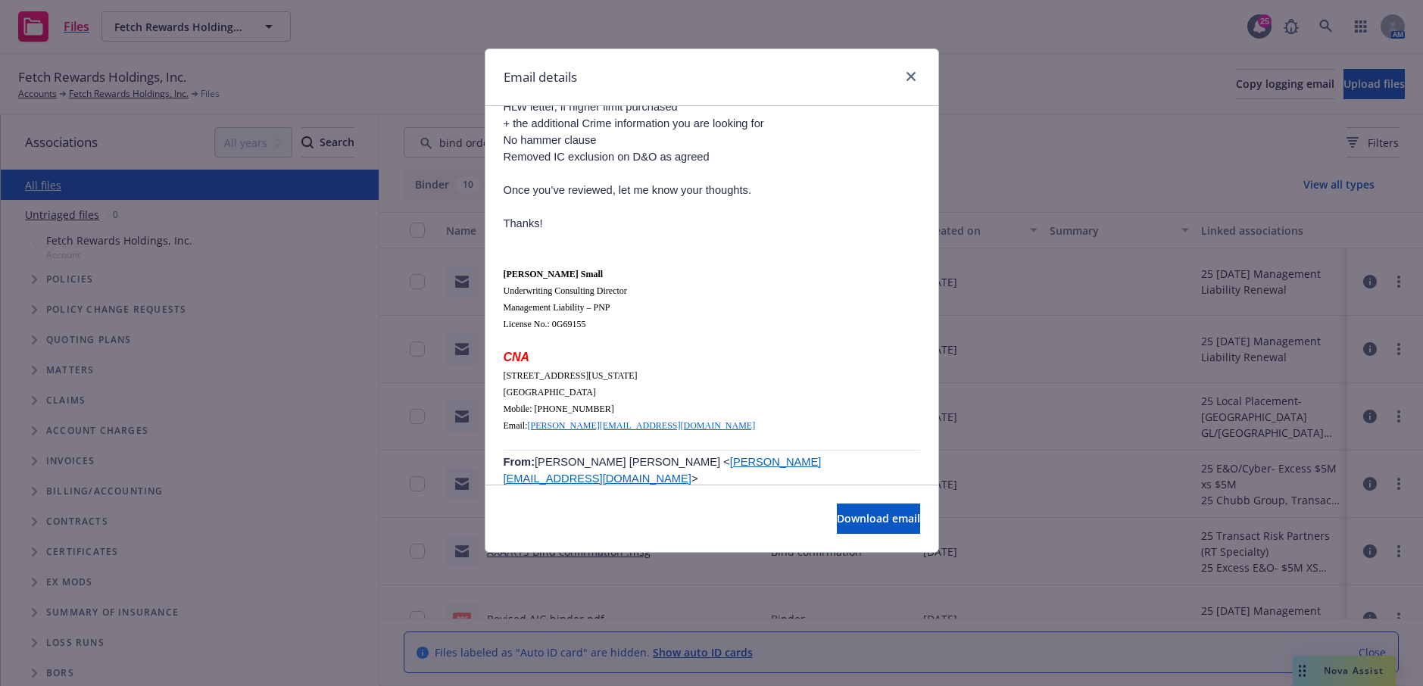
scroll to position [1013, 0]
click at [909, 77] on icon "close" at bounding box center [911, 76] width 9 height 9
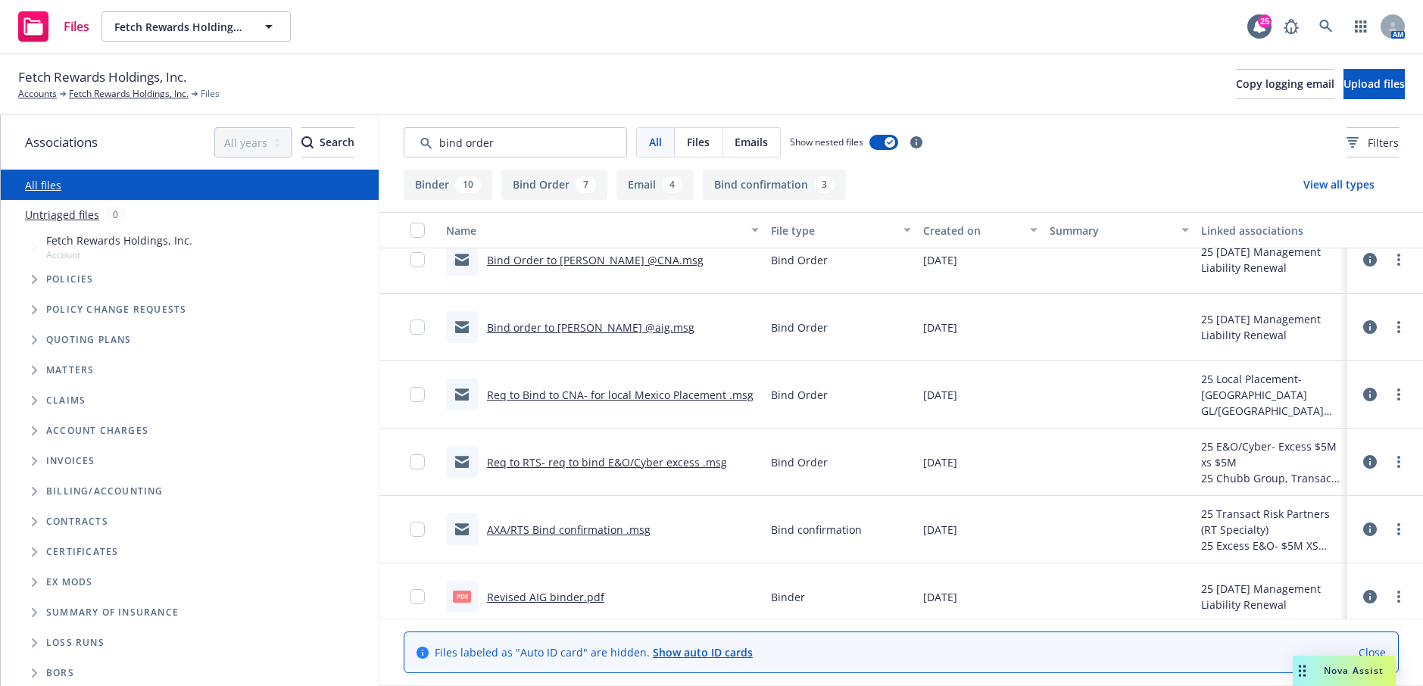
scroll to position [0, 0]
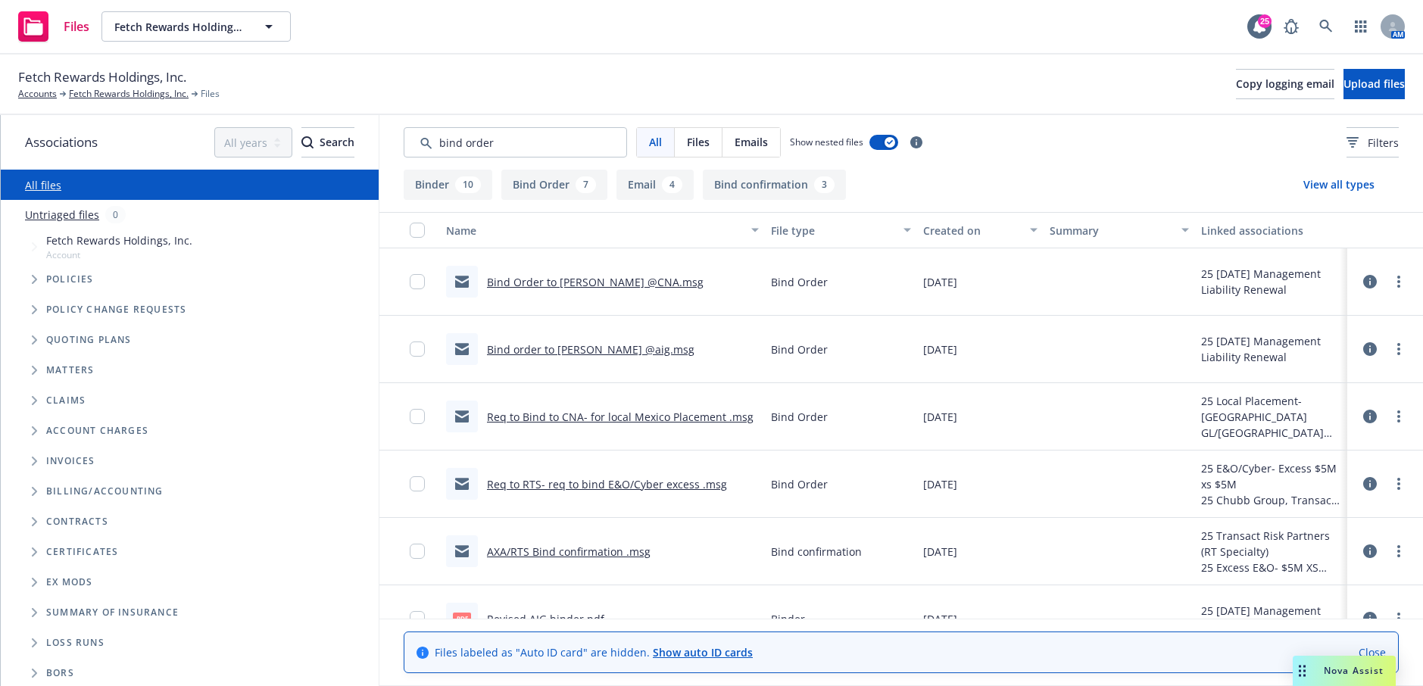
click at [559, 352] on link "Bind order to Kevin @aig.msg" at bounding box center [591, 349] width 208 height 14
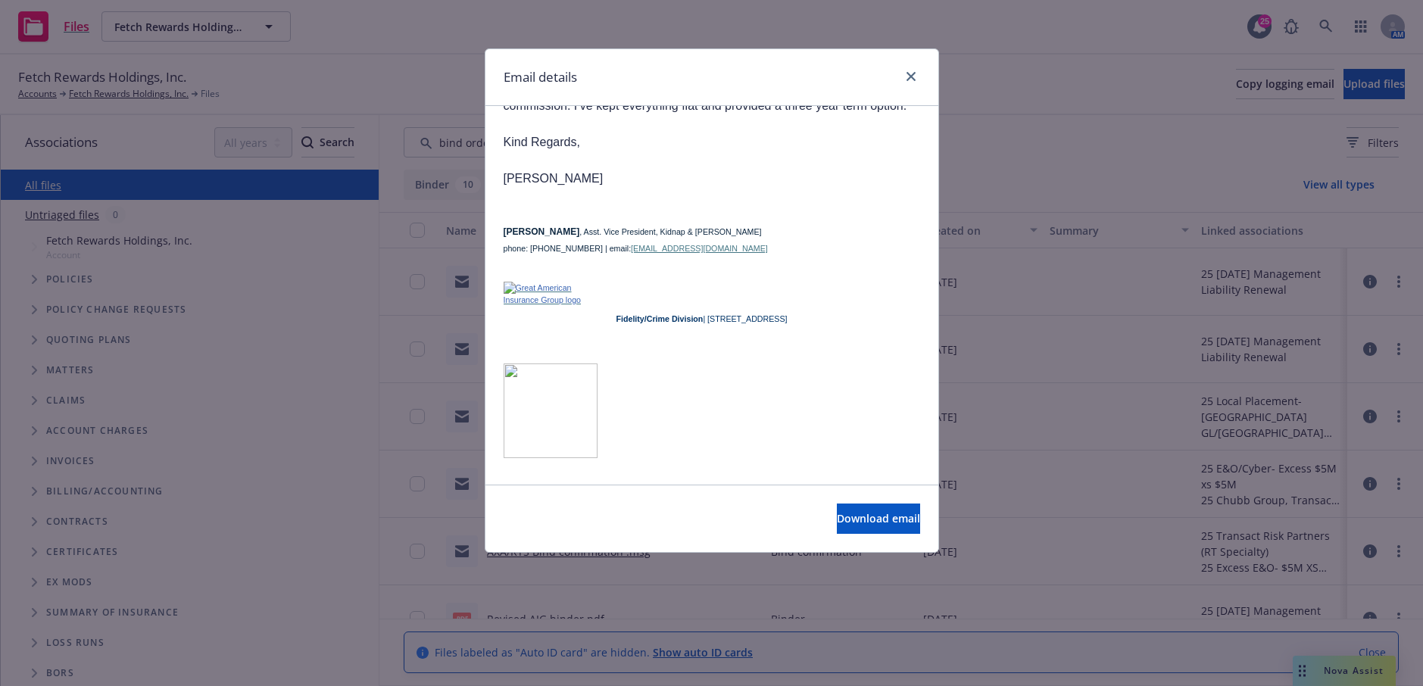
scroll to position [841, 0]
click at [913, 79] on icon "close" at bounding box center [911, 76] width 9 height 9
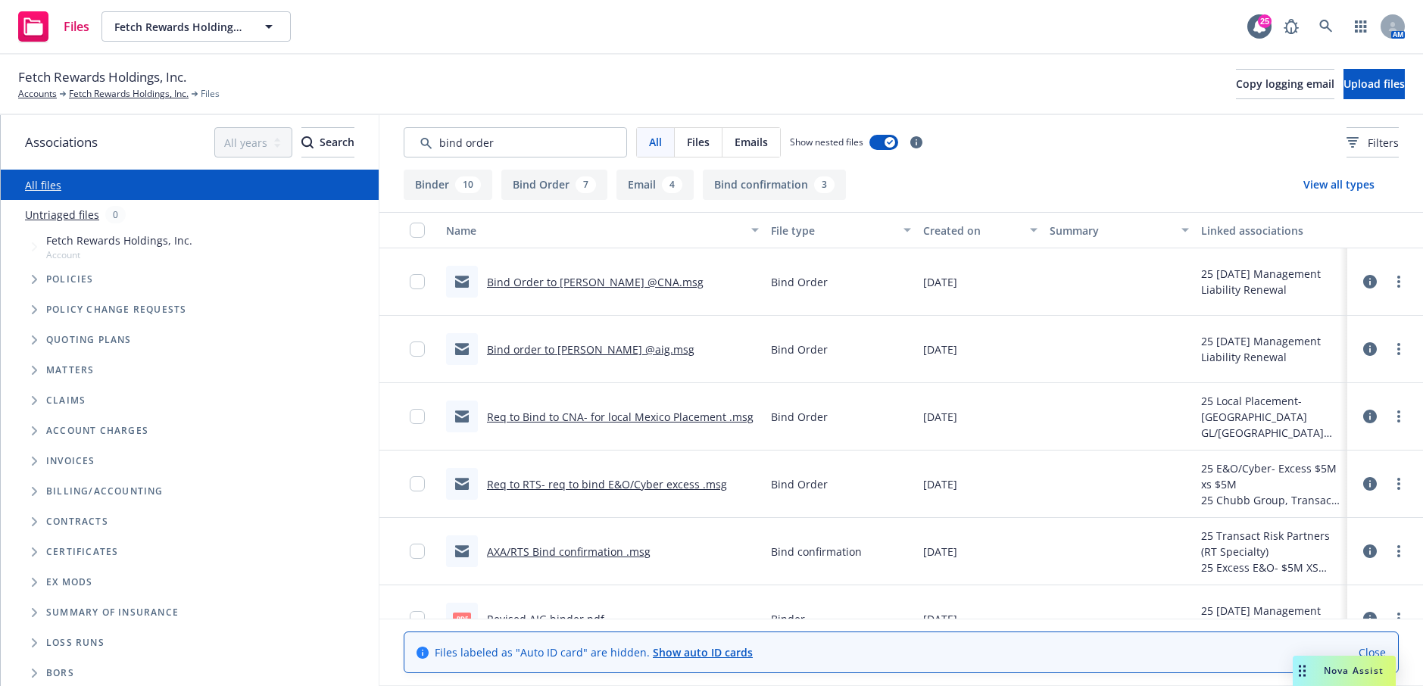
click at [674, 423] on link "Req to Bind to CNA- for local Mexico Placement .msg" at bounding box center [620, 417] width 267 height 14
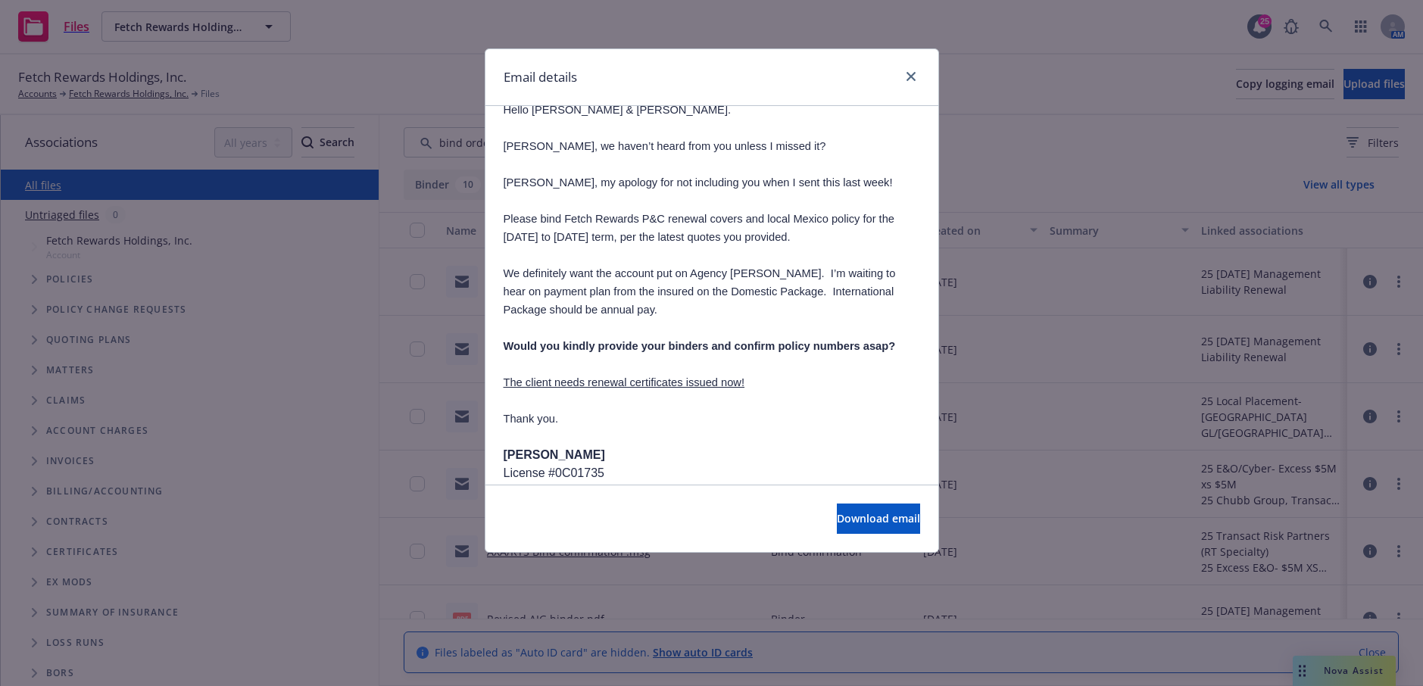
scroll to position [224, 0]
click at [912, 77] on icon "close" at bounding box center [911, 76] width 9 height 9
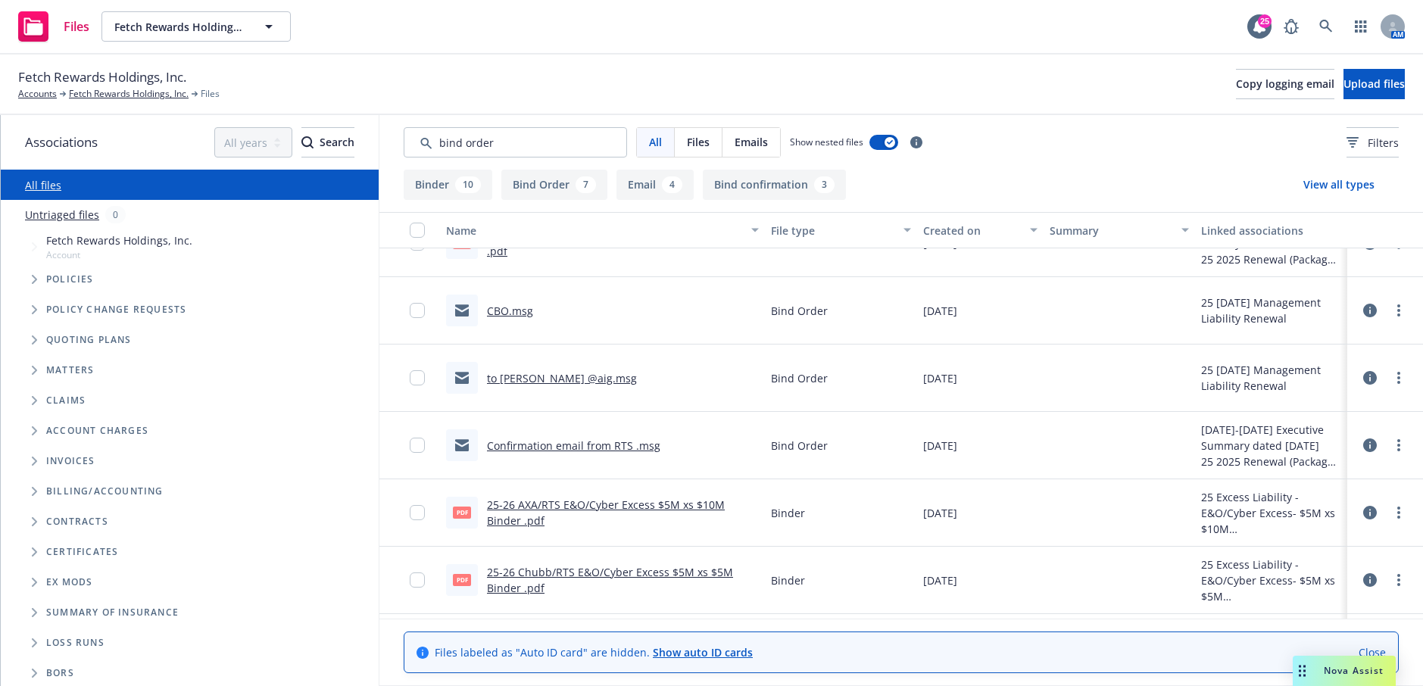
scroll to position [1107, 0]
click at [561, 372] on link "to Maria @aig.msg" at bounding box center [562, 377] width 150 height 14
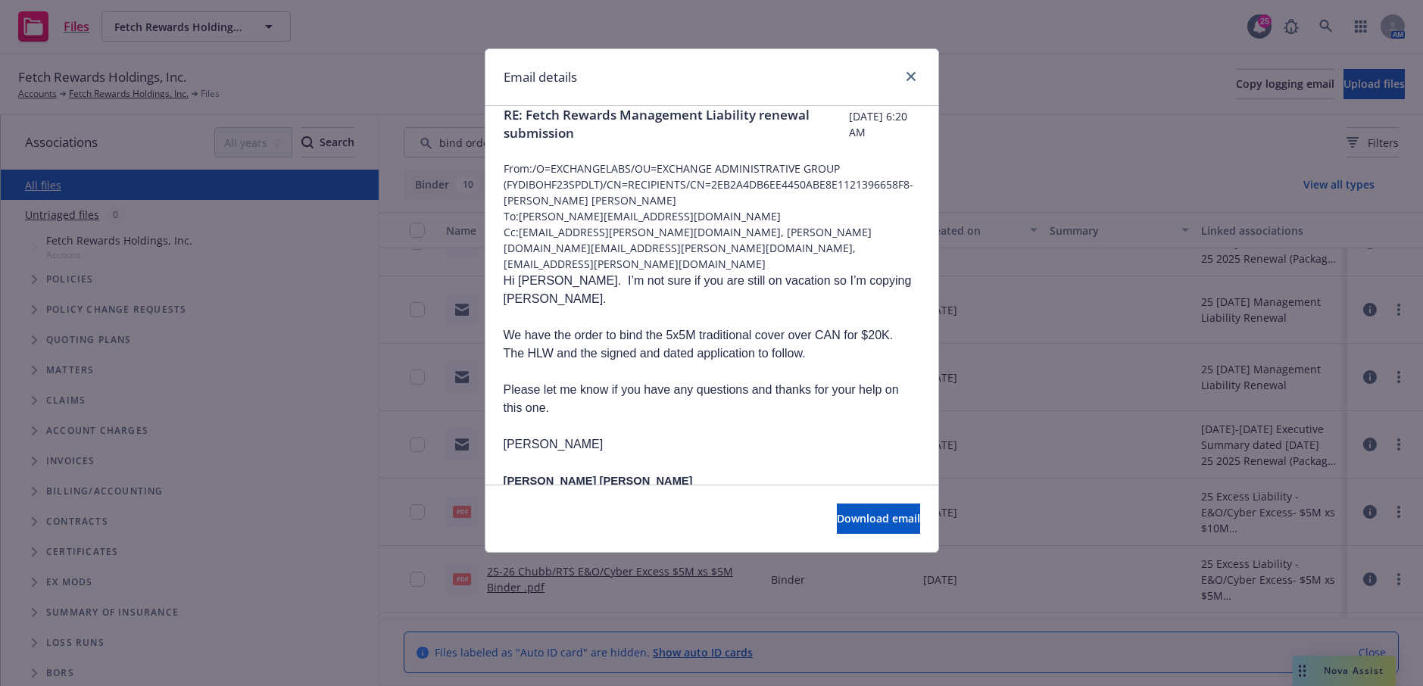
scroll to position [17, 0]
click at [919, 71] on link "close" at bounding box center [911, 76] width 18 height 18
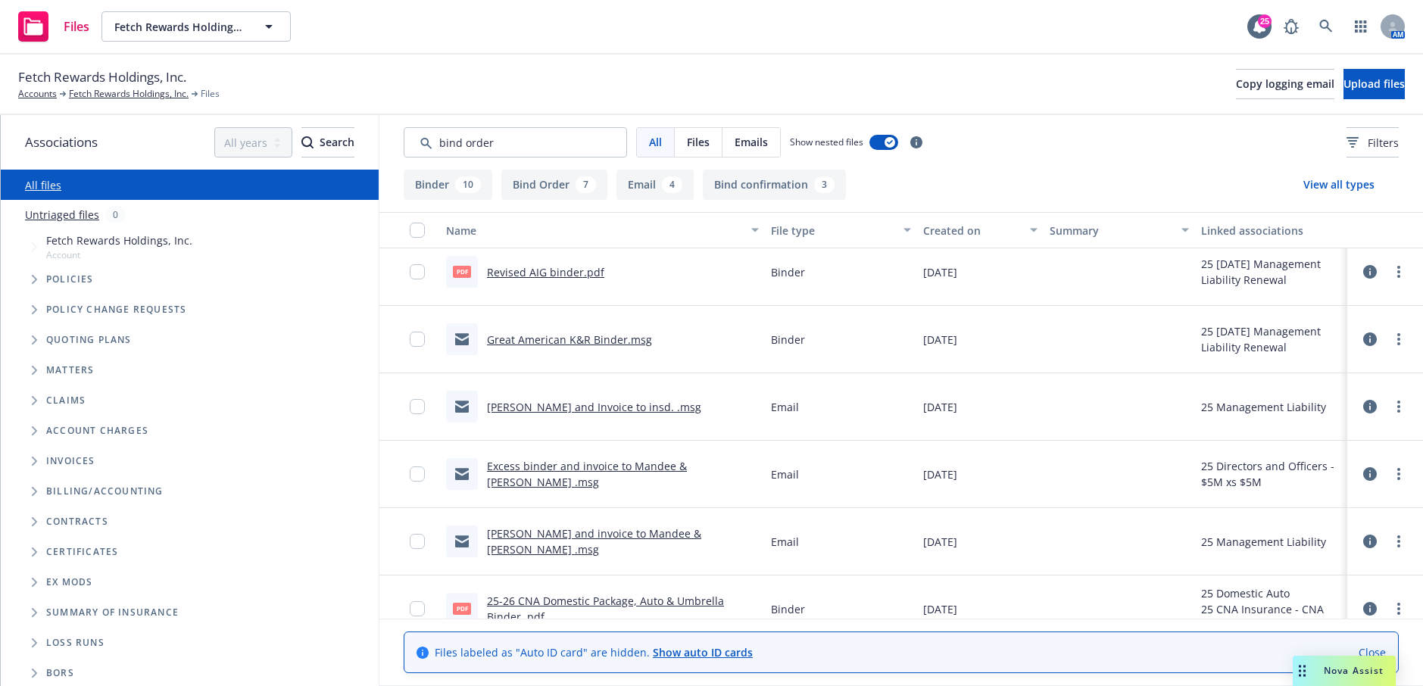
scroll to position [0, 0]
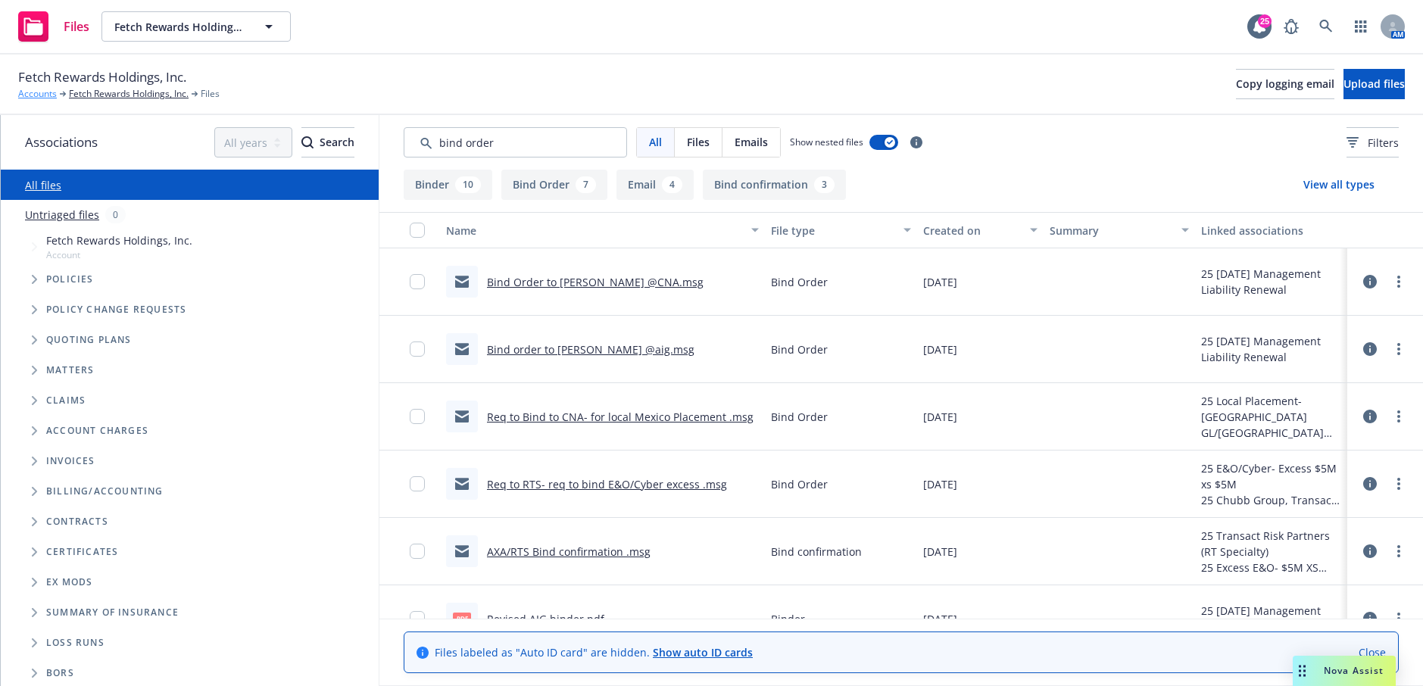
click at [42, 92] on link "Accounts" at bounding box center [37, 94] width 39 height 14
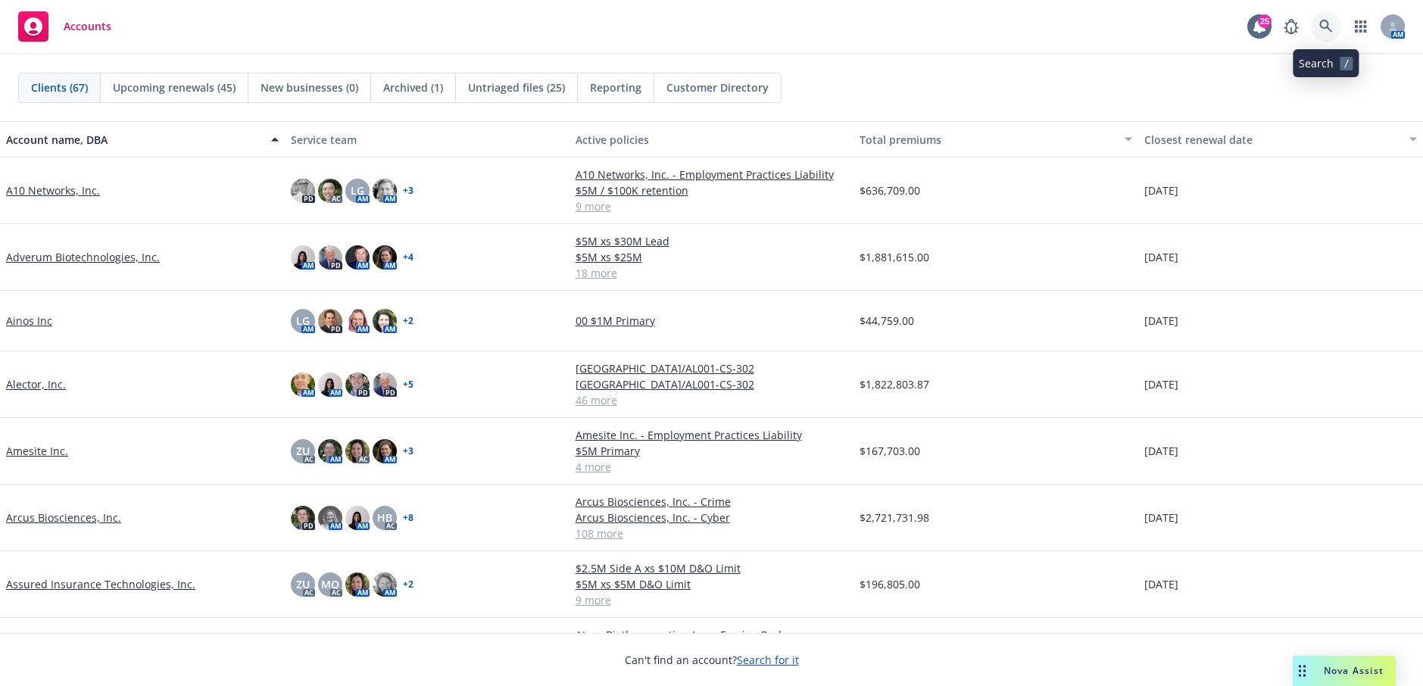
click at [1325, 33] on icon at bounding box center [1326, 27] width 14 height 14
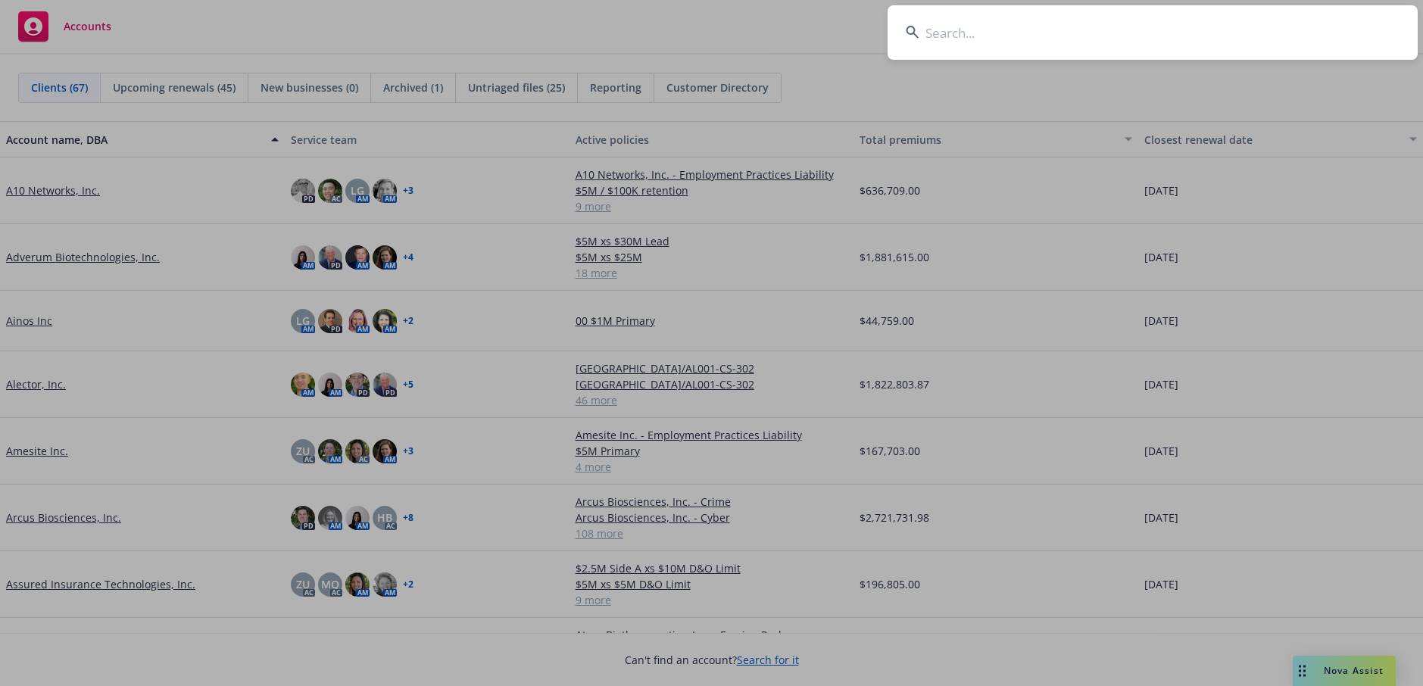
click at [1315, 26] on input at bounding box center [1153, 32] width 530 height 55
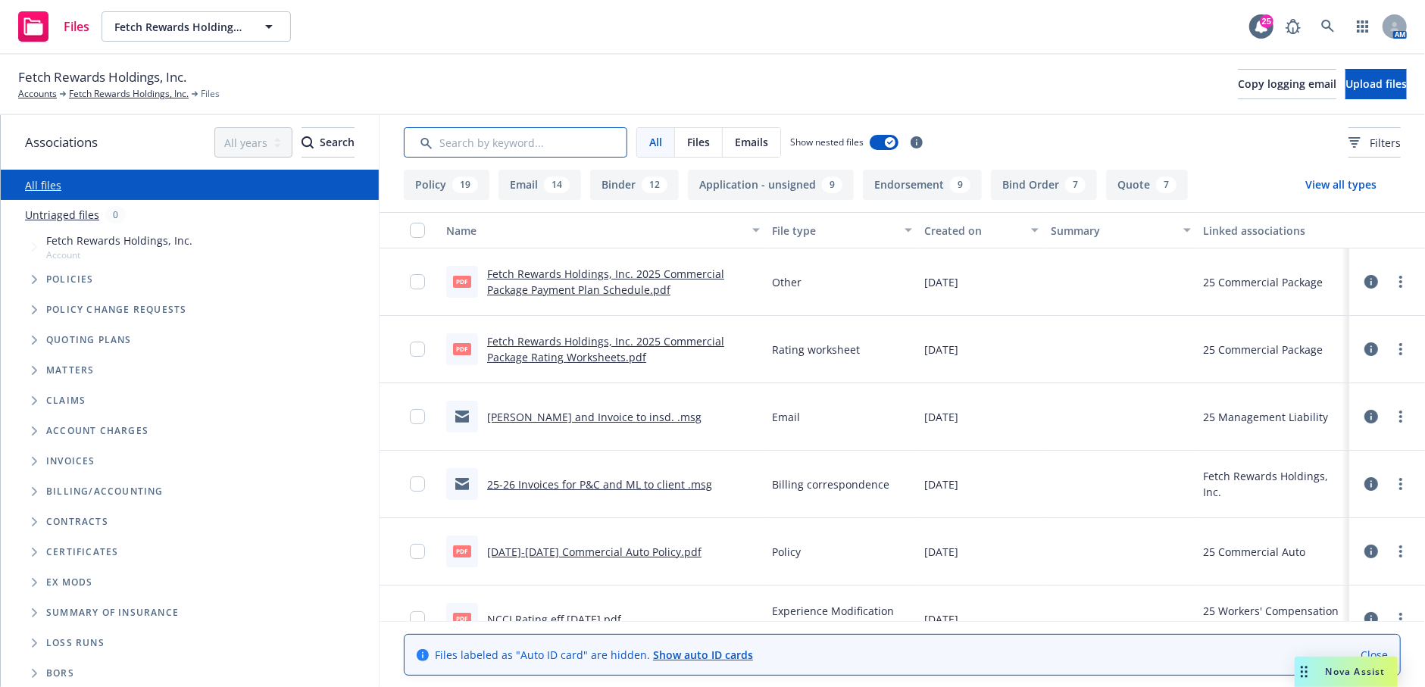
click at [529, 149] on input "Search by keyword..." at bounding box center [515, 142] width 223 height 30
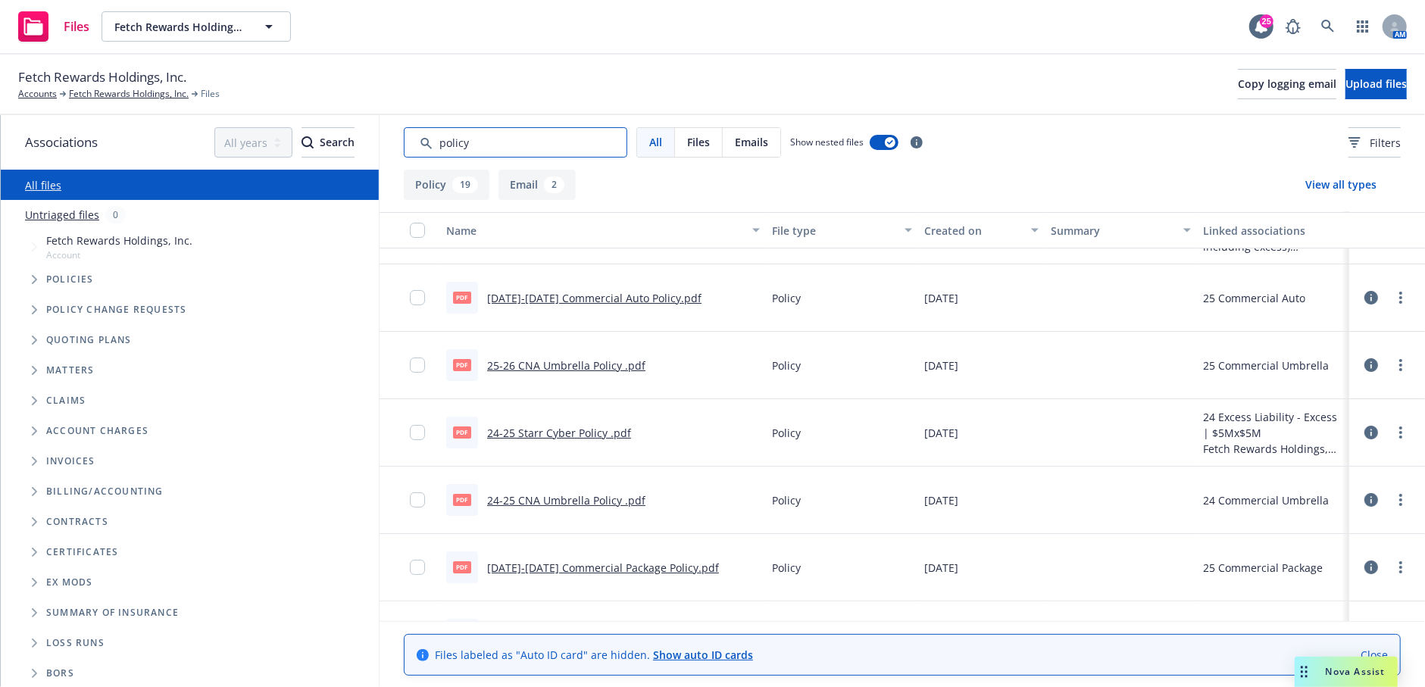
scroll to position [76, 0]
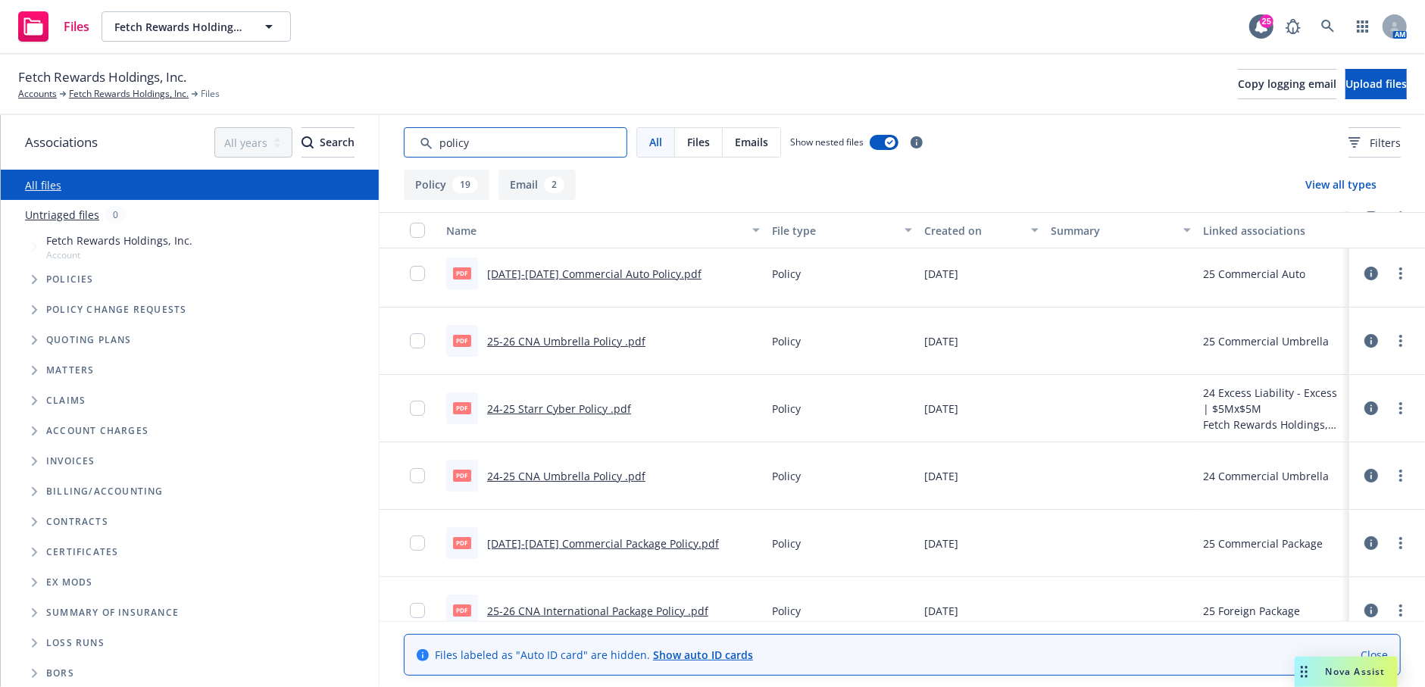
click at [541, 146] on input "Search by keyword..." at bounding box center [515, 142] width 223 height 30
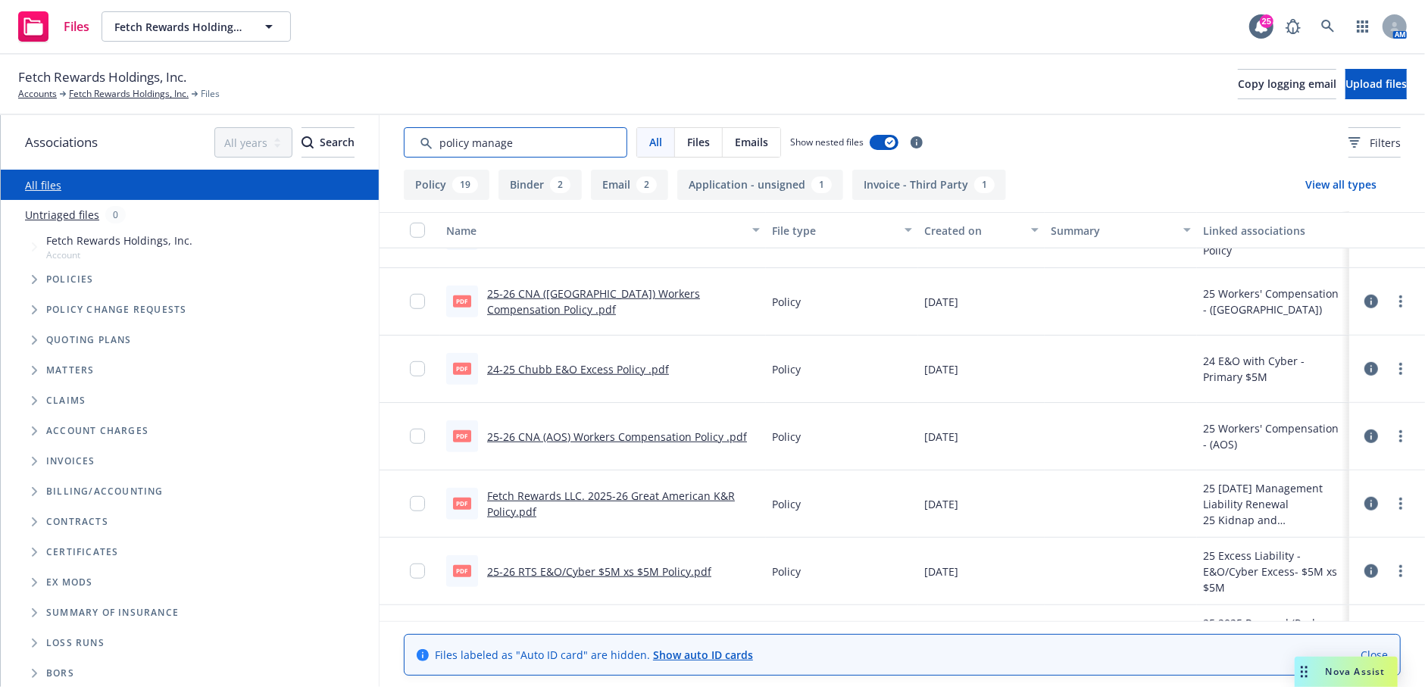
scroll to position [923, 0]
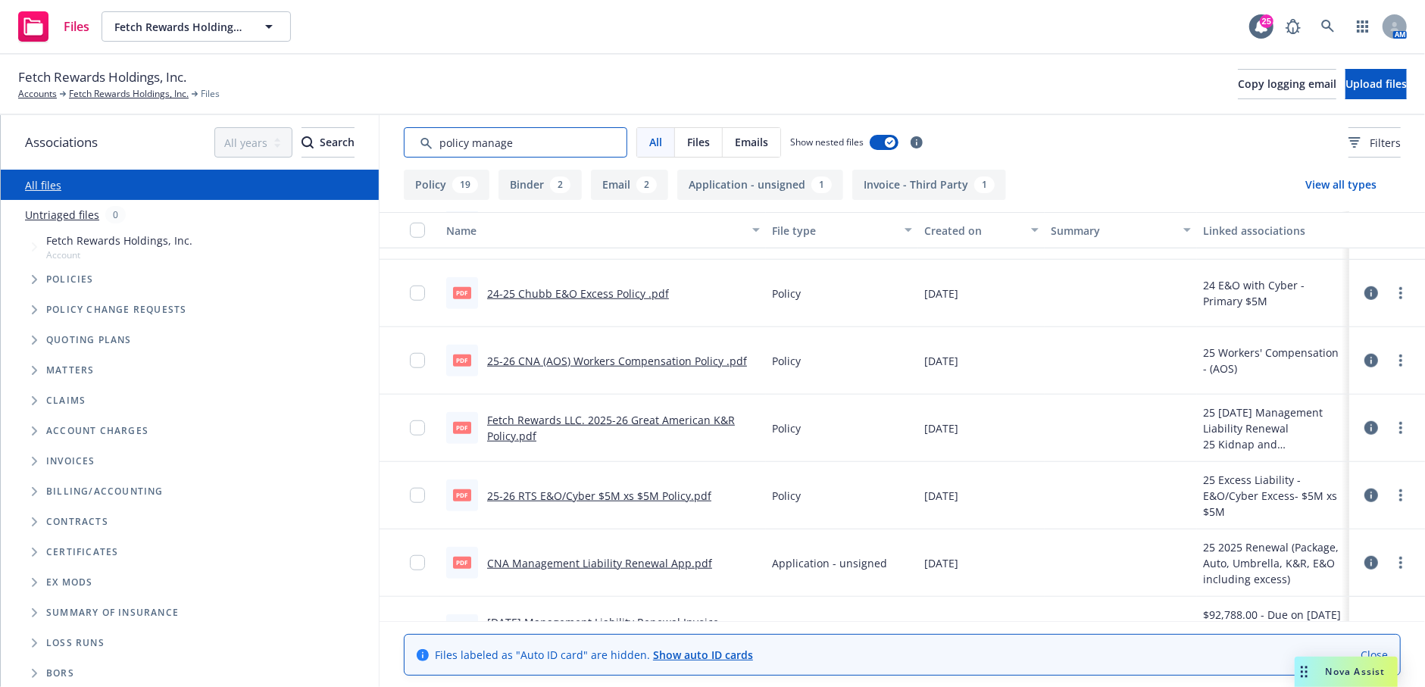
type input "policy manage"
click at [1399, 431] on circle "more" at bounding box center [1400, 432] width 3 height 3
click at [1301, 487] on link "Download" at bounding box center [1322, 488] width 151 height 30
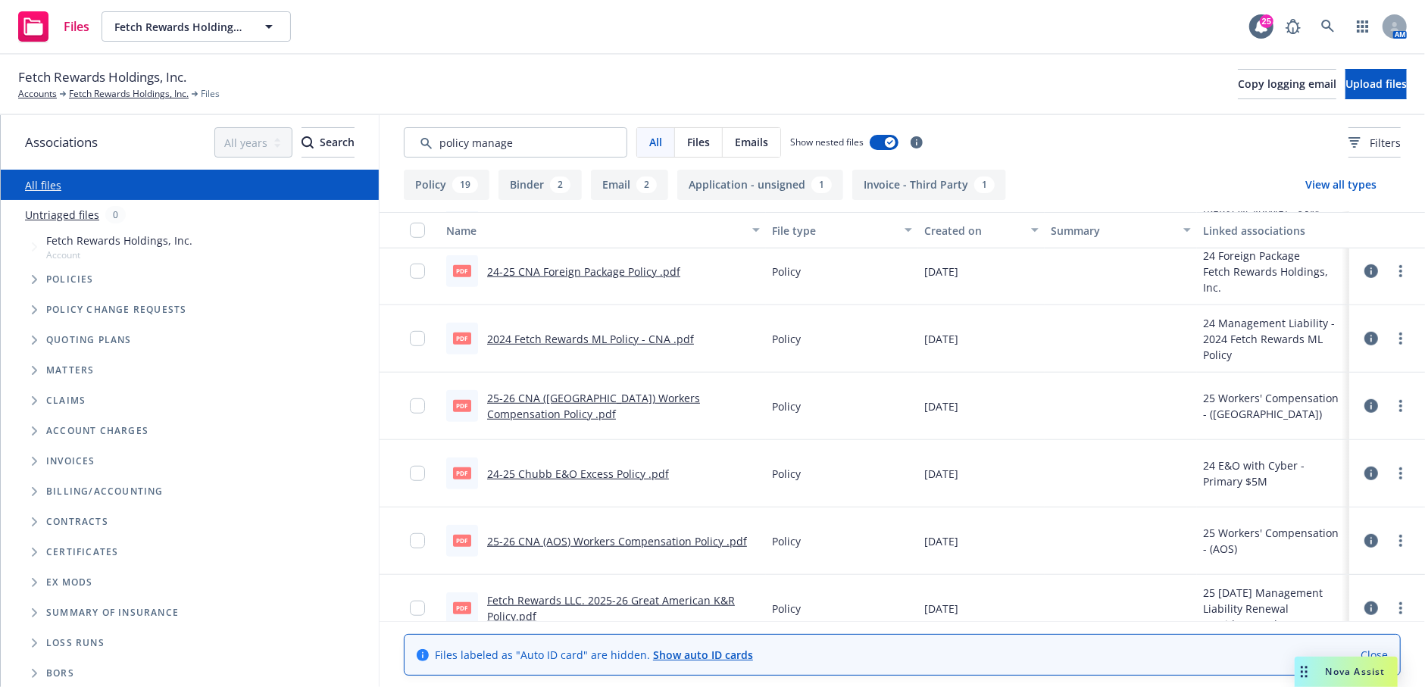
scroll to position [620, 0]
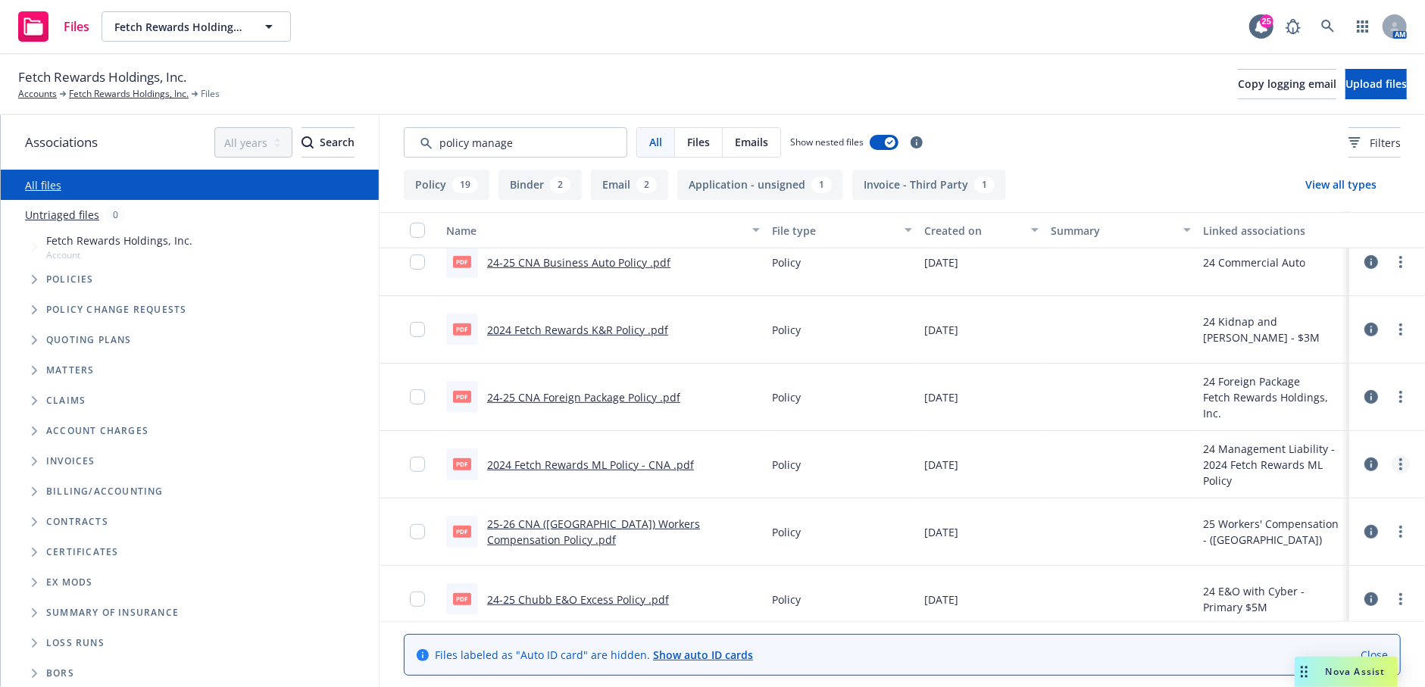
click at [1395, 466] on link "more" at bounding box center [1400, 464] width 18 height 18
click at [1294, 534] on link "Download" at bounding box center [1322, 524] width 151 height 30
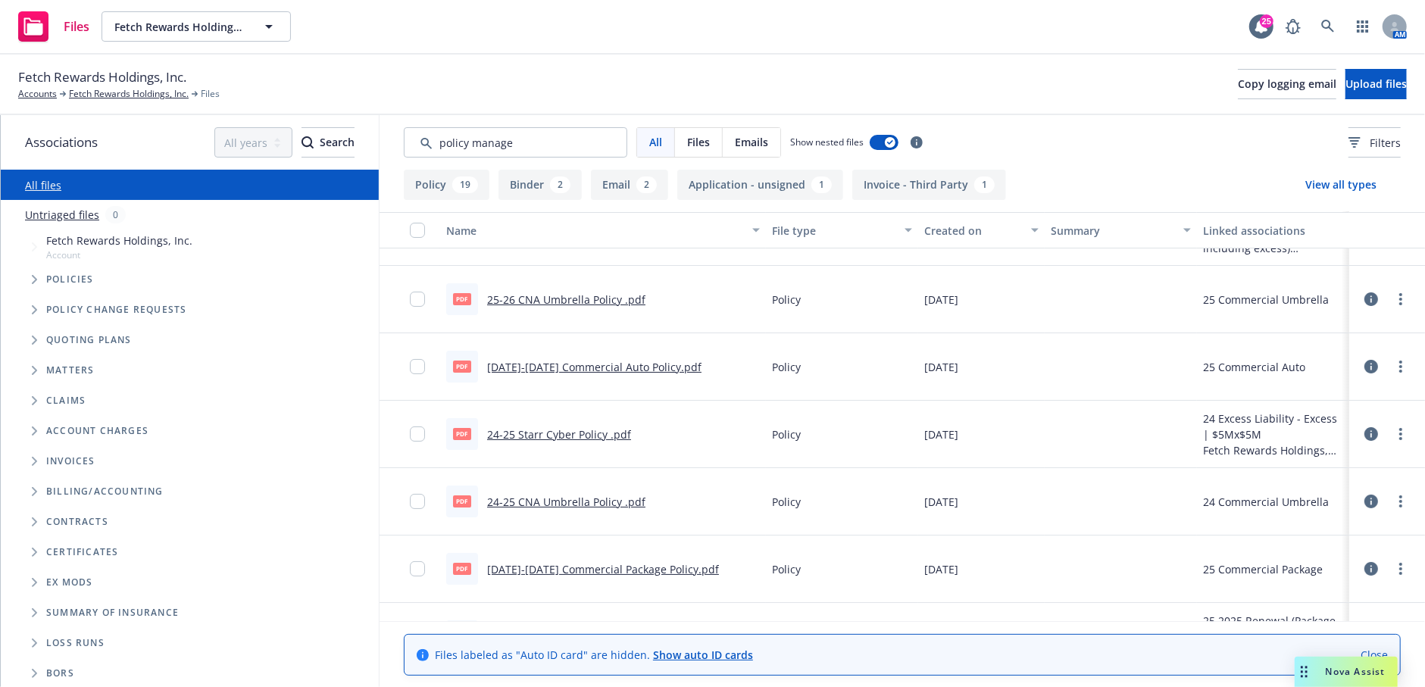
scroll to position [0, 0]
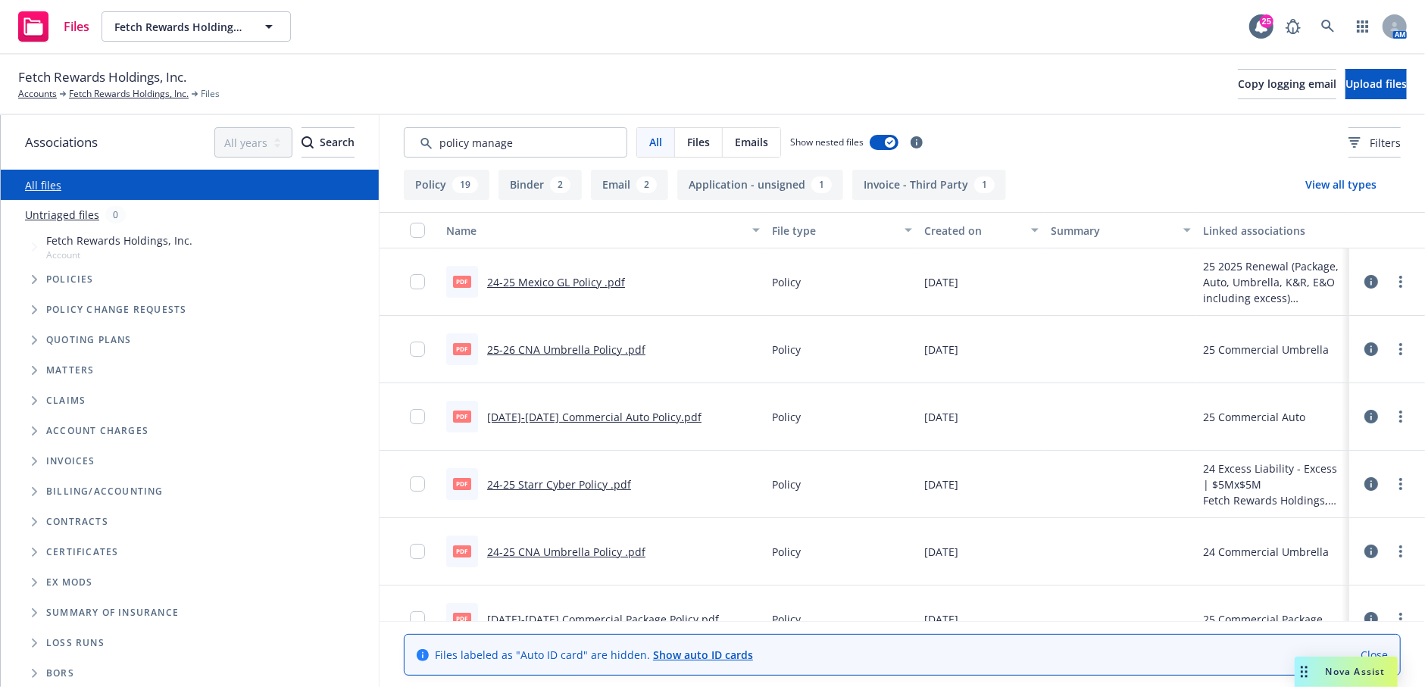
click at [744, 325] on div "pdf 25-26 CNA Umbrella Policy .pdf" at bounding box center [603, 349] width 326 height 67
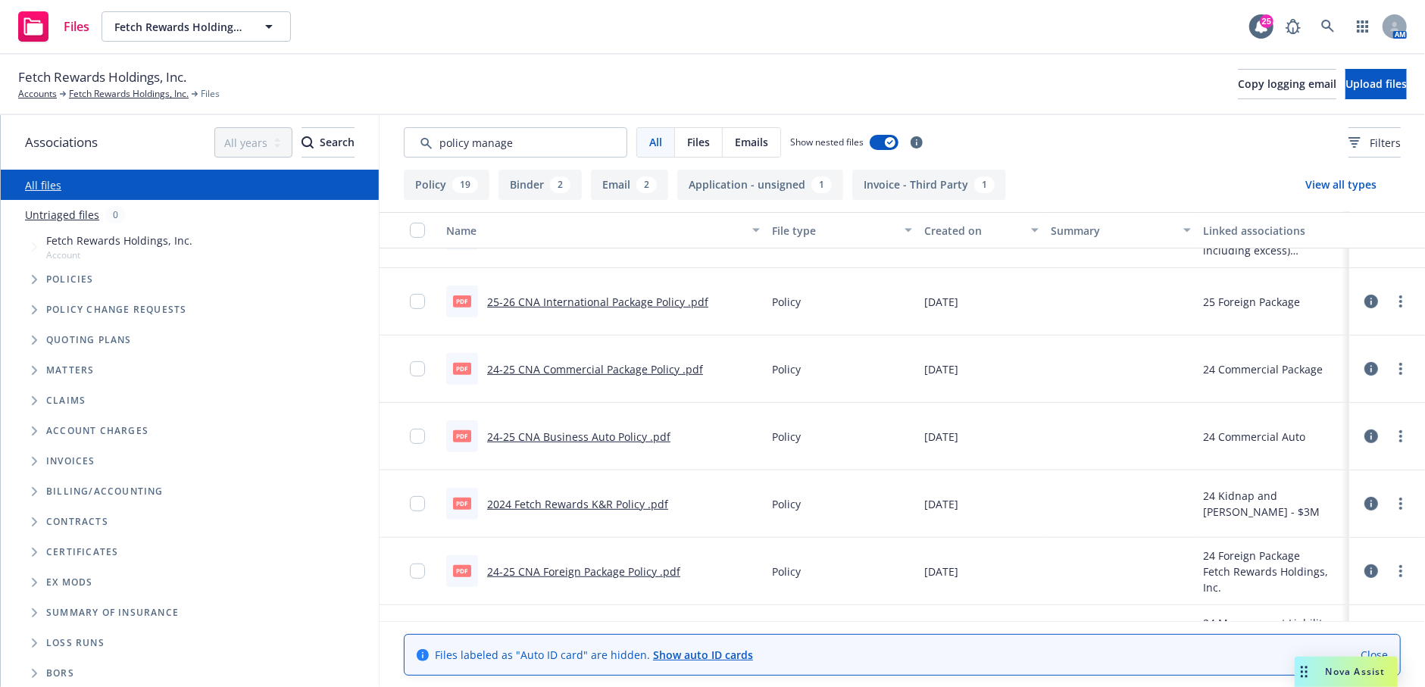
scroll to position [606, 0]
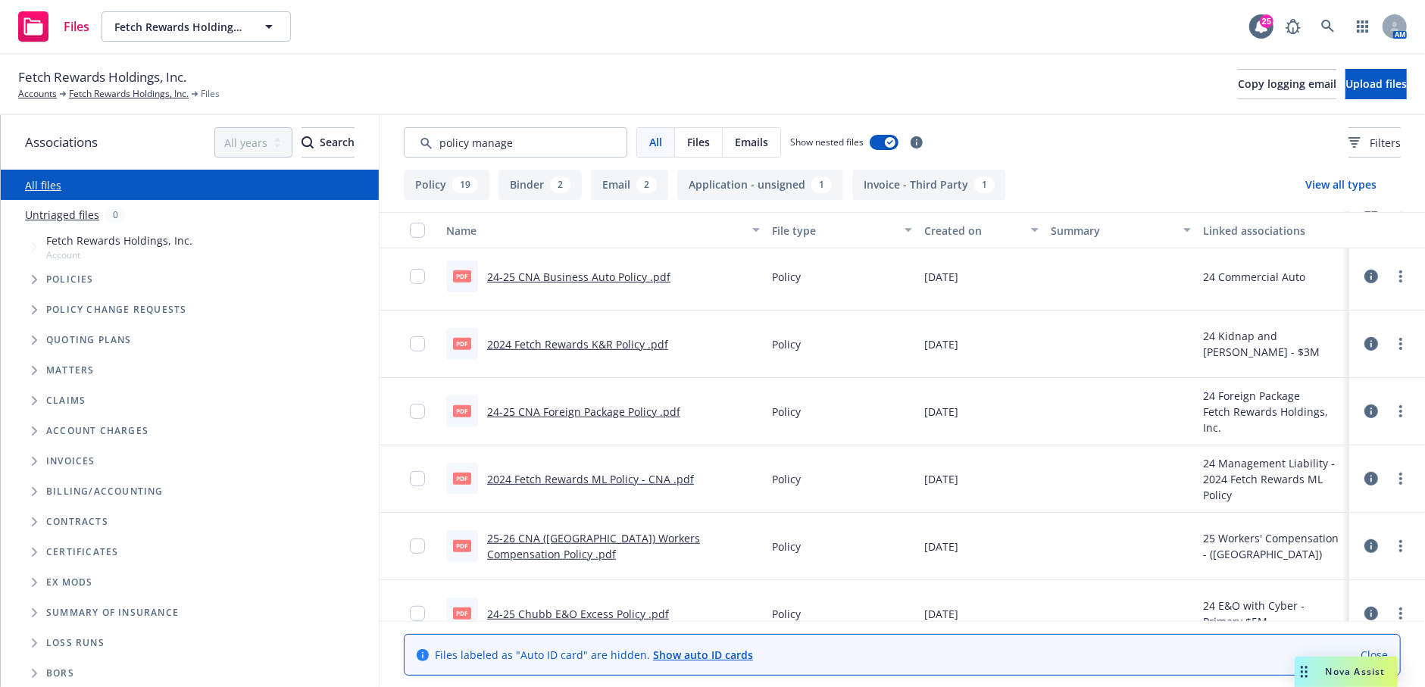
click at [639, 472] on link "2024 Fetch Rewards ML Policy - CNA .pdf" at bounding box center [590, 479] width 207 height 14
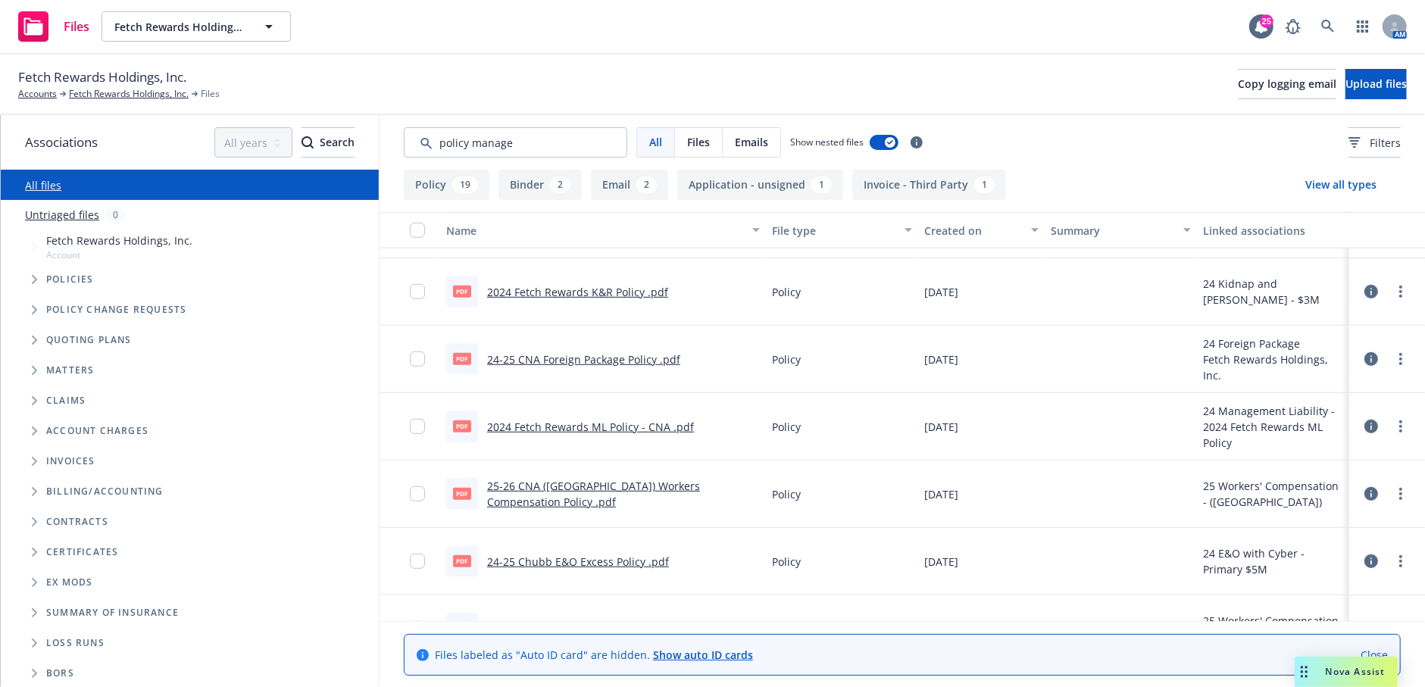
scroll to position [682, 0]
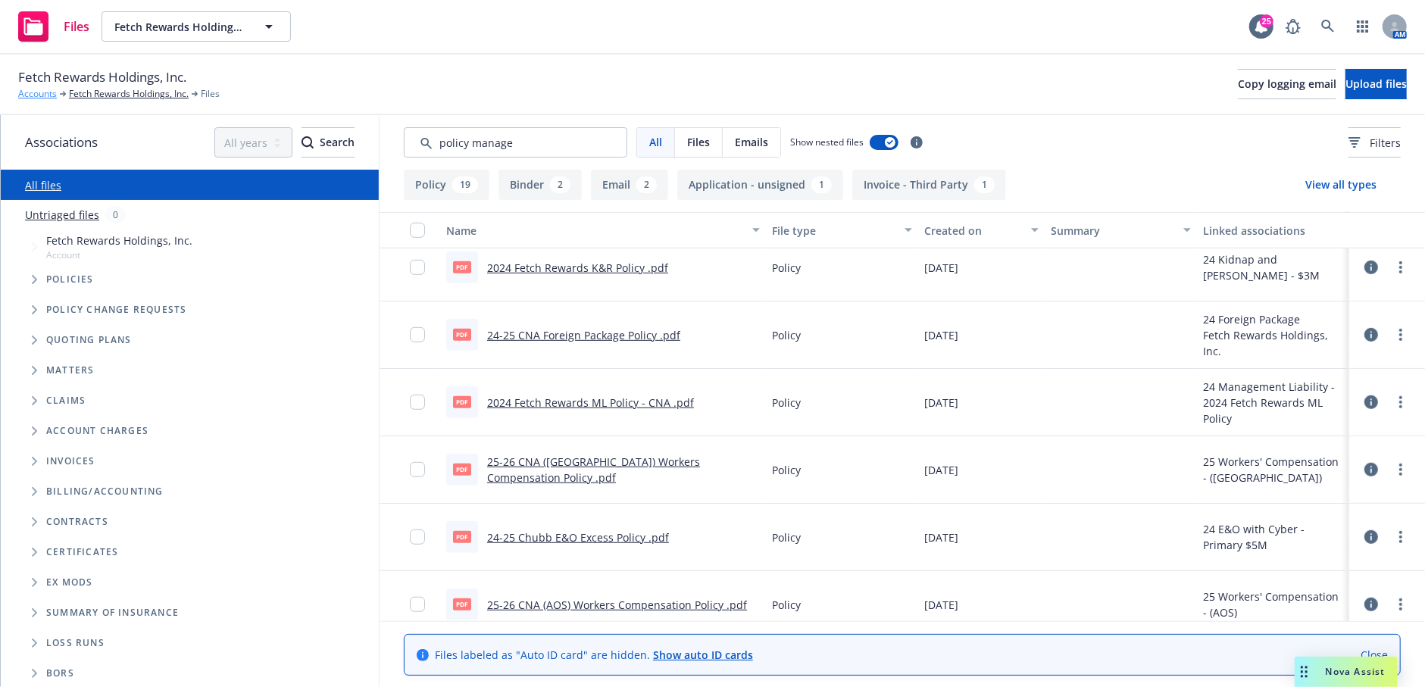
click at [30, 95] on link "Accounts" at bounding box center [37, 94] width 39 height 14
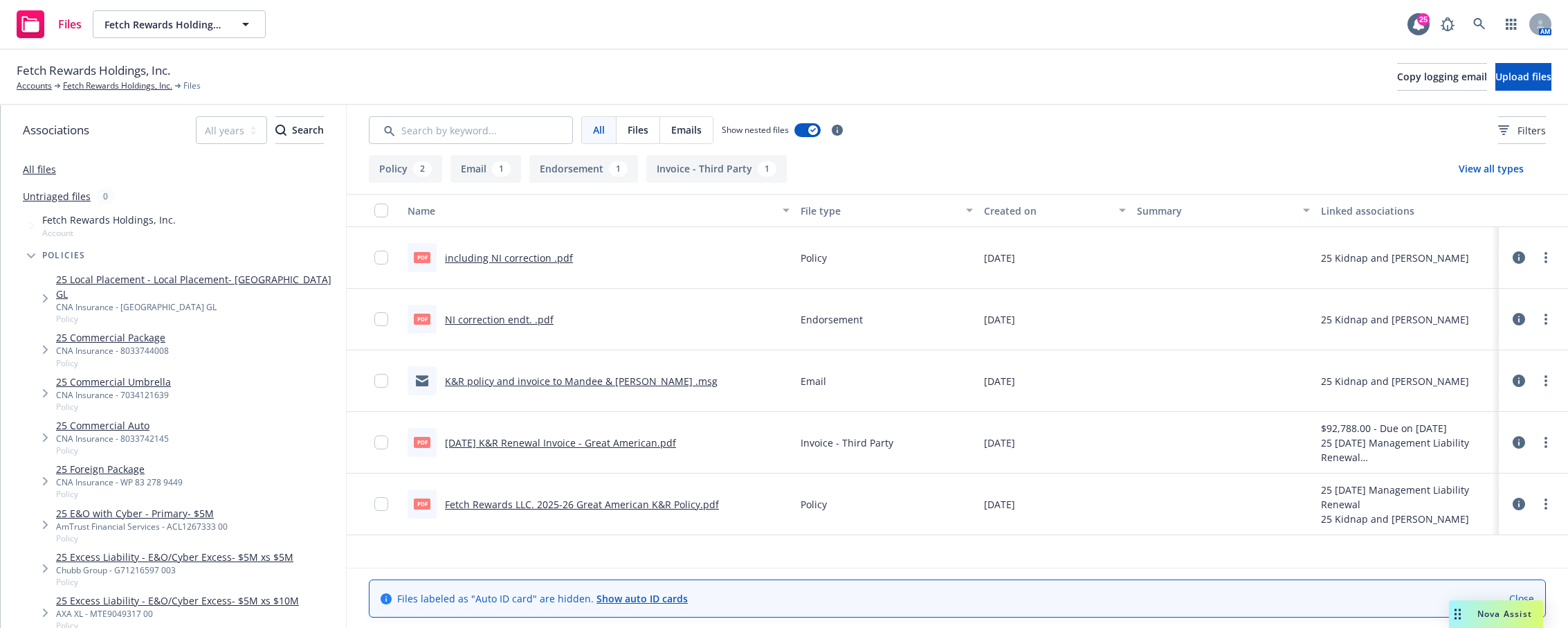
click at [650, 379] on link "K&R policy and invoice to Mandee & [PERSON_NAME] .msg" at bounding box center [581, 381] width 272 height 13
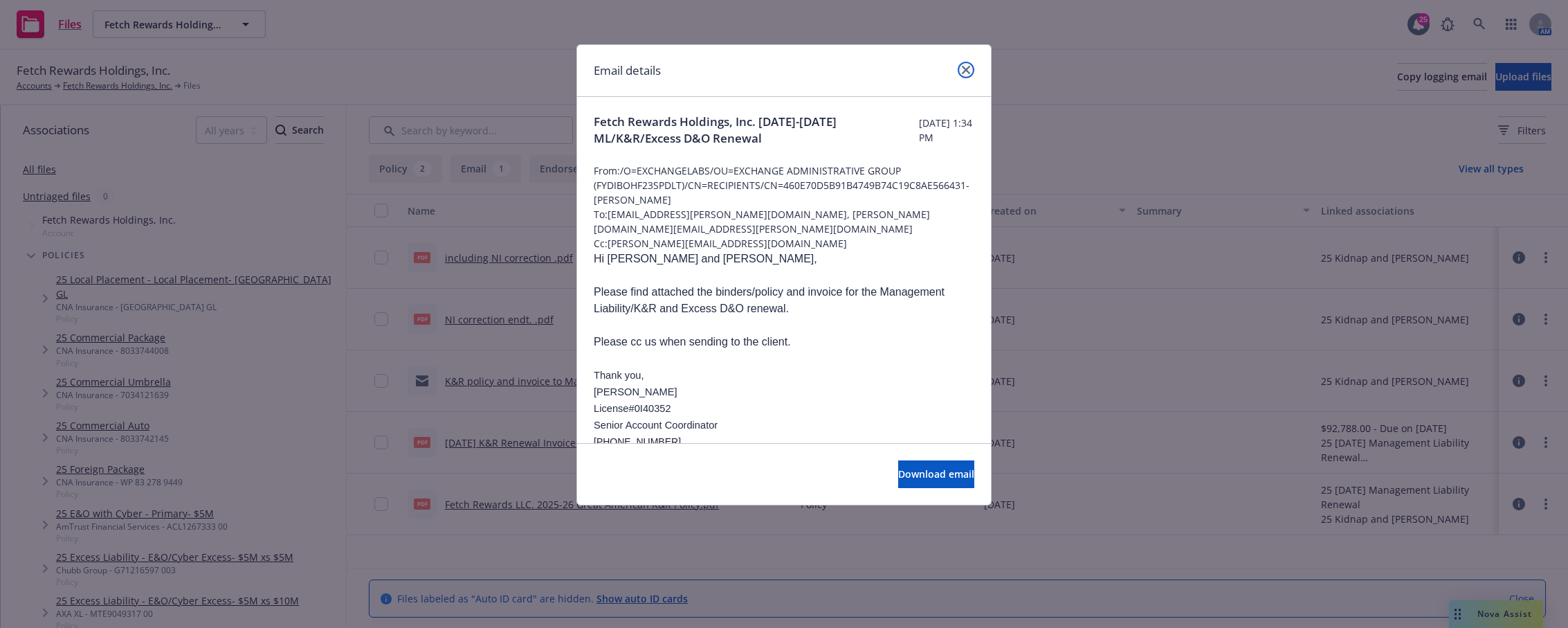
click at [970, 69] on icon "close" at bounding box center [966, 69] width 8 height 8
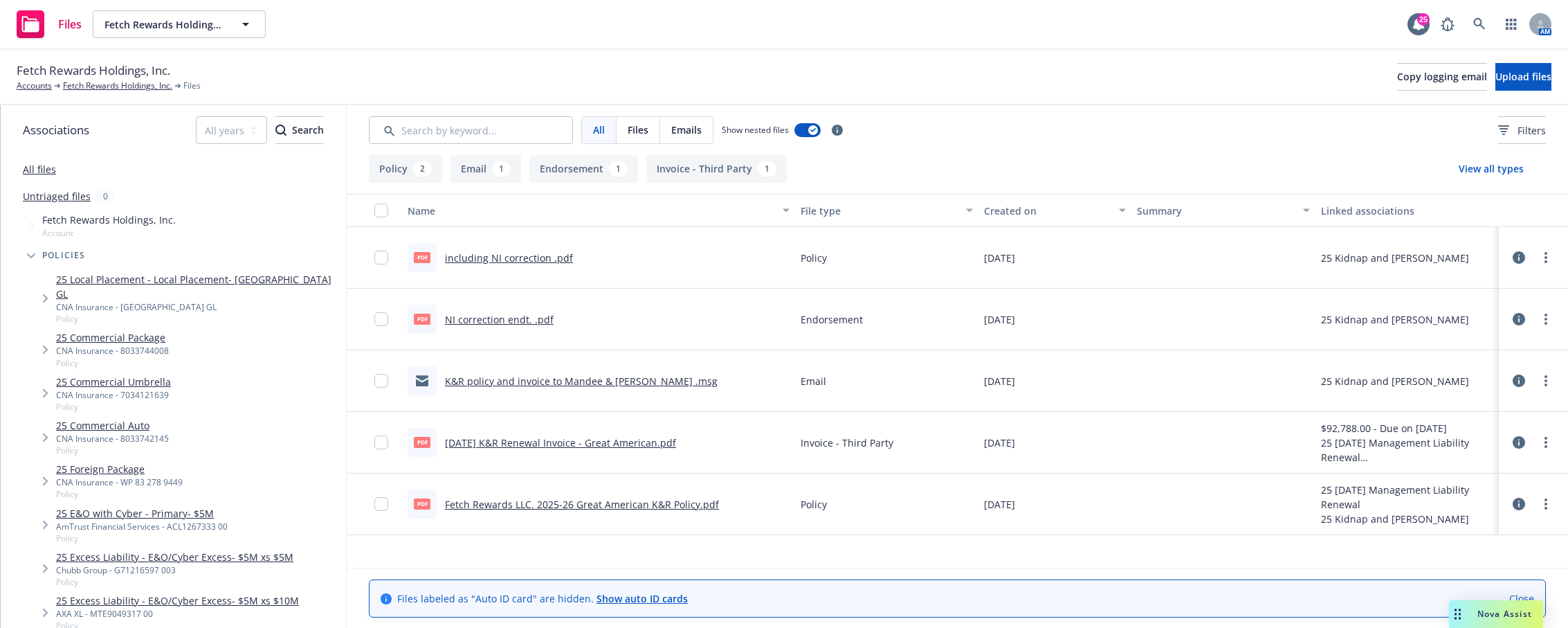
click at [606, 553] on div "Name File type Created on Summary Linked associations pdf including NI correcti…" at bounding box center [957, 380] width 1222 height 374
click at [1548, 382] on link "more" at bounding box center [1546, 380] width 16 height 16
click at [1434, 434] on link "Download" at bounding box center [1485, 436] width 138 height 27
click at [108, 86] on link "Fetch Rewards Holdings, Inc." at bounding box center [118, 86] width 110 height 13
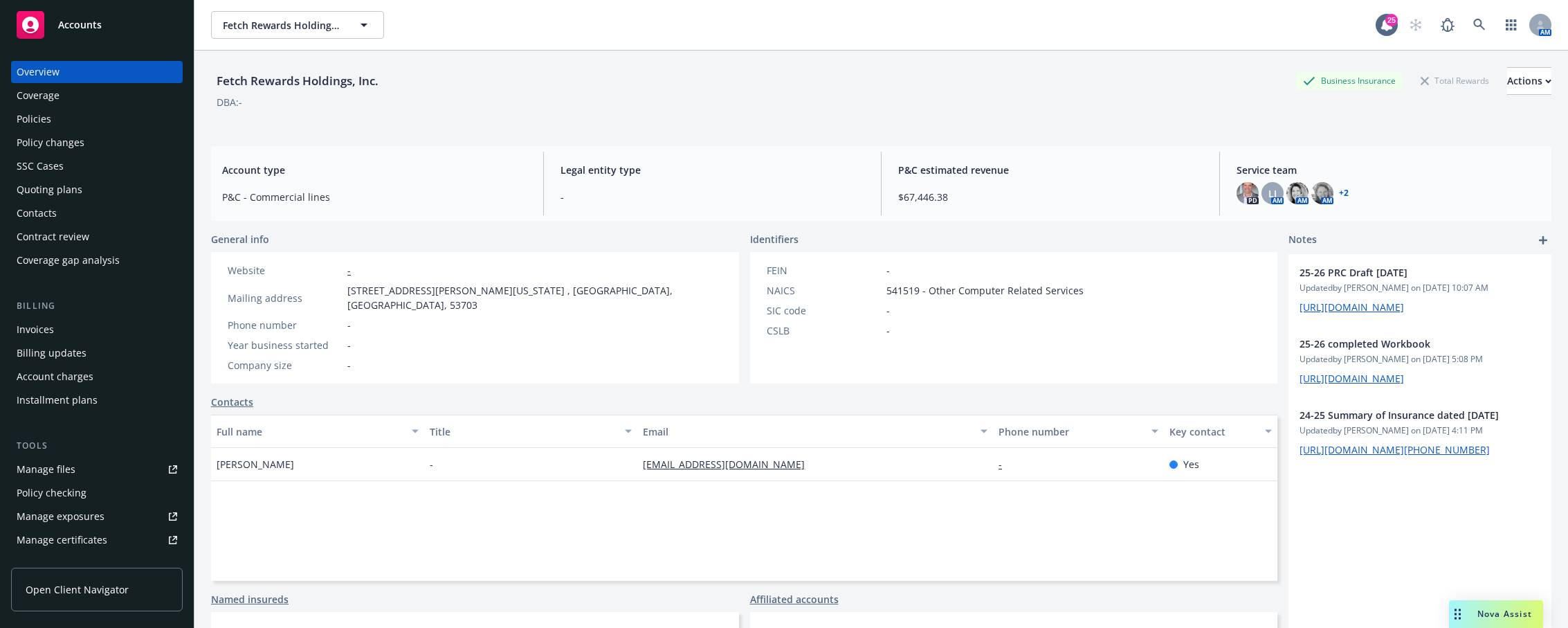
click at [18, 115] on div "Policies" at bounding box center [34, 119] width 35 height 22
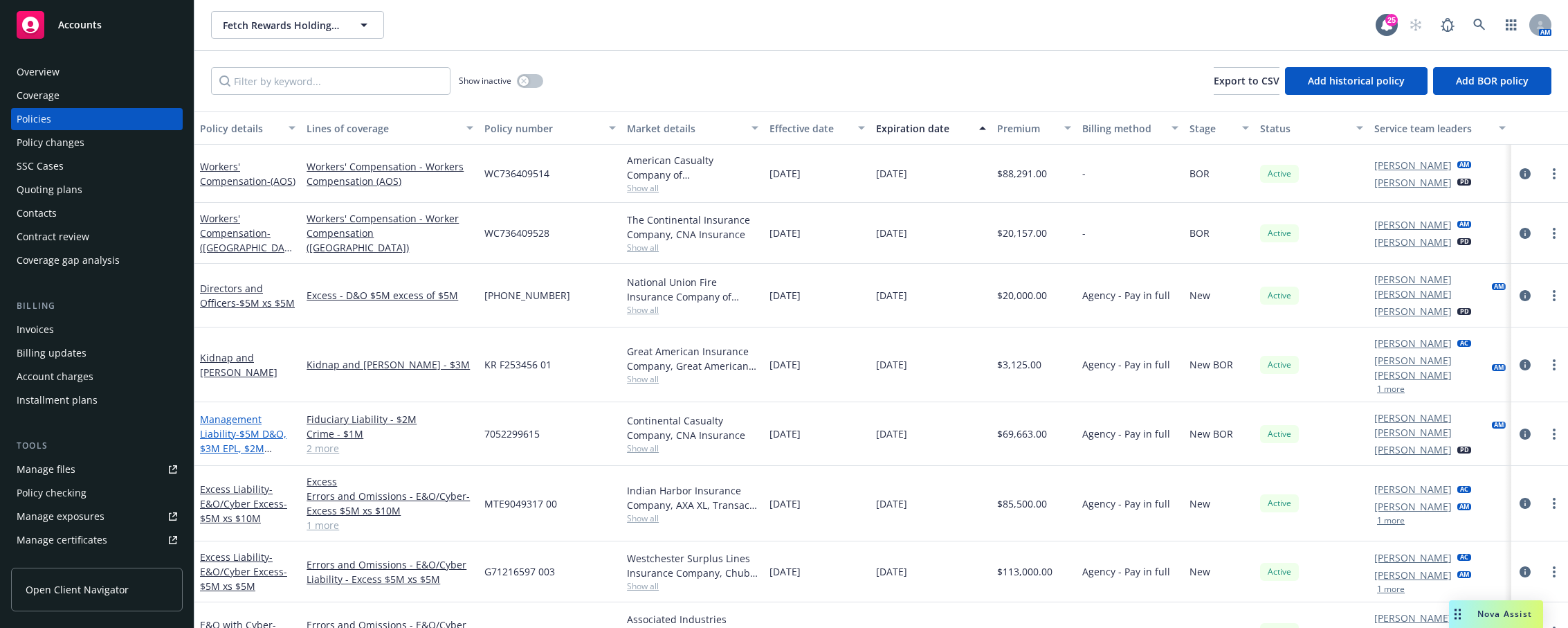
click at [244, 412] on link "Management Liability - $5M D&O, $3M EPL, $2M Fiduciary, $1M Crime" at bounding box center [243, 448] width 87 height 71
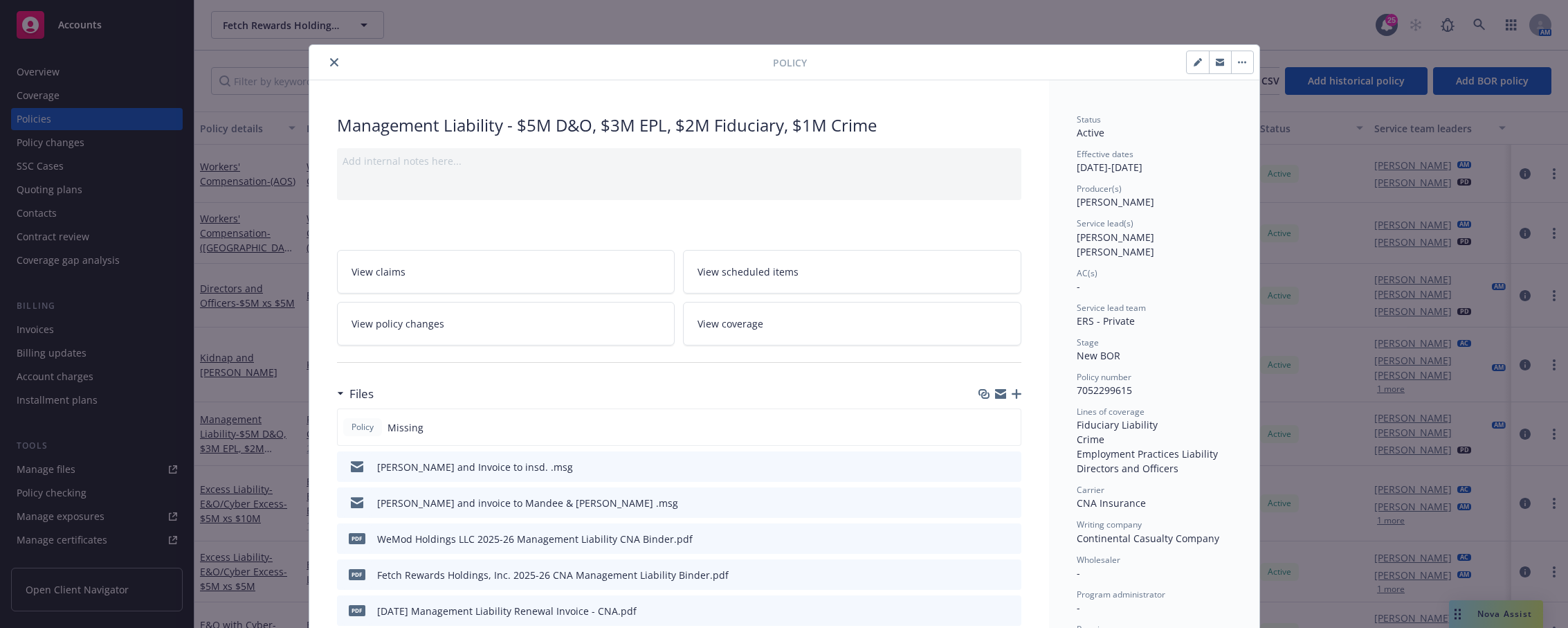
click at [1012, 390] on icon "button" at bounding box center [1016, 394] width 10 height 10
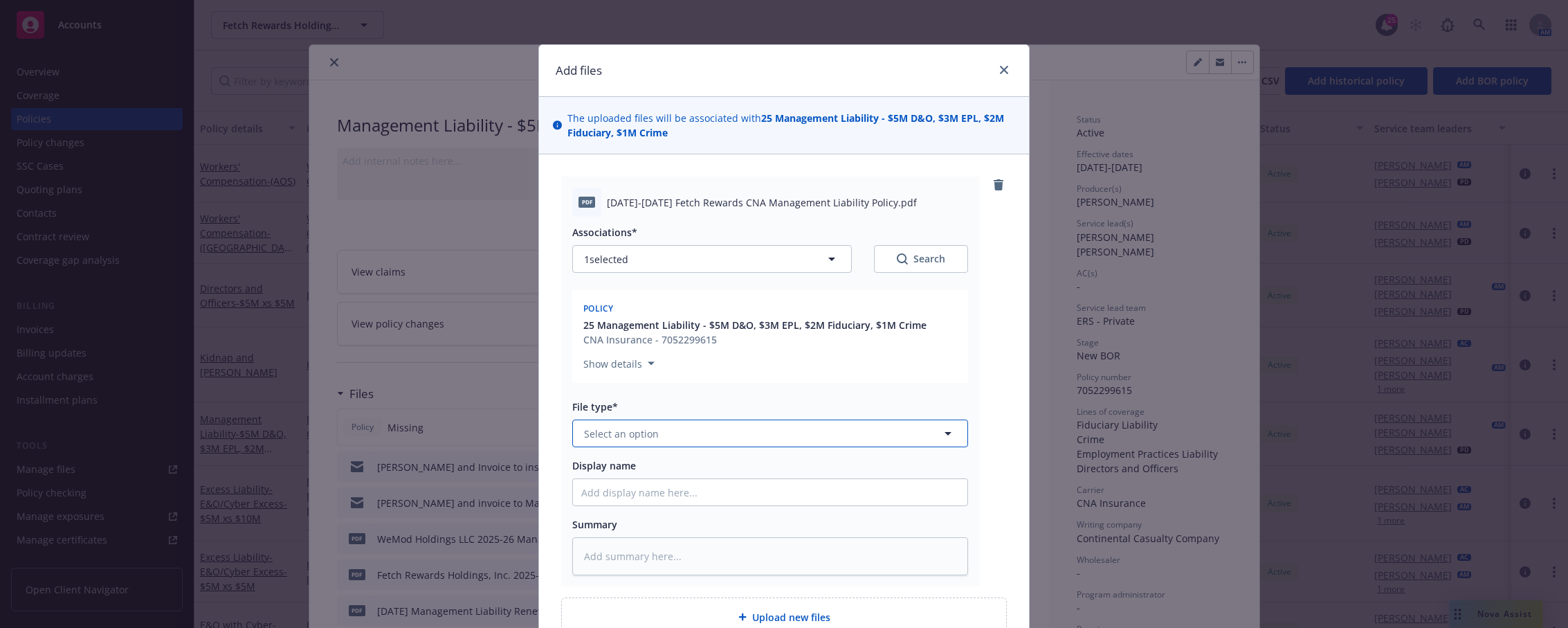
click at [838, 437] on button "Select an option" at bounding box center [769, 433] width 396 height 27
type input "policy"
click at [840, 487] on div "Policy" at bounding box center [770, 472] width 395 height 37
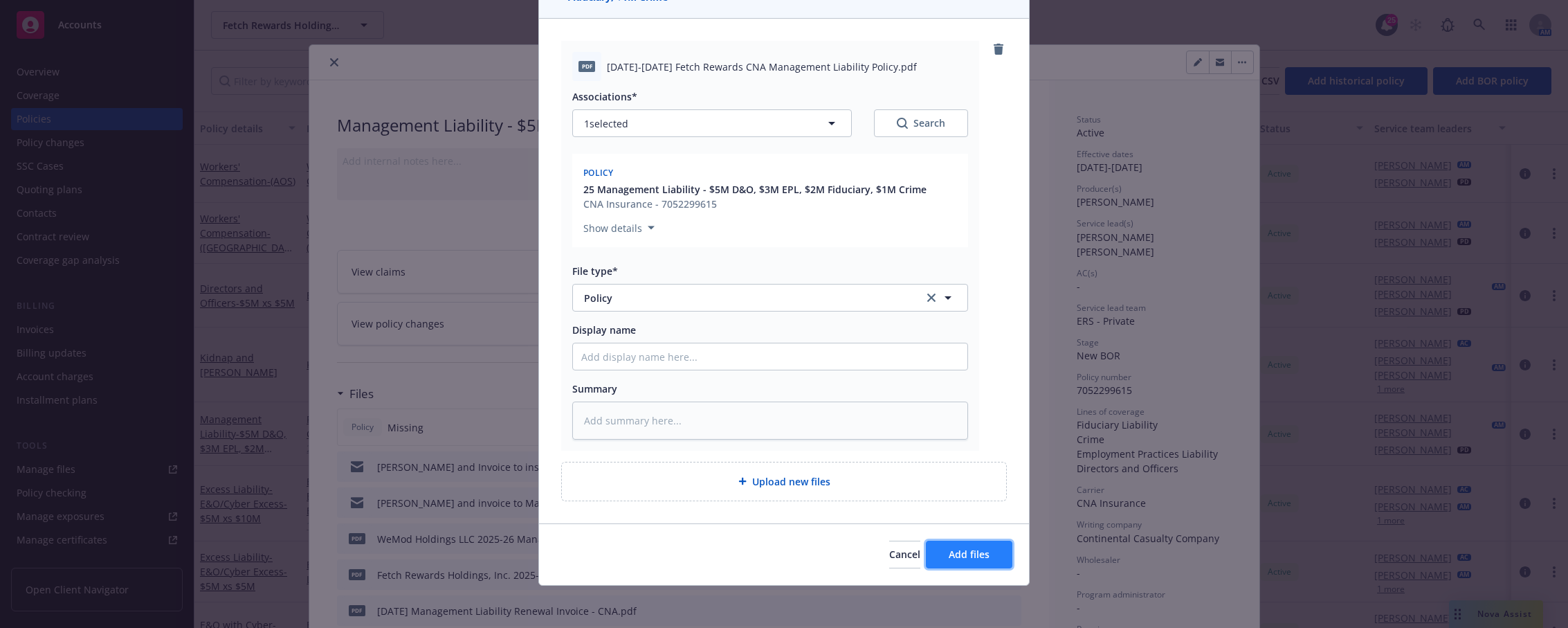
click at [957, 555] on span "Add files" at bounding box center [969, 554] width 41 height 13
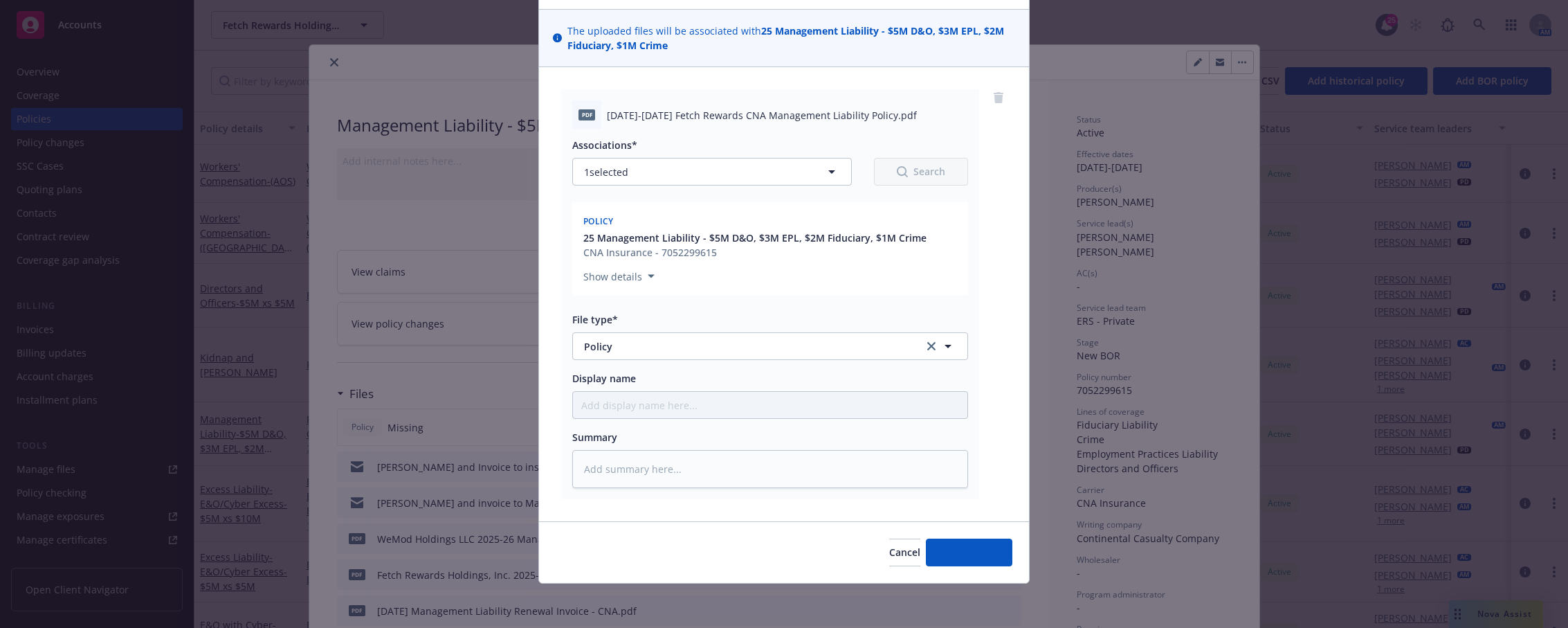
scroll to position [86, 0]
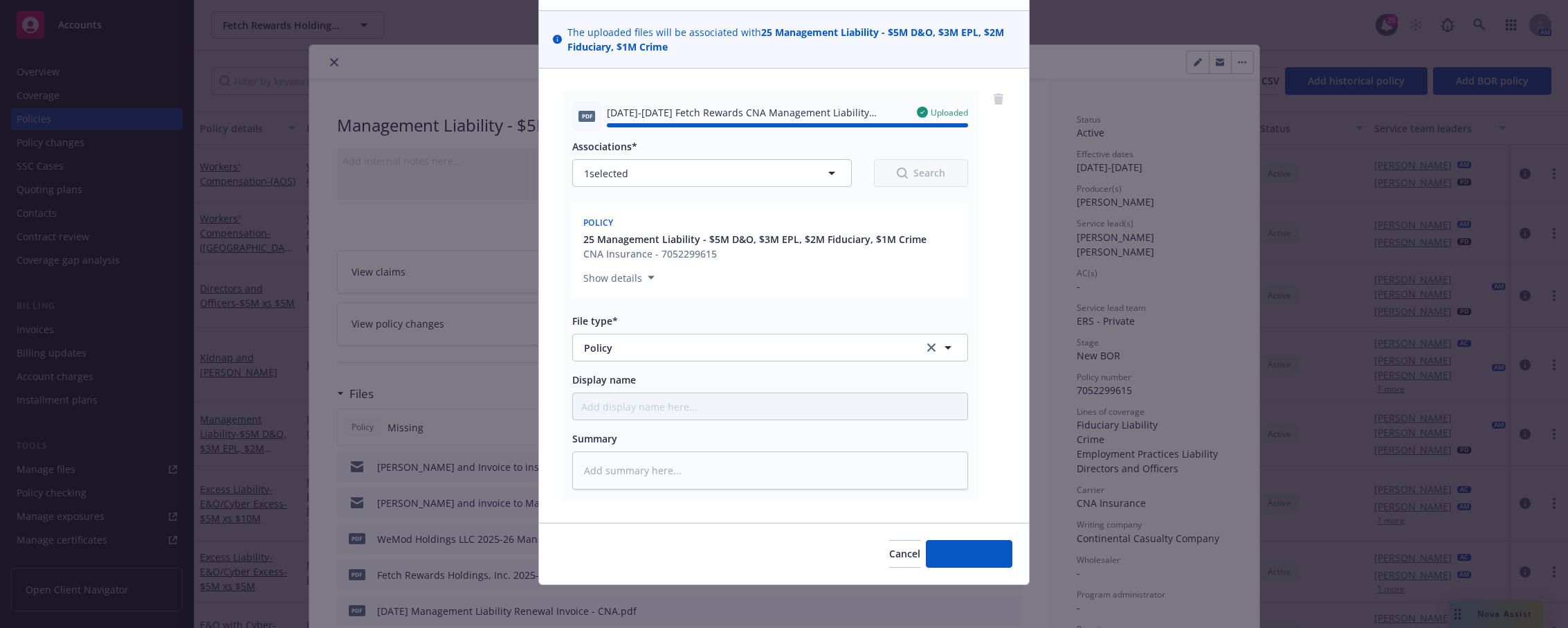
type textarea "x"
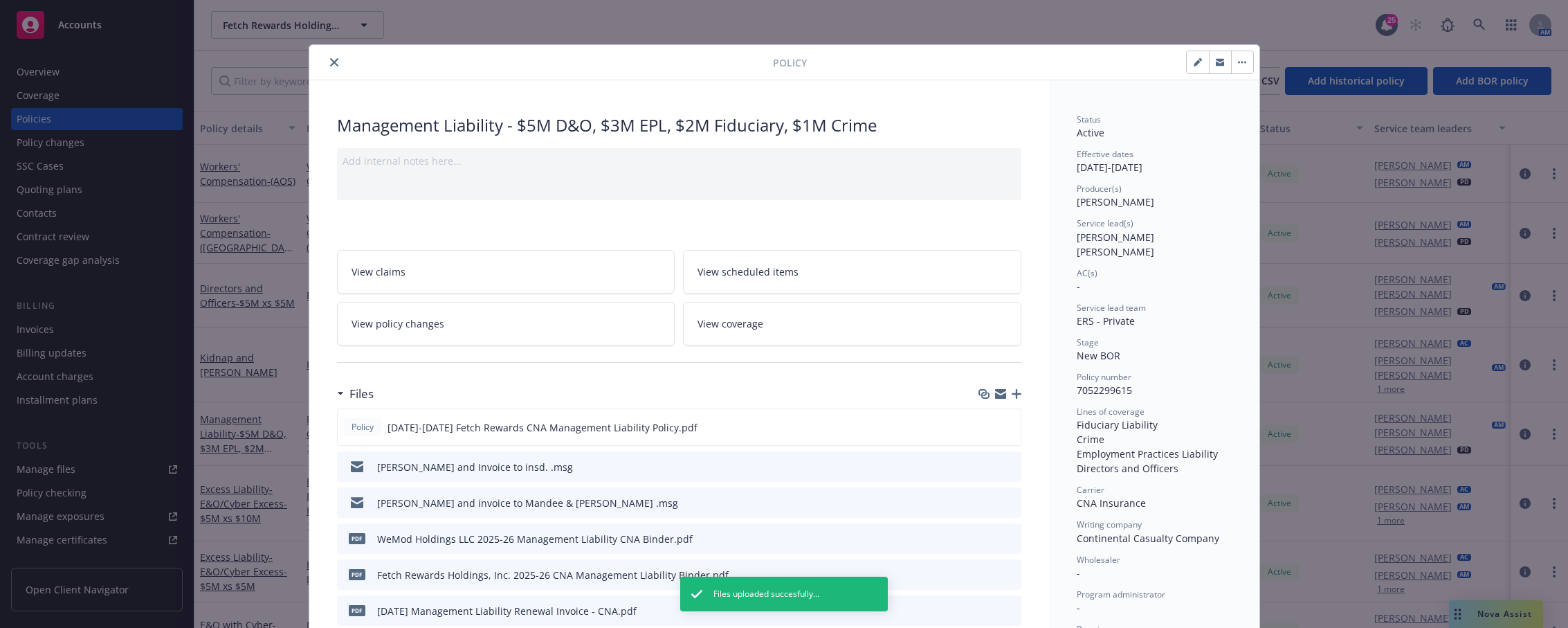
click at [327, 67] on button "close" at bounding box center [334, 62] width 16 height 16
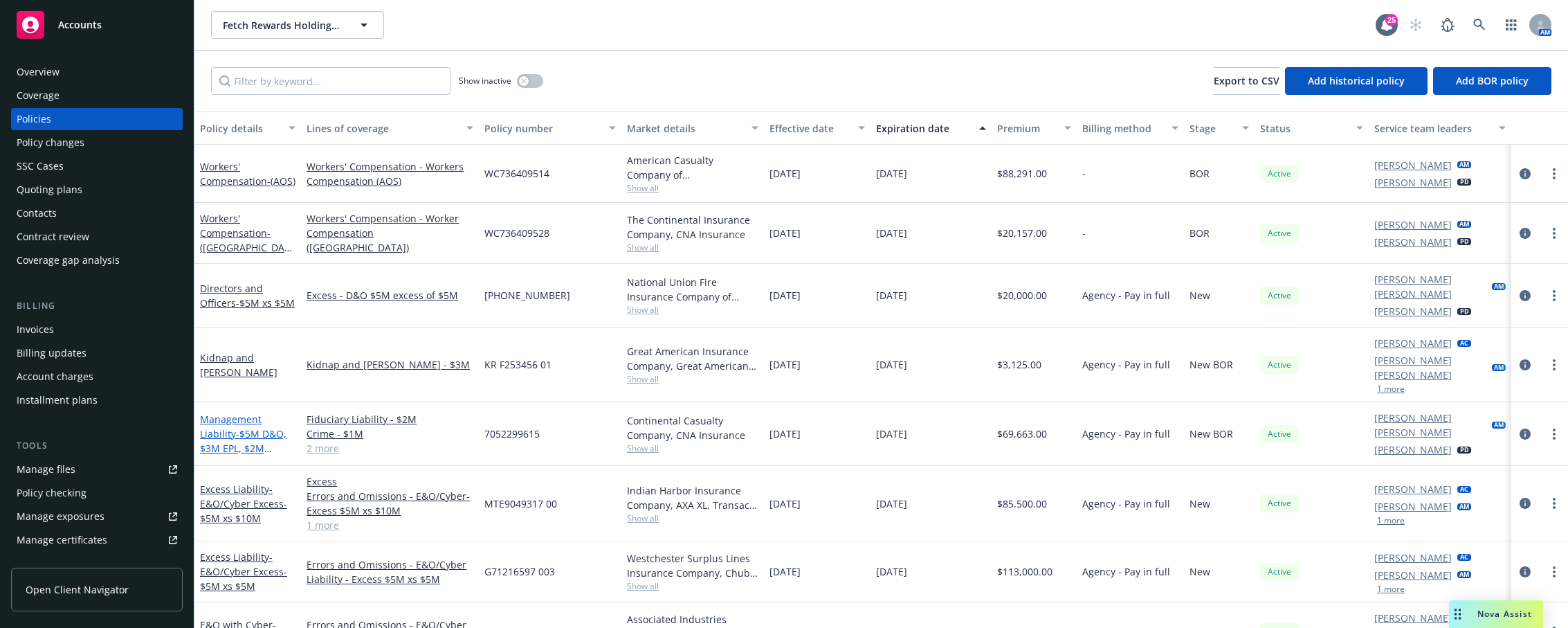
click at [229, 430] on span "- $5M D&O, $3M EPL, $2M Fiduciary, $1M Crime" at bounding box center [243, 455] width 87 height 57
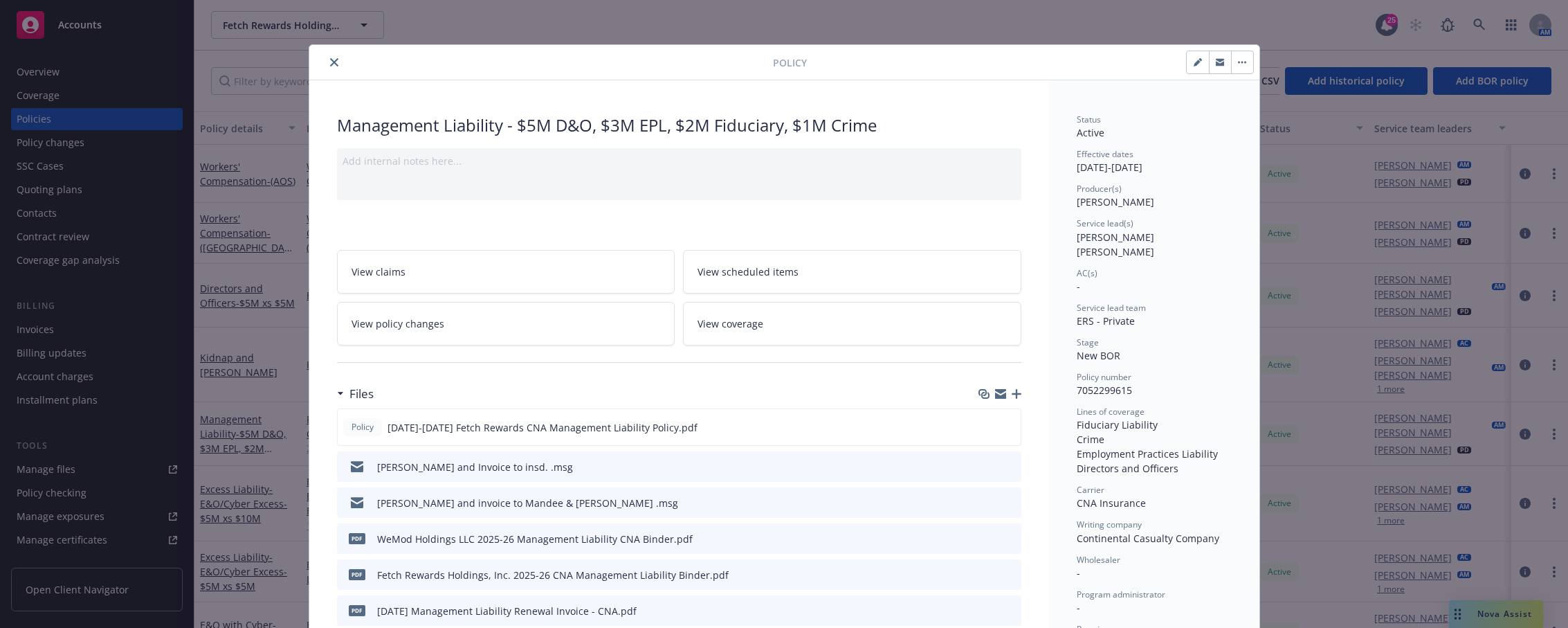
scroll to position [41, 0]
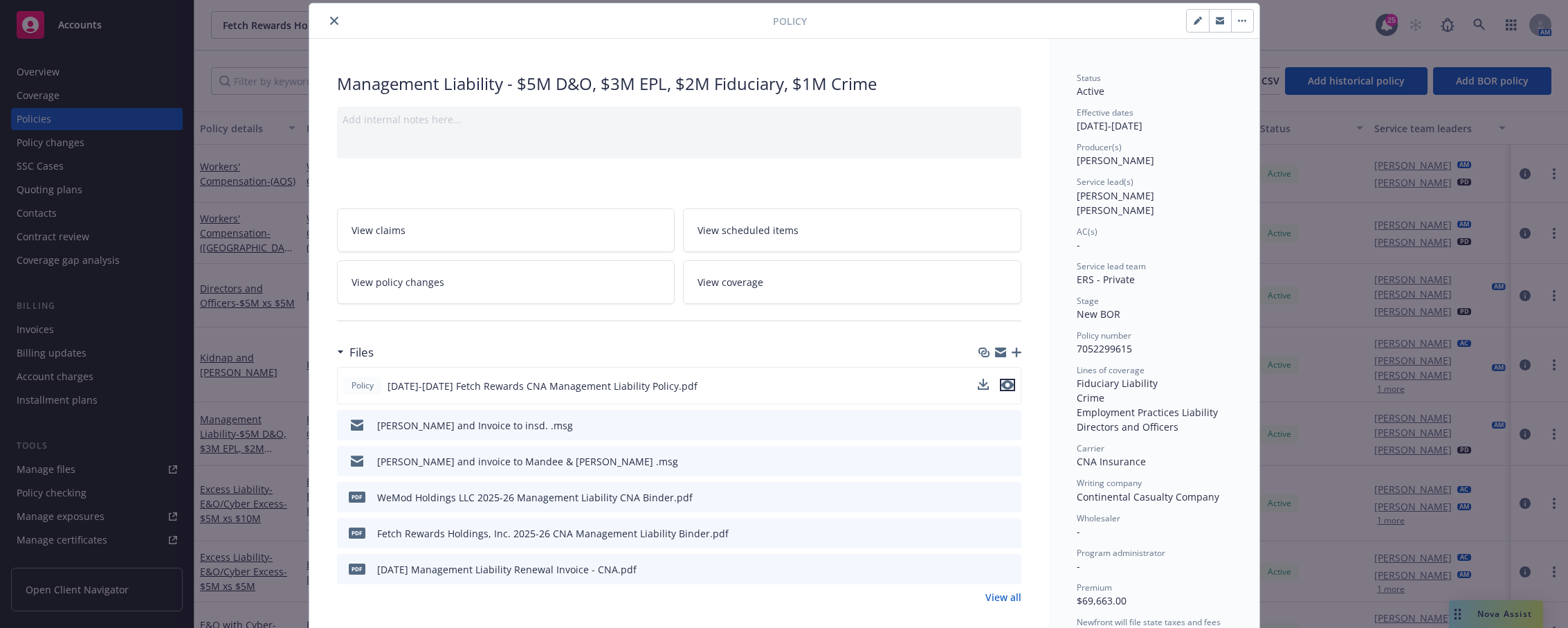
click at [1001, 384] on icon "preview file" at bounding box center [1008, 385] width 13 height 10
